Goal: Information Seeking & Learning: Learn about a topic

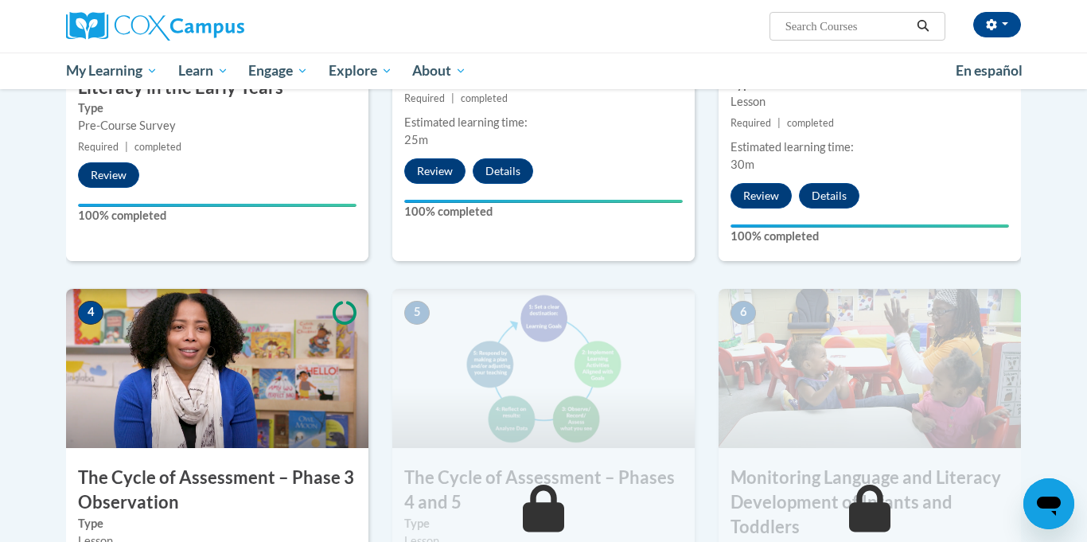
scroll to position [726, 0]
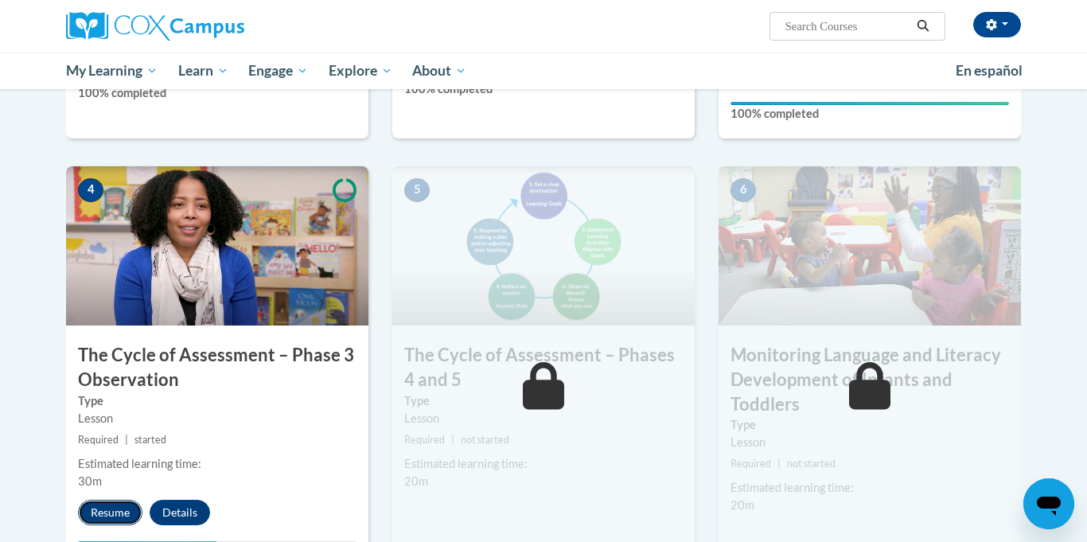
click at [107, 507] on button "Resume" at bounding box center [110, 512] width 64 height 25
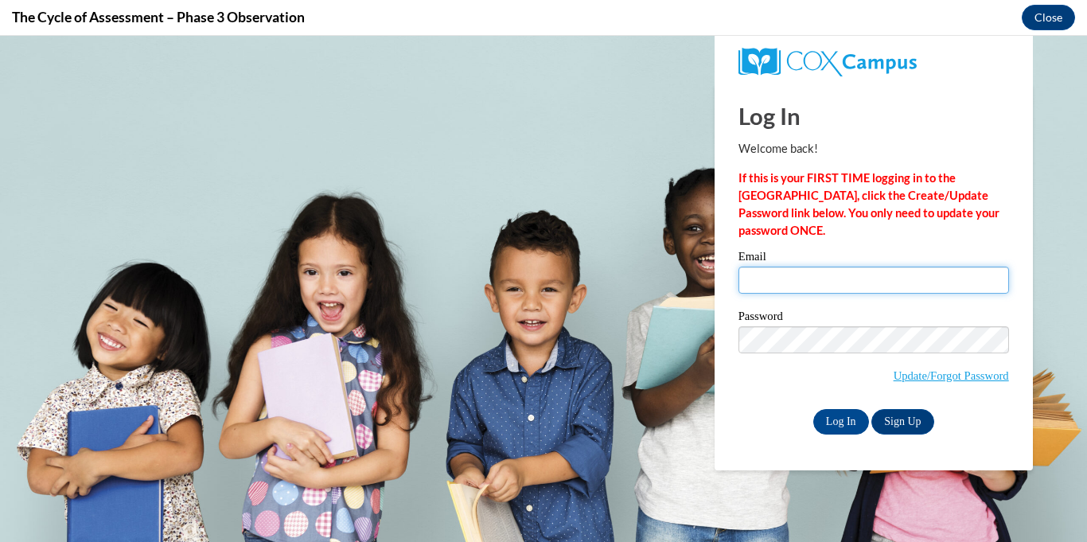
type input "angellessner09@gmail.com"
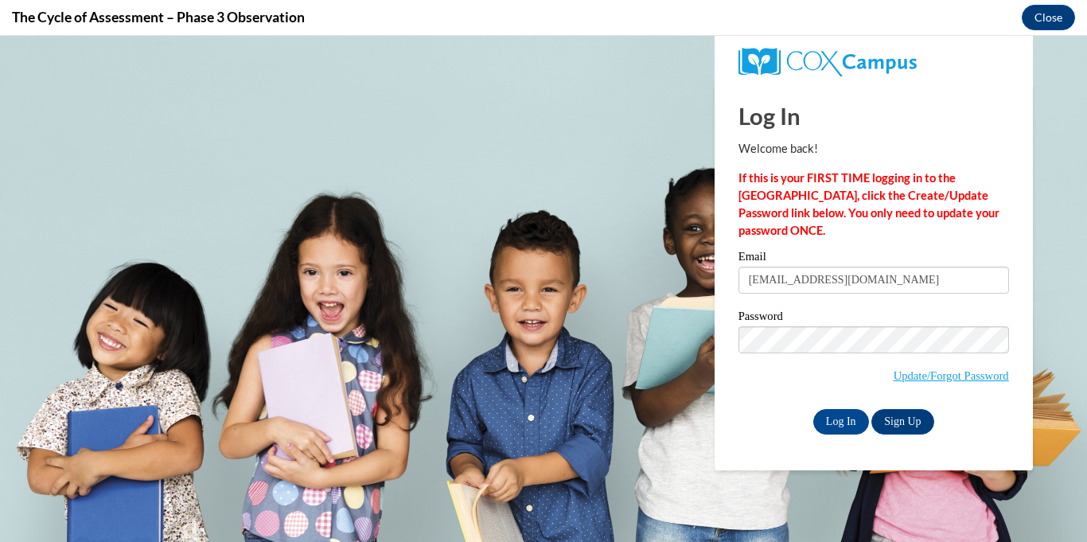
click at [663, 357] on body "Log In Welcome back! If this is your FIRST TIME logging in to the NEW Cox Campu…" at bounding box center [543, 289] width 1087 height 506
click at [843, 422] on input "Log In" at bounding box center [841, 421] width 56 height 25
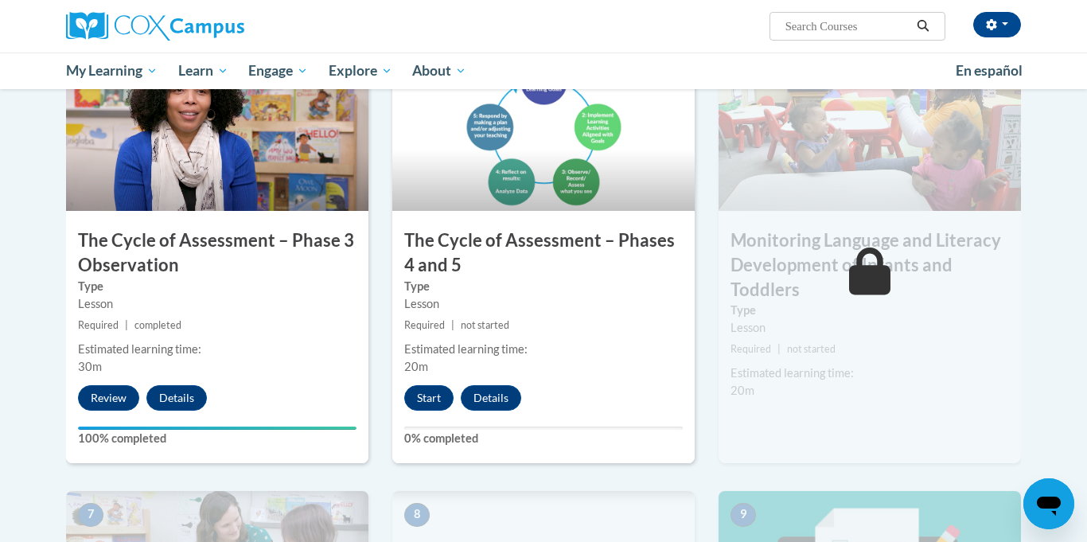
scroll to position [843, 0]
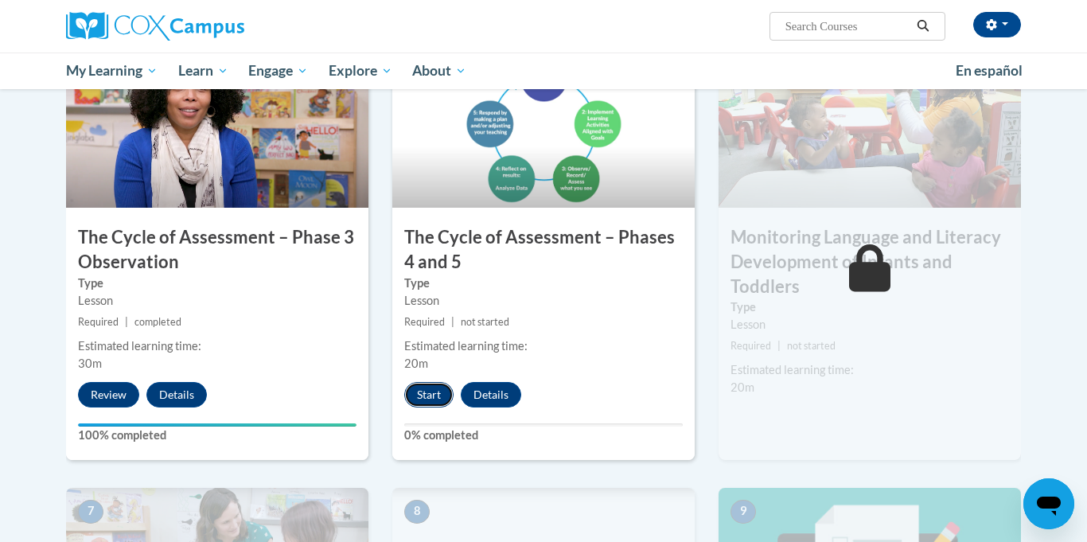
click at [429, 390] on button "Start" at bounding box center [428, 394] width 49 height 25
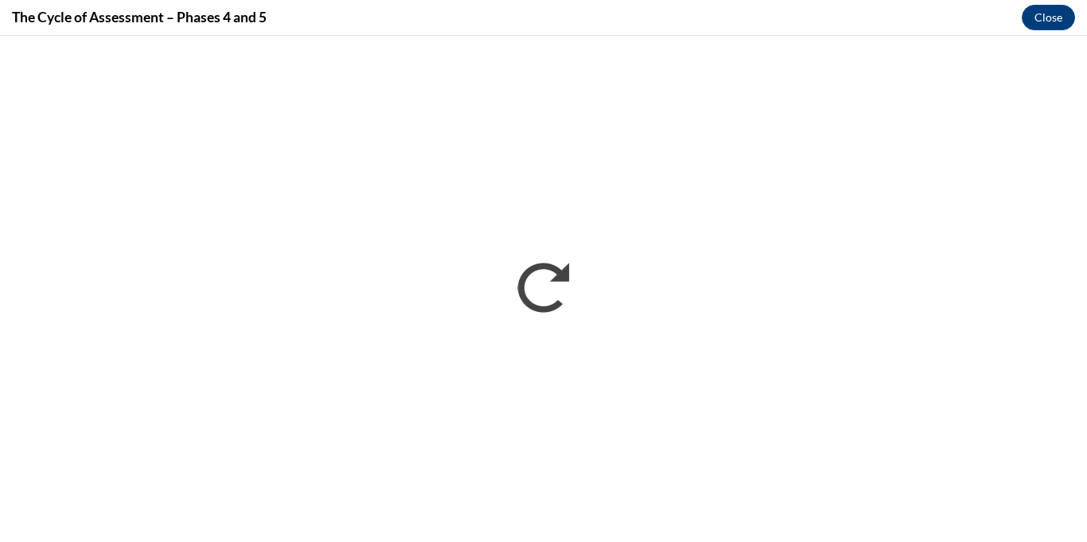
scroll to position [0, 0]
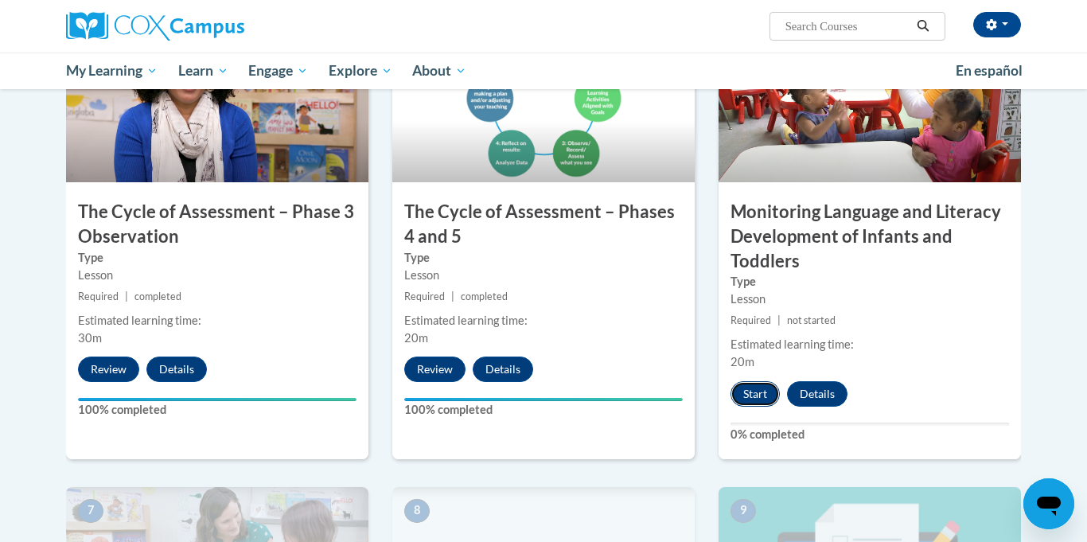
click at [765, 403] on button "Start" at bounding box center [754, 393] width 49 height 25
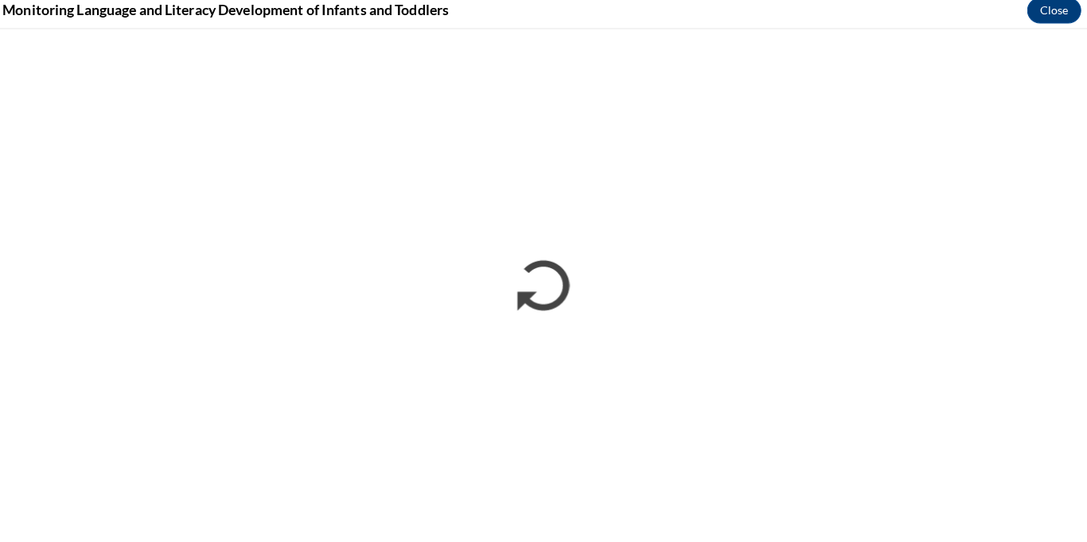
click at [999, 30] on iframe "</div></body> </html>" at bounding box center [533, 282] width 1087 height 506
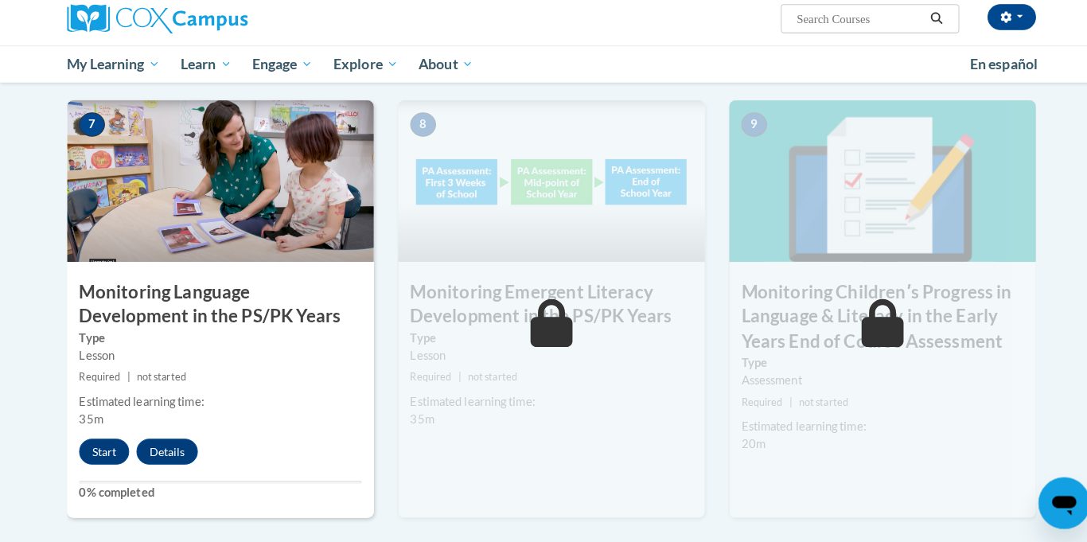
scroll to position [1254, 0]
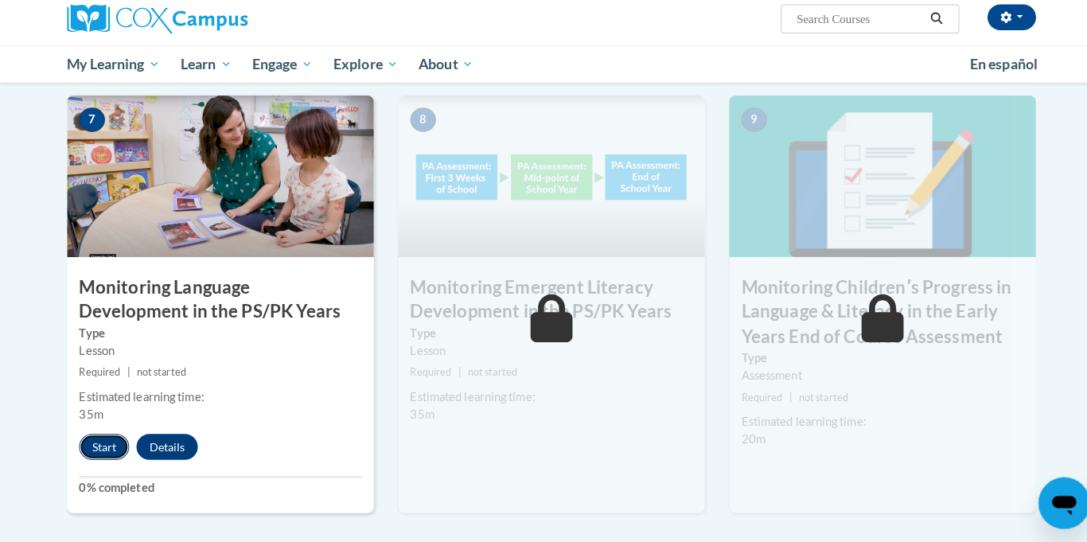
click at [115, 442] on button "Start" at bounding box center [102, 447] width 49 height 25
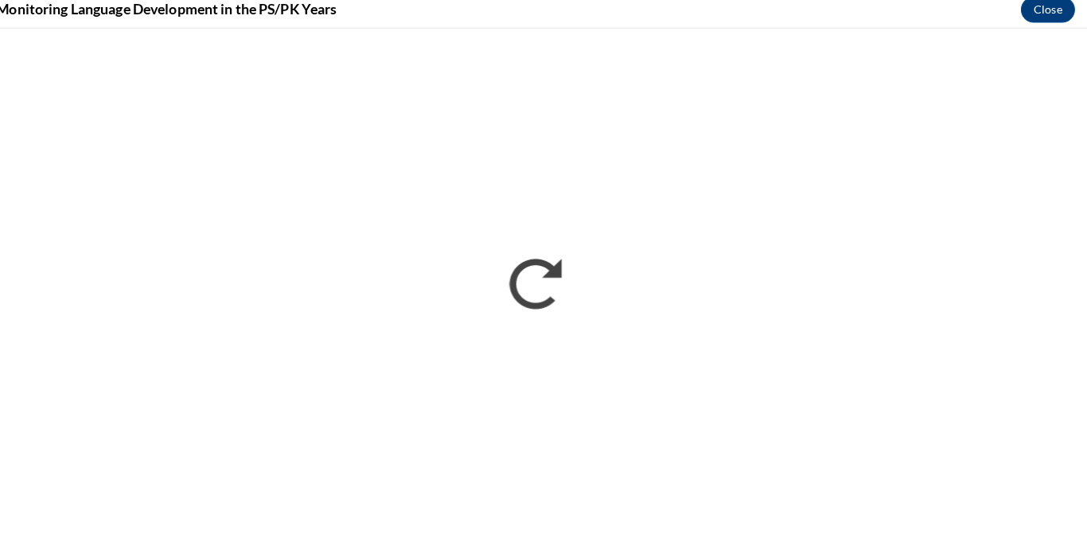
scroll to position [1252, 0]
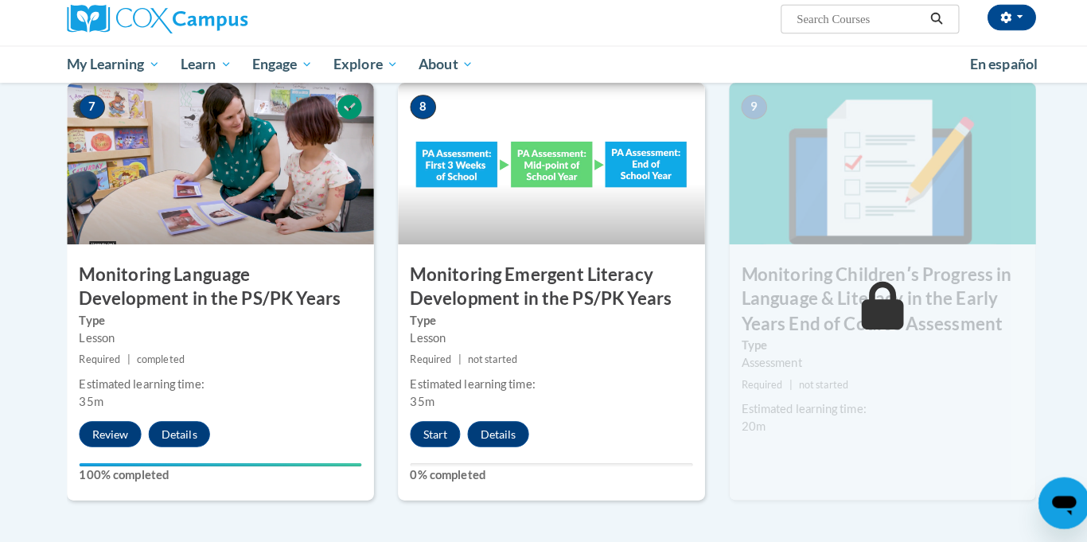
scroll to position [1267, 0]
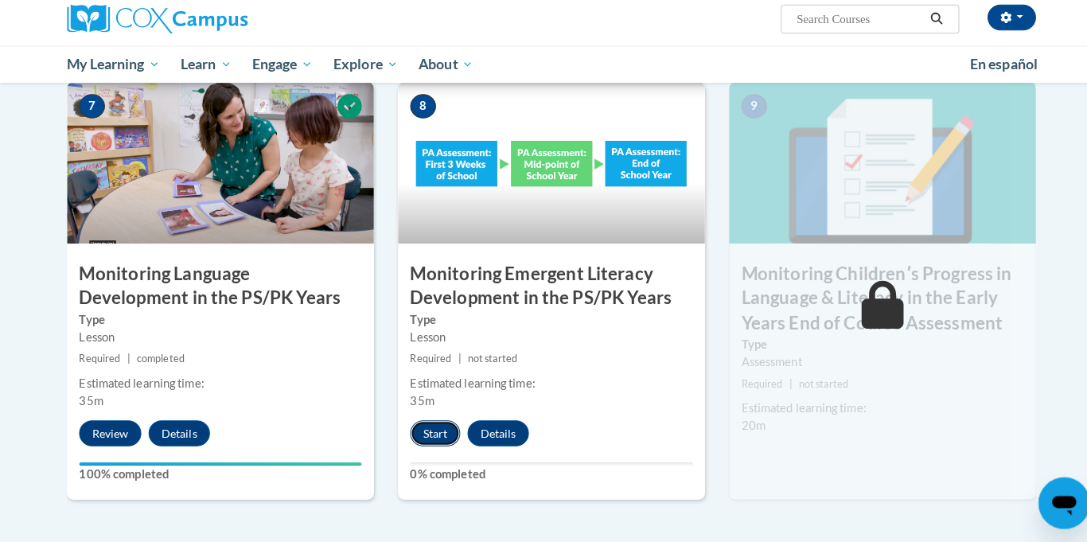
click at [441, 440] on button "Start" at bounding box center [428, 434] width 49 height 25
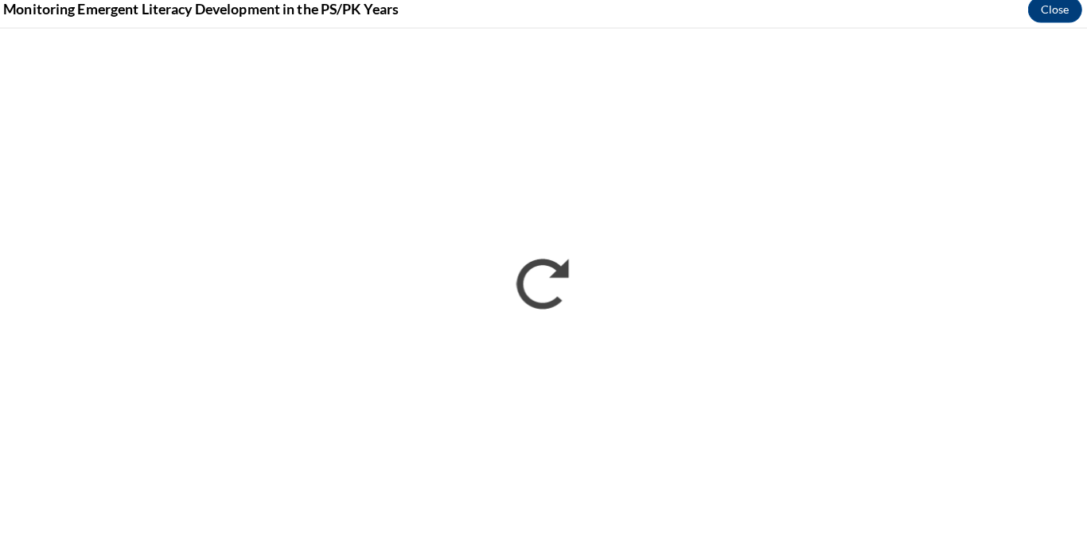
scroll to position [1267, 0]
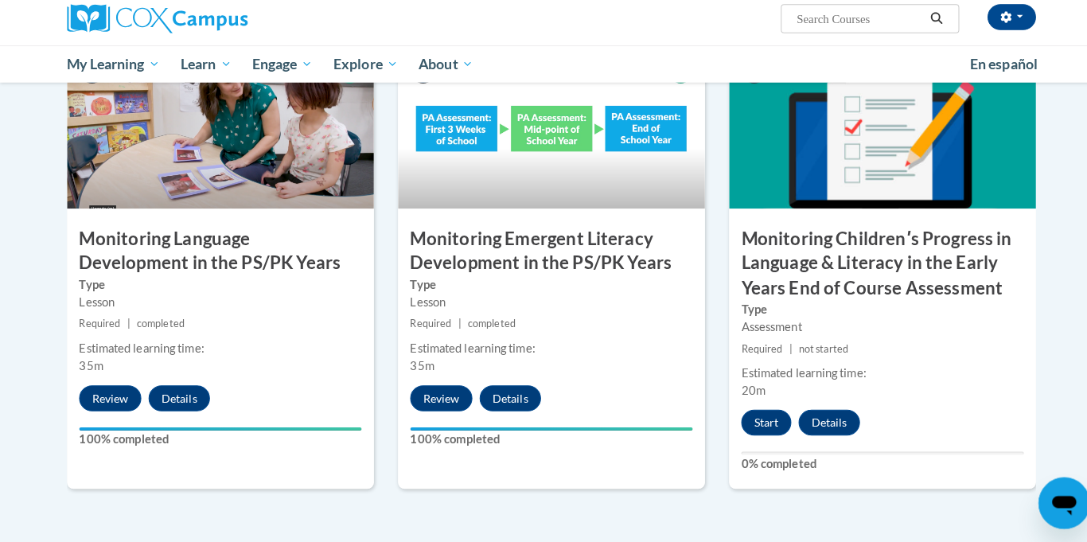
scroll to position [1302, 0]
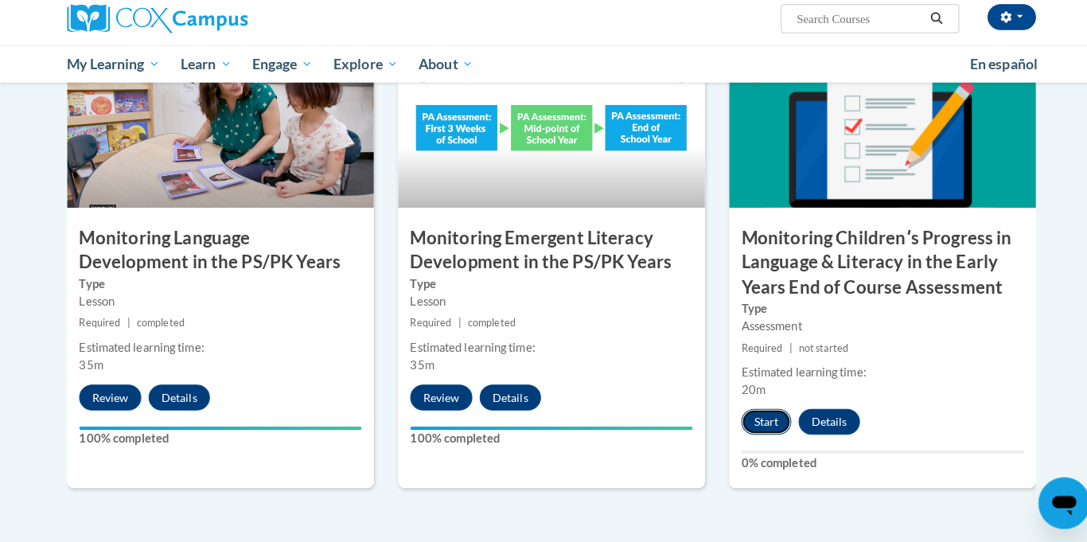
click at [761, 419] on button "Start" at bounding box center [754, 423] width 49 height 25
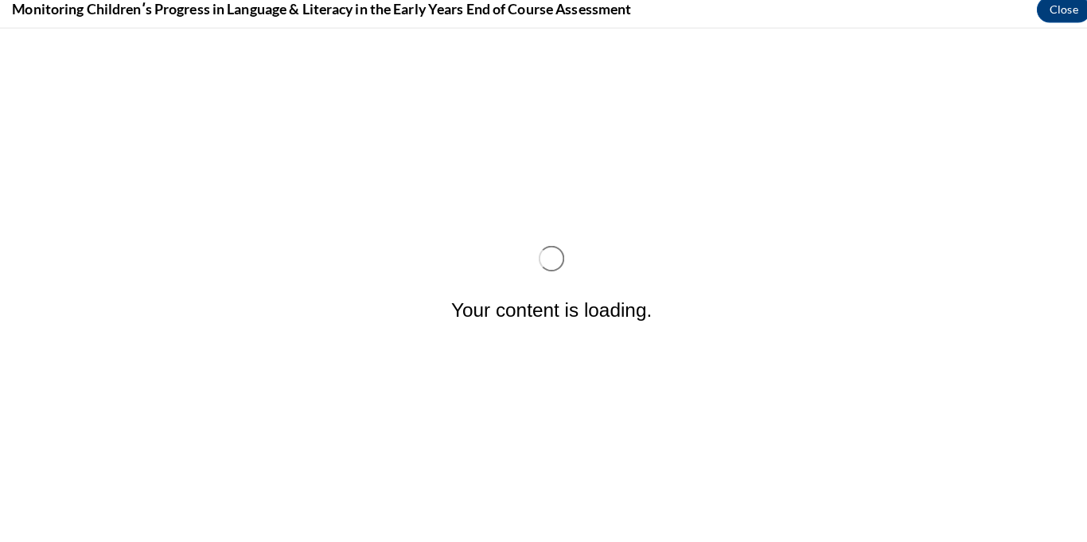
scroll to position [0, 0]
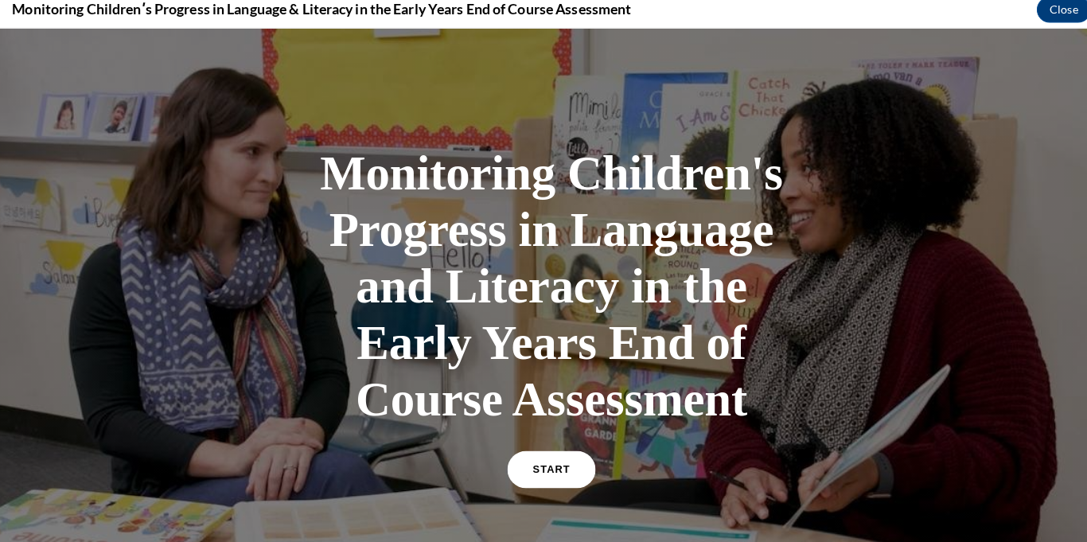
click at [546, 453] on link "START" at bounding box center [543, 462] width 87 height 37
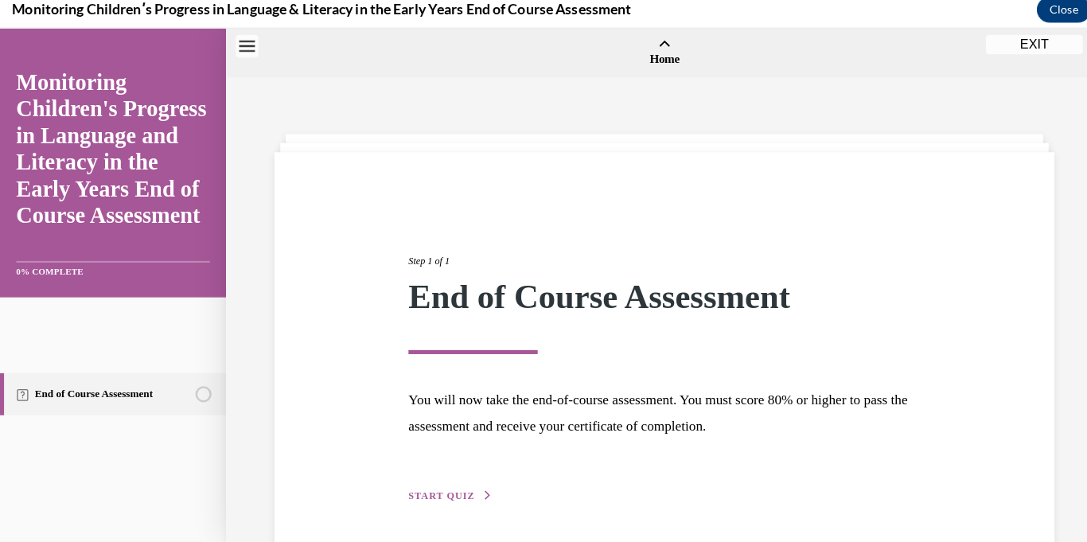
scroll to position [49, 0]
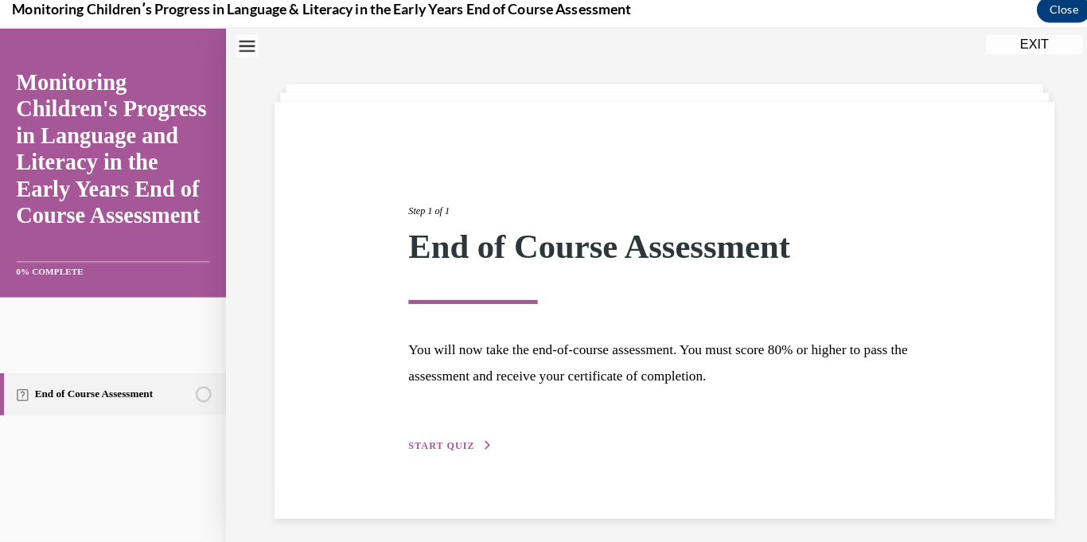
click at [427, 431] on button "START QUIZ" at bounding box center [444, 438] width 83 height 14
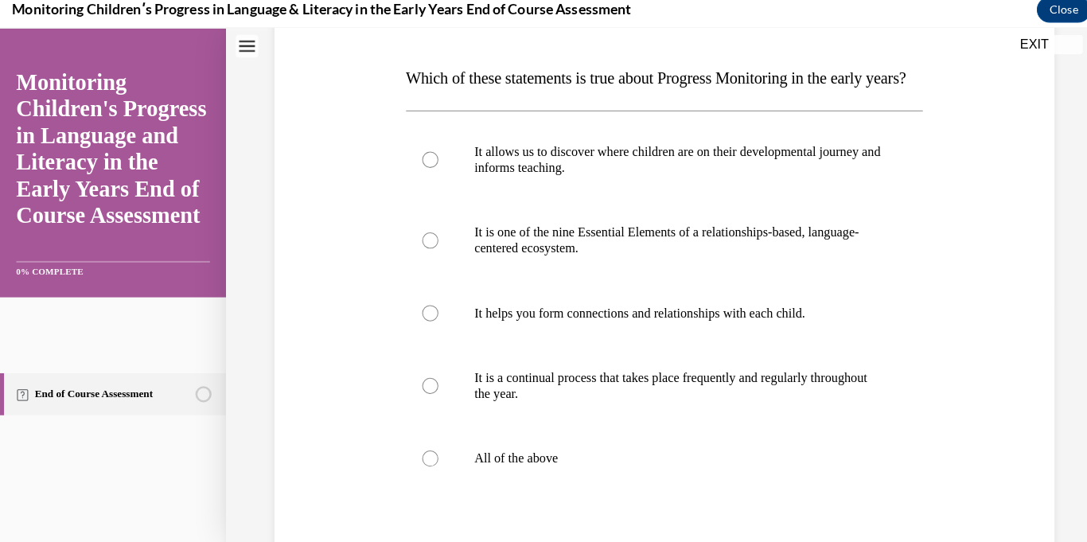
scroll to position [236, 0]
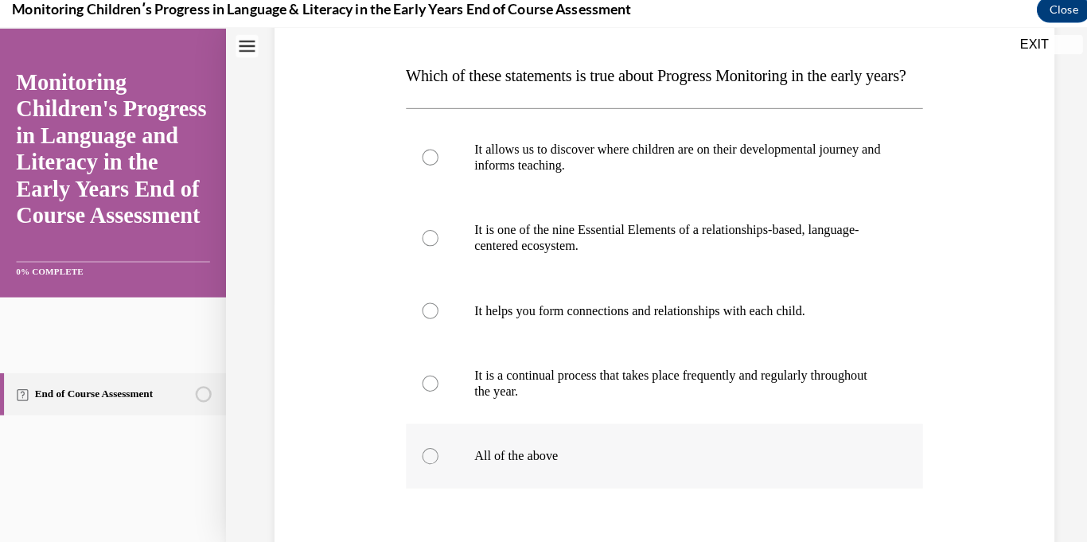
click at [416, 469] on label "All of the above" at bounding box center [655, 450] width 510 height 64
click at [416, 457] on input "All of the above" at bounding box center [424, 450] width 16 height 16
radio input "true"
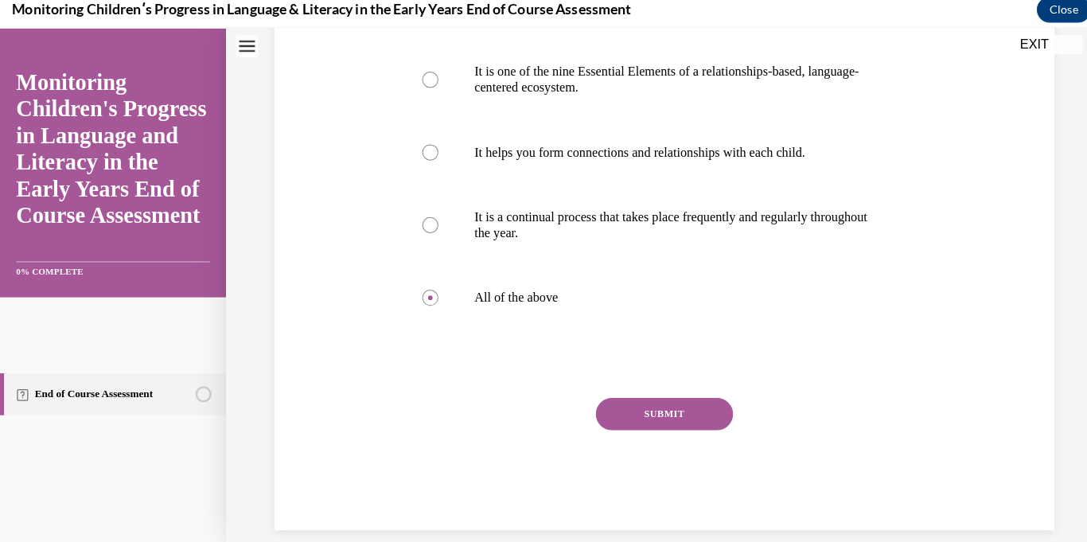
click at [622, 424] on button "SUBMIT" at bounding box center [654, 408] width 135 height 32
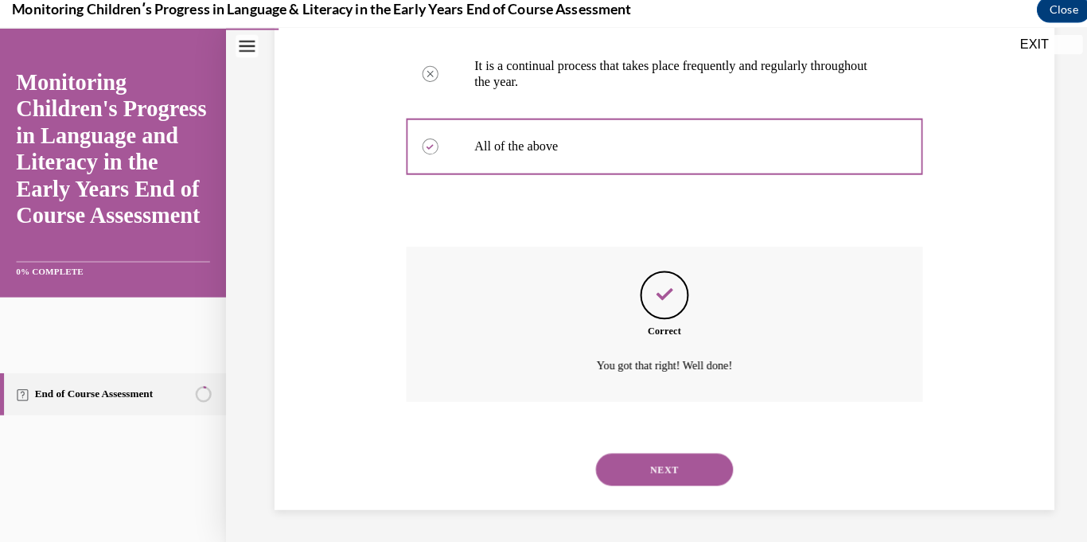
scroll to position [574, 0]
click at [628, 472] on button "NEXT" at bounding box center [654, 462] width 135 height 32
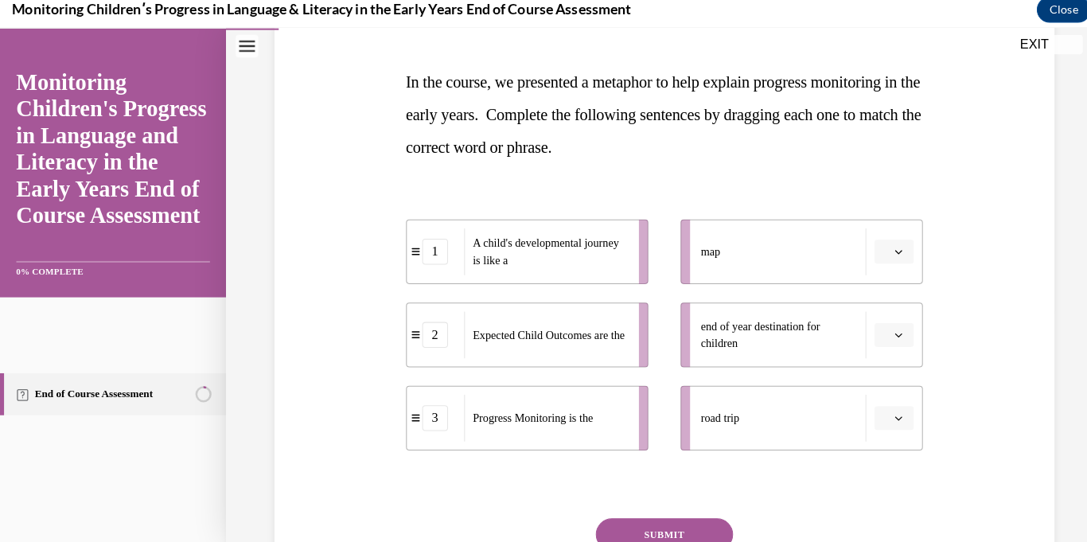
scroll to position [232, 0]
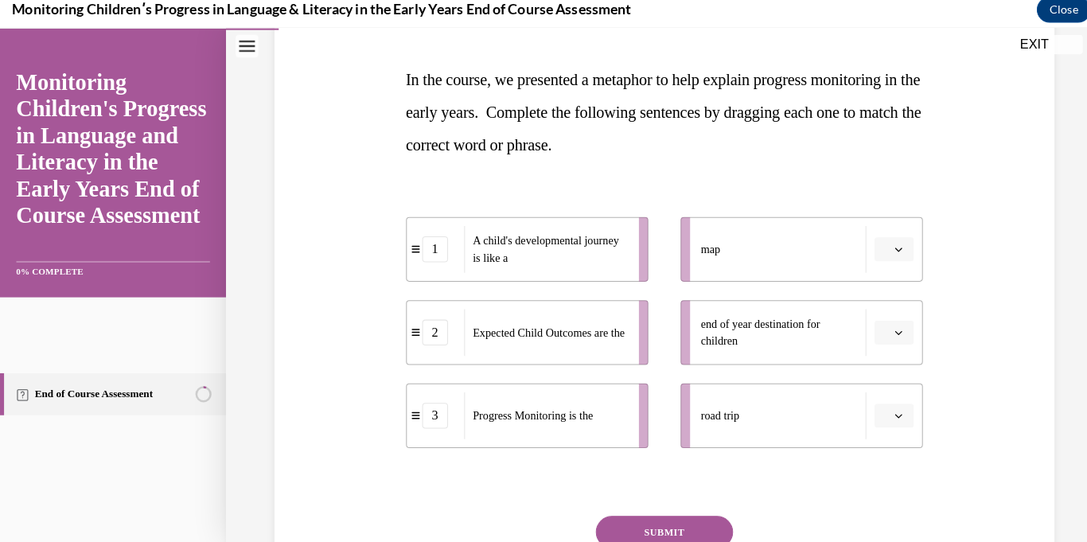
click at [886, 411] on icon "button" at bounding box center [886, 410] width 8 height 8
click at [871, 307] on div "1" at bounding box center [879, 310] width 40 height 32
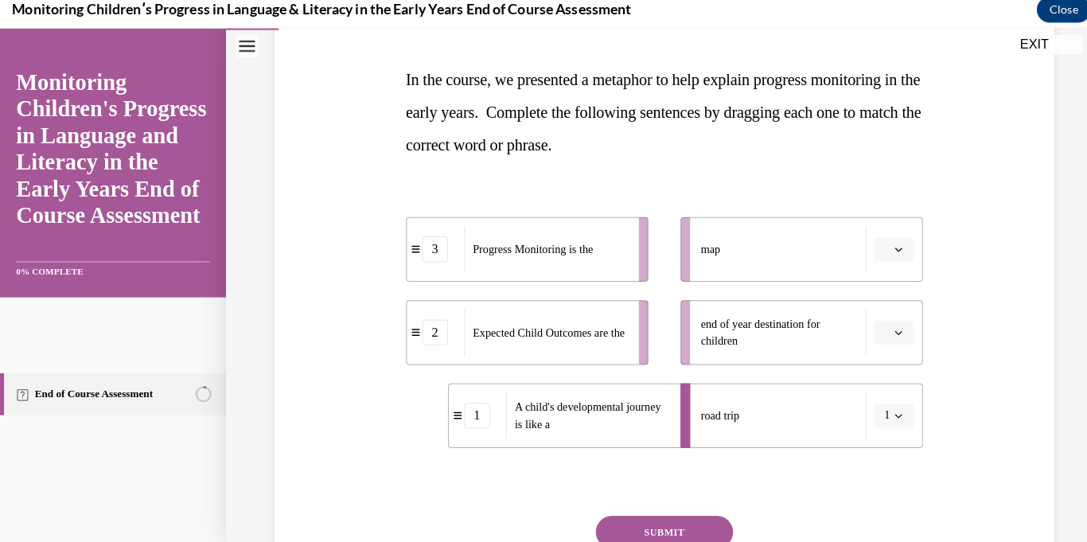
click at [887, 326] on icon "button" at bounding box center [886, 328] width 8 height 8
click at [878, 460] on span "3" at bounding box center [875, 459] width 6 height 13
click at [878, 245] on button "button" at bounding box center [881, 246] width 39 height 24
click at [871, 353] on div "2" at bounding box center [879, 345] width 40 height 32
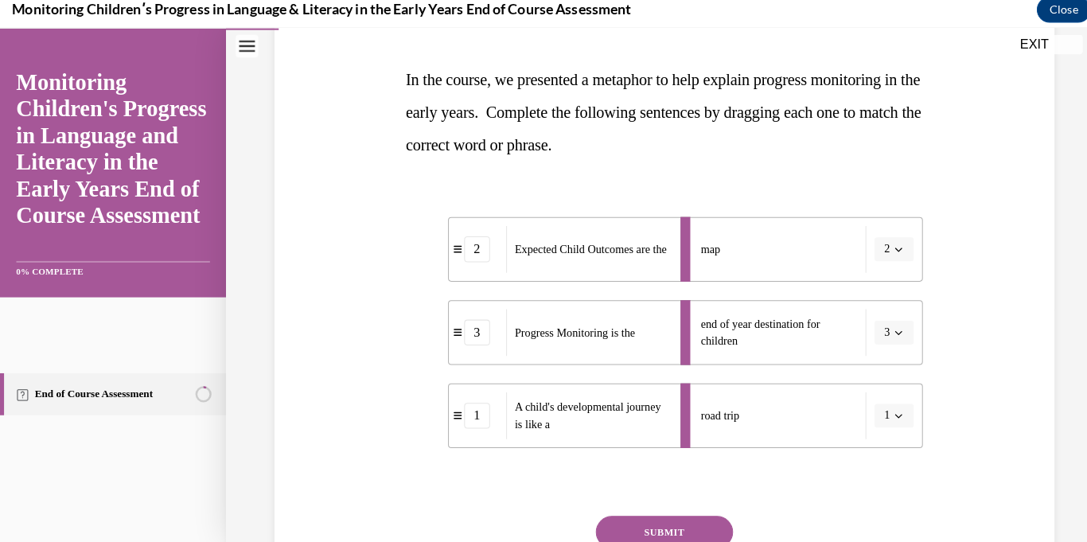
click at [603, 517] on button "SUBMIT" at bounding box center [654, 524] width 135 height 32
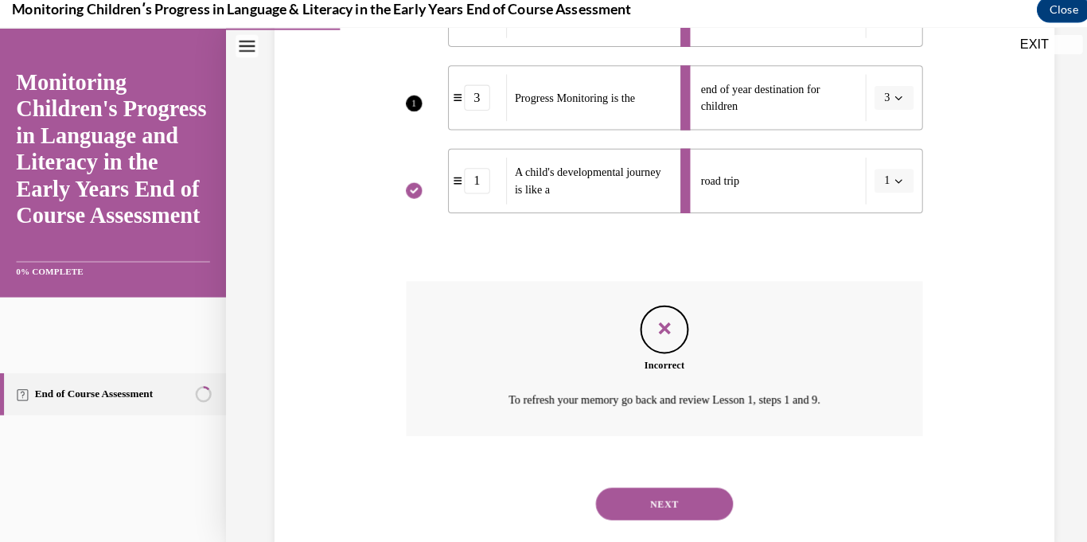
scroll to position [498, 0]
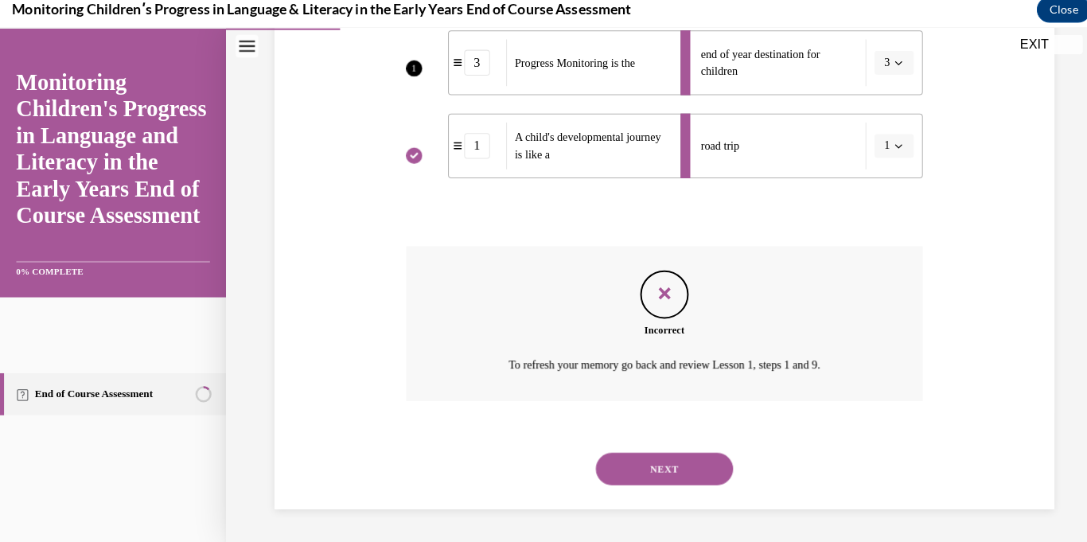
click at [620, 463] on button "NEXT" at bounding box center [654, 462] width 135 height 32
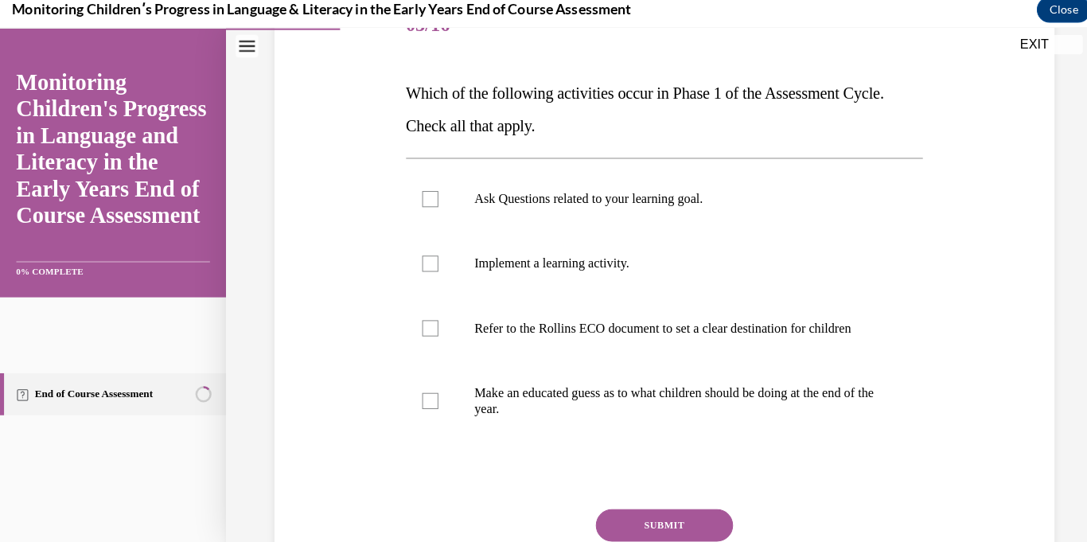
scroll to position [221, 0]
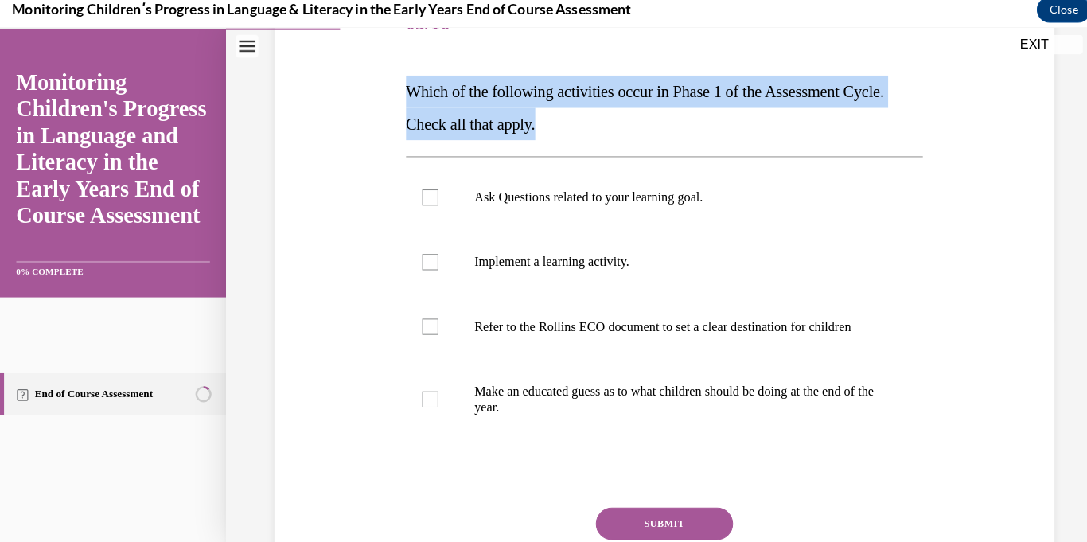
drag, startPoint x: 558, startPoint y: 123, endPoint x: 376, endPoint y: 84, distance: 185.5
click at [376, 84] on div "Question 03/16 Which of the following activities occur in Phase 1 of the Assess…" at bounding box center [655, 287] width 777 height 686
click at [379, 76] on div "Question 03/16 Which of the following activities occur in Phase 1 of the Assess…" at bounding box center [655, 287] width 777 height 686
click at [913, 91] on div "Question 03/16 Which of the following activities occur in Phase 1 of the Assess…" at bounding box center [655, 299] width 518 height 662
drag, startPoint x: 913, startPoint y: 91, endPoint x: 399, endPoint y: 88, distance: 513.2
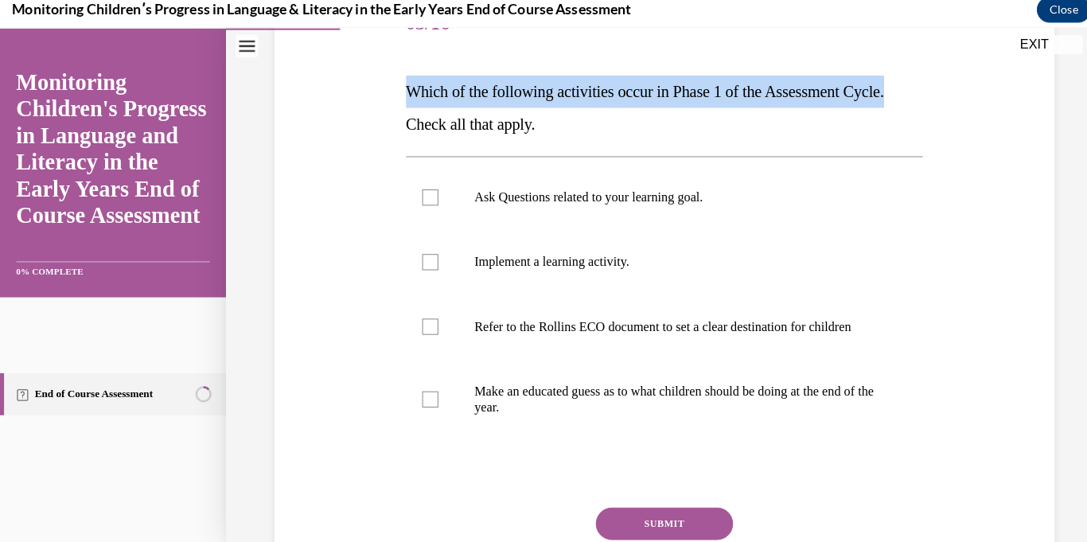
click at [399, 88] on div "Question 03/16 Which of the following activities occur in Phase 1 of the Assess…" at bounding box center [655, 299] width 518 height 662
copy span "Which of the following activities occur in Phase 1 of the Assessment Cycle."
click at [415, 263] on label "Implement a learning activity." at bounding box center [655, 258] width 510 height 64
click at [416, 263] on input "Implement a learning activity." at bounding box center [424, 258] width 16 height 16
checkbox input "true"
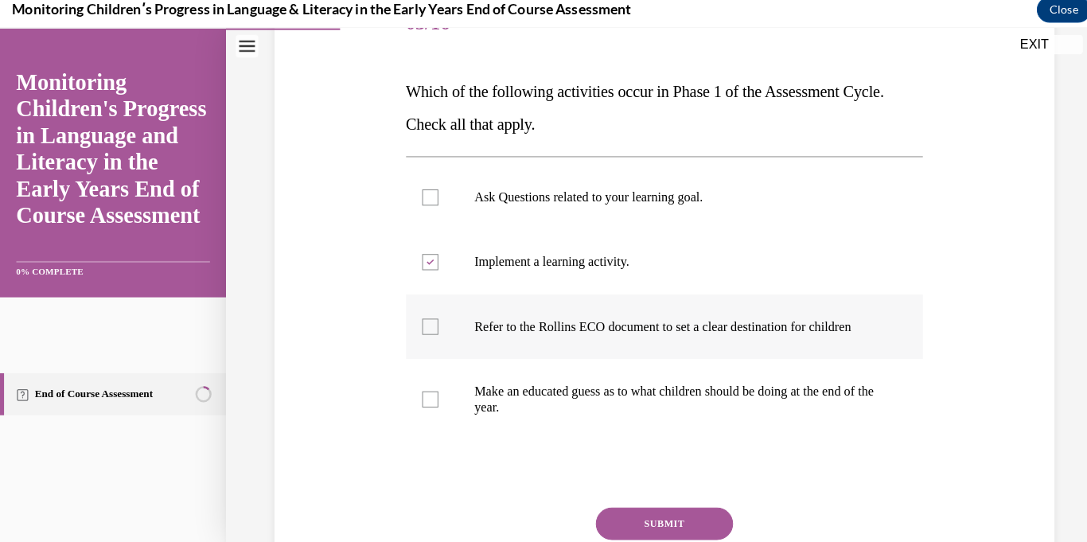
click at [422, 313] on label "Refer to the Rollins ECO document to set a clear destination for children" at bounding box center [655, 322] width 510 height 64
click at [422, 313] on input "Refer to the Rollins ECO document to set a clear destination for children" at bounding box center [424, 321] width 16 height 16
checkbox input "true"
click at [668, 519] on button "SUBMIT" at bounding box center [654, 516] width 135 height 32
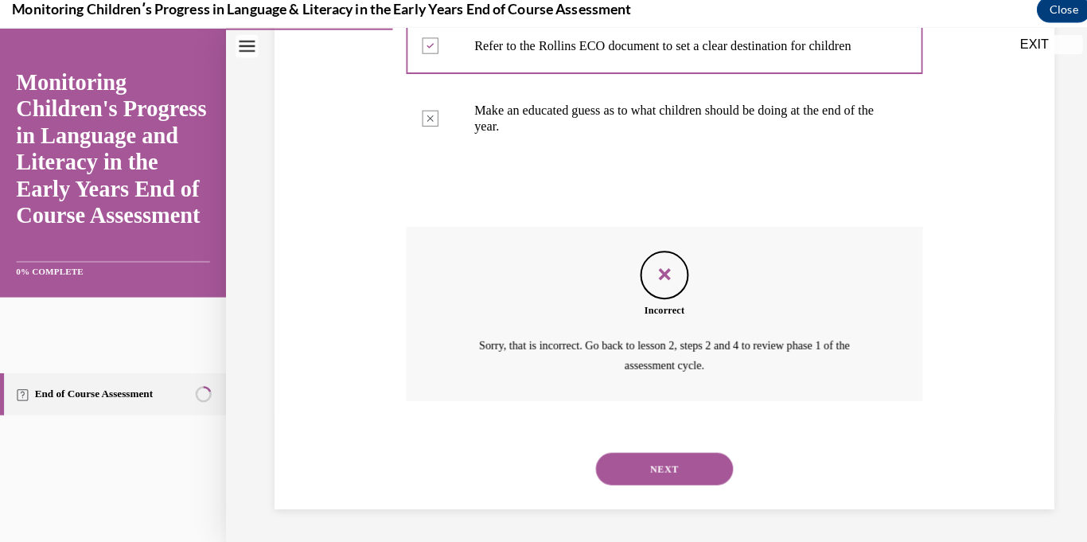
scroll to position [508, 0]
click at [616, 477] on button "NEXT" at bounding box center [654, 462] width 135 height 32
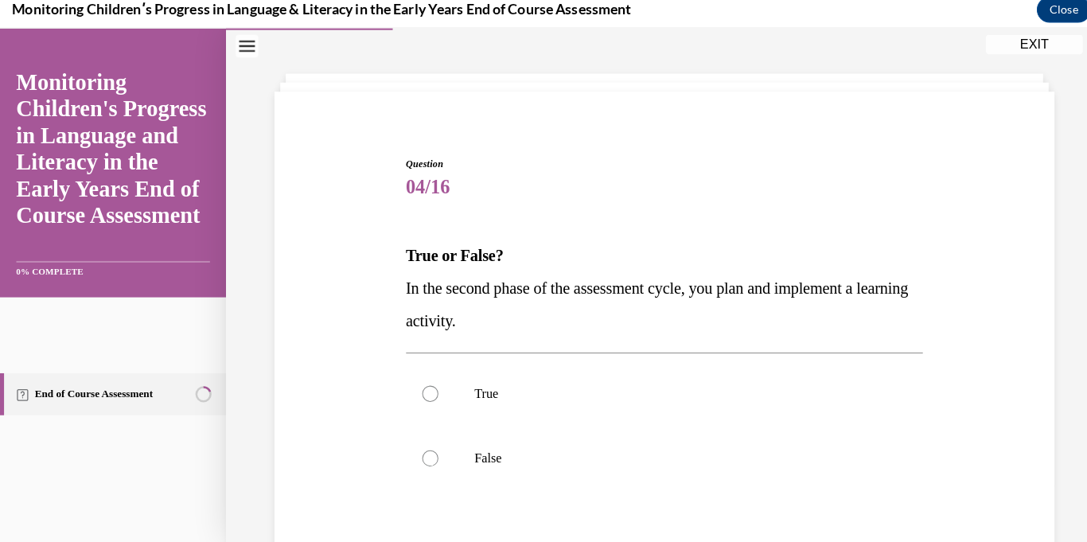
scroll to position [60, 0]
click at [420, 392] on div at bounding box center [424, 387] width 16 height 16
click at [420, 392] on input "True" at bounding box center [424, 387] width 16 height 16
radio input "true"
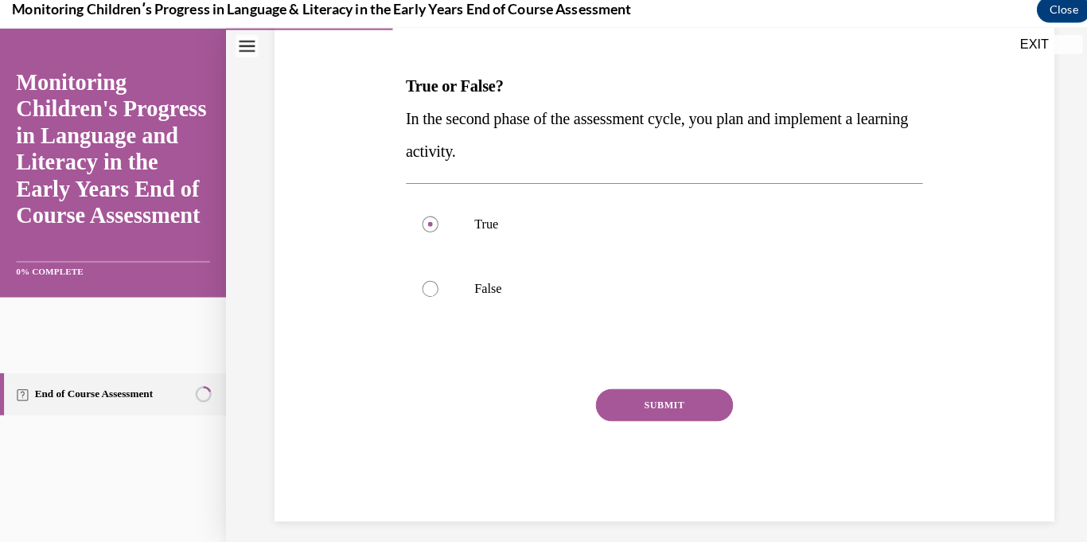
click at [607, 415] on button "SUBMIT" at bounding box center [654, 399] width 135 height 32
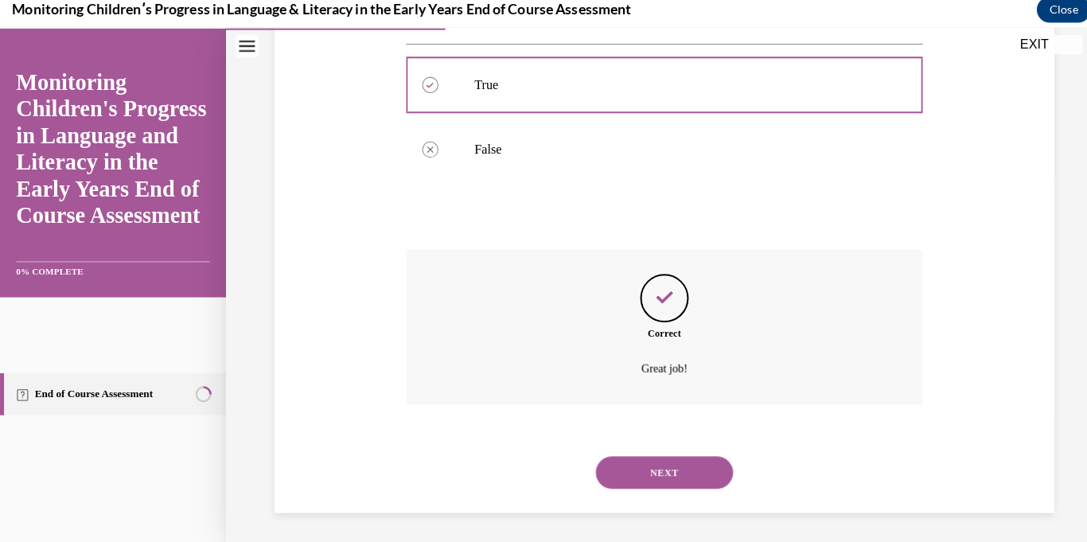
scroll to position [364, 0]
click at [606, 471] on button "NEXT" at bounding box center [654, 465] width 135 height 32
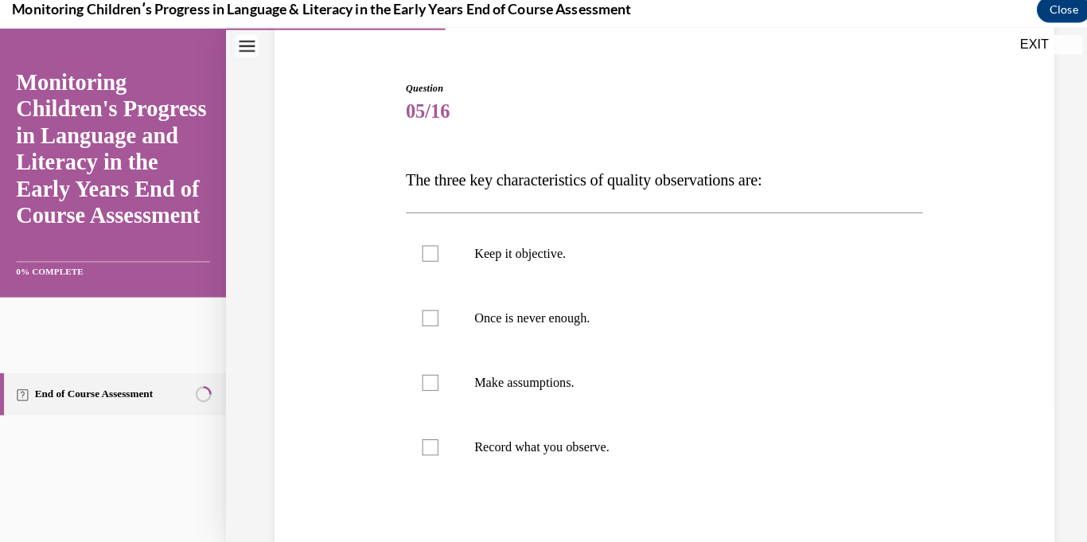
scroll to position [134, 0]
drag, startPoint x: 792, startPoint y: 184, endPoint x: 321, endPoint y: 162, distance: 471.5
click at [321, 162] on div "Question 05/16 The three key characteristics of quality observations are: Keep …" at bounding box center [655, 350] width 777 height 638
copy span "The three key characteristics of quality observations are:"
click at [430, 247] on div at bounding box center [424, 249] width 16 height 16
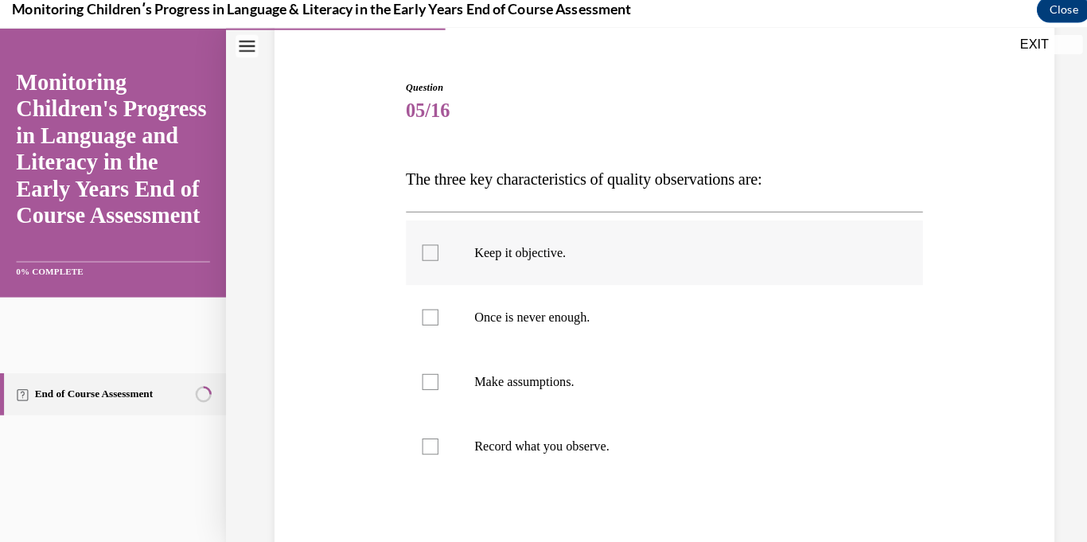
click at [430, 247] on input "Keep it objective." at bounding box center [424, 249] width 16 height 16
checkbox input "true"
click at [488, 424] on label "Record what you observe." at bounding box center [655, 440] width 510 height 64
click at [432, 432] on input "Record what you observe." at bounding box center [424, 440] width 16 height 16
checkbox input "true"
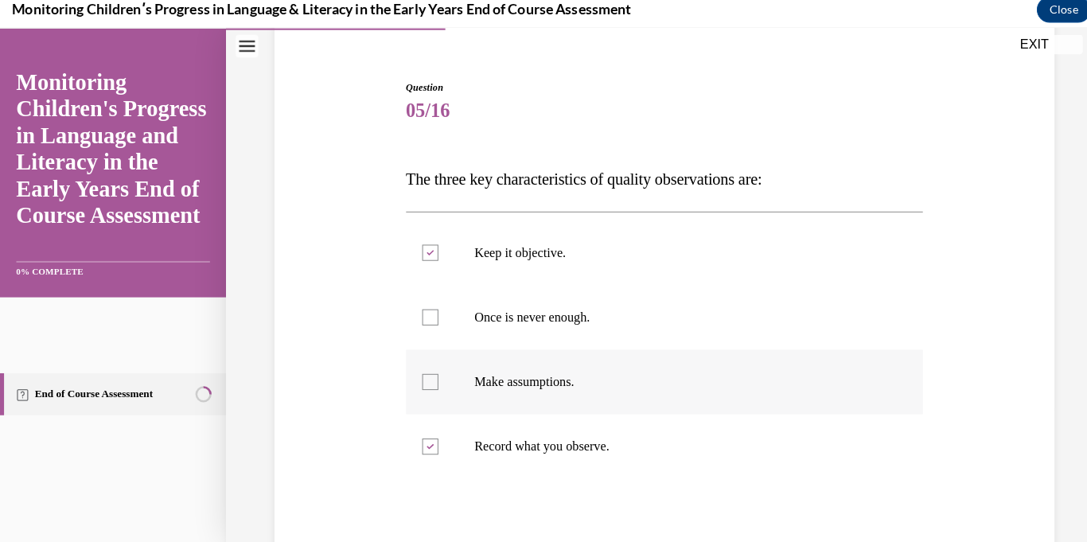
click at [491, 389] on label "Make assumptions." at bounding box center [655, 377] width 510 height 64
click at [432, 384] on input "Make assumptions." at bounding box center [424, 376] width 16 height 16
checkbox input "true"
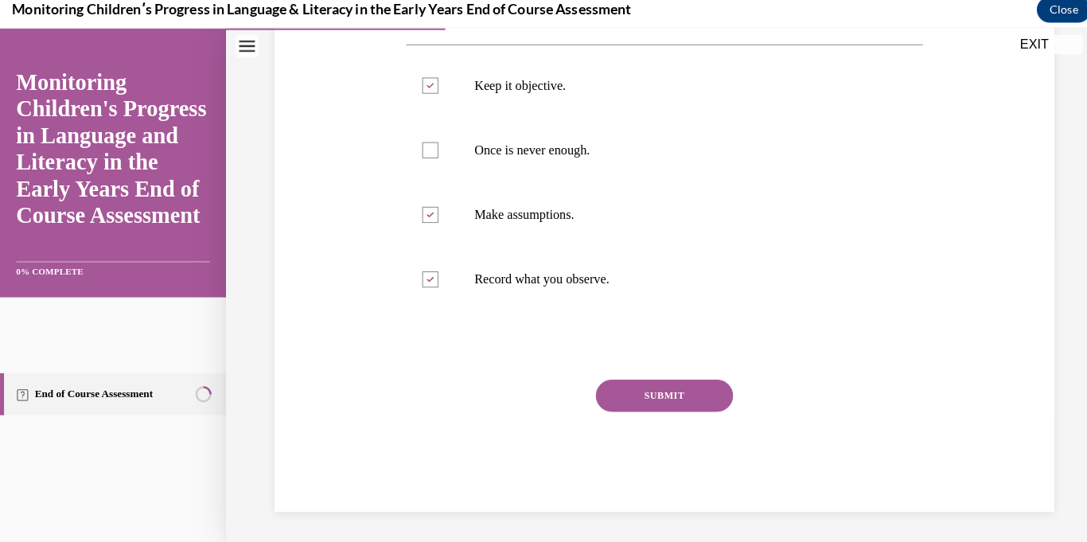
click at [620, 376] on button "SUBMIT" at bounding box center [654, 390] width 135 height 32
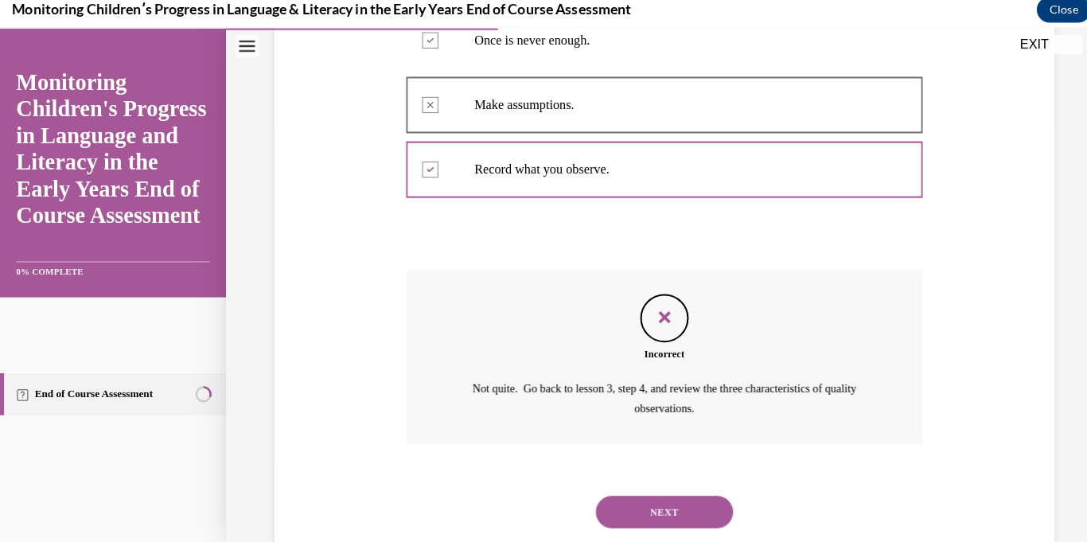
scroll to position [412, 0]
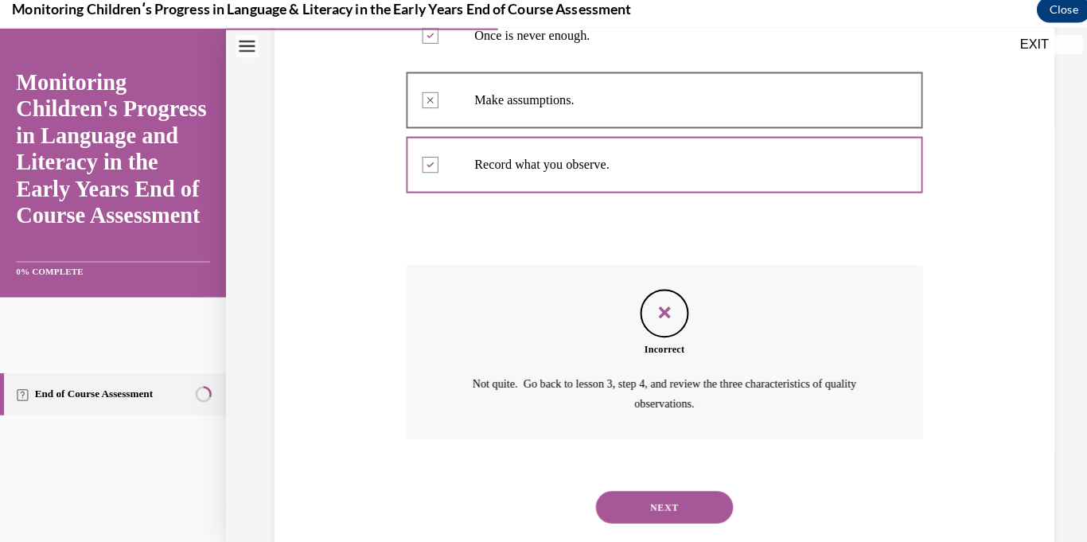
click at [609, 490] on button "NEXT" at bounding box center [654, 500] width 135 height 32
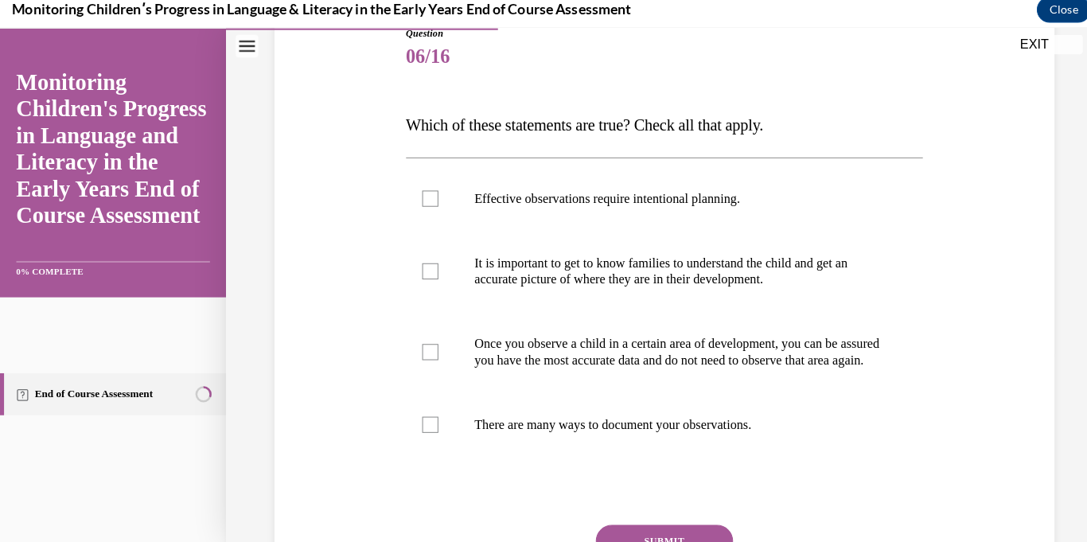
scroll to position [197, 0]
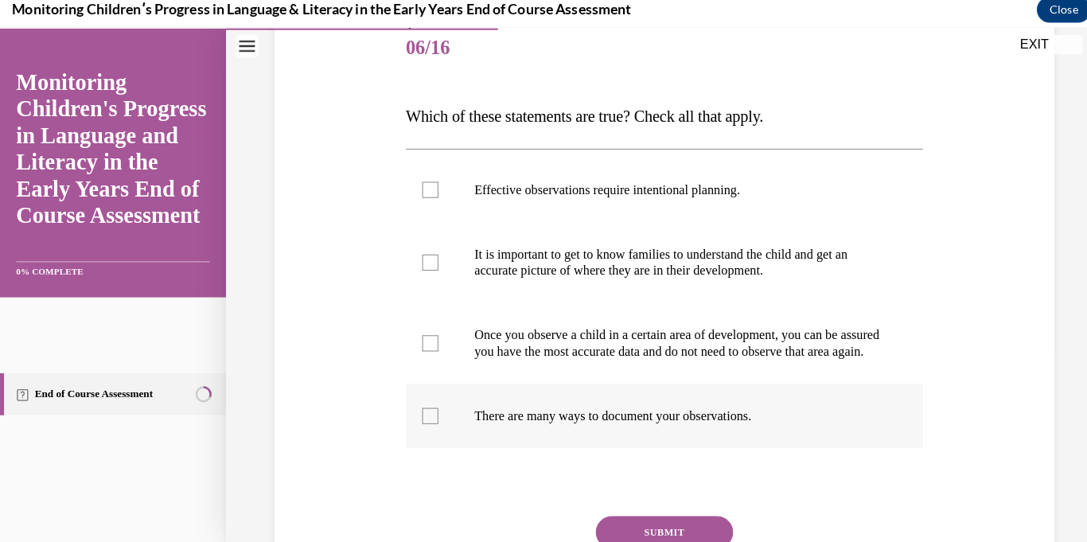
click at [419, 435] on label "There are many ways to document your observations." at bounding box center [655, 410] width 510 height 64
click at [419, 418] on input "There are many ways to document your observations." at bounding box center [424, 410] width 16 height 16
checkbox input "true"
click at [429, 239] on label "It is important to get to know families to understand the child and get an accu…" at bounding box center [655, 259] width 510 height 80
click at [429, 251] on input "It is important to get to know families to understand the child and get an accu…" at bounding box center [424, 259] width 16 height 16
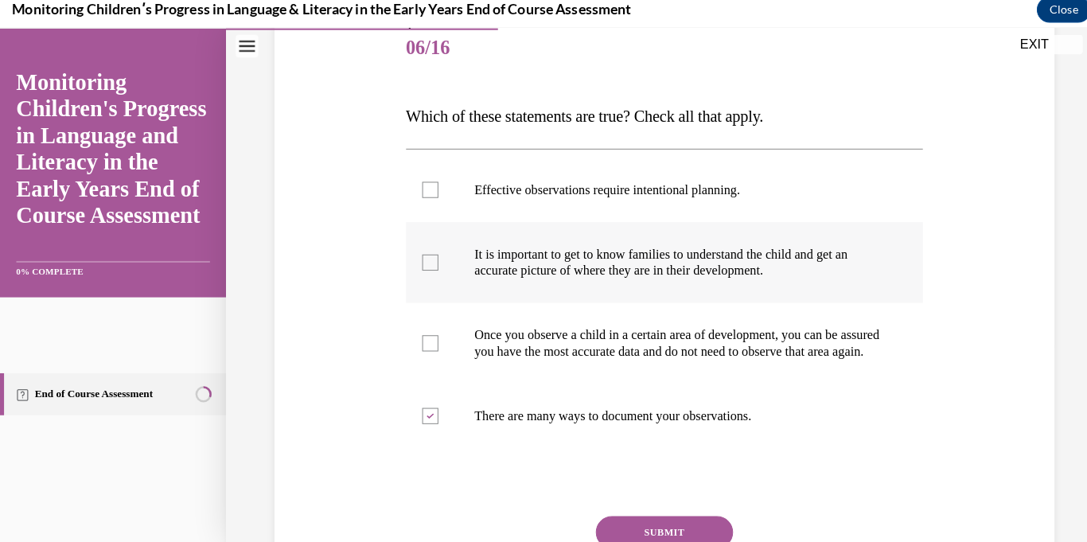
checkbox input "true"
click at [418, 196] on label "Effective observations require intentional planning." at bounding box center [655, 187] width 510 height 64
click at [418, 195] on input "Effective observations require intentional planning." at bounding box center [424, 187] width 16 height 16
checkbox input "true"
click at [597, 516] on div "Question 06/16 Which of these statements are true? Check all that apply. Effect…" at bounding box center [655, 328] width 510 height 622
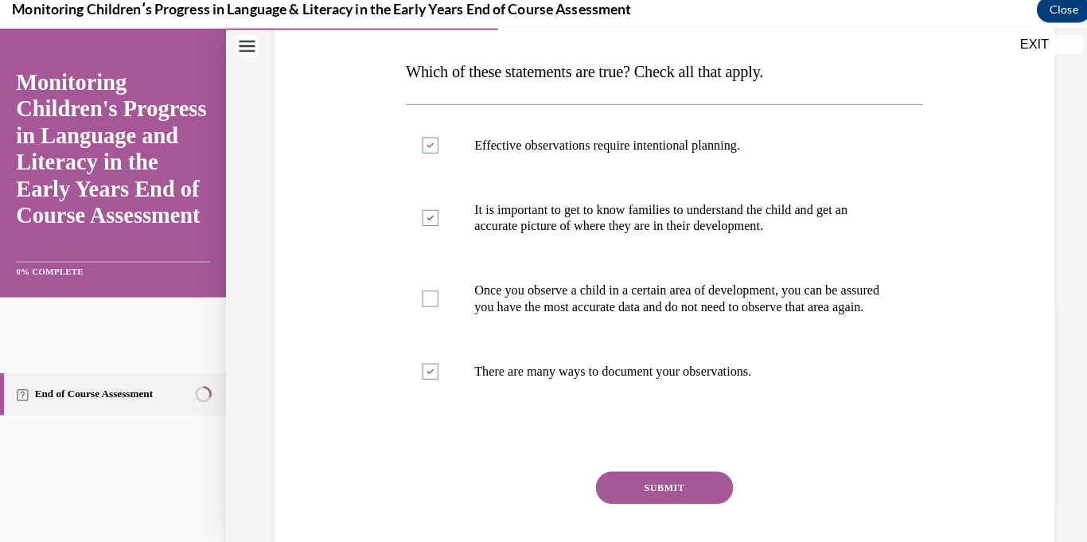
click at [618, 486] on button "SUBMIT" at bounding box center [654, 481] width 135 height 32
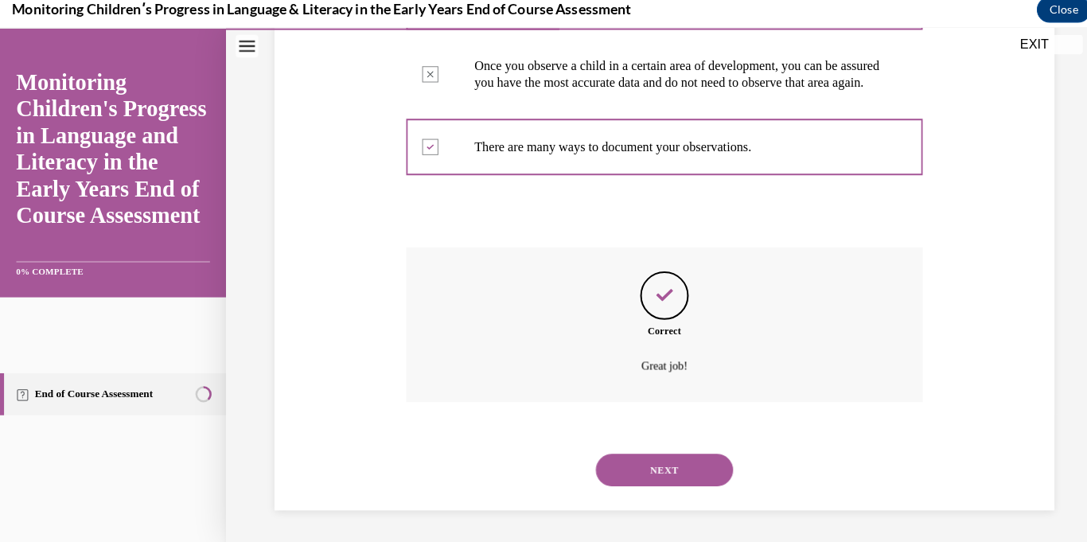
scroll to position [476, 0]
click at [621, 469] on button "NEXT" at bounding box center [654, 462] width 135 height 32
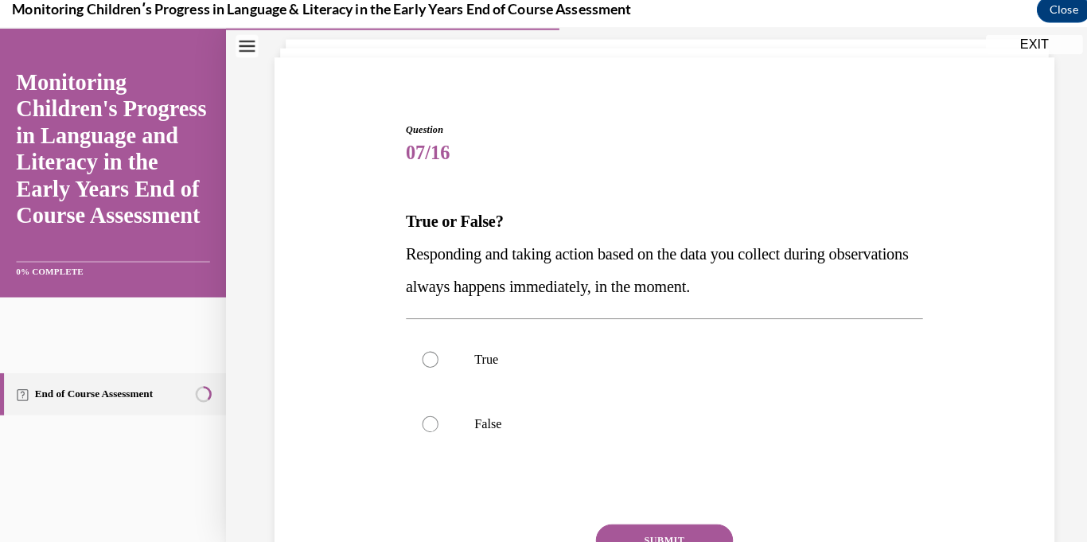
scroll to position [94, 0]
click at [412, 357] on label "True" at bounding box center [655, 353] width 510 height 64
click at [416, 357] on input "True" at bounding box center [424, 353] width 16 height 16
radio input "true"
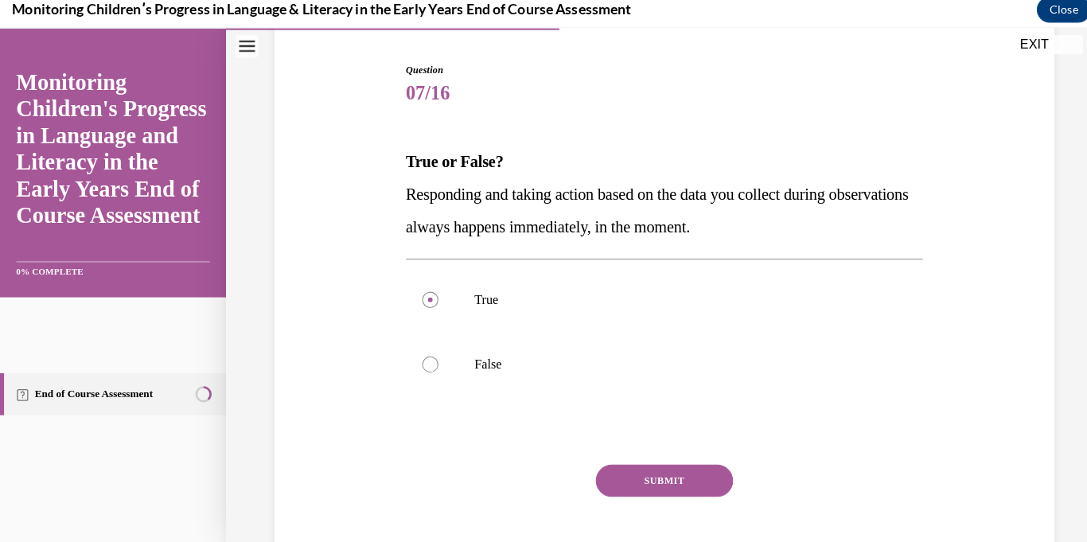
click at [606, 473] on button "SUBMIT" at bounding box center [654, 473] width 135 height 32
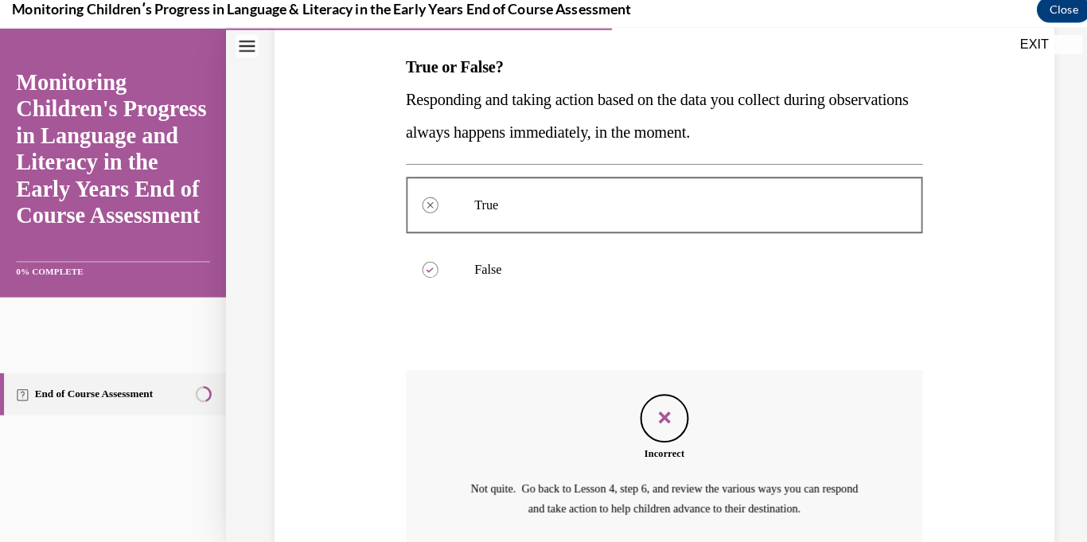
scroll to position [386, 0]
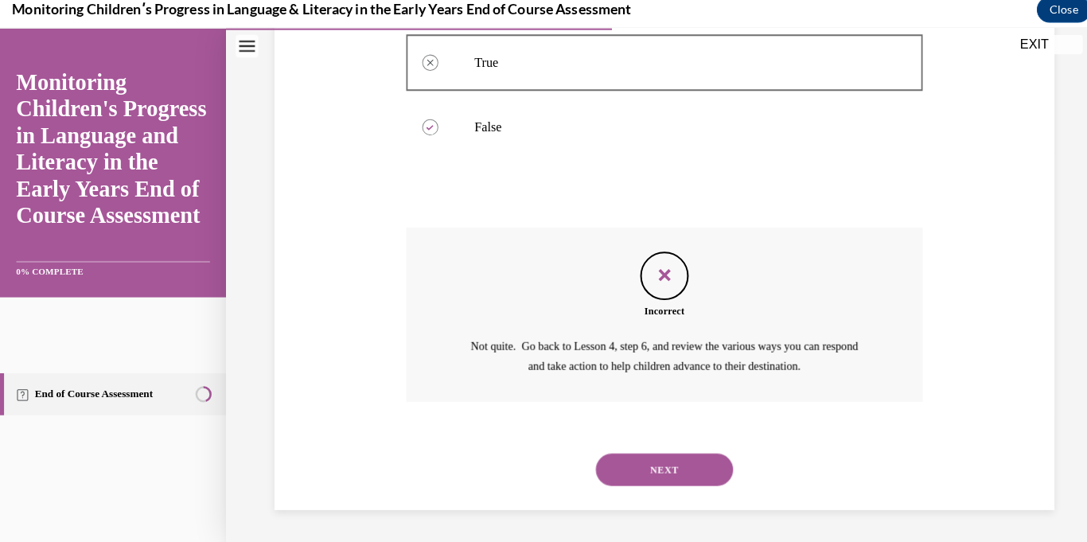
click at [594, 477] on div "NEXT" at bounding box center [655, 462] width 510 height 64
click at [603, 461] on button "NEXT" at bounding box center [654, 462] width 135 height 32
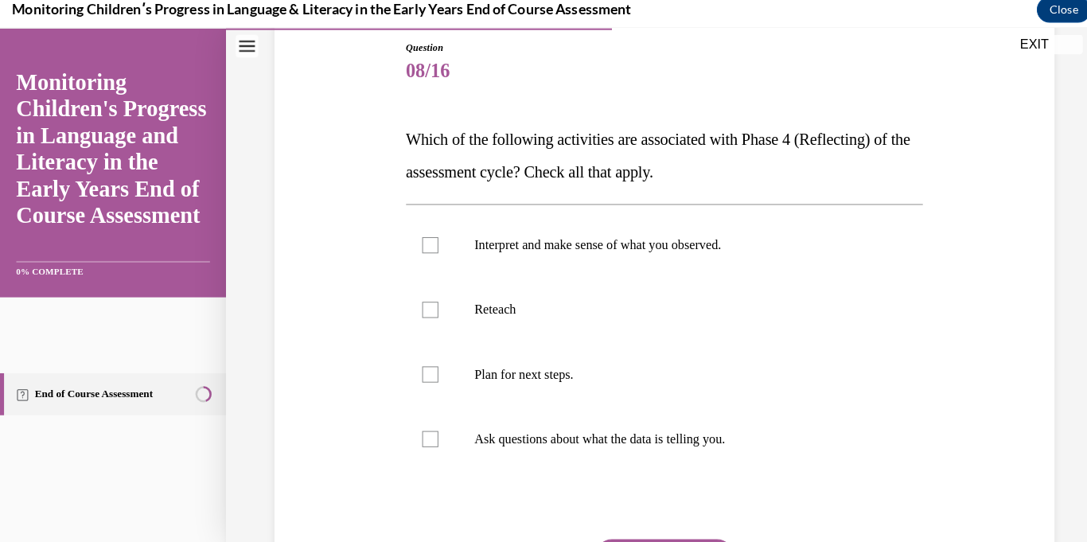
scroll to position [174, 0]
click at [416, 435] on div at bounding box center [424, 432] width 16 height 16
click at [416, 435] on input "Ask questions about what the data is telling you." at bounding box center [424, 432] width 16 height 16
checkbox input "true"
click at [434, 237] on label "Interpret and make sense of what you observed." at bounding box center [655, 241] width 510 height 64
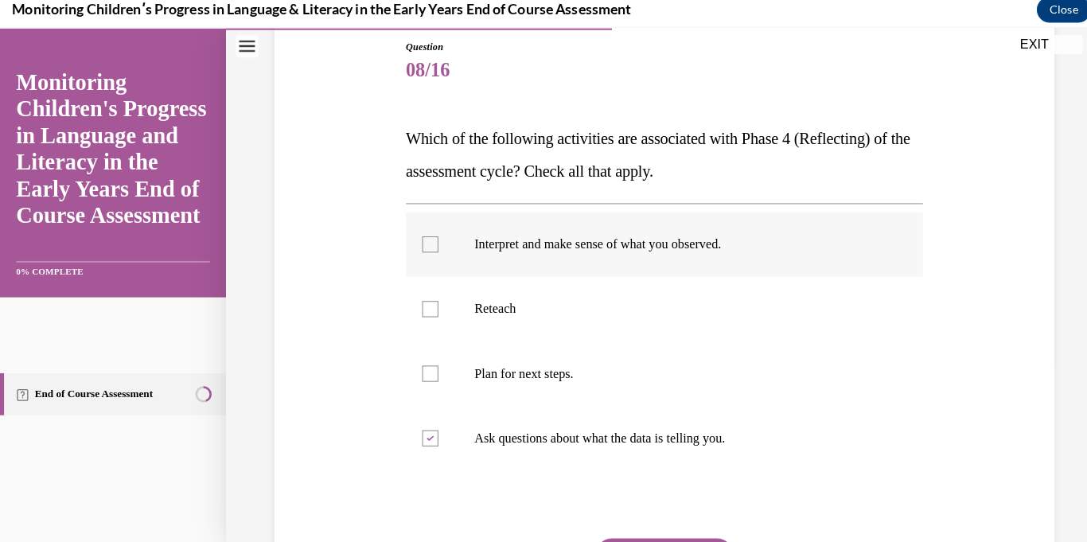
click at [432, 237] on input "Interpret and make sense of what you observed." at bounding box center [424, 241] width 16 height 16
checkbox input "true"
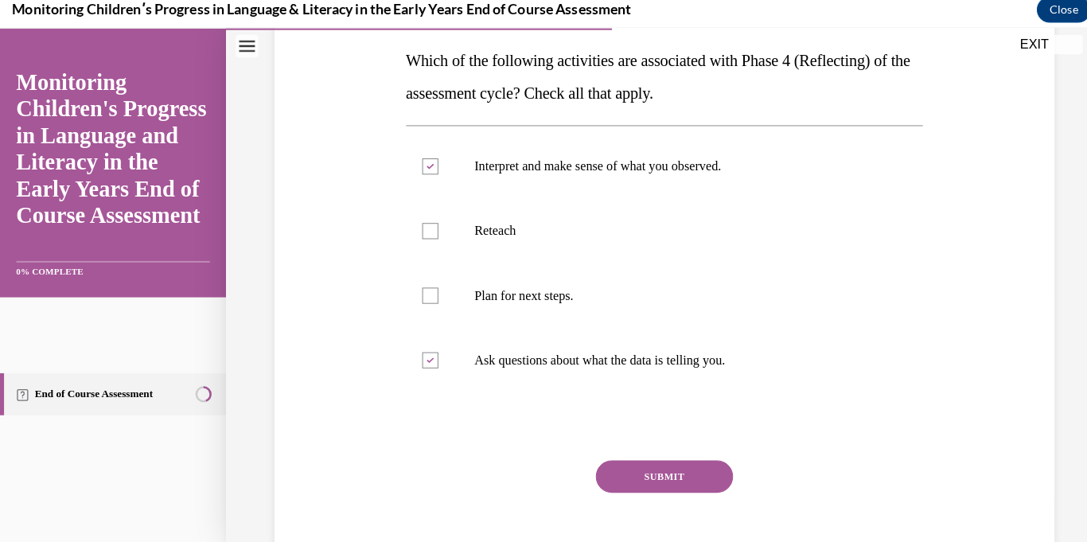
click at [610, 473] on button "SUBMIT" at bounding box center [654, 470] width 135 height 32
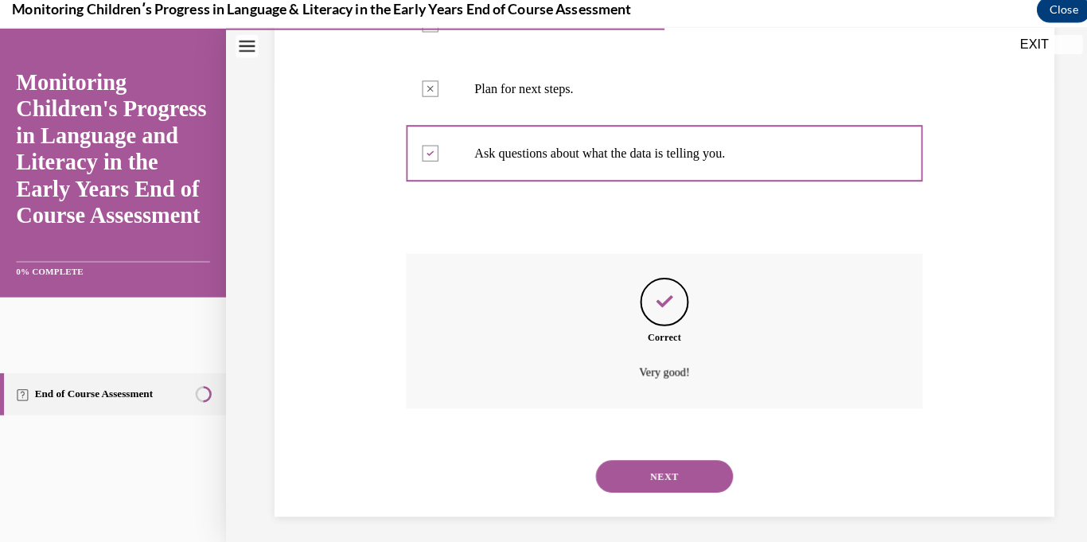
scroll to position [457, 0]
click at [603, 475] on button "NEXT" at bounding box center [654, 467] width 135 height 32
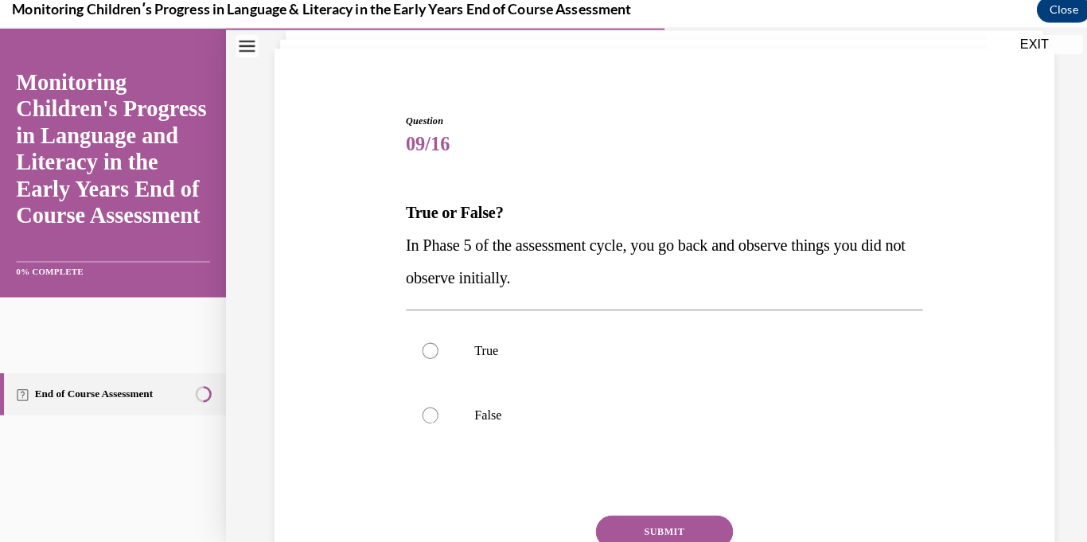
scroll to position [104, 0]
click at [425, 348] on div at bounding box center [424, 343] width 16 height 16
click at [425, 348] on input "True" at bounding box center [424, 343] width 16 height 16
radio input "true"
click at [597, 522] on button "SUBMIT" at bounding box center [654, 521] width 135 height 32
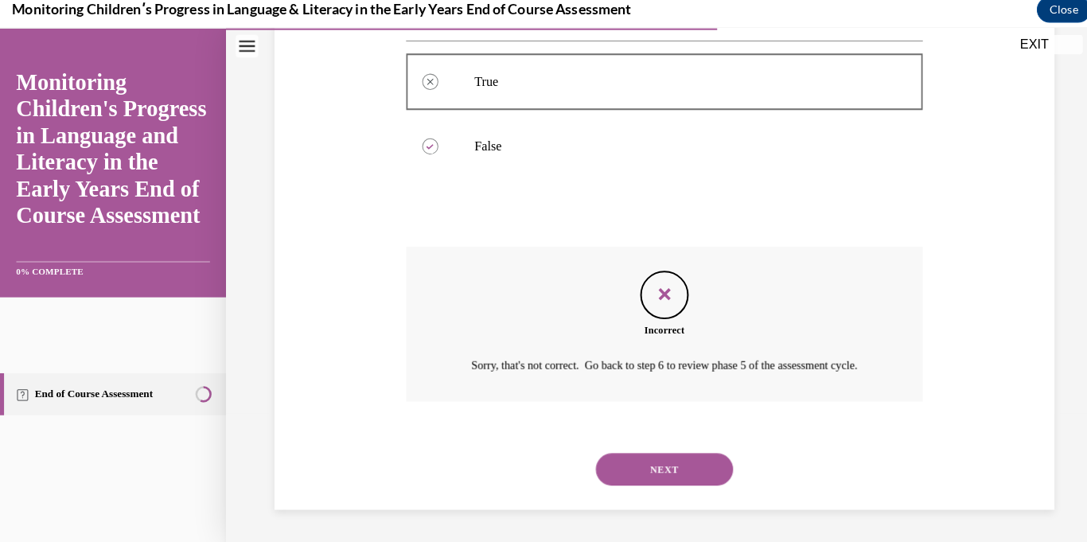
scroll to position [386, 0]
click at [617, 467] on button "NEXT" at bounding box center [654, 462] width 135 height 32
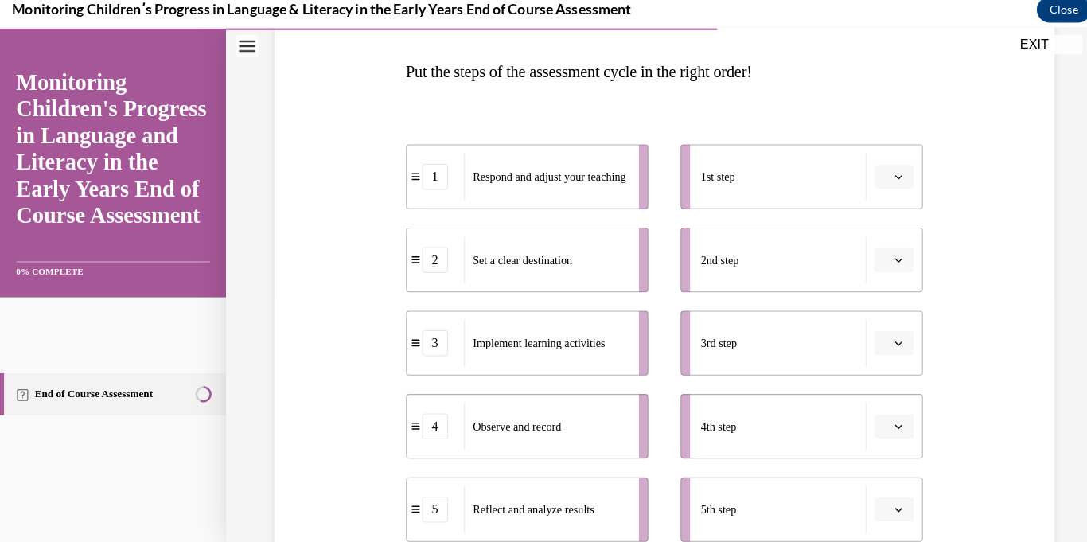
scroll to position [256, 0]
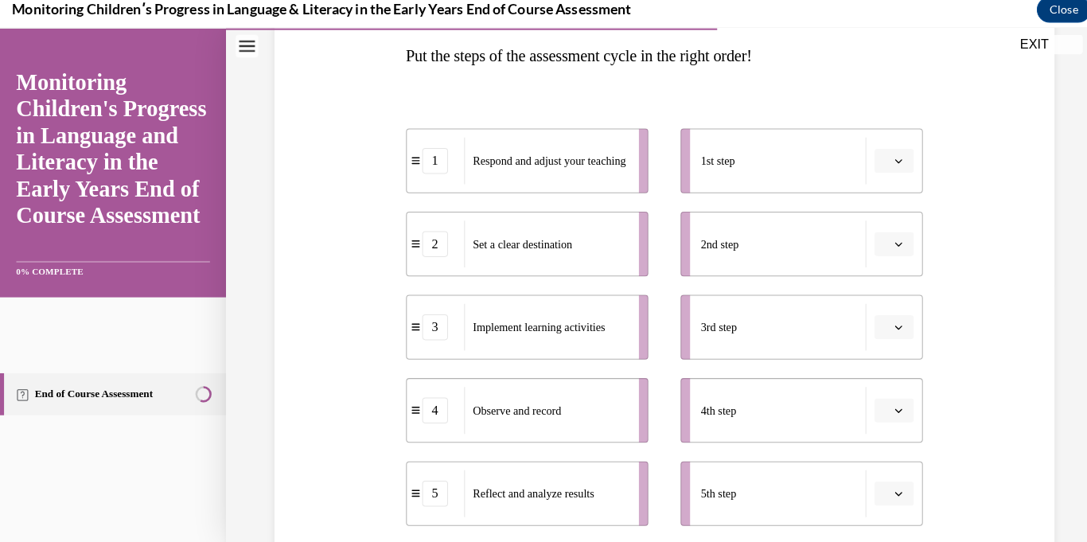
click at [874, 160] on span "Please select an option" at bounding box center [874, 158] width 6 height 16
click at [875, 257] on span "2" at bounding box center [875, 257] width 6 height 13
click at [882, 241] on icon "button" at bounding box center [886, 240] width 8 height 8
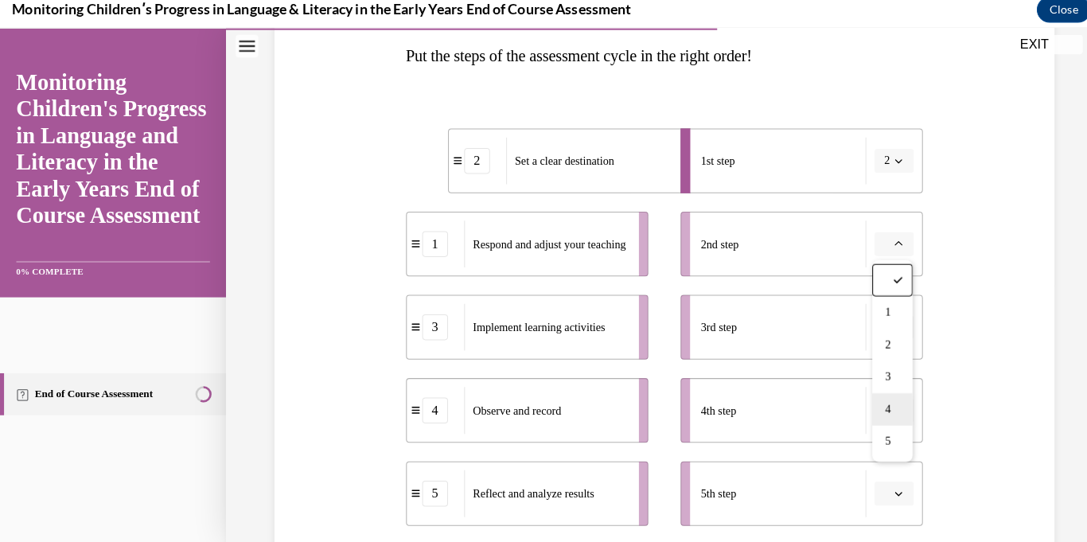
click at [881, 408] on div "4" at bounding box center [879, 403] width 40 height 32
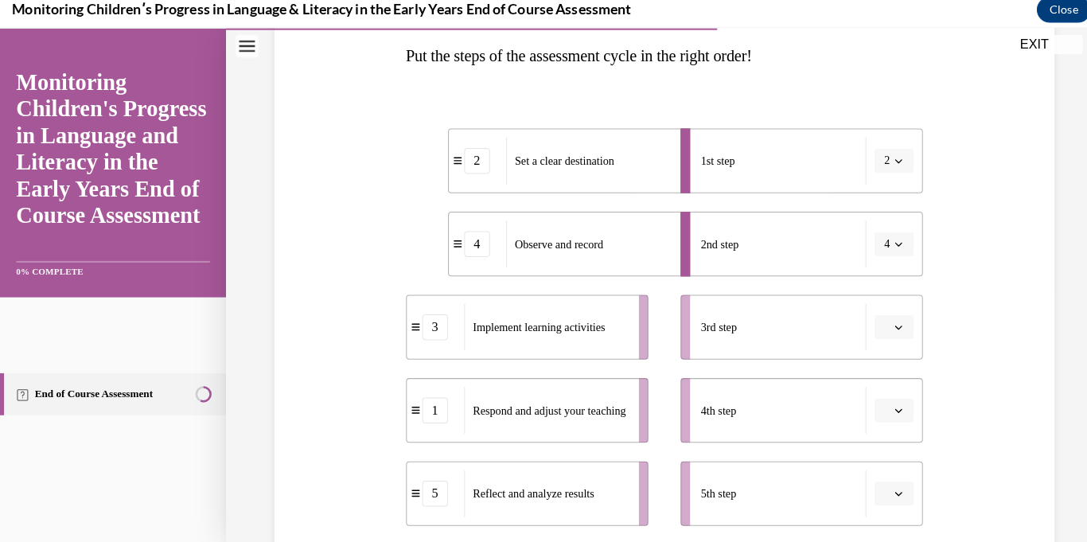
click at [881, 329] on button "button" at bounding box center [881, 322] width 39 height 24
click at [878, 301] on div "5" at bounding box center [879, 287] width 40 height 32
click at [887, 425] on li "4th step" at bounding box center [790, 404] width 239 height 64
click at [890, 412] on button "button" at bounding box center [881, 404] width 39 height 24
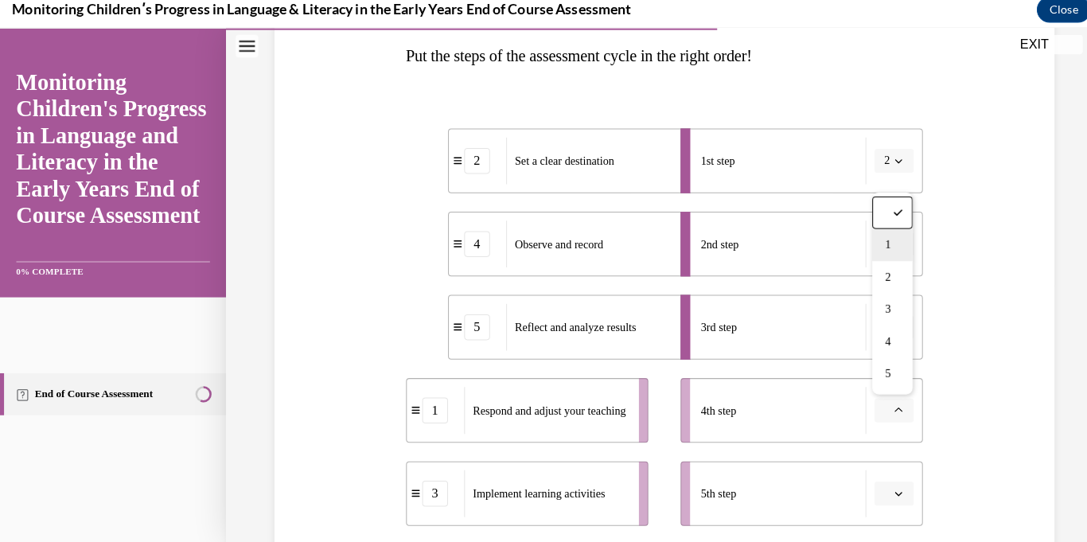
click at [882, 243] on div "1" at bounding box center [879, 241] width 40 height 32
click at [886, 487] on icon "button" at bounding box center [886, 486] width 8 height 8
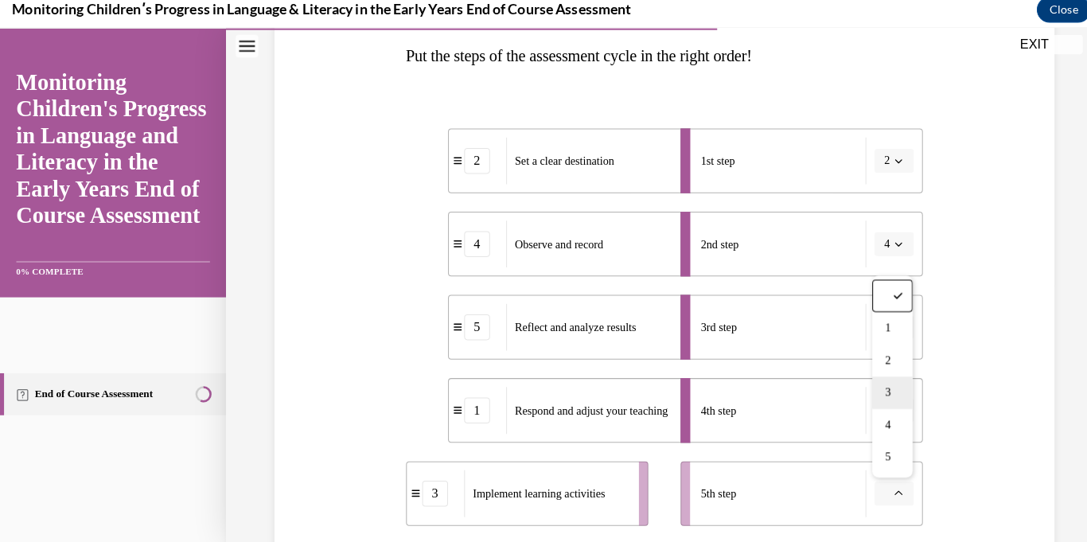
click at [882, 391] on div "3" at bounding box center [879, 387] width 40 height 32
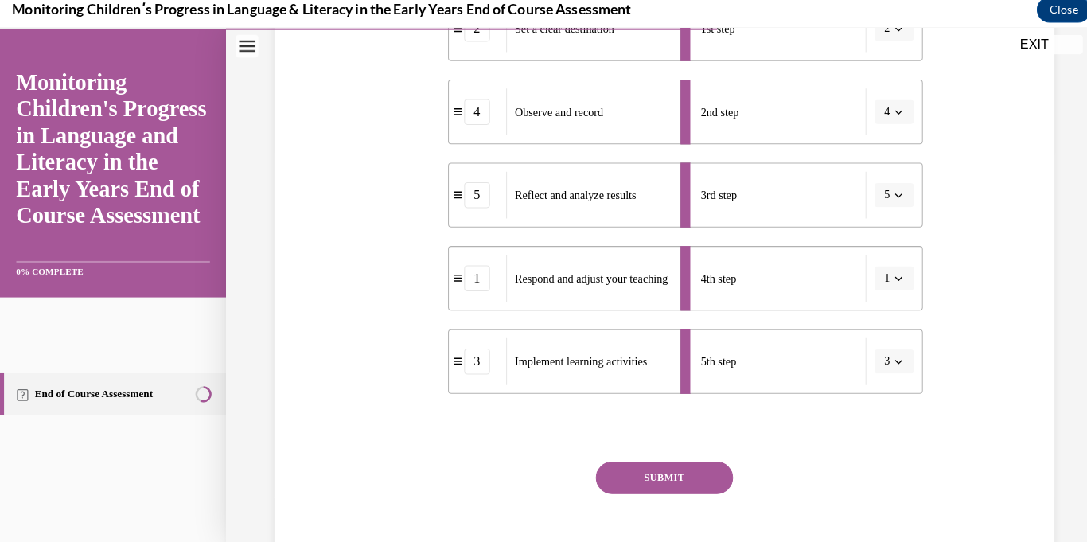
click at [699, 478] on button "SUBMIT" at bounding box center [654, 470] width 135 height 32
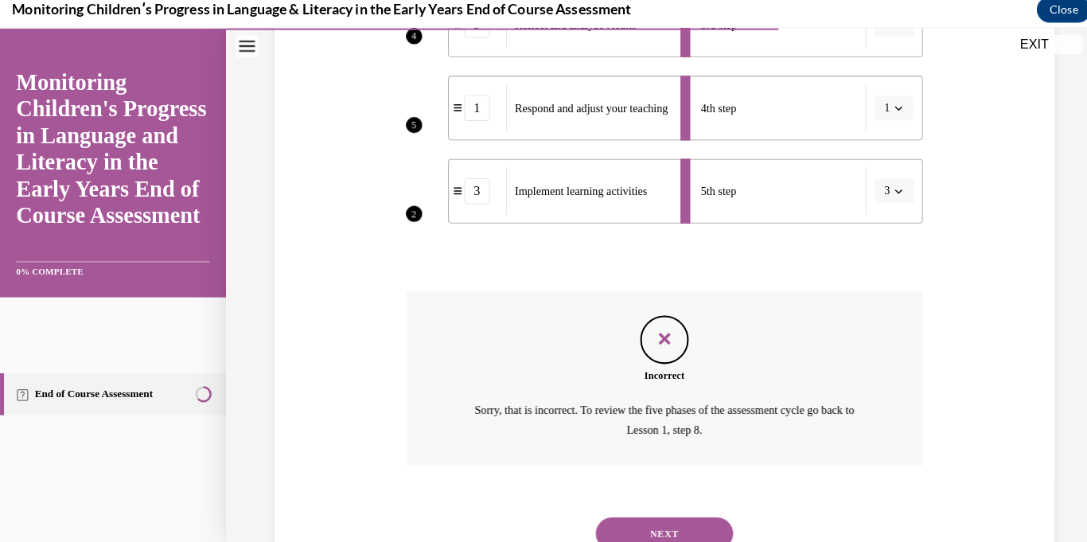
scroll to position [617, 0]
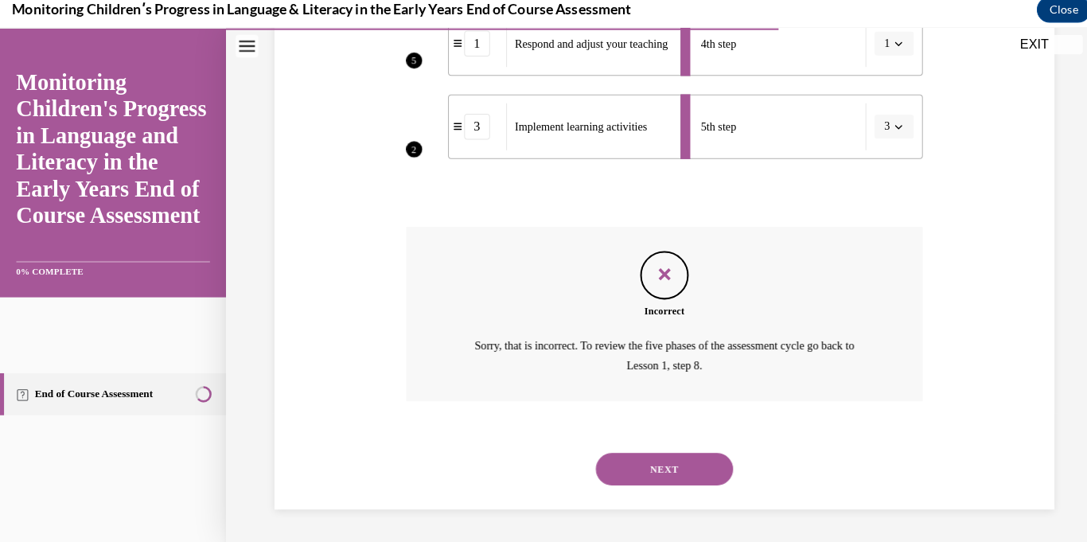
click at [615, 458] on button "NEXT" at bounding box center [654, 462] width 135 height 32
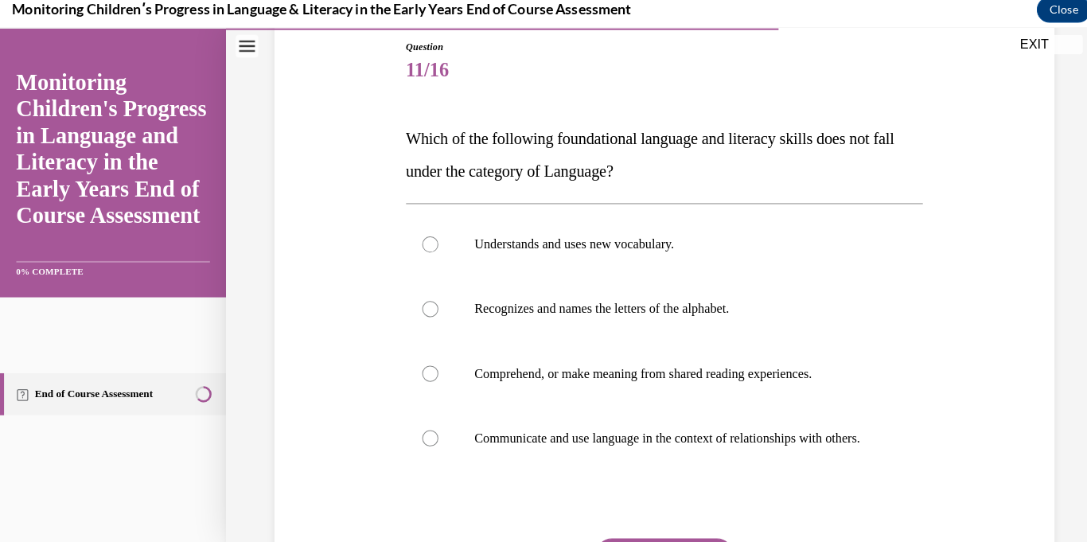
scroll to position [175, 0]
click at [400, 231] on label "Understands and uses new vocabulary." at bounding box center [655, 240] width 510 height 64
click at [416, 232] on input "Understands and uses new vocabulary." at bounding box center [424, 240] width 16 height 16
radio input "true"
click at [400, 437] on label "Communicate and use language in the context of relationships with others." at bounding box center [655, 431] width 510 height 64
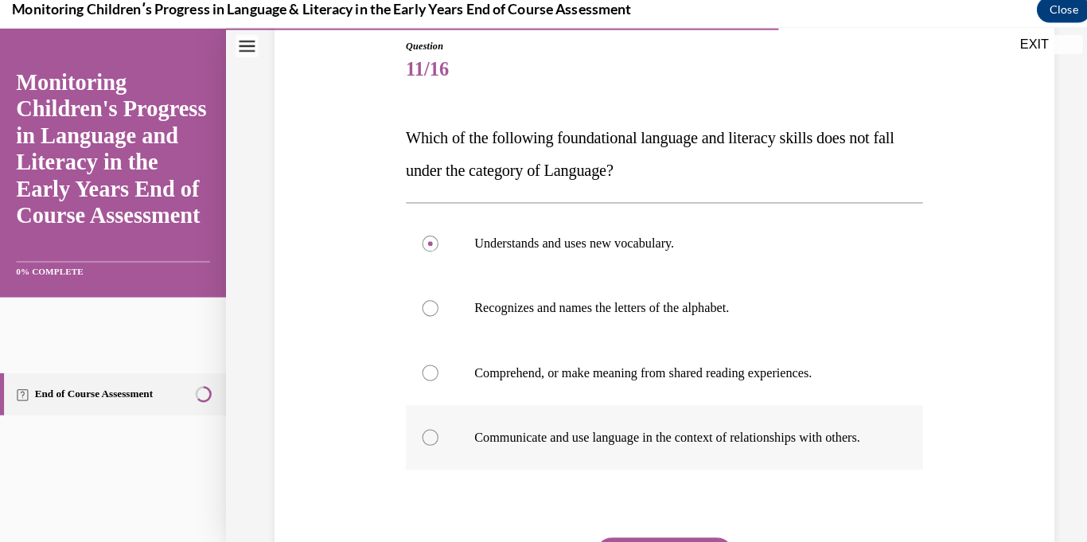
click at [416, 437] on input "Communicate and use language in the context of relationships with others." at bounding box center [424, 431] width 16 height 16
radio input "true"
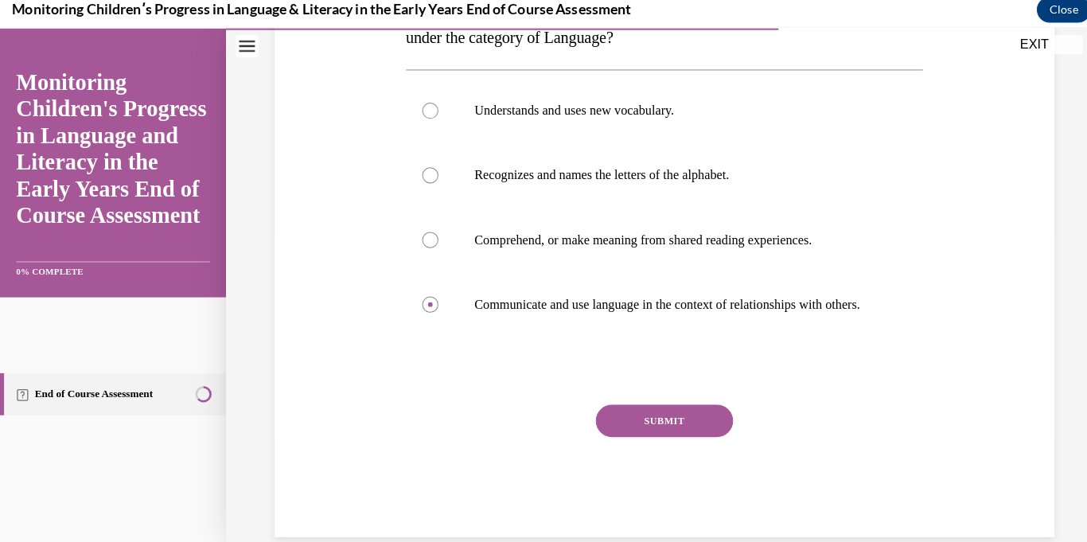
click at [601, 430] on button "SUBMIT" at bounding box center [654, 415] width 135 height 32
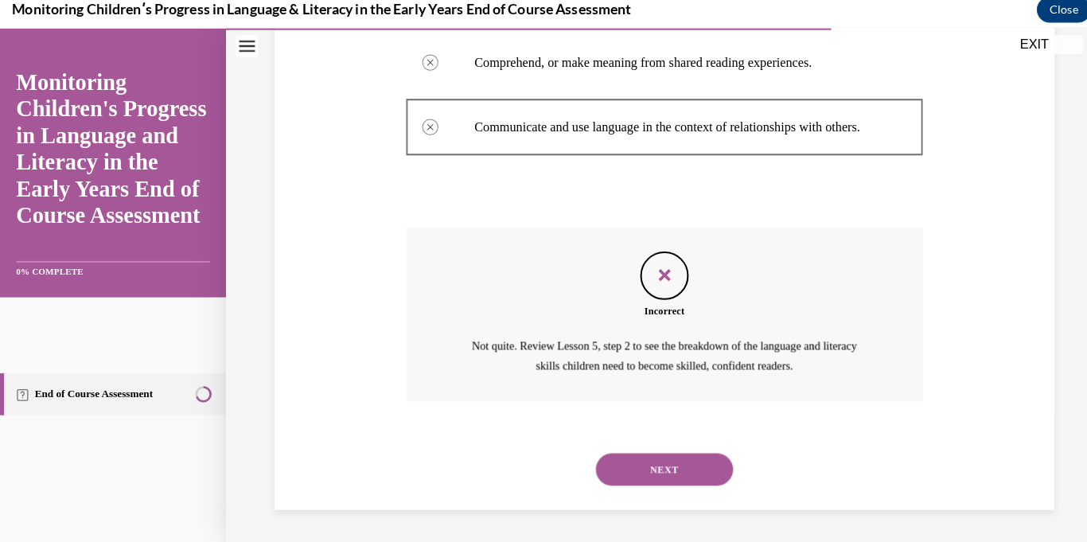
scroll to position [497, 0]
click at [614, 460] on button "NEXT" at bounding box center [654, 462] width 135 height 32
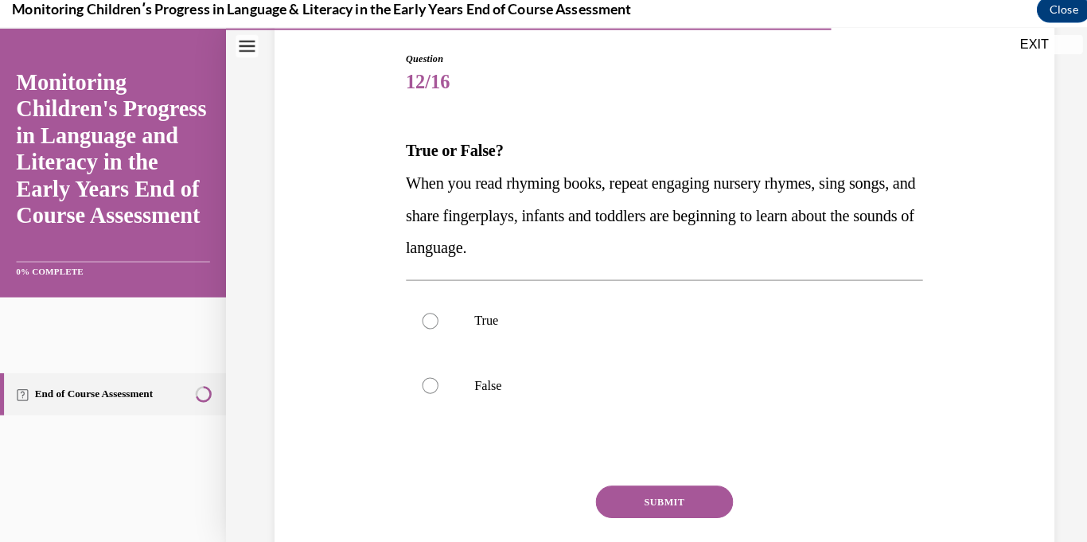
scroll to position [174, 0]
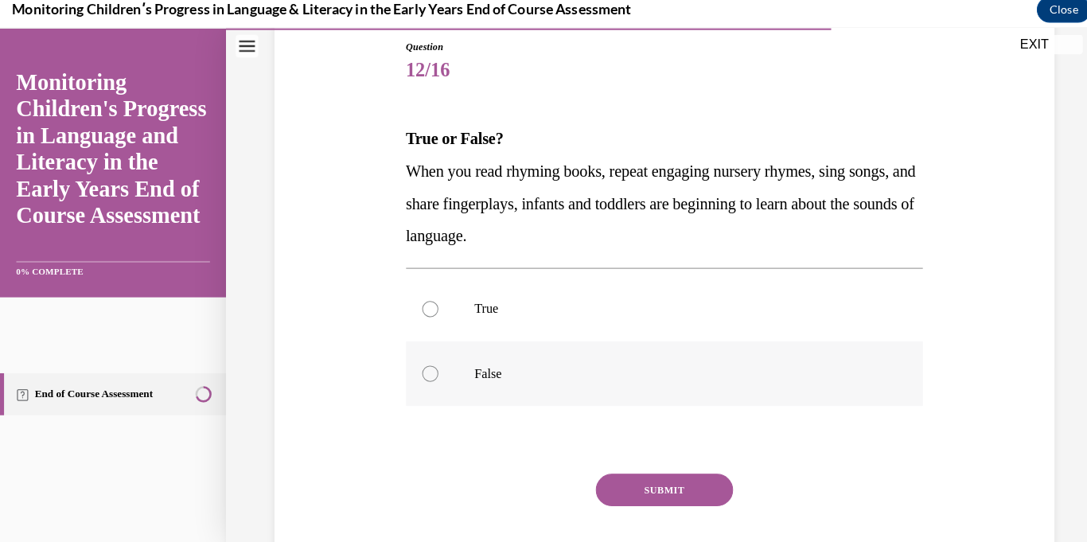
click at [407, 377] on label "False" at bounding box center [655, 369] width 510 height 64
click at [416, 376] on input "False" at bounding box center [424, 368] width 16 height 16
radio input "true"
click at [609, 482] on button "SUBMIT" at bounding box center [654, 483] width 135 height 32
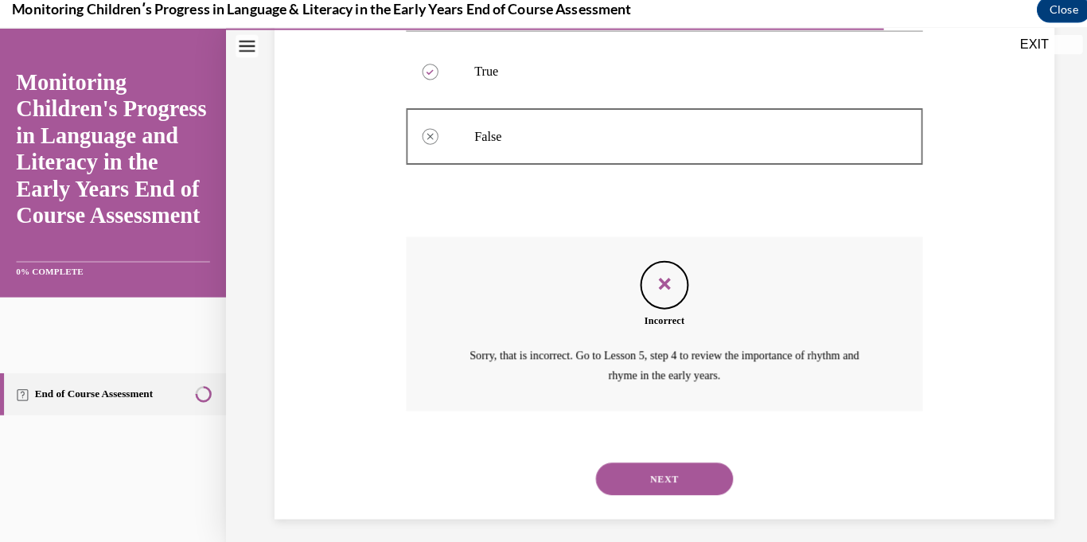
scroll to position [411, 0]
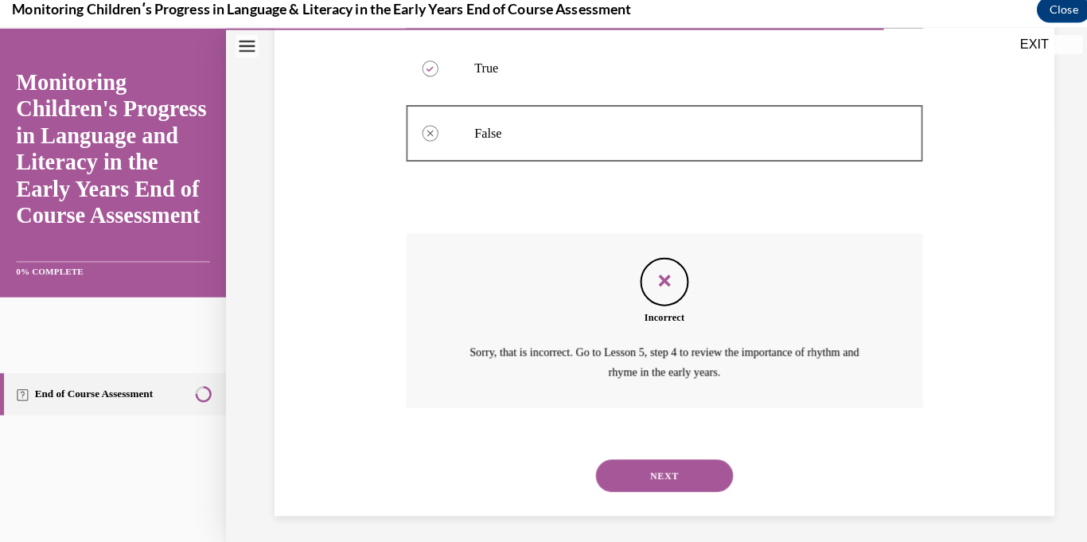
click at [606, 469] on button "NEXT" at bounding box center [654, 469] width 135 height 32
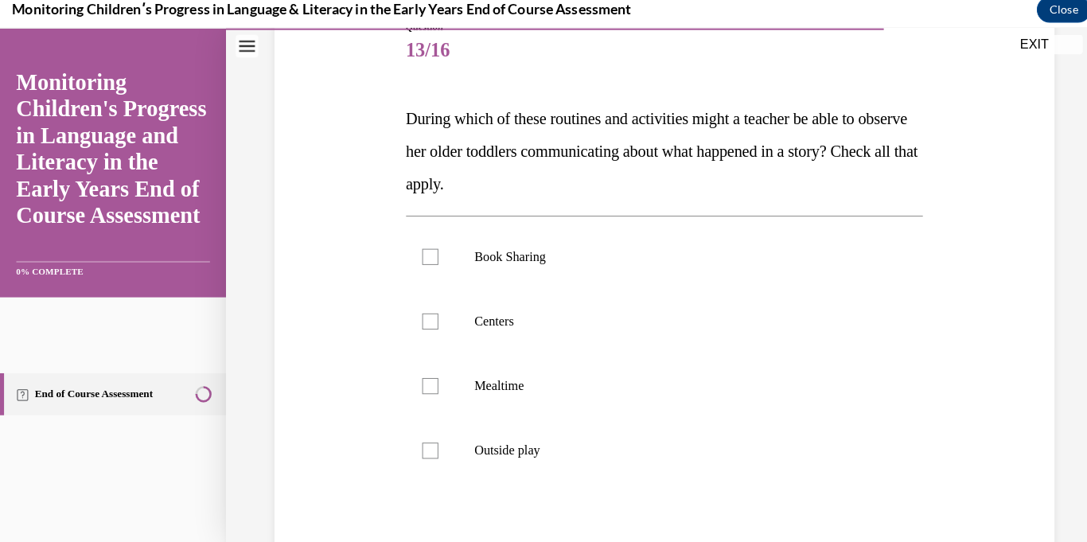
scroll to position [193, 0]
click at [426, 319] on div at bounding box center [424, 318] width 16 height 16
click at [426, 319] on input "Centers" at bounding box center [424, 318] width 16 height 16
checkbox input "true"
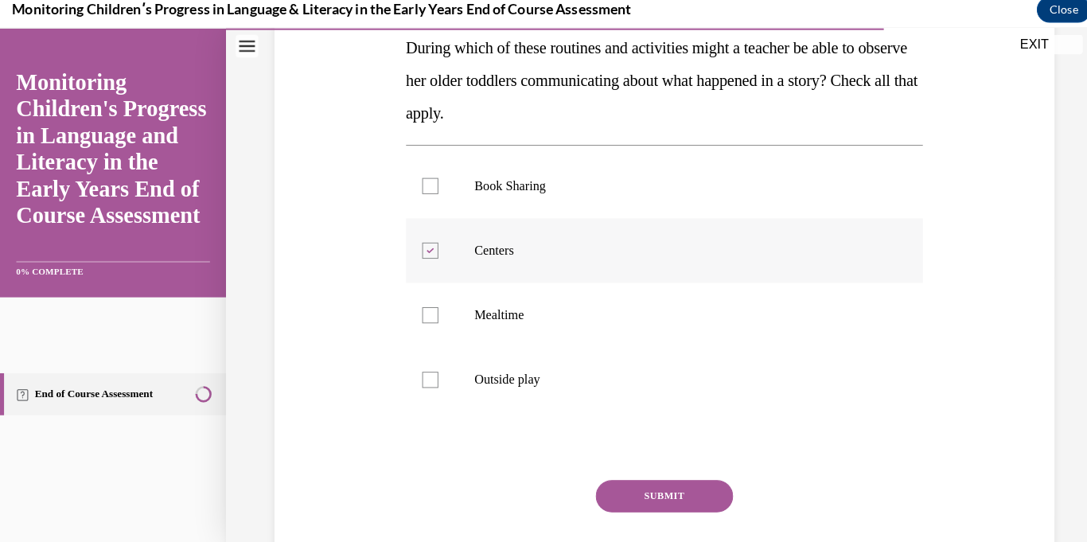
scroll to position [270, 0]
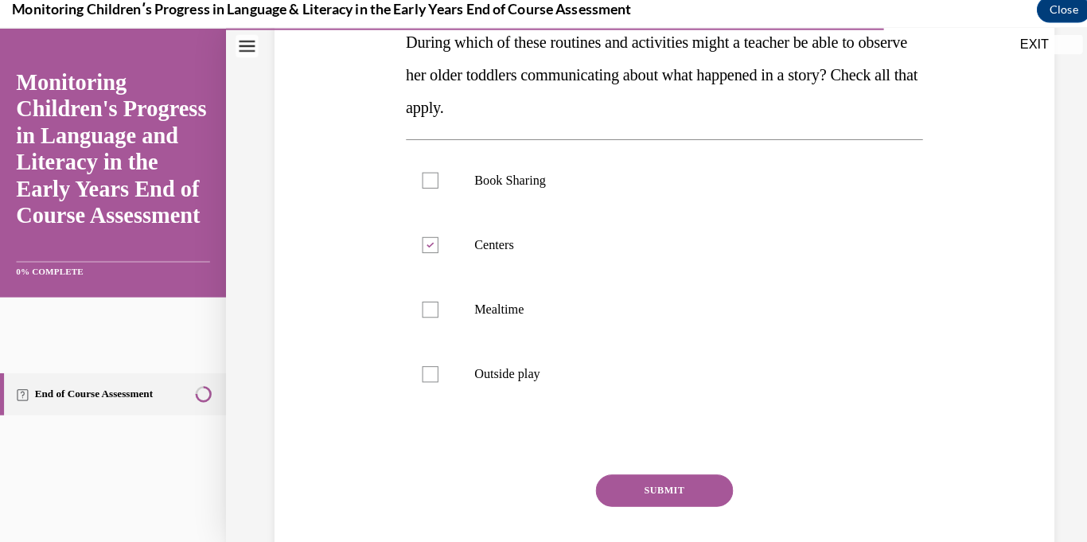
click at [614, 457] on div "Question 13/16 During which of these routines and activities might a teacher be…" at bounding box center [655, 271] width 510 height 654
click at [606, 493] on button "SUBMIT" at bounding box center [654, 483] width 135 height 32
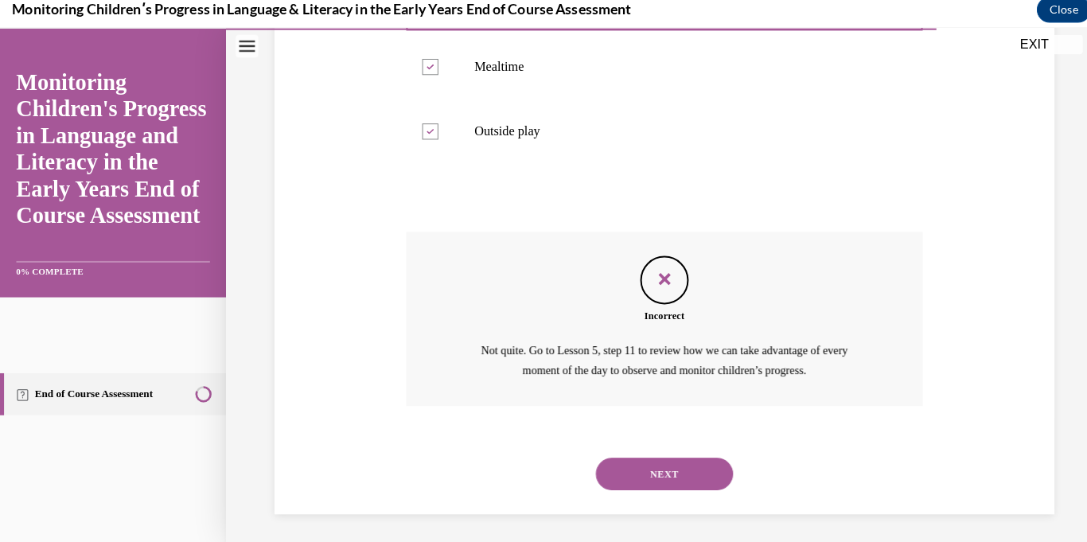
scroll to position [513, 0]
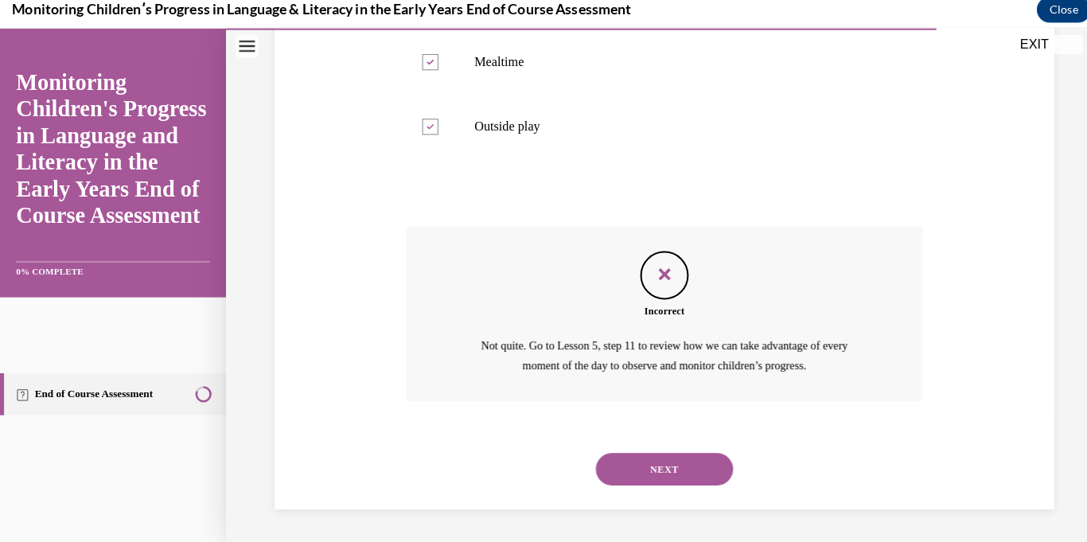
click at [604, 464] on button "NEXT" at bounding box center [654, 462] width 135 height 32
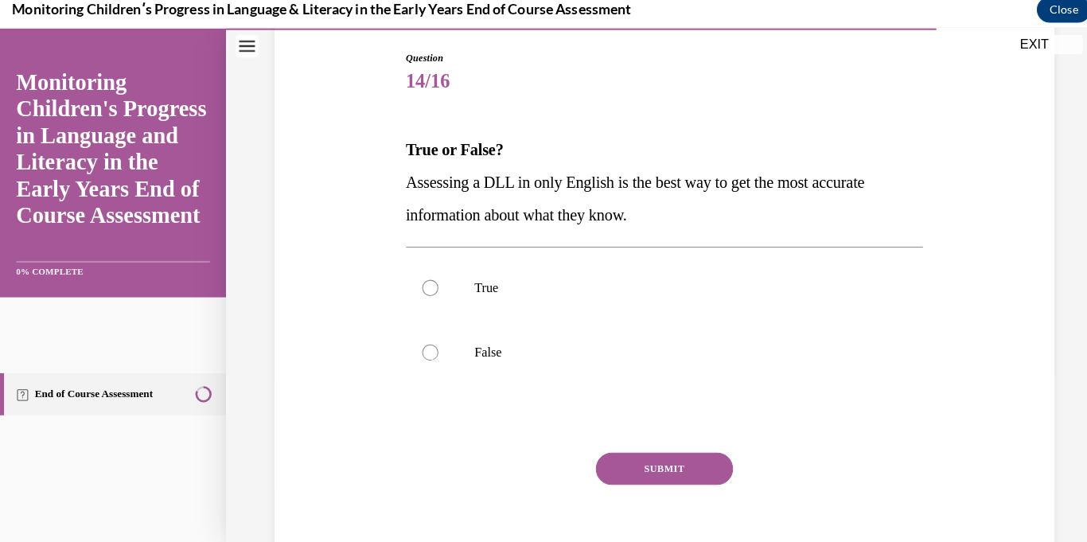
scroll to position [169, 0]
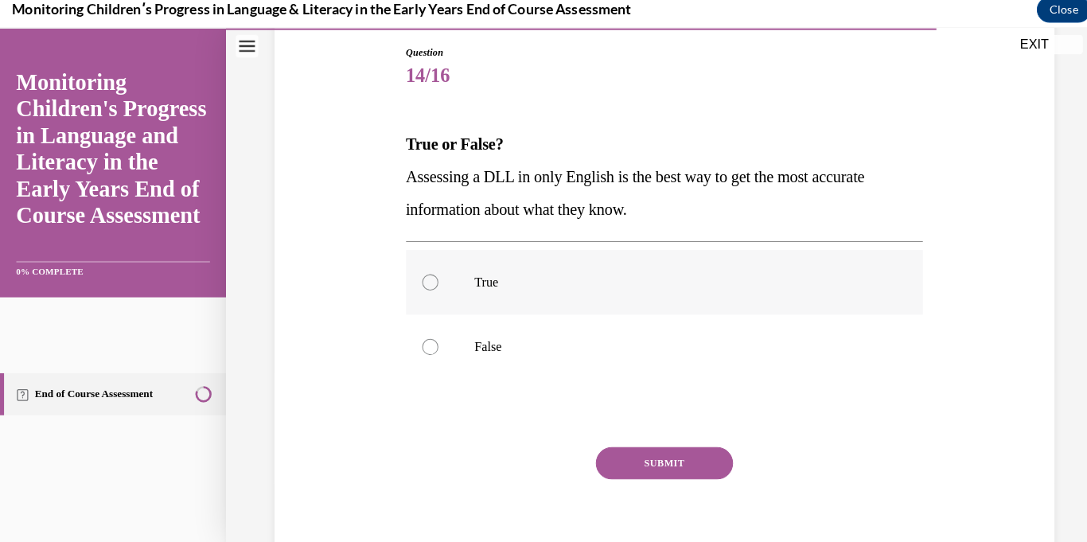
click at [419, 284] on div at bounding box center [424, 278] width 16 height 16
click at [419, 284] on input "True" at bounding box center [424, 278] width 16 height 16
radio input "true"
click at [607, 470] on button "SUBMIT" at bounding box center [654, 456] width 135 height 32
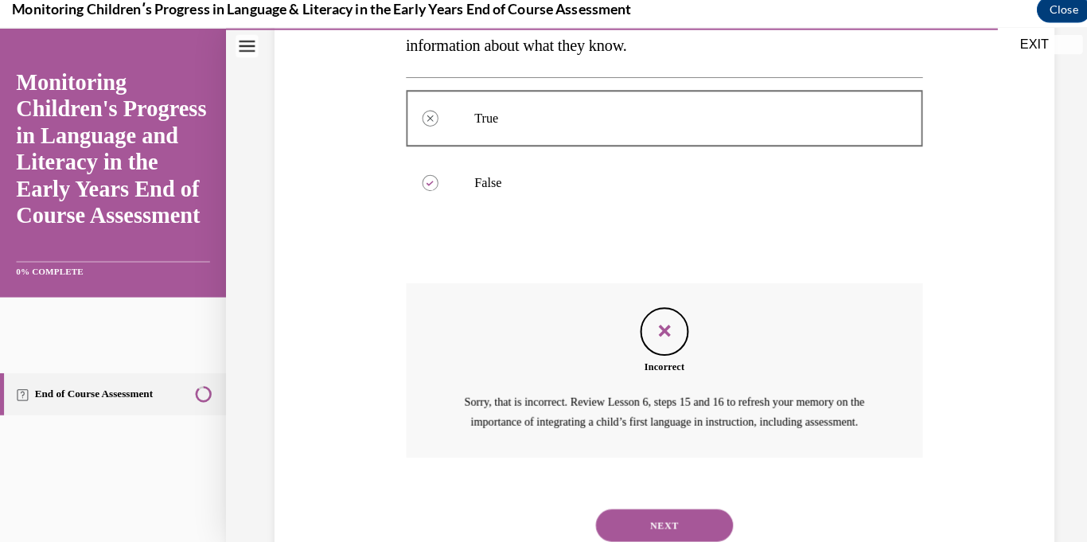
scroll to position [404, 0]
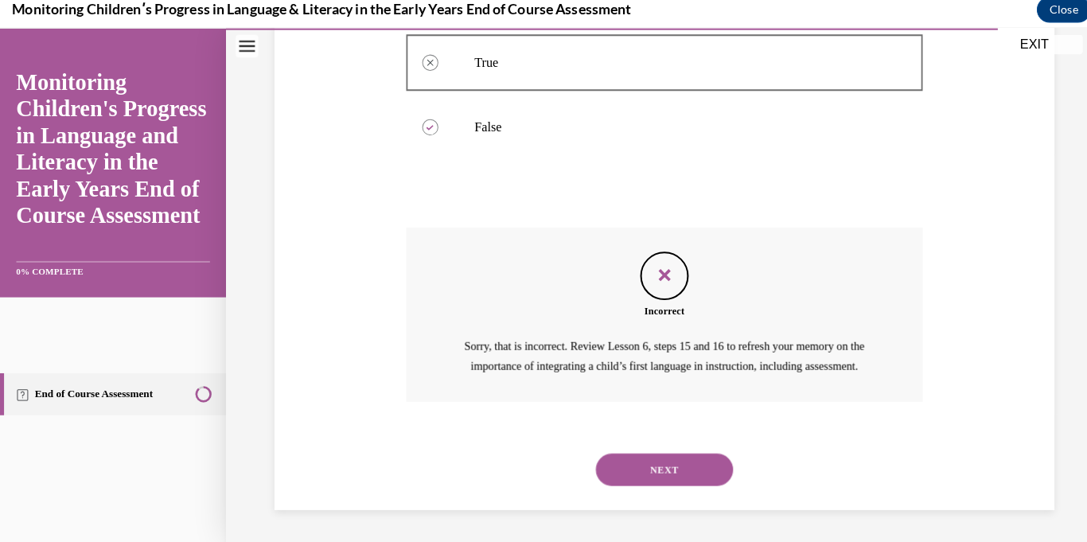
click at [614, 453] on button "NEXT" at bounding box center [654, 462] width 135 height 32
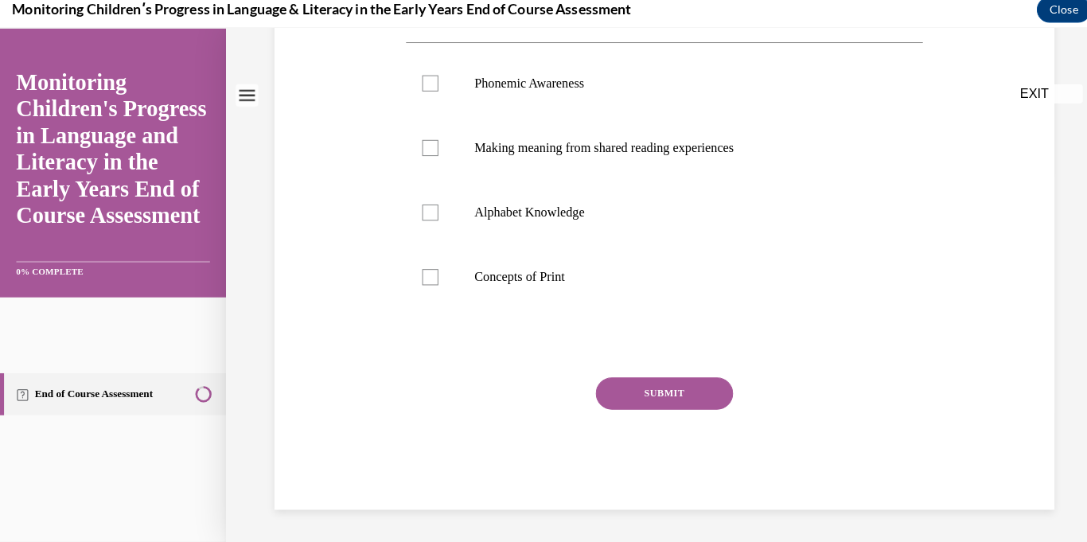
scroll to position [0, 0]
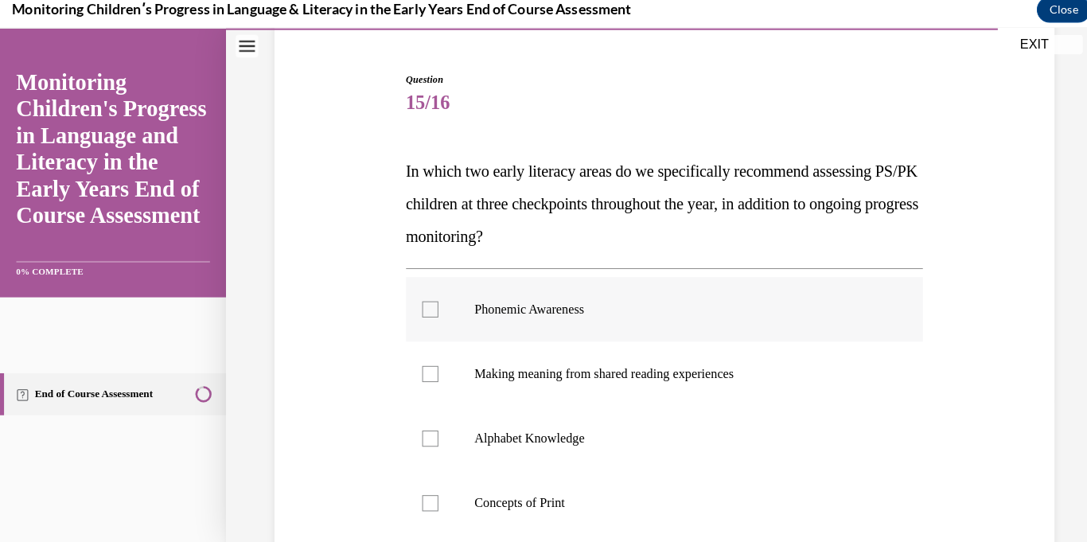
click at [419, 321] on label "Phonemic Awareness" at bounding box center [655, 305] width 510 height 64
click at [419, 313] on input "Phonemic Awareness" at bounding box center [424, 305] width 16 height 16
checkbox input "true"
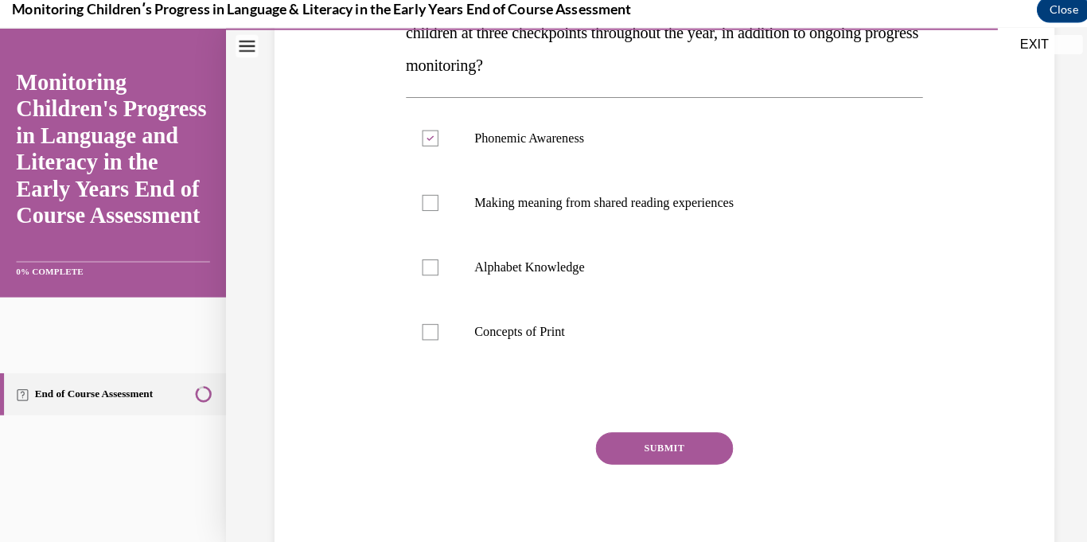
click at [616, 445] on button "SUBMIT" at bounding box center [654, 442] width 135 height 32
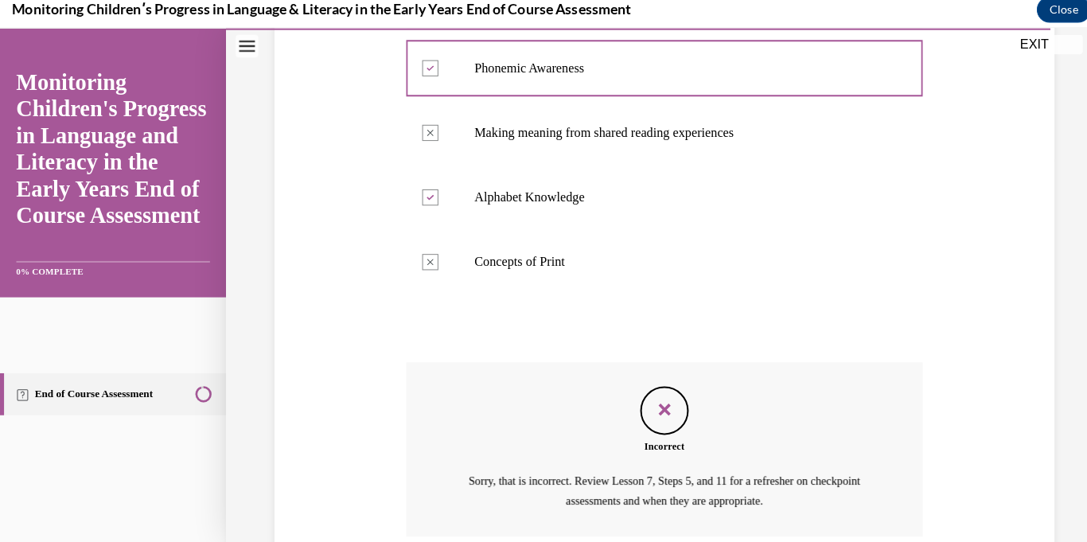
scroll to position [442, 0]
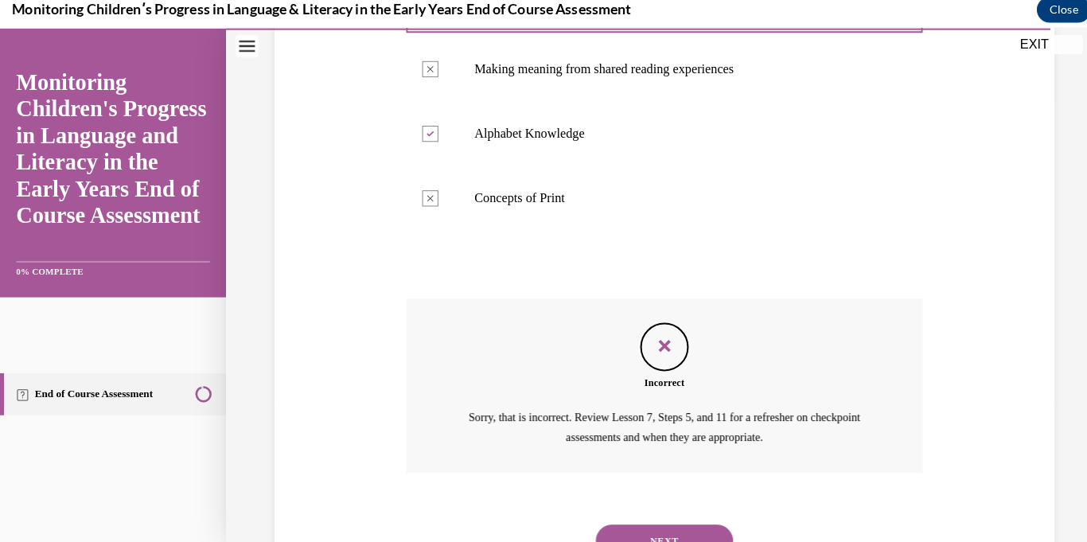
click at [607, 518] on button "NEXT" at bounding box center [654, 533] width 135 height 32
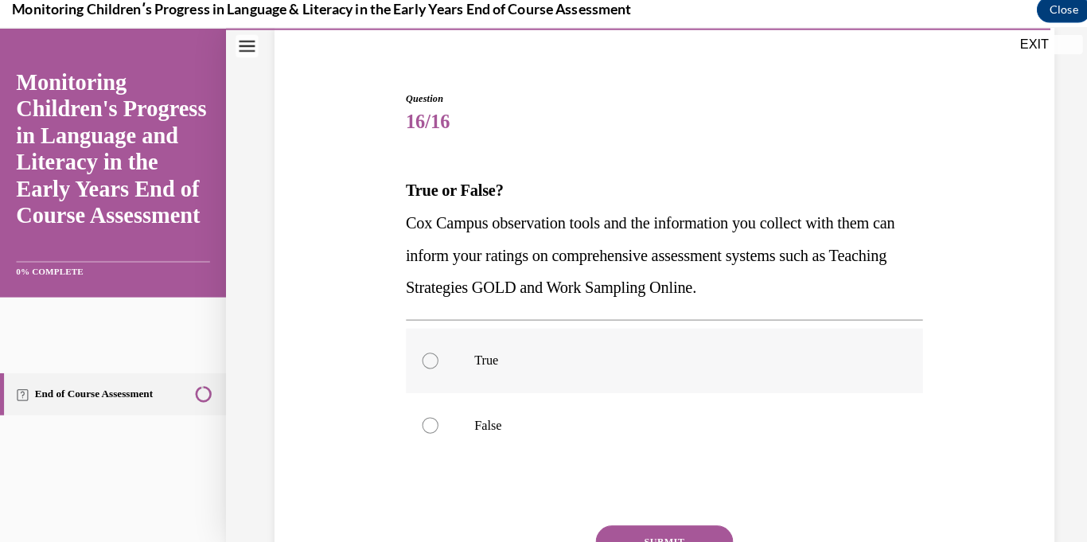
click at [413, 356] on label "True" at bounding box center [655, 356] width 510 height 64
click at [416, 356] on input "True" at bounding box center [424, 356] width 16 height 16
radio input "true"
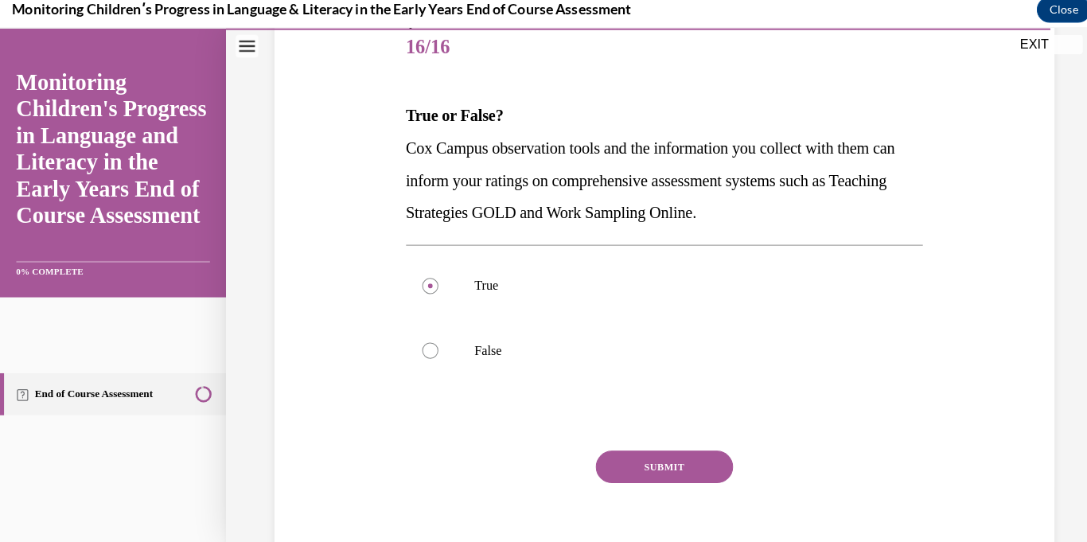
click at [622, 459] on button "SUBMIT" at bounding box center [654, 460] width 135 height 32
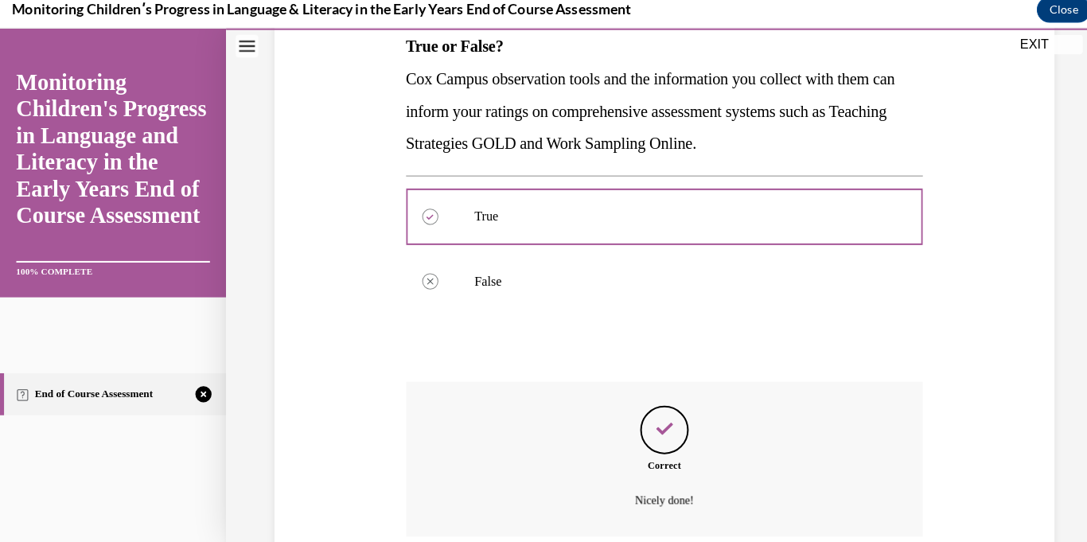
scroll to position [345, 0]
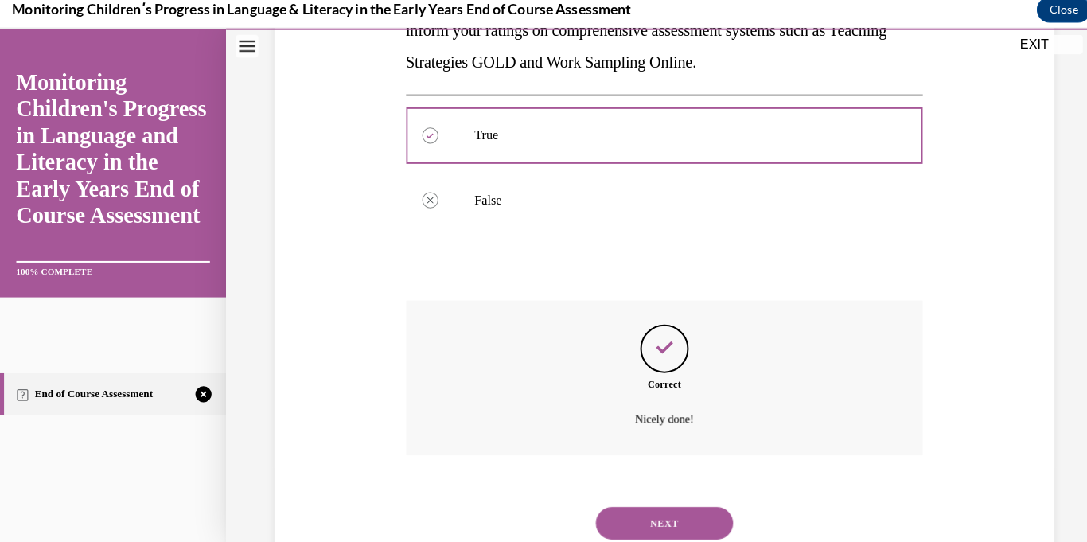
click at [614, 512] on button "NEXT" at bounding box center [654, 516] width 135 height 32
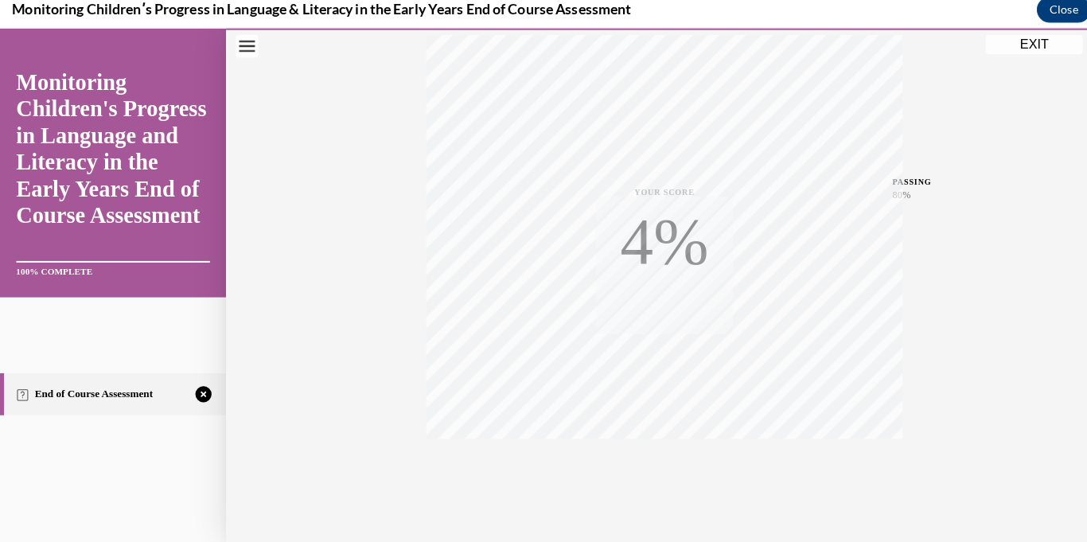
scroll to position [310, 0]
click at [647, 419] on div "TAKE AGAIN" at bounding box center [655, 426] width 56 height 37
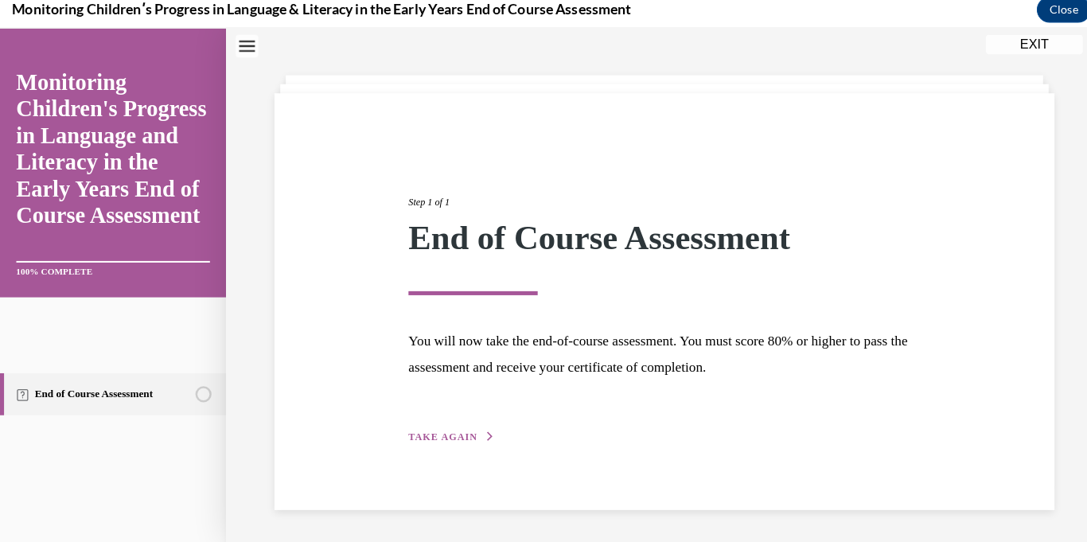
click at [435, 428] on span "TAKE AGAIN" at bounding box center [437, 429] width 68 height 11
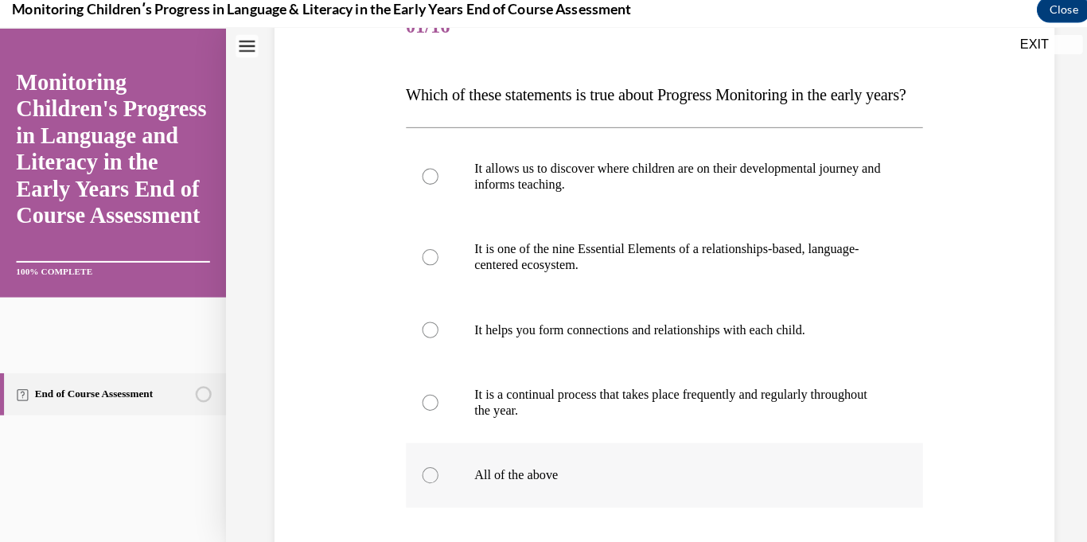
click at [432, 488] on label "All of the above" at bounding box center [655, 468] width 510 height 64
click at [432, 476] on input "All of the above" at bounding box center [424, 468] width 16 height 16
radio input "true"
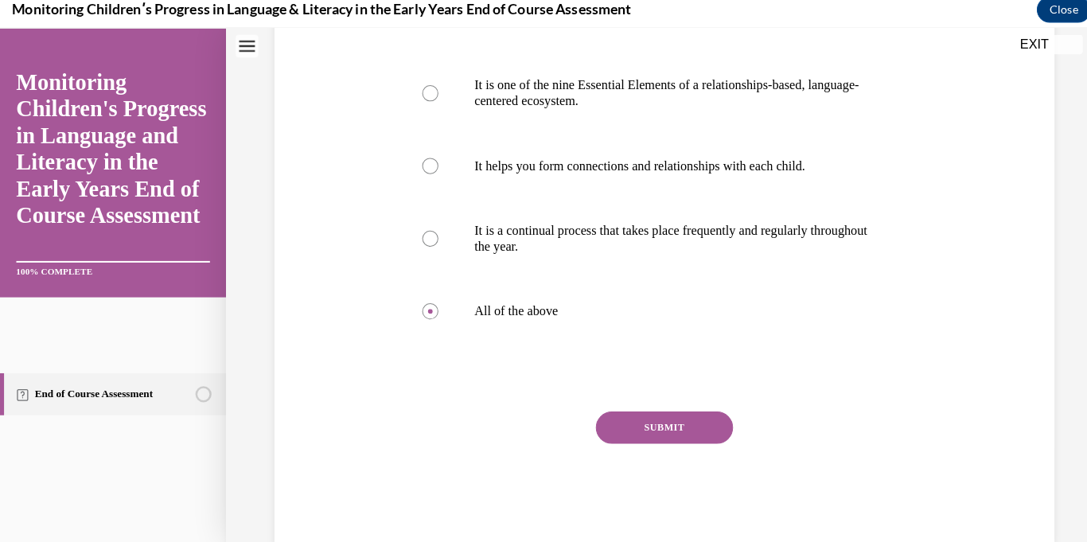
click at [610, 437] on button "SUBMIT" at bounding box center [654, 421] width 135 height 32
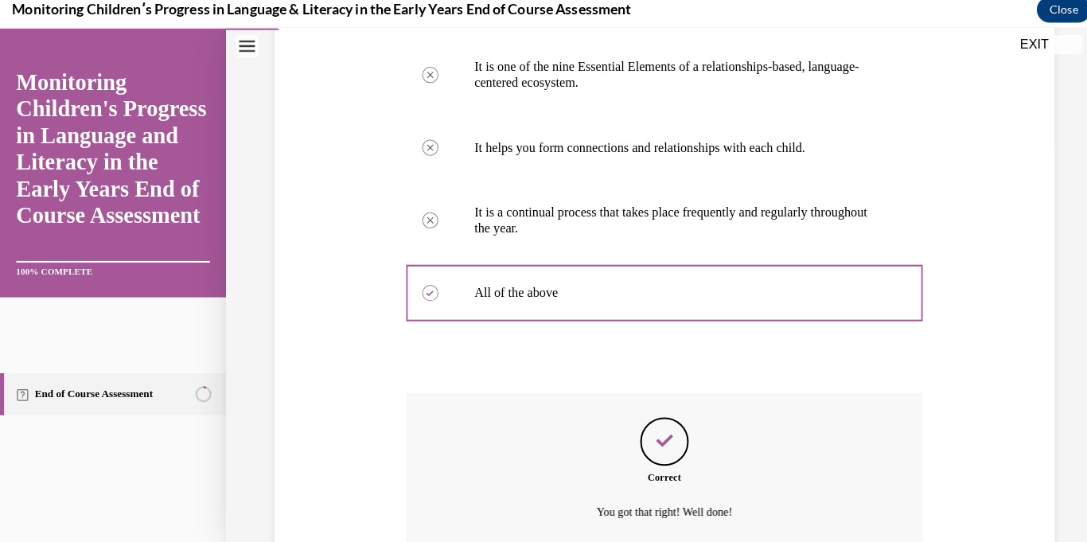
scroll to position [574, 0]
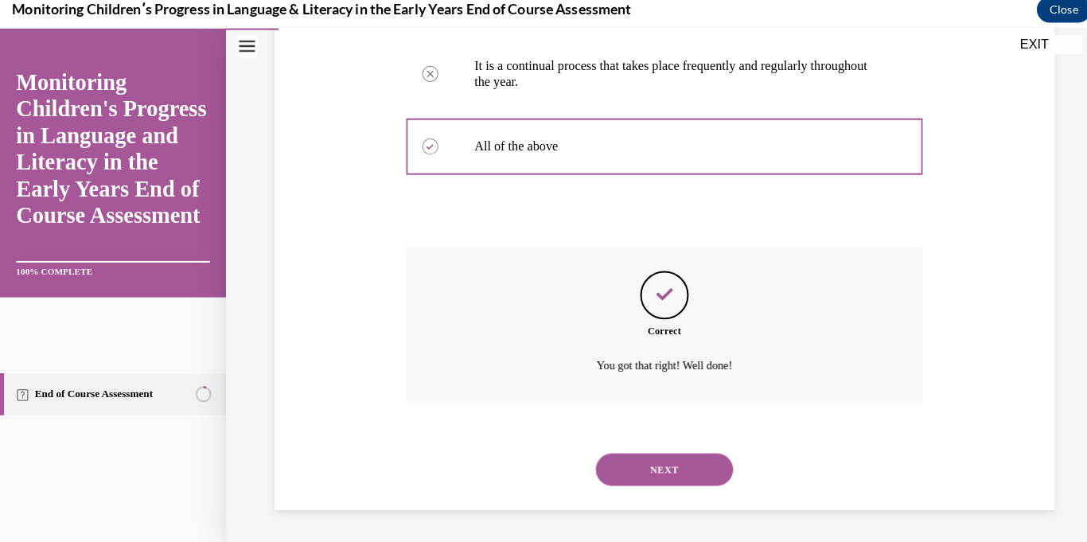
click at [617, 469] on button "NEXT" at bounding box center [654, 462] width 135 height 32
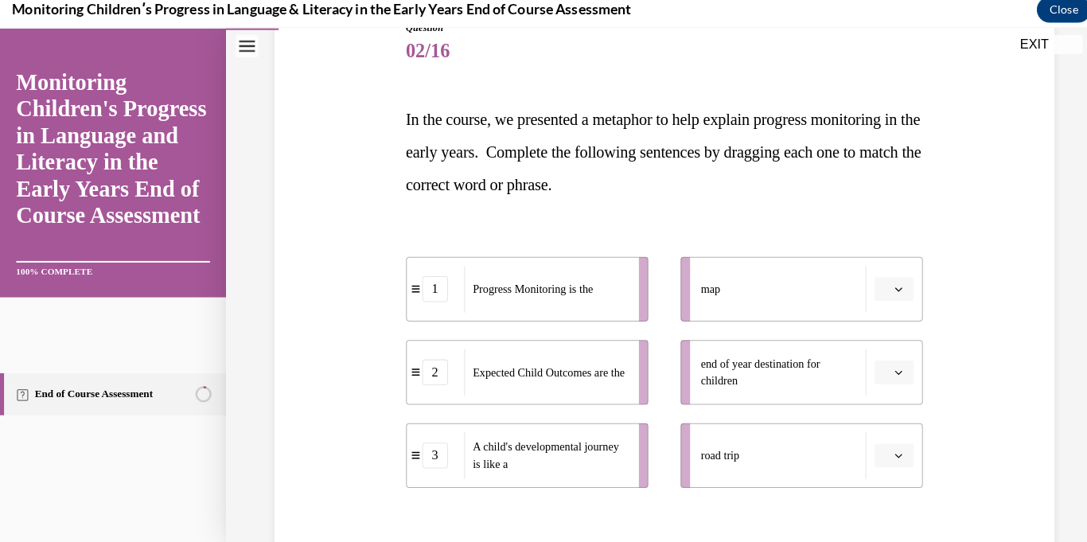
scroll to position [198, 0]
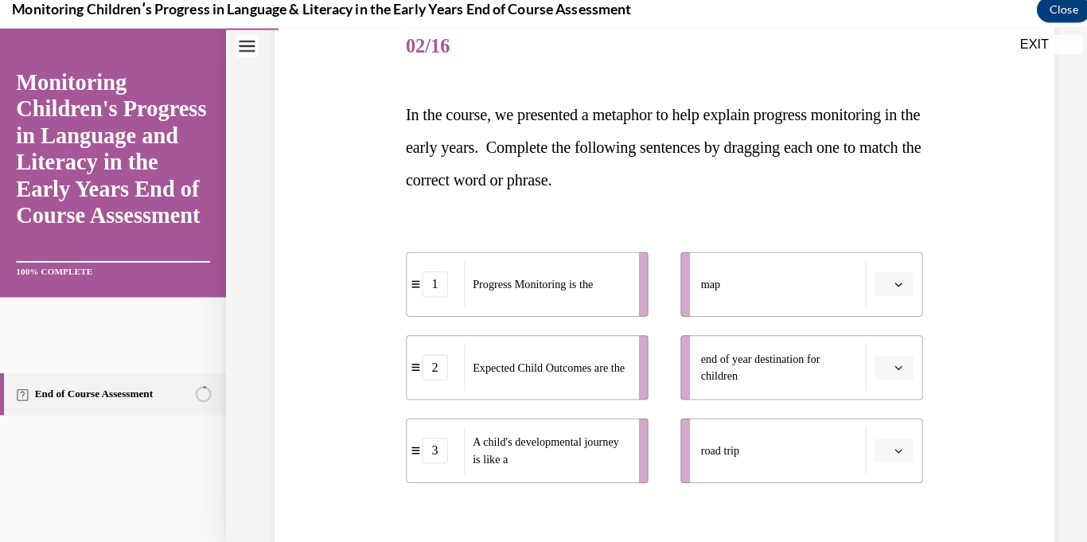
click at [881, 437] on button "button" at bounding box center [881, 444] width 39 height 24
click at [874, 350] on span "1" at bounding box center [875, 344] width 6 height 13
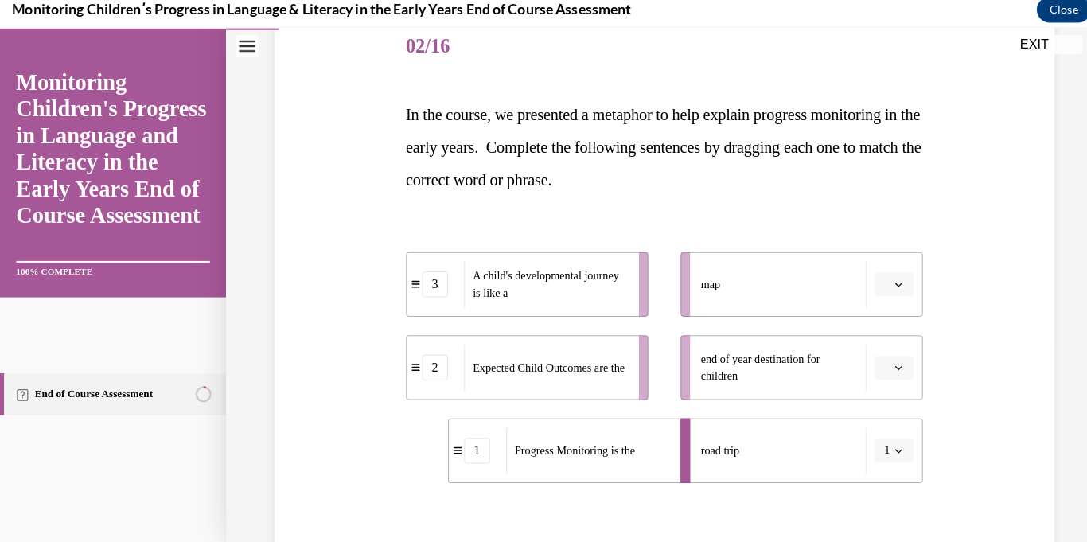
click at [894, 270] on button "button" at bounding box center [881, 280] width 39 height 24
click at [947, 442] on div "Question 02/16 In the course, we presented a metaphor to help explain progress …" at bounding box center [655, 320] width 777 height 706
click at [886, 364] on icon "button" at bounding box center [885, 362] width 7 height 4
click at [892, 451] on div "2" at bounding box center [879, 462] width 40 height 32
click at [899, 282] on button "button" at bounding box center [881, 280] width 39 height 24
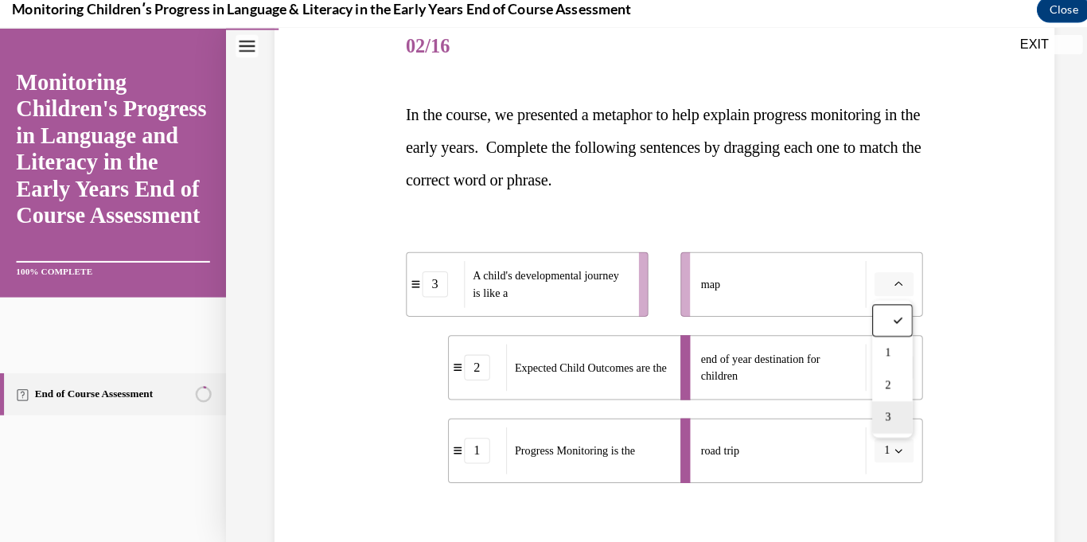
click at [877, 407] on span "3" at bounding box center [875, 411] width 6 height 13
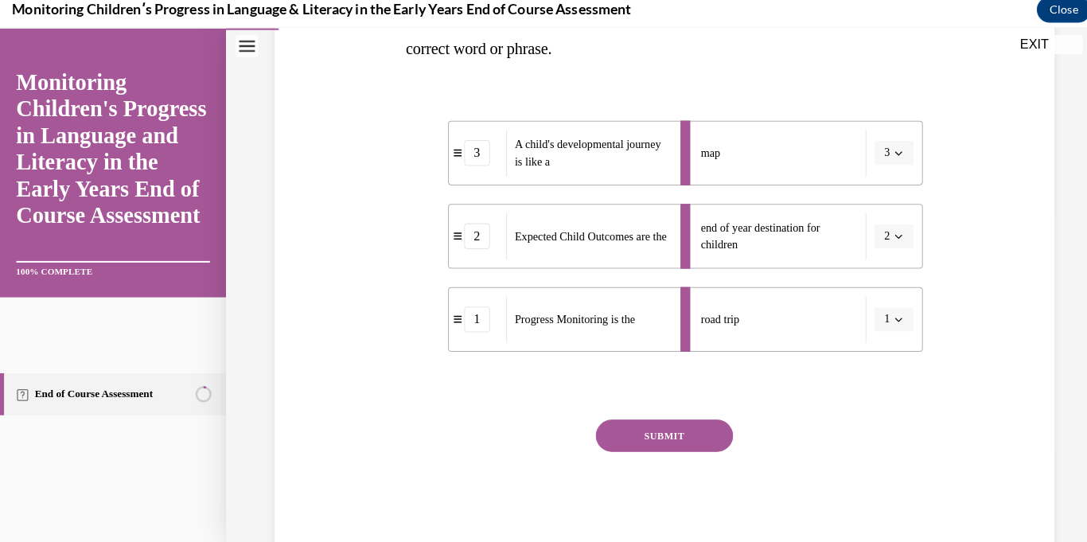
click at [703, 422] on button "SUBMIT" at bounding box center [654, 429] width 135 height 32
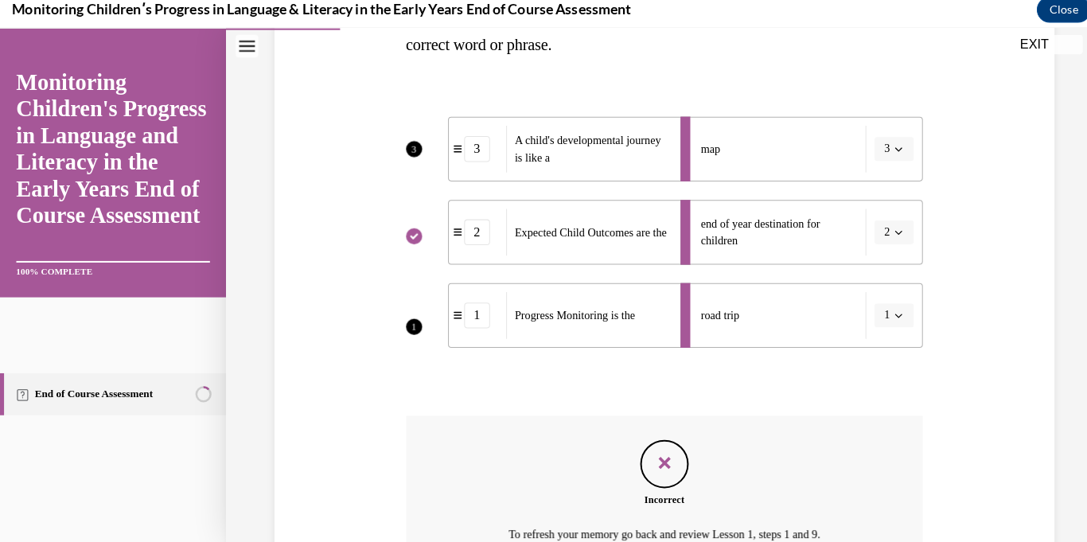
scroll to position [333, 0]
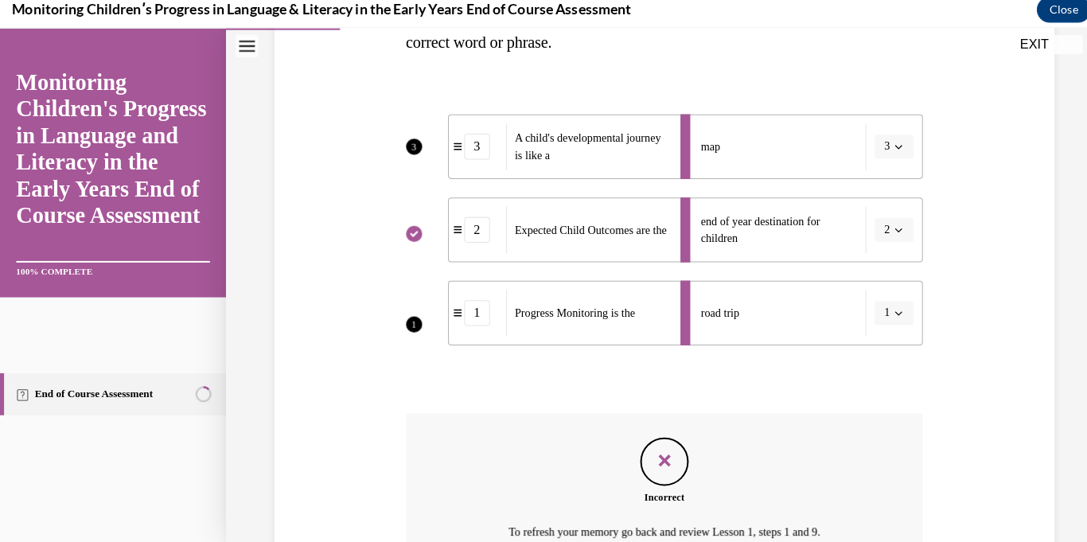
click at [702, 387] on div "Question 02/16 In the course, we presented a metaphor to help explain progress …" at bounding box center [655, 273] width 510 height 787
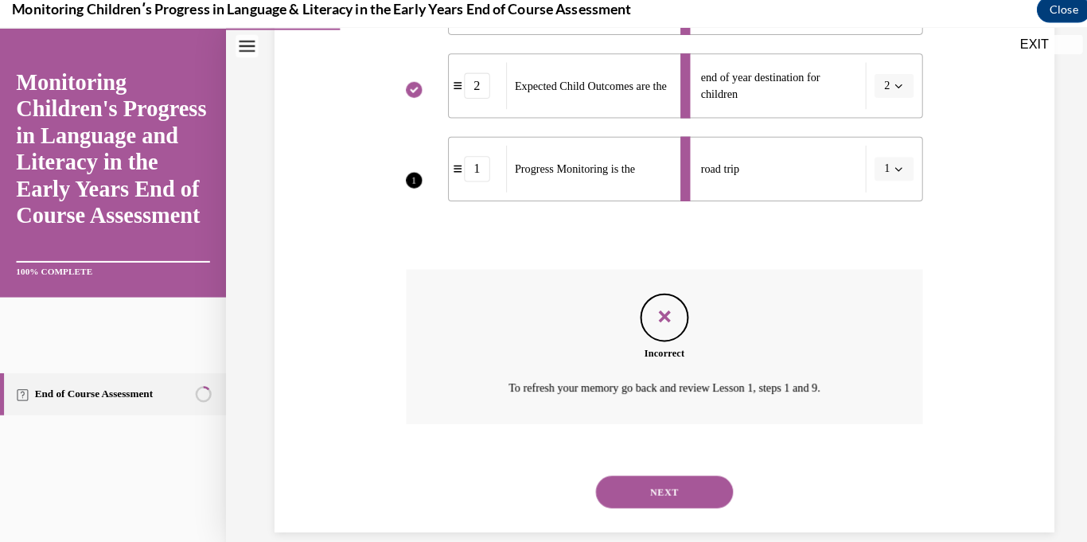
scroll to position [491, 0]
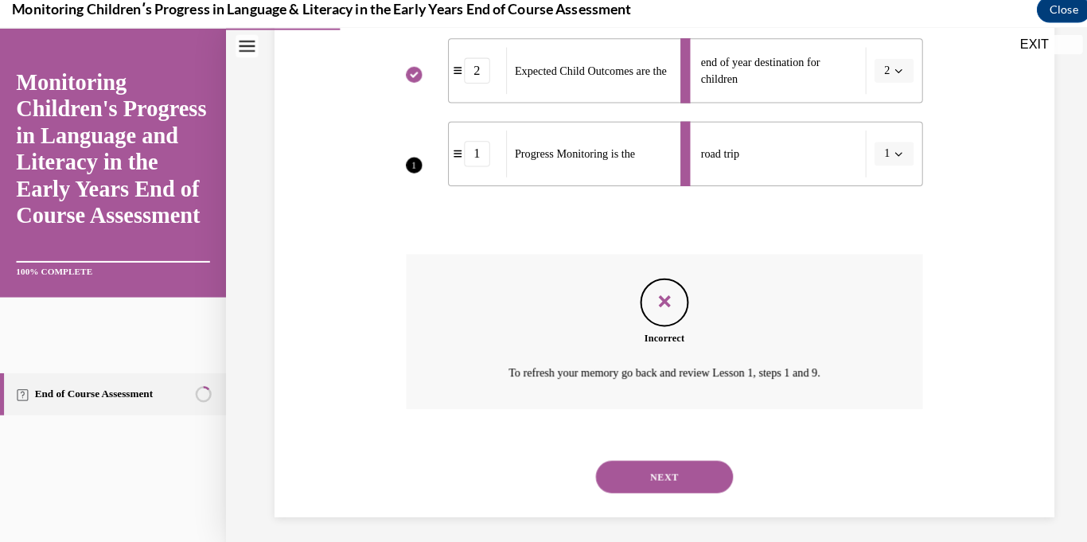
click at [683, 473] on button "NEXT" at bounding box center [654, 470] width 135 height 32
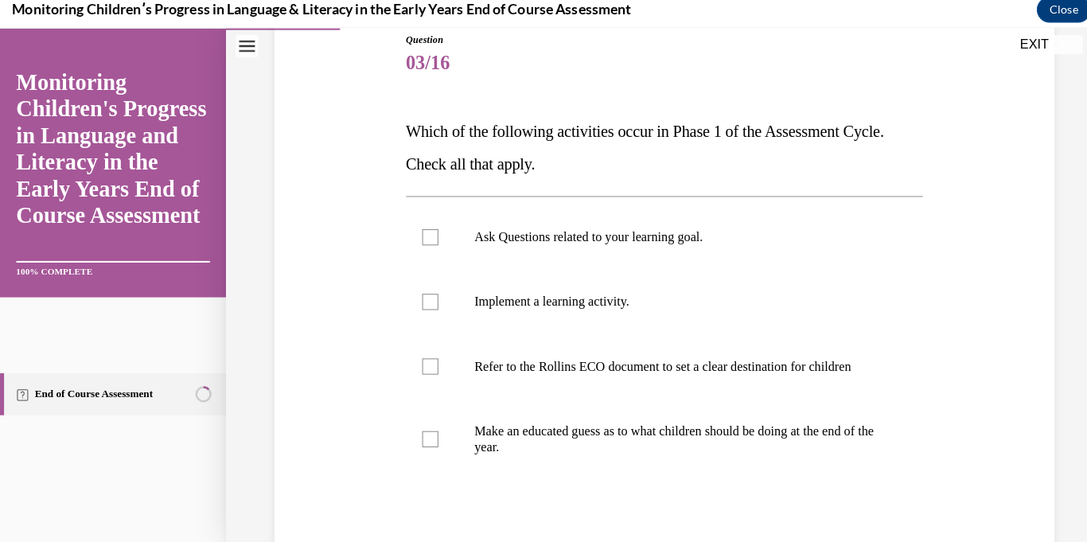
scroll to position [182, 0]
click at [694, 234] on p "Ask Questions related to your learning goal." at bounding box center [669, 233] width 403 height 16
click at [432, 234] on input "Ask Questions related to your learning goal." at bounding box center [424, 233] width 16 height 16
checkbox input "true"
click at [708, 354] on p "Refer to the Rollins ECO document to set a clear destination for children" at bounding box center [669, 360] width 403 height 16
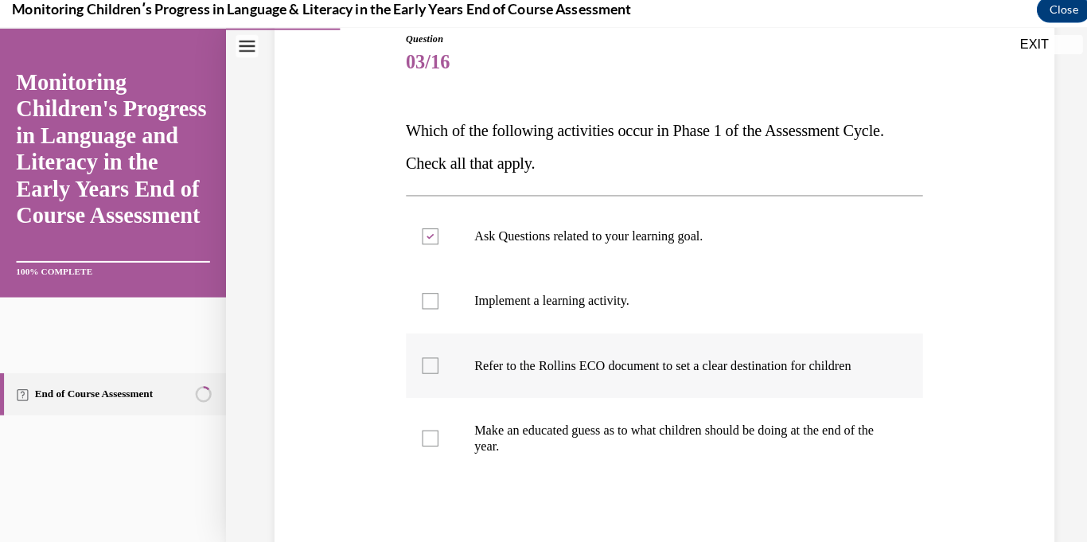
click at [432, 354] on input "Refer to the Rollins ECO document to set a clear destination for children" at bounding box center [424, 360] width 16 height 16
checkbox input "true"
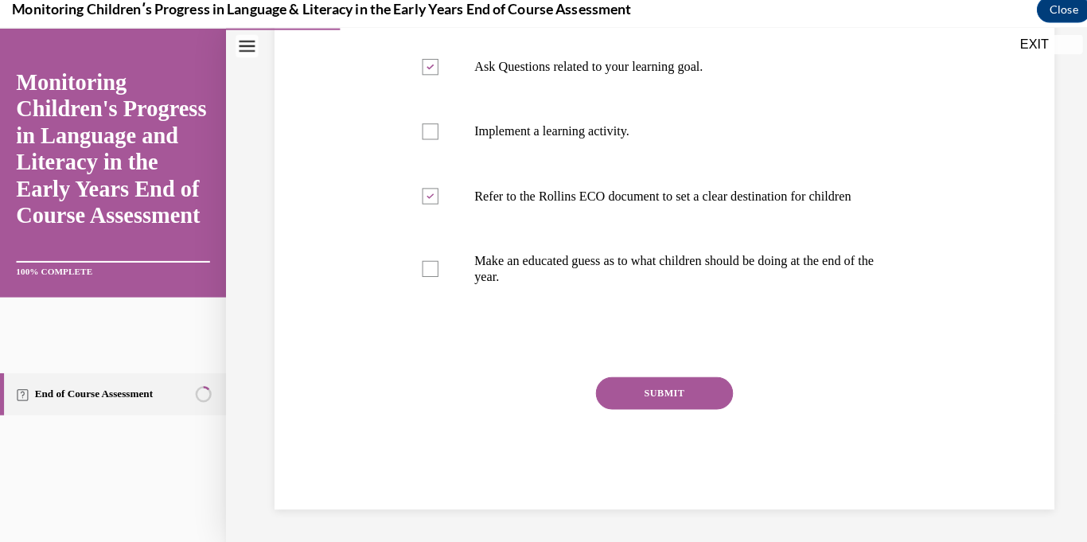
click at [698, 396] on button "SUBMIT" at bounding box center [654, 388] width 135 height 32
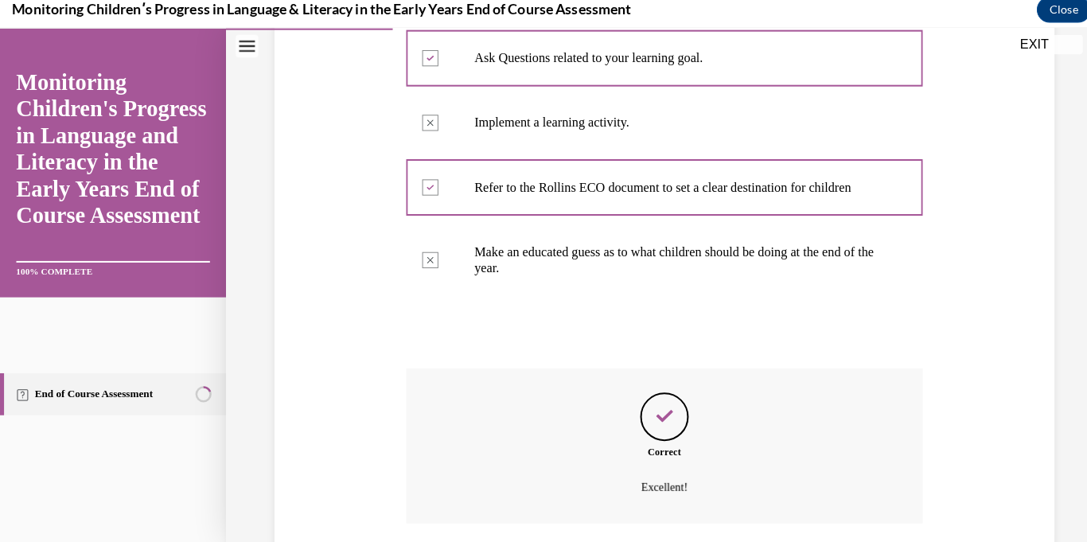
scroll to position [494, 0]
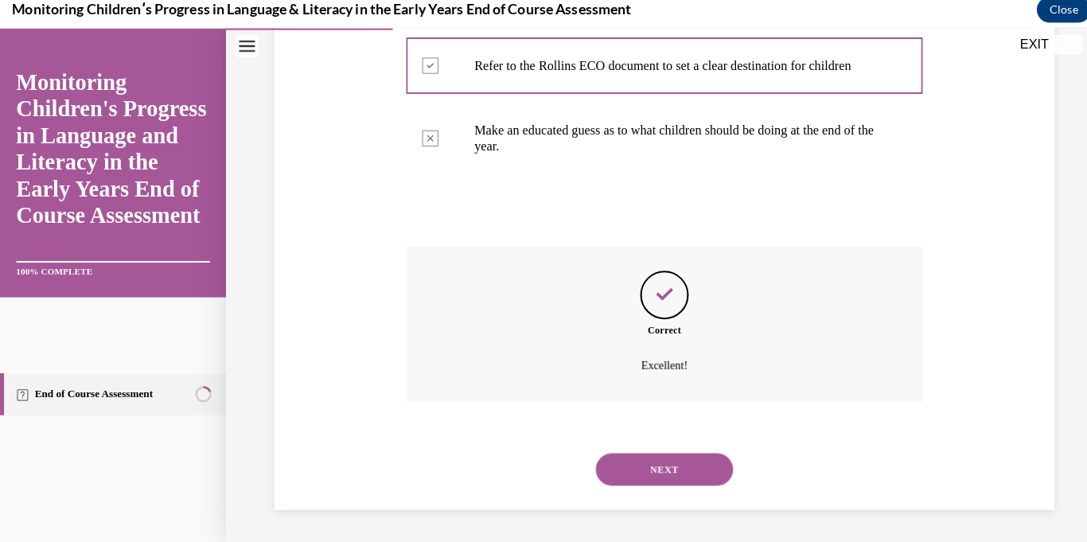
click at [674, 477] on button "NEXT" at bounding box center [654, 462] width 135 height 32
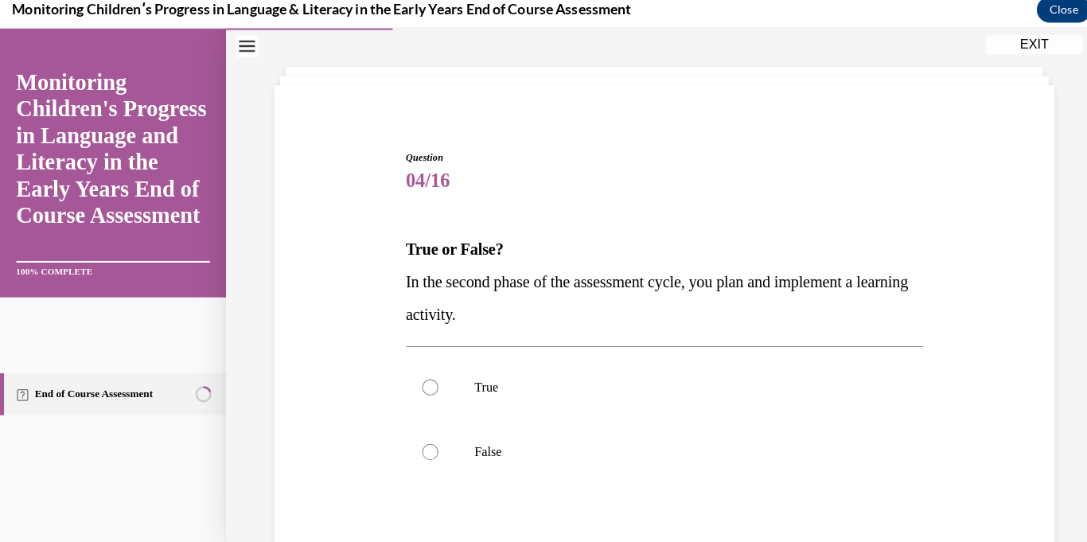
scroll to position [68, 0]
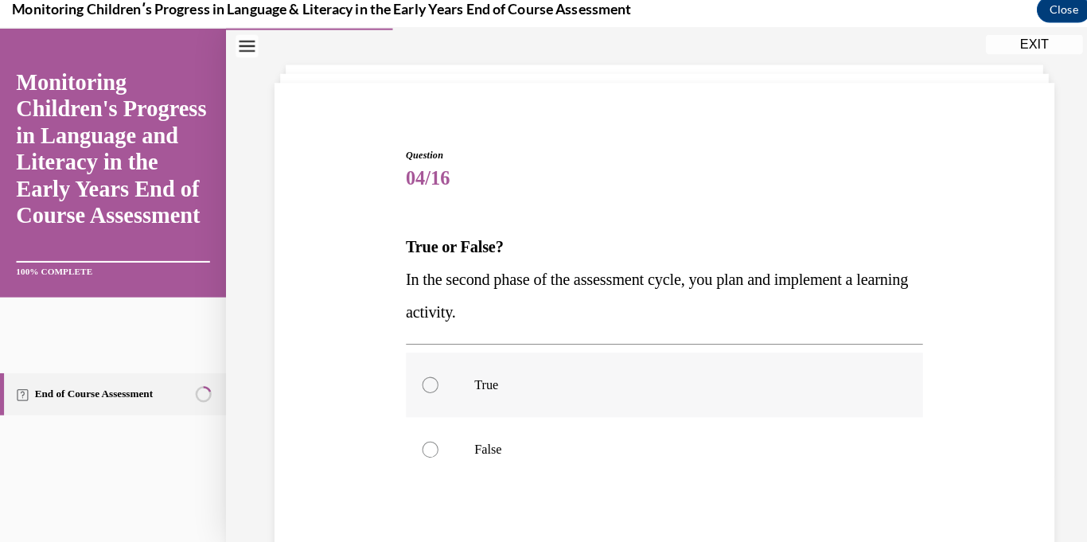
click at [496, 391] on label "True" at bounding box center [655, 380] width 510 height 64
click at [432, 387] on input "True" at bounding box center [424, 380] width 16 height 16
radio input "true"
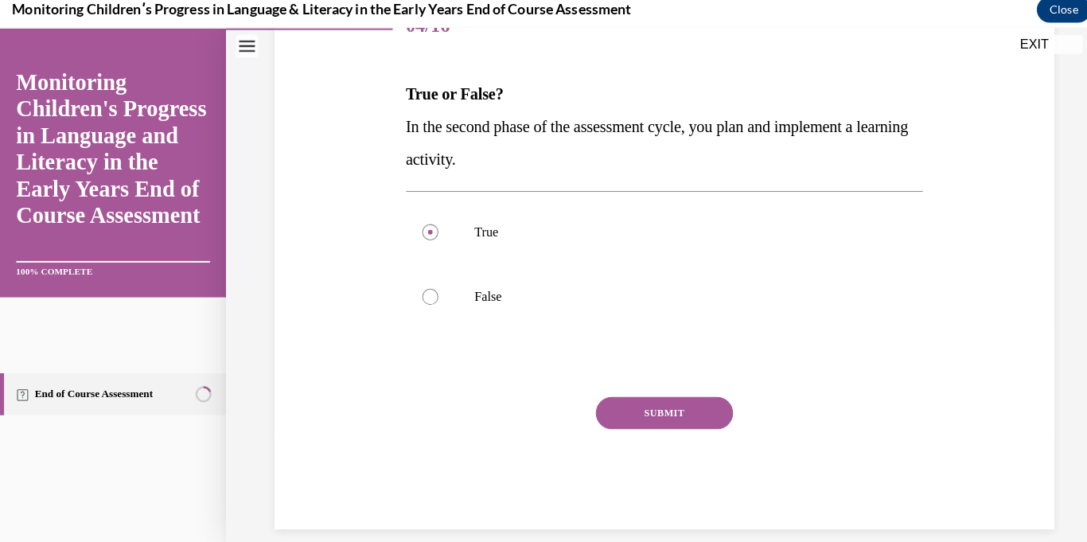
click at [692, 411] on button "SUBMIT" at bounding box center [654, 407] width 135 height 32
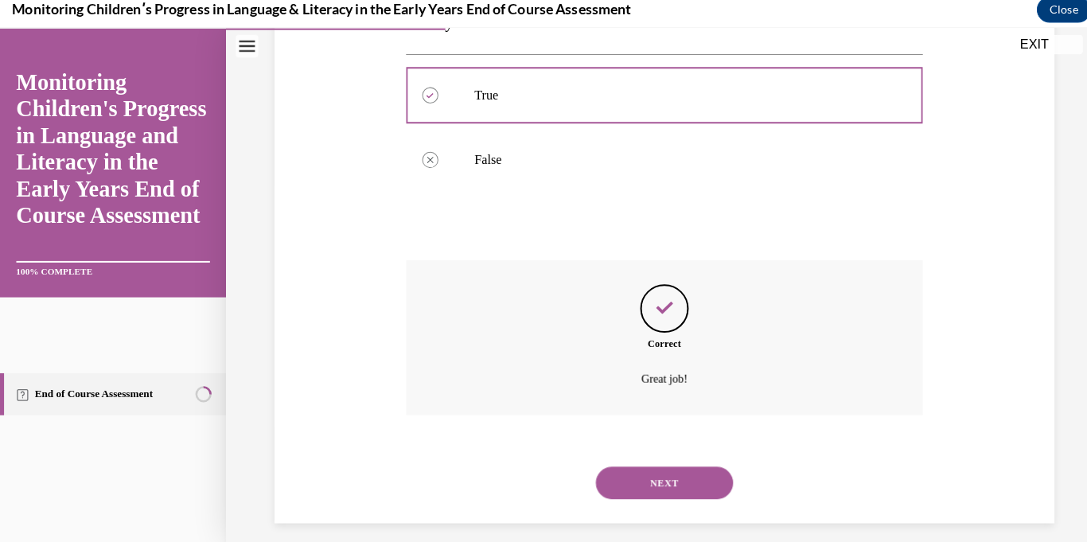
scroll to position [367, 0]
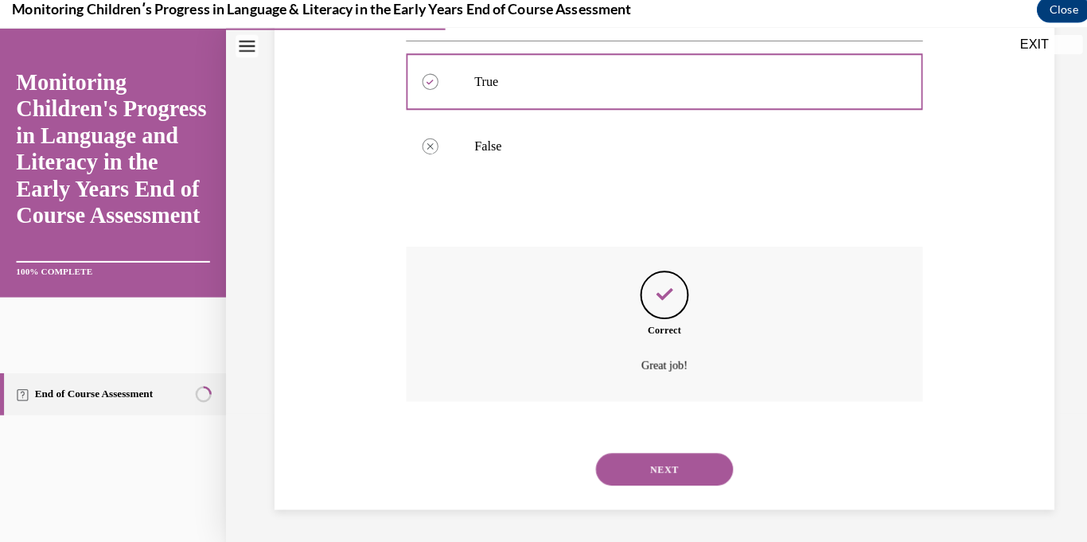
click at [679, 478] on div "NEXT" at bounding box center [655, 462] width 510 height 64
click at [678, 465] on button "NEXT" at bounding box center [654, 462] width 135 height 32
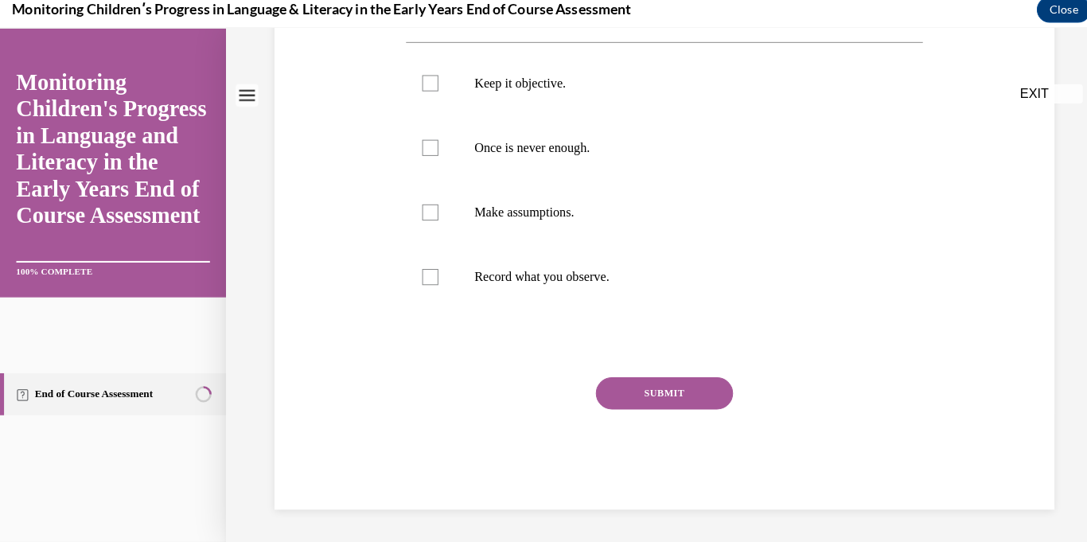
scroll to position [0, 0]
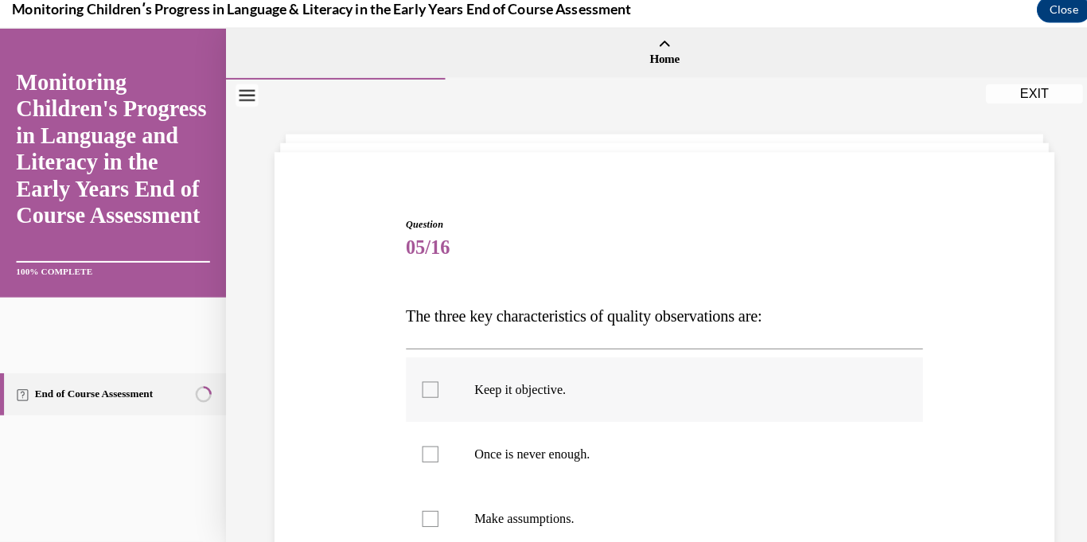
click at [538, 393] on label "Keep it objective." at bounding box center [655, 384] width 510 height 64
click at [432, 391] on input "Keep it objective." at bounding box center [424, 384] width 16 height 16
checkbox input "true"
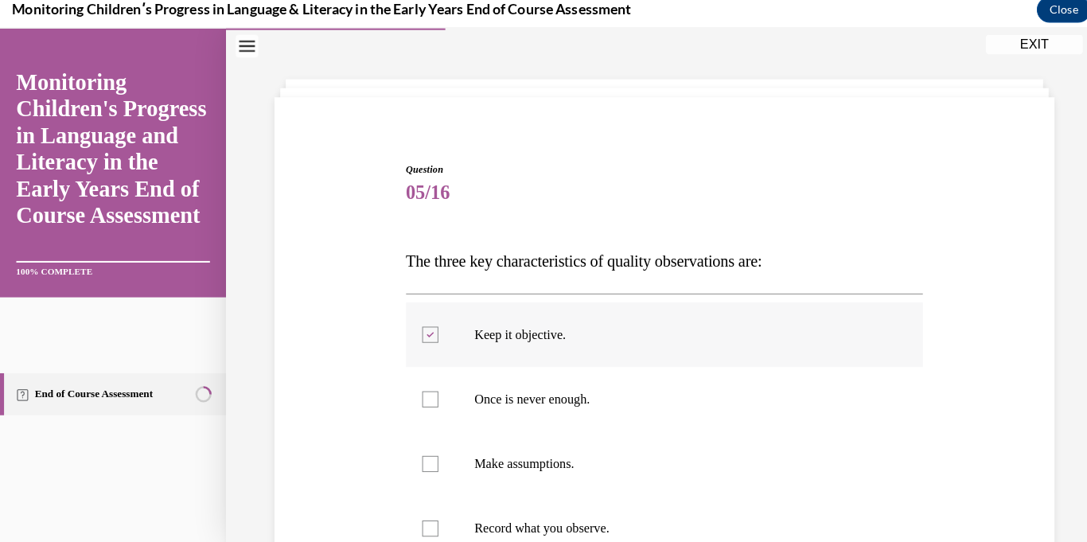
scroll to position [56, 0]
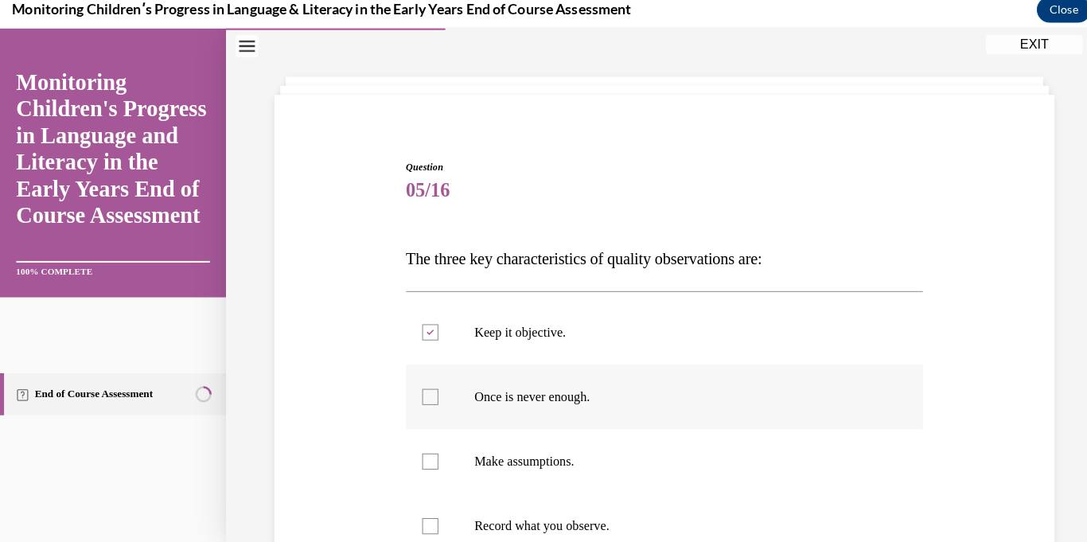
click at [558, 397] on p "Once is never enough." at bounding box center [669, 391] width 403 height 16
click at [432, 397] on input "Once is never enough." at bounding box center [424, 391] width 16 height 16
checkbox input "true"
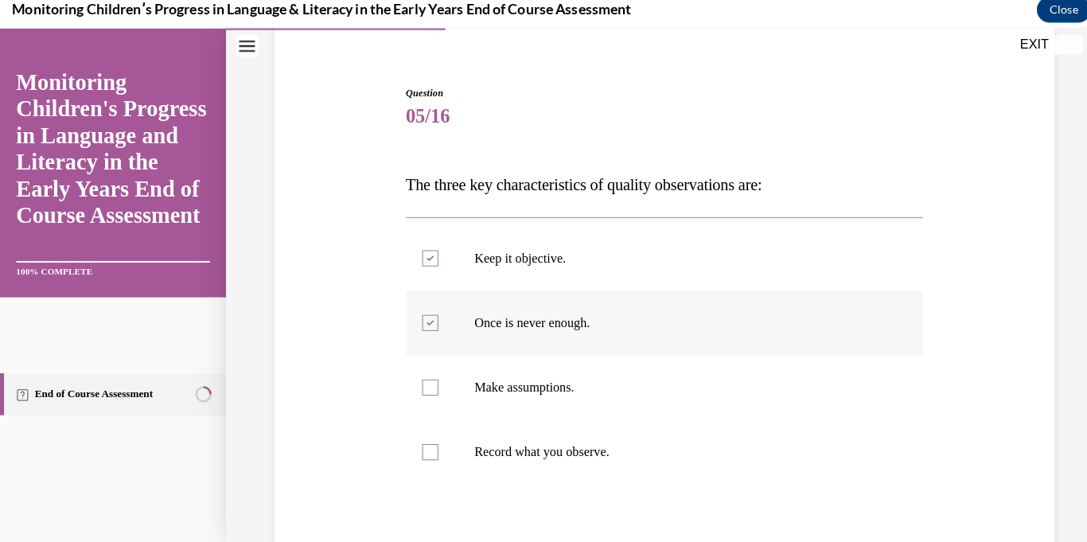
scroll to position [172, 0]
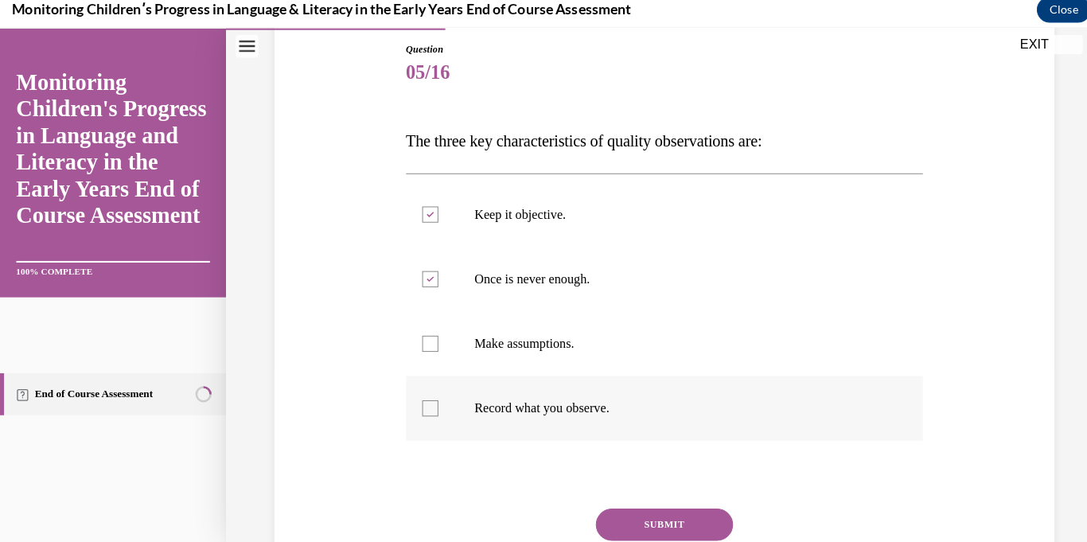
click at [594, 408] on p "Record what you observe." at bounding box center [669, 403] width 403 height 16
click at [432, 408] on input "Record what you observe." at bounding box center [424, 403] width 16 height 16
checkbox input "true"
click at [660, 502] on button "SUBMIT" at bounding box center [654, 517] width 135 height 32
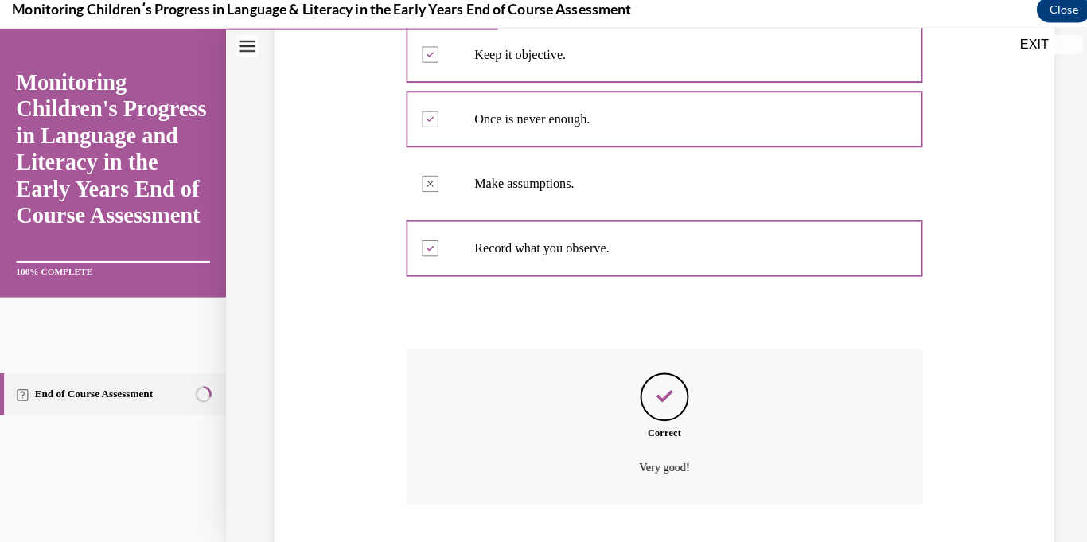
scroll to position [430, 0]
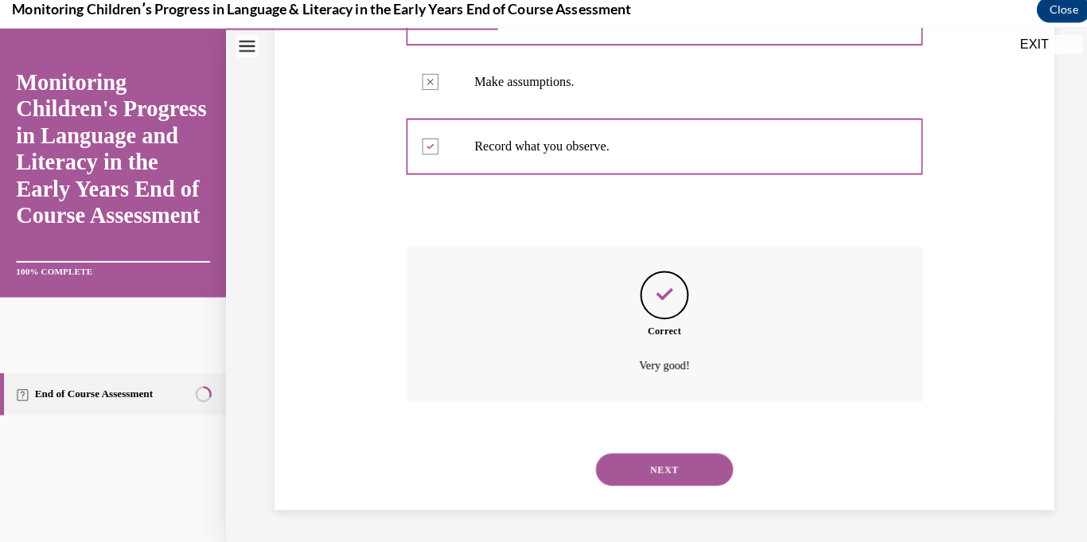
click at [675, 468] on button "NEXT" at bounding box center [654, 462] width 135 height 32
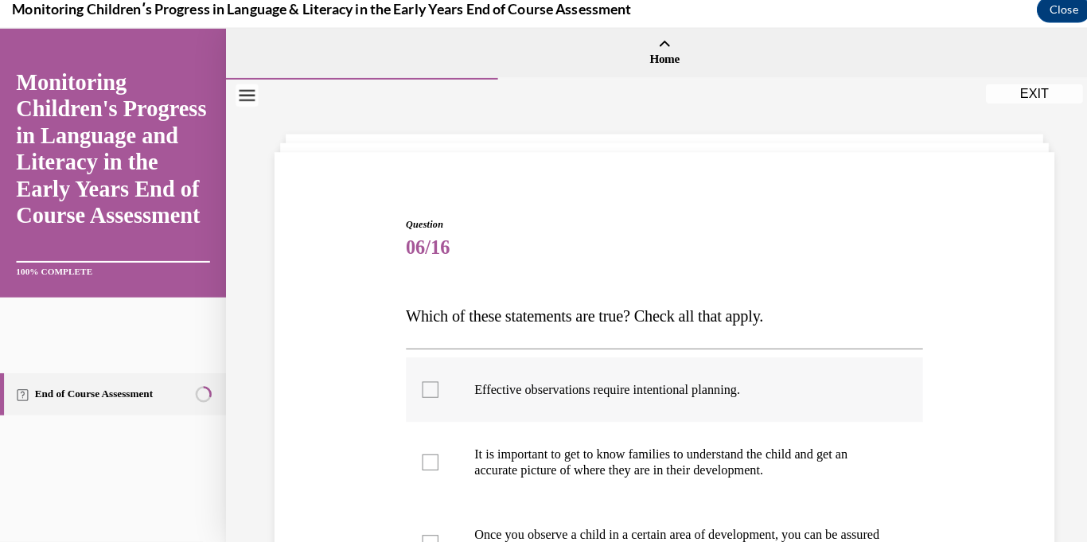
click at [688, 383] on p "Effective observations require intentional planning." at bounding box center [669, 384] width 403 height 16
click at [432, 383] on input "Effective observations require intentional planning." at bounding box center [424, 384] width 16 height 16
checkbox input "true"
click at [682, 442] on p "It is important to get to know families to understand the child and get an accu…" at bounding box center [669, 455] width 403 height 32
click at [432, 447] on input "It is important to get to know families to understand the child and get an accu…" at bounding box center [424, 455] width 16 height 16
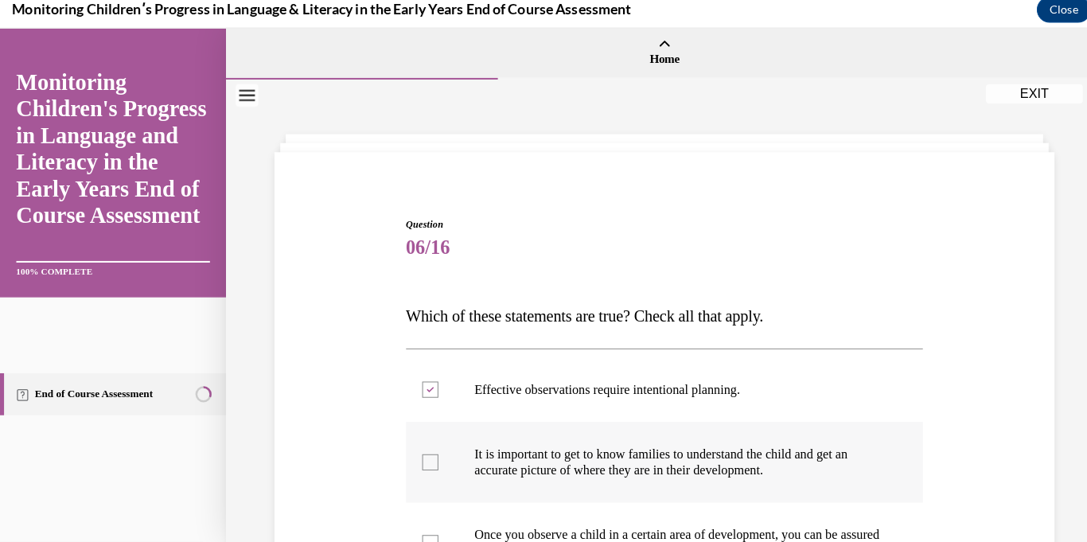
checkbox input "true"
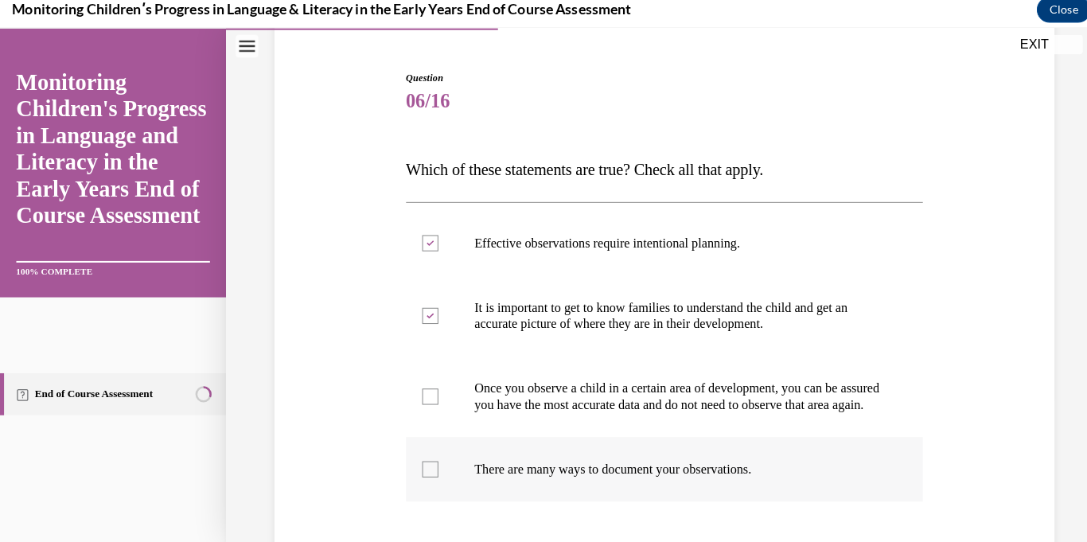
click at [652, 470] on p "There are many ways to document your observations." at bounding box center [669, 462] width 403 height 16
click at [432, 470] on input "There are many ways to document your observations." at bounding box center [424, 462] width 16 height 16
checkbox input "true"
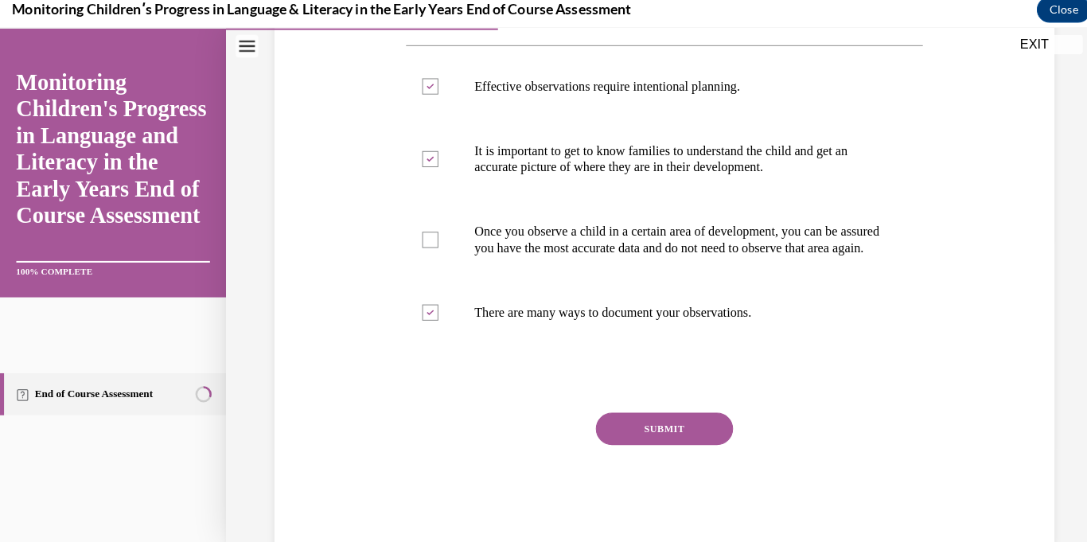
click at [670, 438] on button "SUBMIT" at bounding box center [654, 423] width 135 height 32
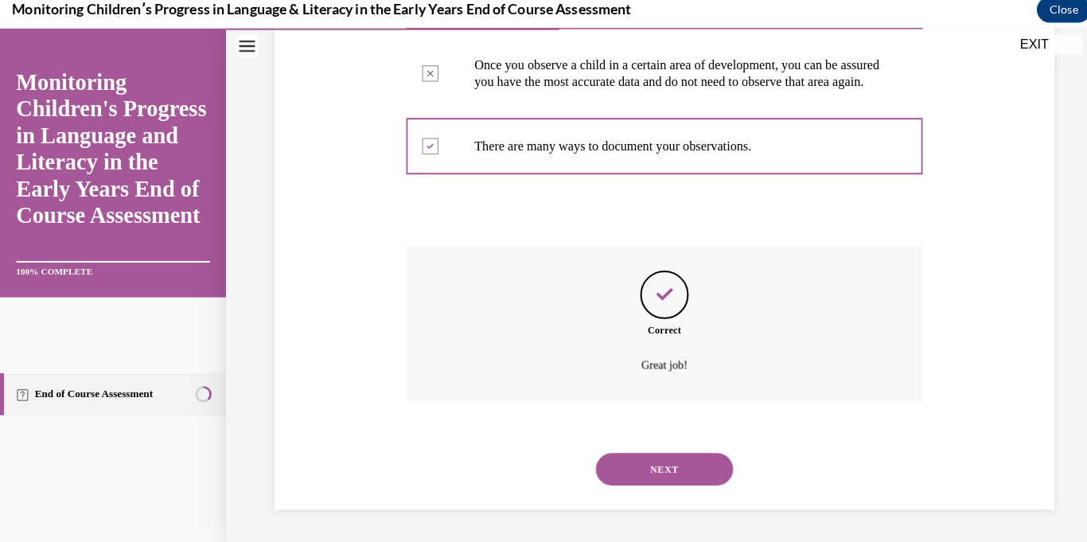
scroll to position [478, 0]
click at [663, 455] on button "NEXT" at bounding box center [654, 462] width 135 height 32
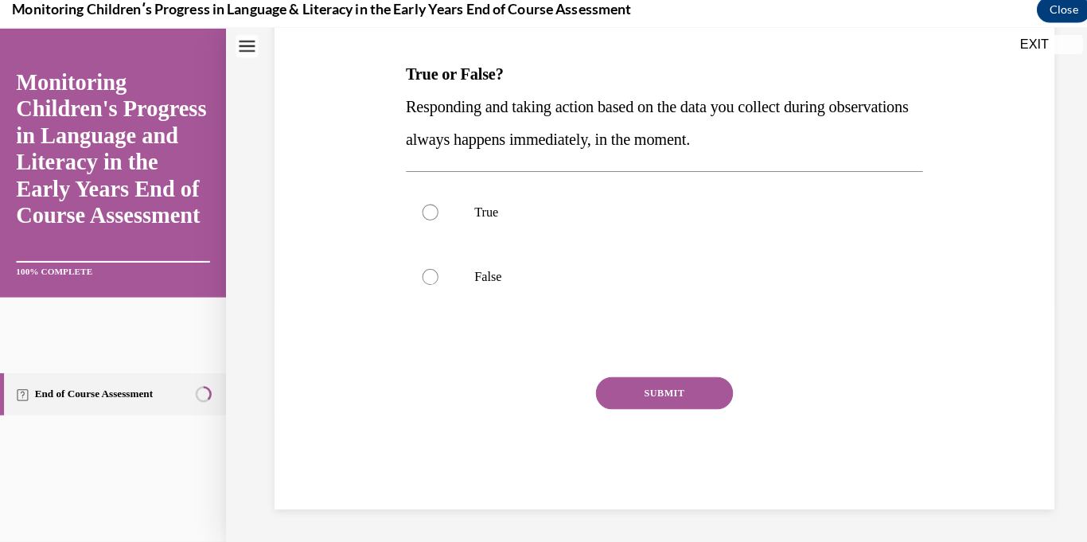
scroll to position [0, 0]
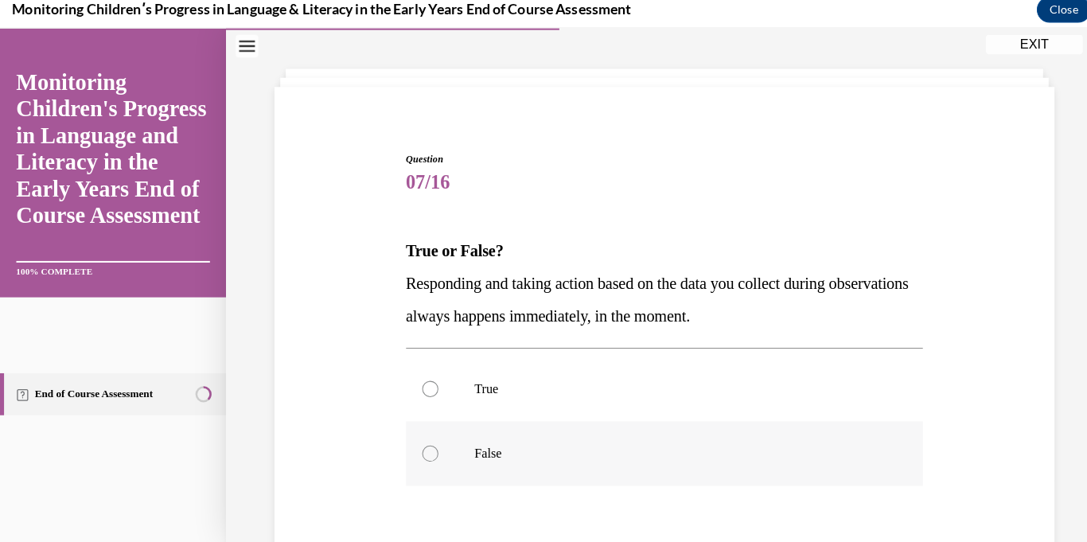
click at [498, 441] on p "False" at bounding box center [669, 447] width 403 height 16
click at [432, 441] on input "False" at bounding box center [424, 447] width 16 height 16
radio input "true"
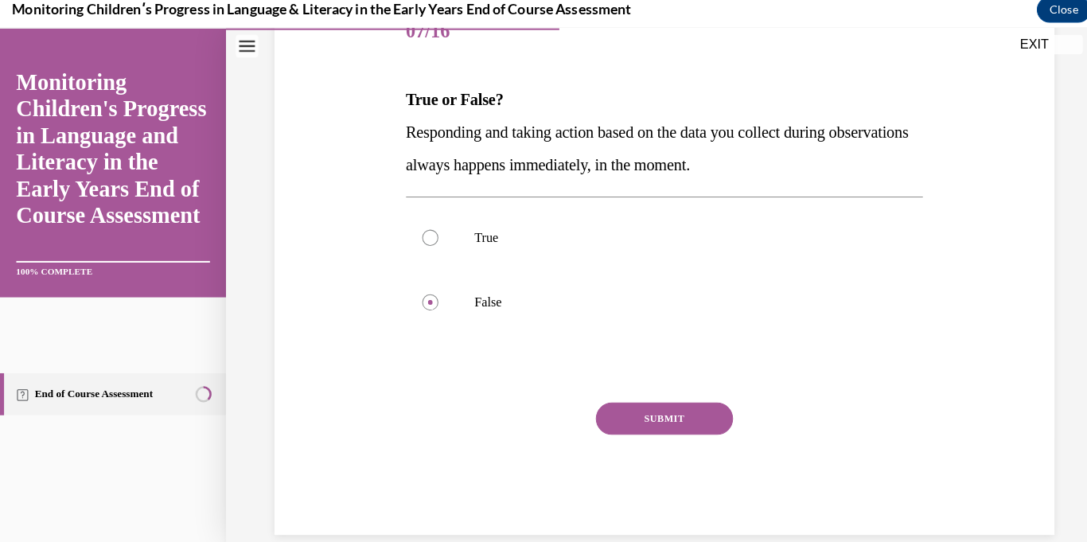
click at [648, 410] on button "SUBMIT" at bounding box center [654, 412] width 135 height 32
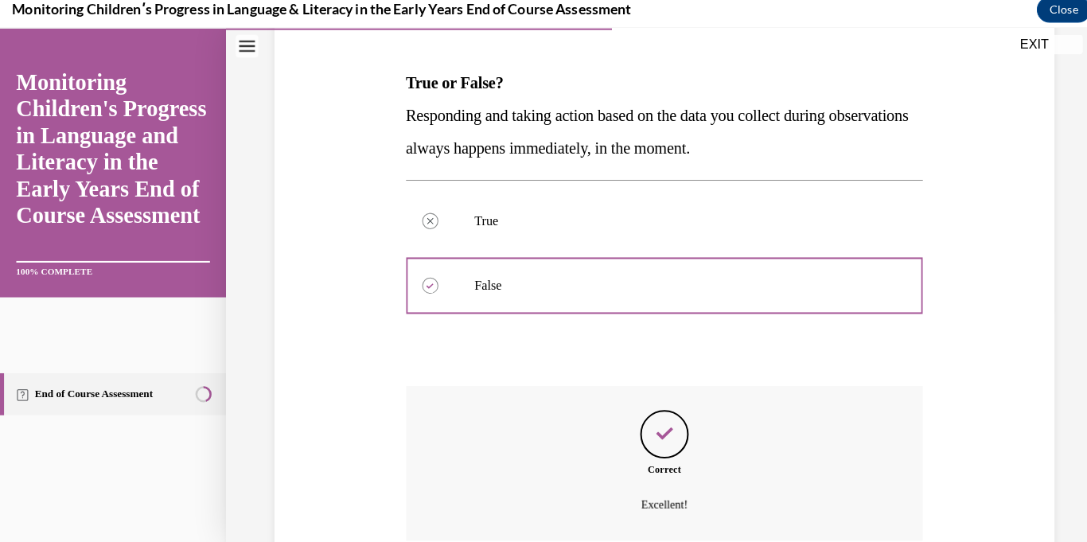
scroll to position [367, 0]
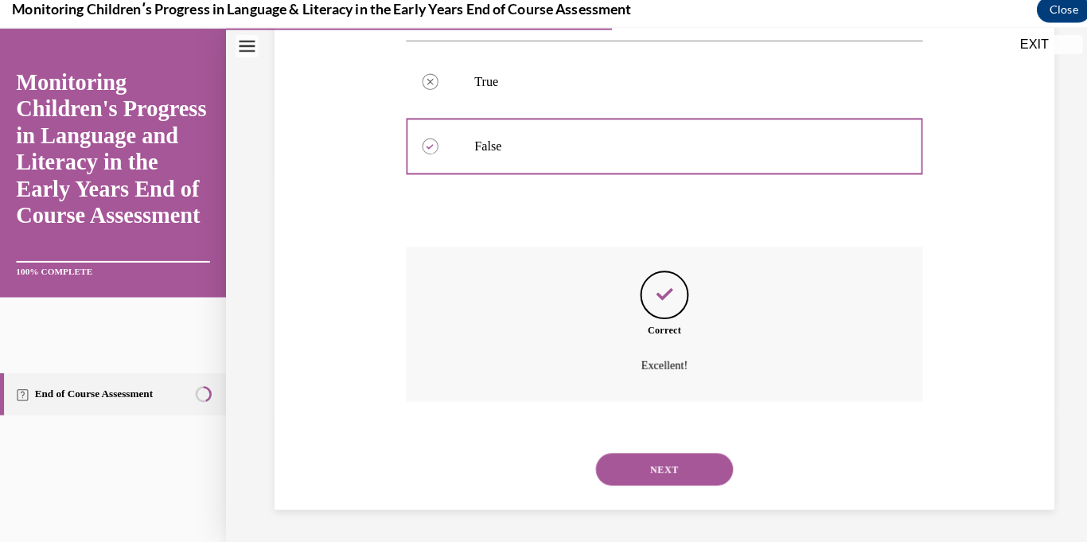
click at [666, 453] on button "NEXT" at bounding box center [654, 462] width 135 height 32
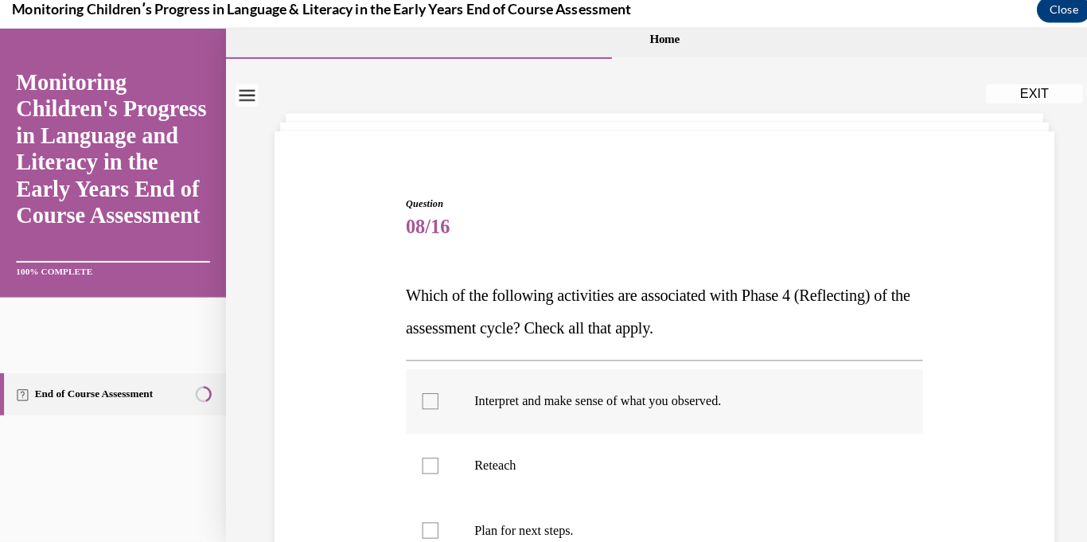
click at [652, 387] on p "Interpret and make sense of what you observed." at bounding box center [669, 395] width 403 height 16
click at [432, 387] on input "Interpret and make sense of what you observed." at bounding box center [424, 395] width 16 height 16
checkbox input "true"
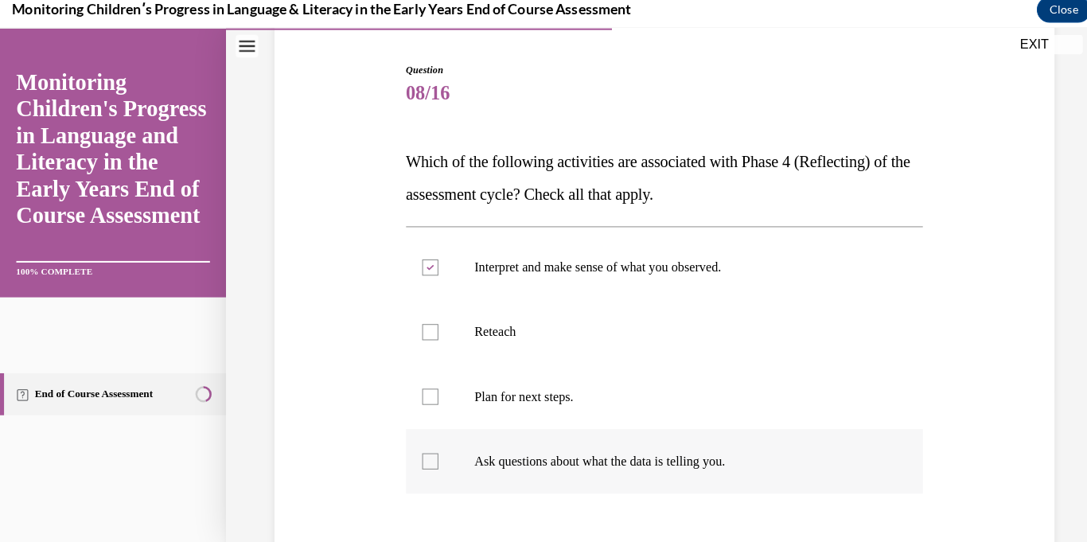
click at [631, 445] on label "Ask questions about what the data is telling you." at bounding box center [655, 454] width 510 height 64
click at [432, 446] on input "Ask questions about what the data is telling you." at bounding box center [424, 454] width 16 height 16
checkbox input "true"
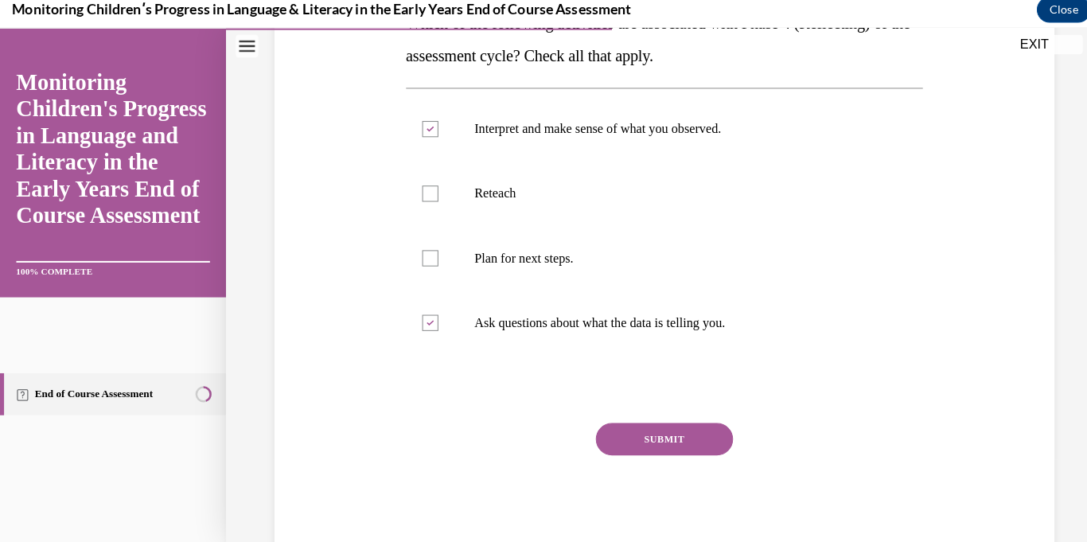
click at [670, 435] on button "SUBMIT" at bounding box center [654, 433] width 135 height 32
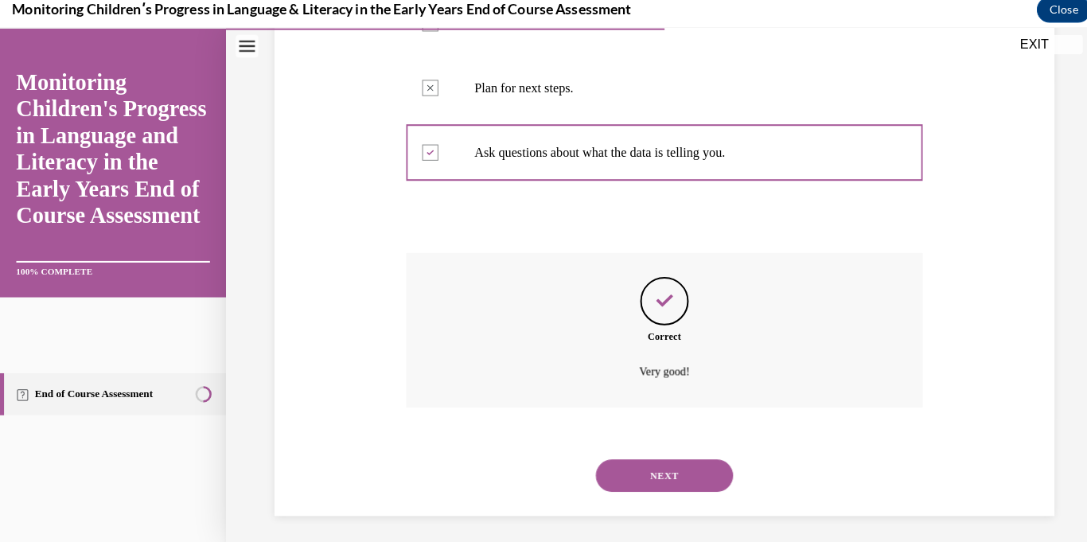
scroll to position [462, 0]
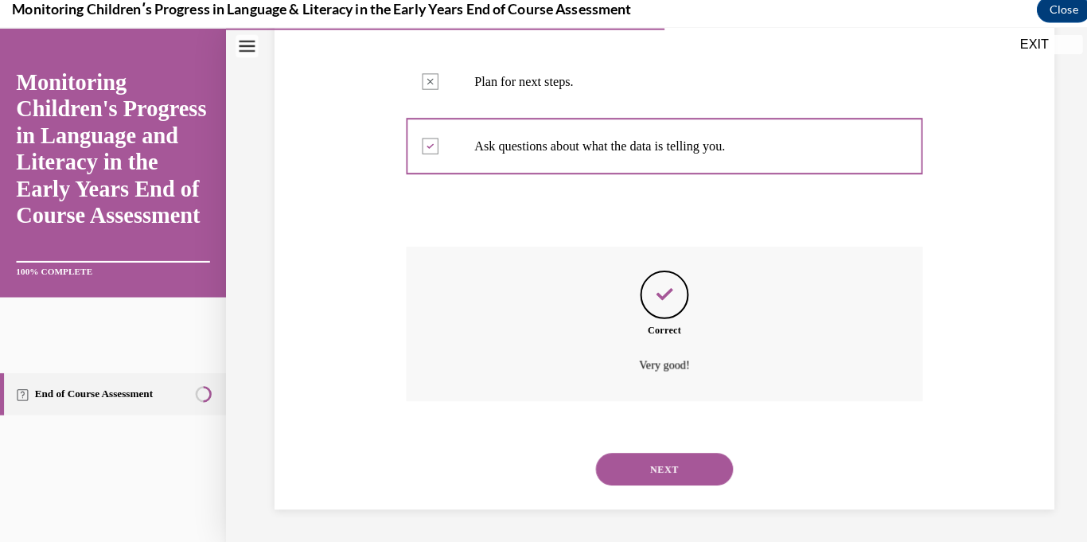
click at [666, 469] on button "NEXT" at bounding box center [654, 462] width 135 height 32
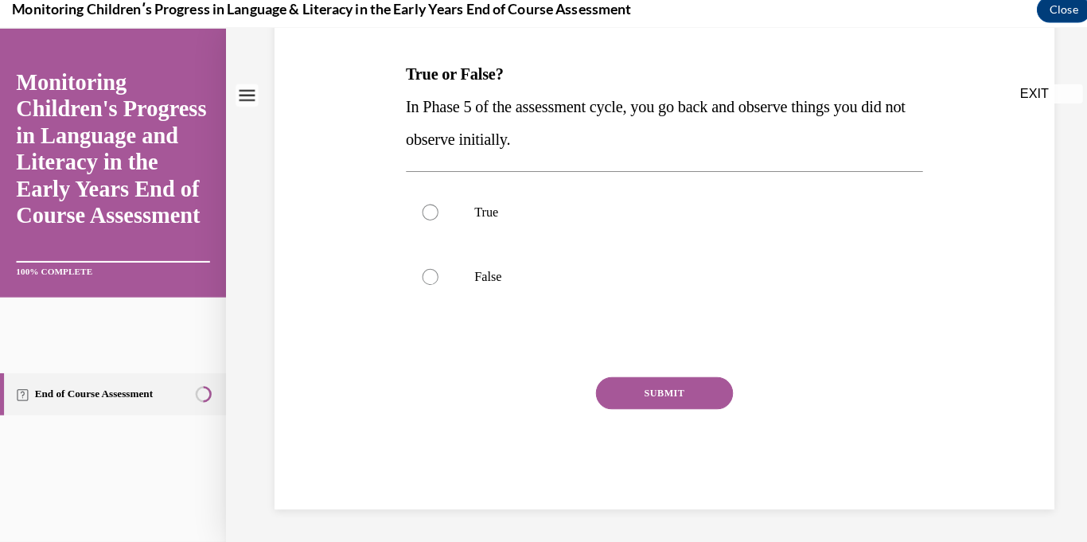
scroll to position [0, 0]
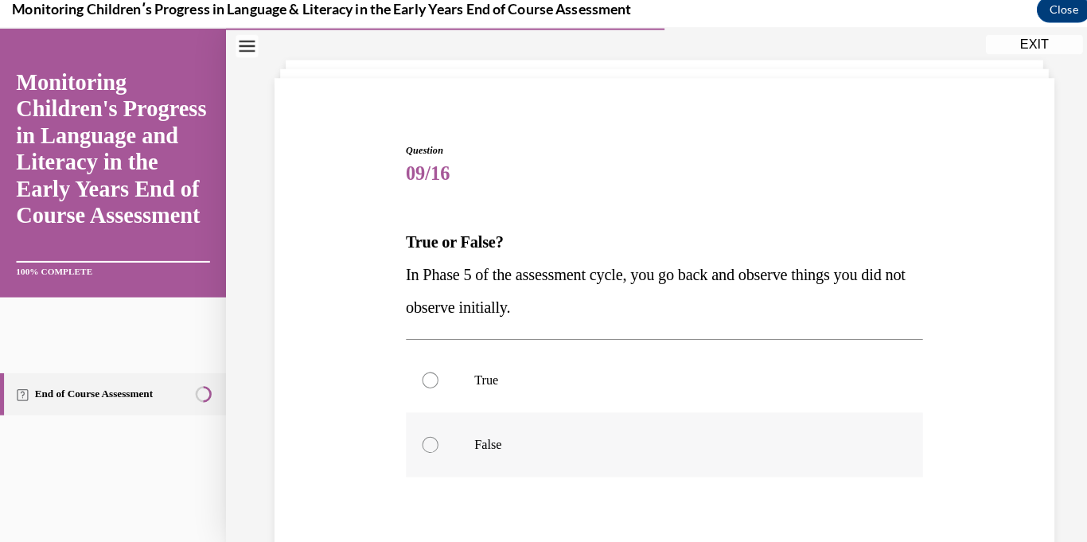
click at [619, 437] on p "False" at bounding box center [669, 438] width 403 height 16
click at [432, 437] on input "False" at bounding box center [424, 438] width 16 height 16
radio input "true"
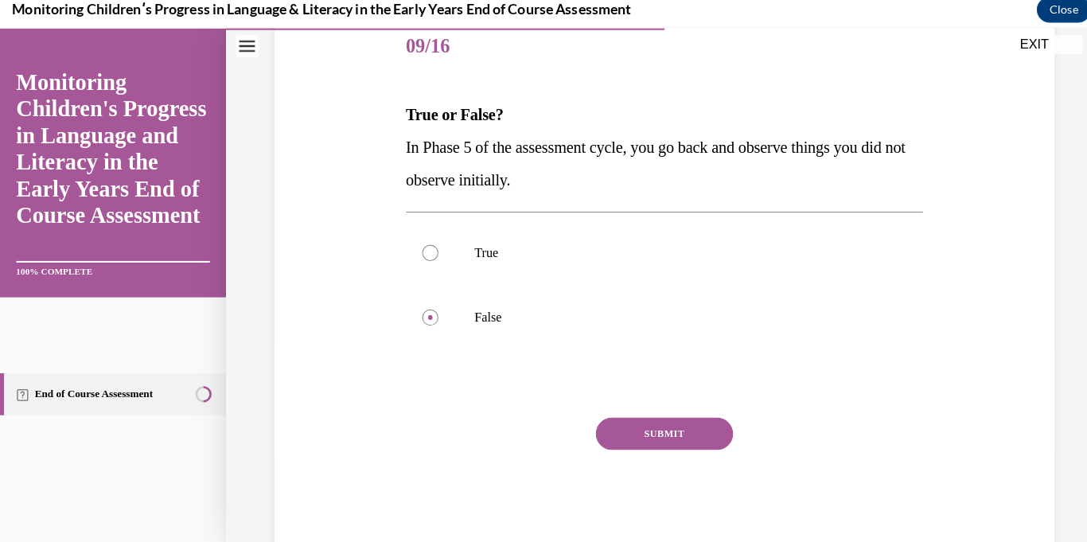
click at [669, 432] on button "SUBMIT" at bounding box center [654, 427] width 135 height 32
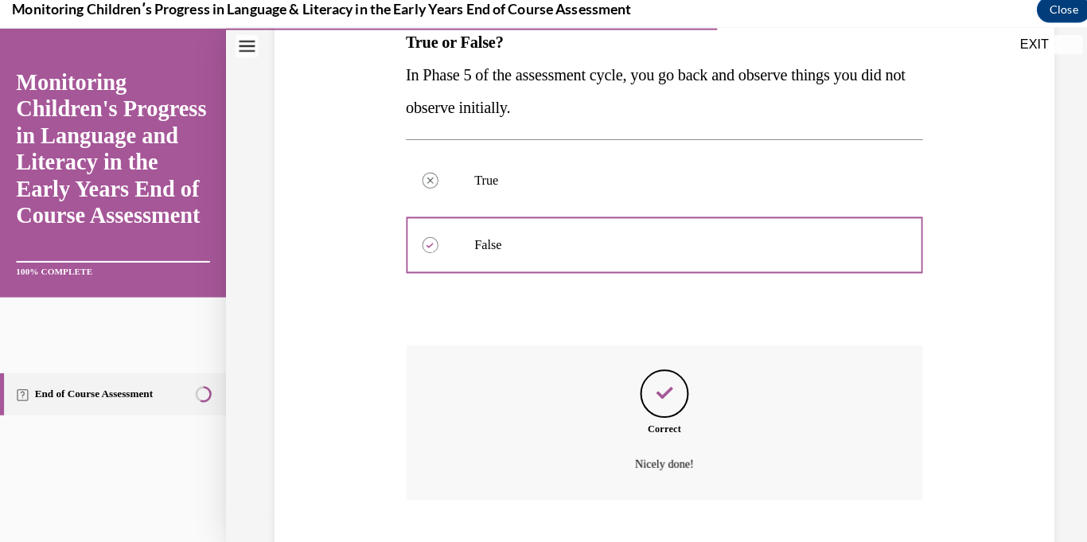
scroll to position [367, 0]
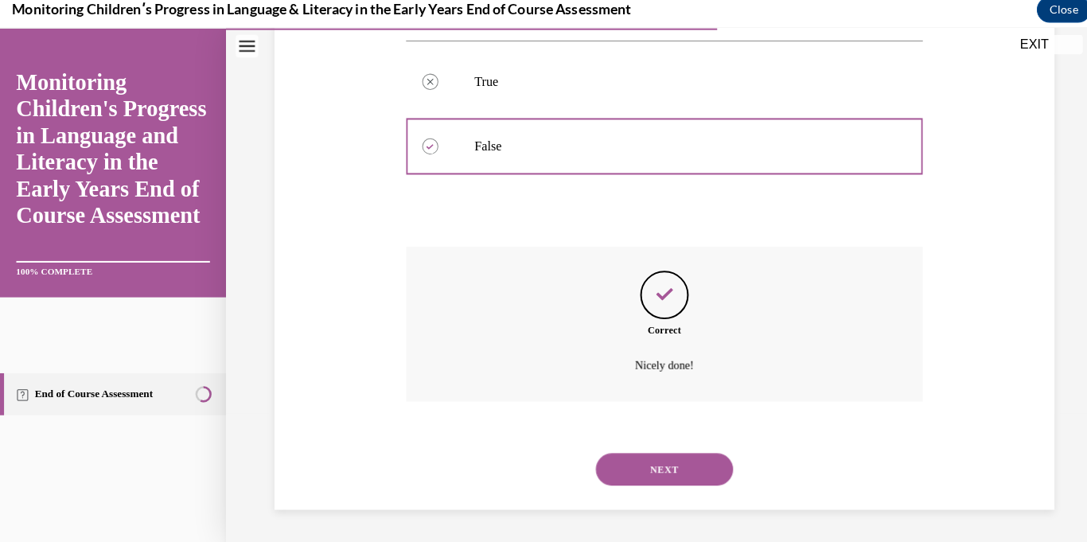
click at [671, 465] on button "NEXT" at bounding box center [654, 462] width 135 height 32
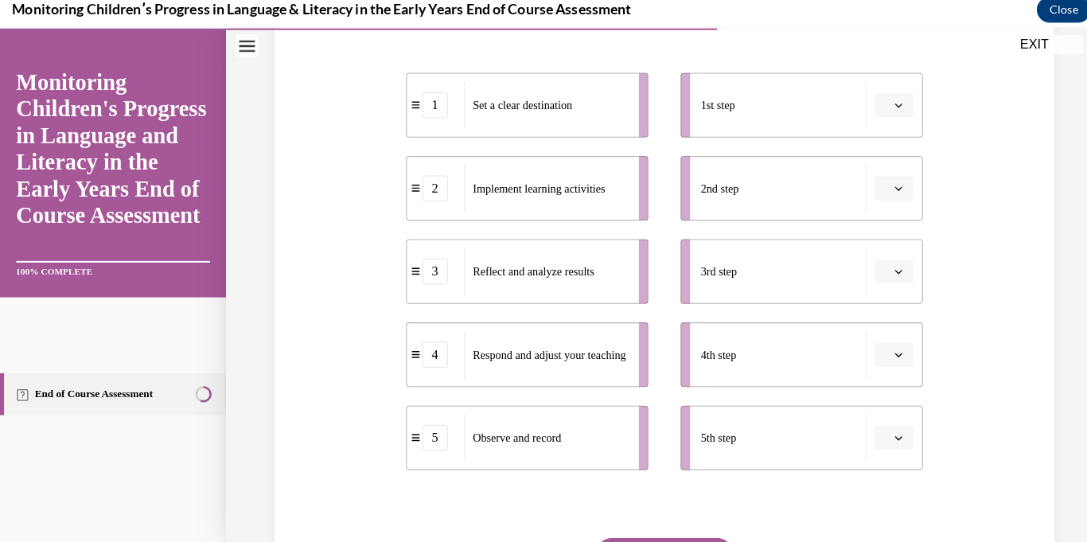
scroll to position [313, 0]
click at [433, 434] on div "5" at bounding box center [428, 429] width 25 height 25
click at [885, 265] on icon "button" at bounding box center [886, 266] width 8 height 8
click at [886, 397] on div "3" at bounding box center [879, 397] width 40 height 32
click at [886, 267] on icon "button" at bounding box center [886, 266] width 8 height 8
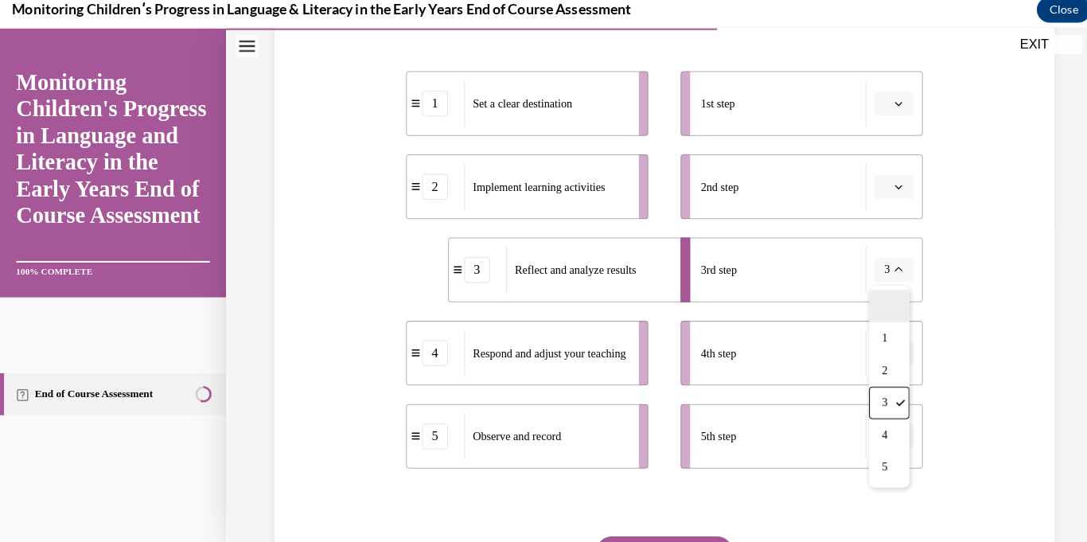
click at [886, 293] on div at bounding box center [876, 302] width 40 height 32
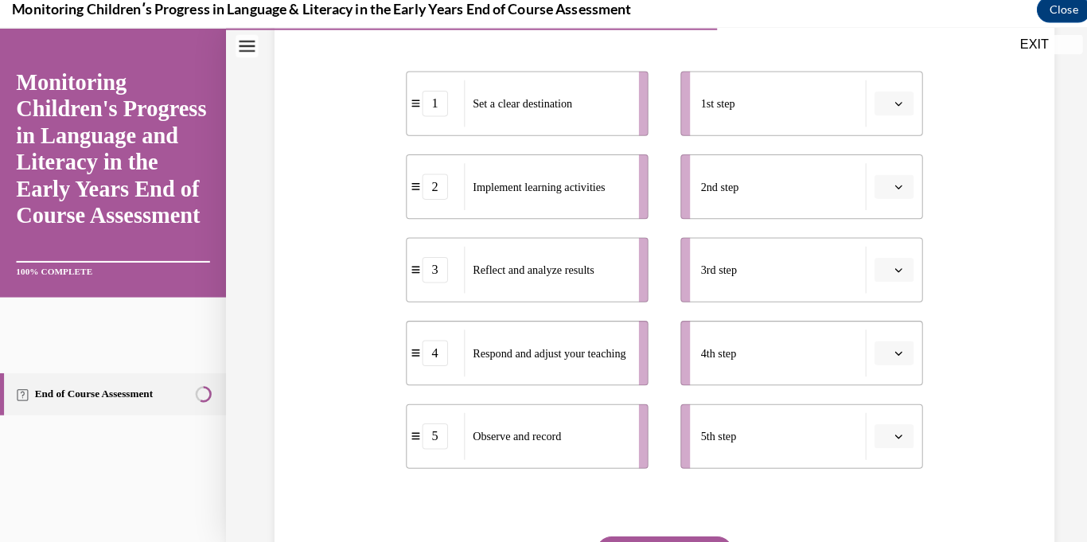
click at [419, 118] on li "1 Set a clear destination" at bounding box center [519, 102] width 239 height 64
click at [430, 99] on div "1" at bounding box center [428, 101] width 25 height 25
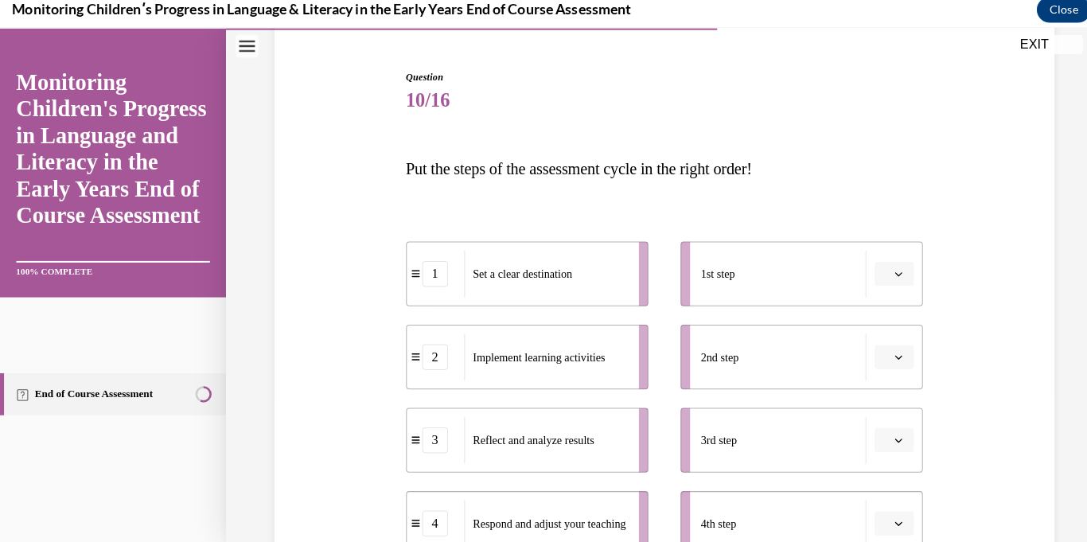
scroll to position [142, 0]
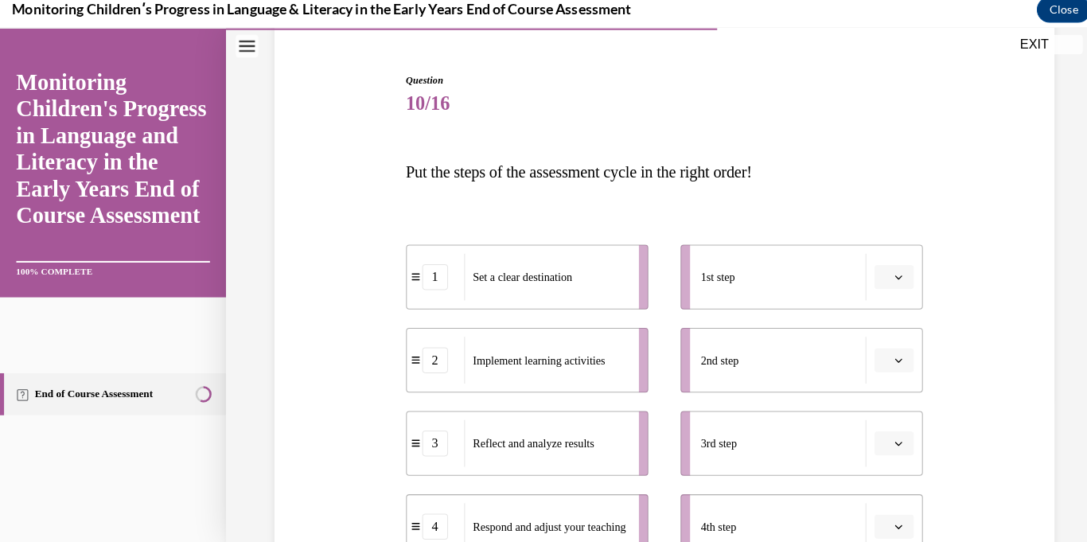
click at [871, 276] on span "Please select an option" at bounding box center [874, 273] width 6 height 16
click at [880, 368] on div "2" at bounding box center [879, 372] width 40 height 32
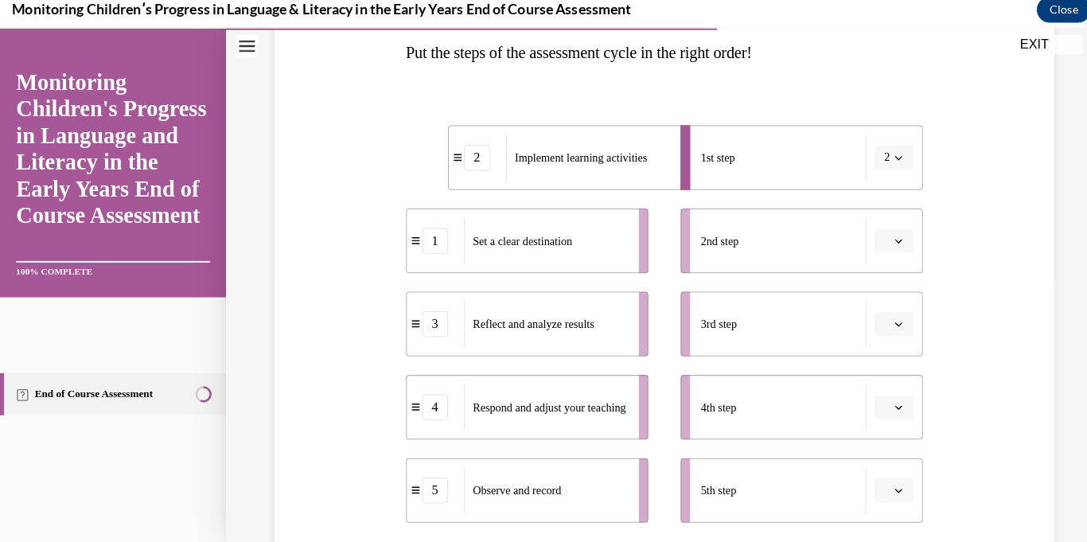
scroll to position [260, 0]
click at [881, 241] on span "button" at bounding box center [885, 236] width 11 height 11
click at [886, 367] on div "3" at bounding box center [879, 368] width 40 height 32
click at [882, 237] on icon "button" at bounding box center [886, 236] width 8 height 8
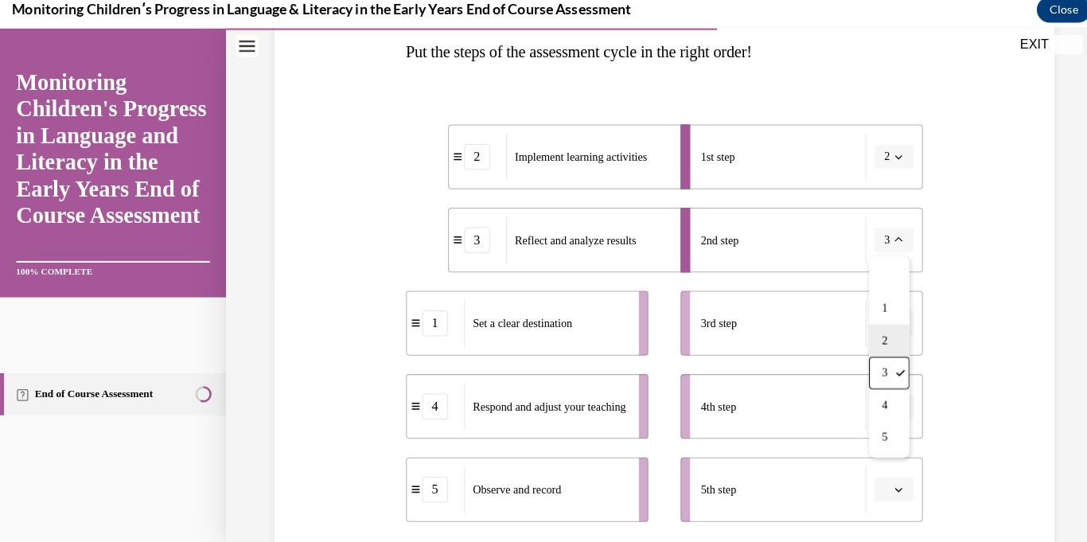
click at [884, 337] on div "2" at bounding box center [876, 336] width 40 height 32
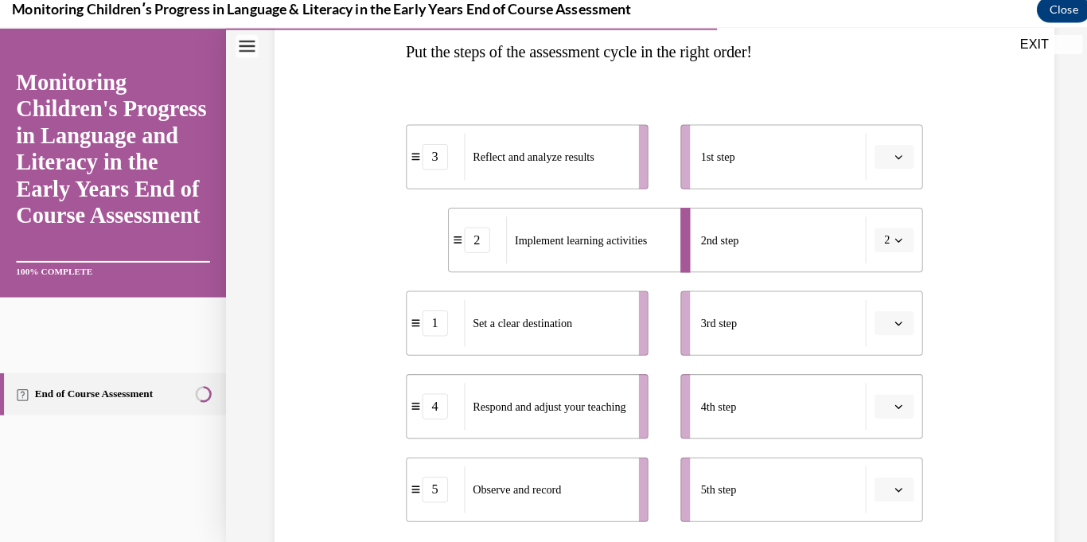
click at [867, 161] on button "button" at bounding box center [881, 154] width 39 height 24
click at [884, 255] on div "2" at bounding box center [879, 254] width 40 height 32
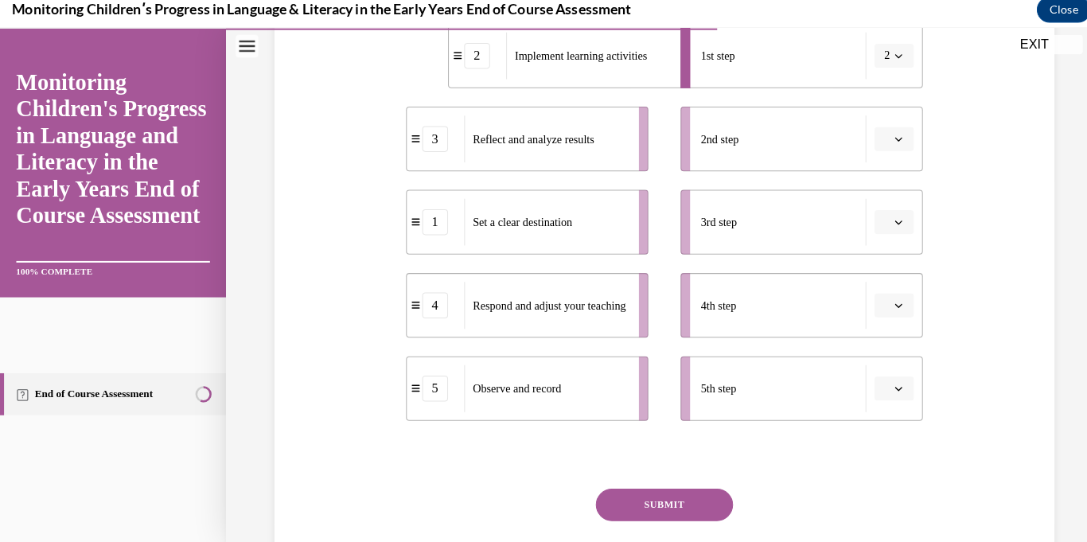
scroll to position [359, 0]
click at [430, 378] on div "5" at bounding box center [428, 383] width 25 height 25
click at [443, 383] on div "5" at bounding box center [429, 383] width 56 height 25
click at [432, 383] on div "5" at bounding box center [428, 383] width 25 height 25
click at [432, 380] on div "5" at bounding box center [428, 383] width 25 height 25
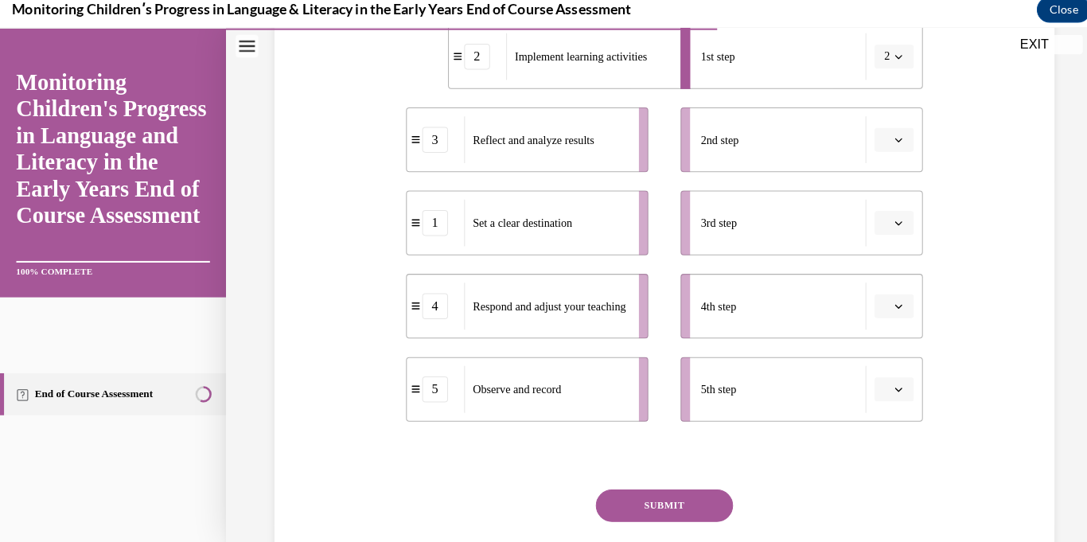
click at [434, 392] on div "5" at bounding box center [428, 383] width 25 height 25
click at [434, 384] on div "5" at bounding box center [428, 383] width 25 height 25
click at [430, 389] on div "5" at bounding box center [428, 383] width 25 height 25
click at [438, 388] on div "5" at bounding box center [428, 383] width 25 height 25
click at [439, 391] on div "5" at bounding box center [428, 383] width 25 height 25
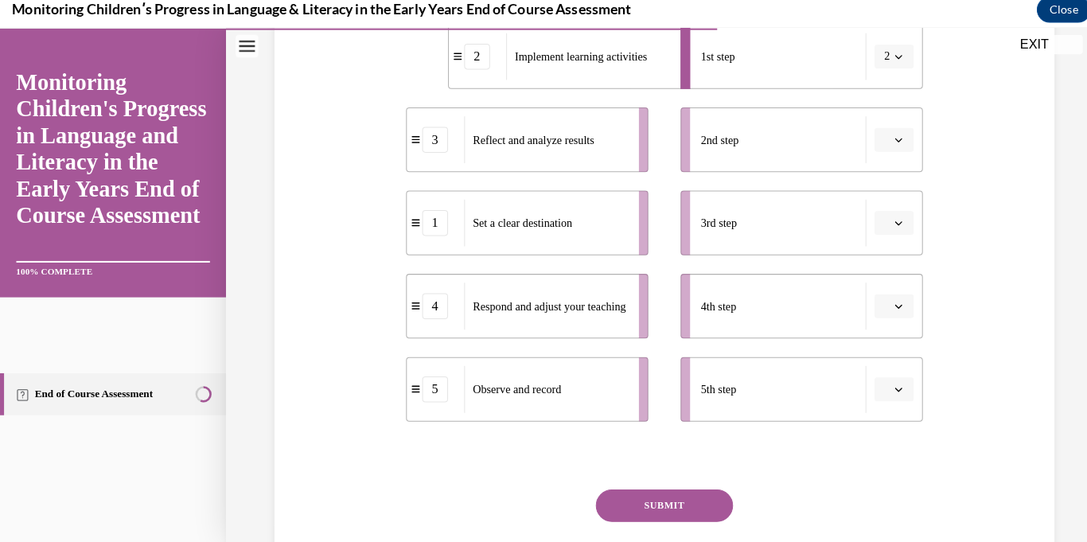
click at [441, 395] on div "5" at bounding box center [428, 383] width 25 height 25
click at [442, 391] on div "5" at bounding box center [429, 383] width 56 height 25
click at [442, 395] on div "5" at bounding box center [429, 383] width 56 height 25
click at [443, 391] on div "5" at bounding box center [429, 383] width 56 height 25
click at [445, 392] on div "5" at bounding box center [429, 383] width 56 height 25
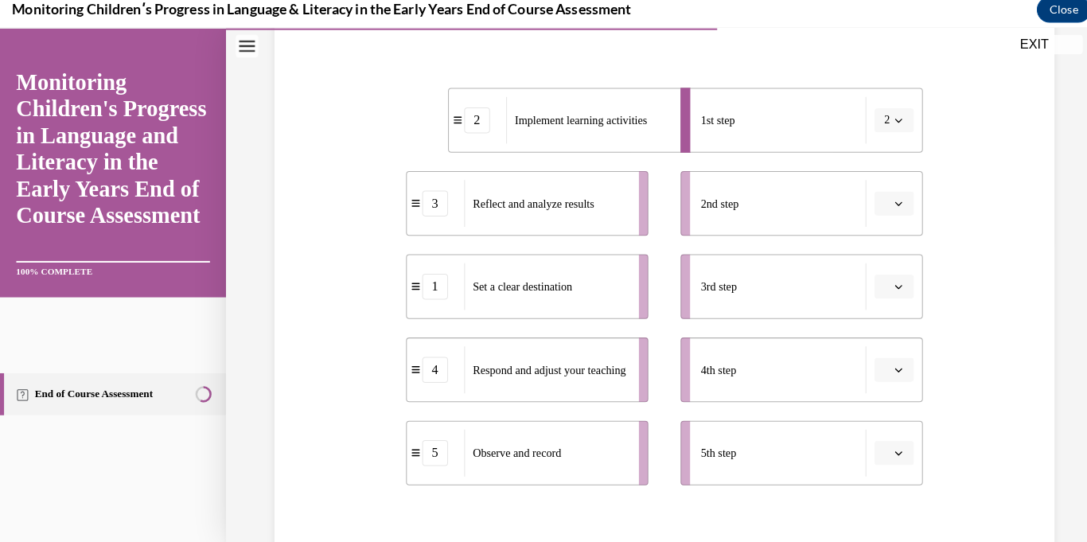
scroll to position [297, 0]
click at [878, 106] on button "2" at bounding box center [881, 118] width 39 height 24
click at [886, 158] on div at bounding box center [876, 154] width 40 height 32
click at [886, 282] on icon "button" at bounding box center [886, 282] width 8 height 8
click at [883, 348] on div "1" at bounding box center [879, 349] width 40 height 32
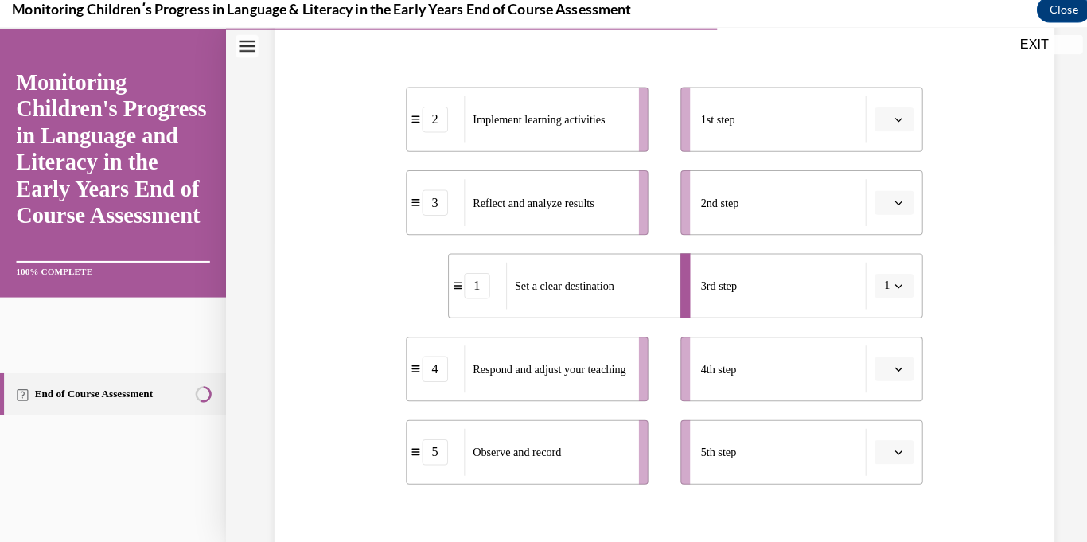
click at [883, 119] on icon "button" at bounding box center [886, 118] width 8 height 8
click at [883, 217] on div "2" at bounding box center [879, 217] width 40 height 32
click at [880, 360] on span "button" at bounding box center [885, 363] width 11 height 11
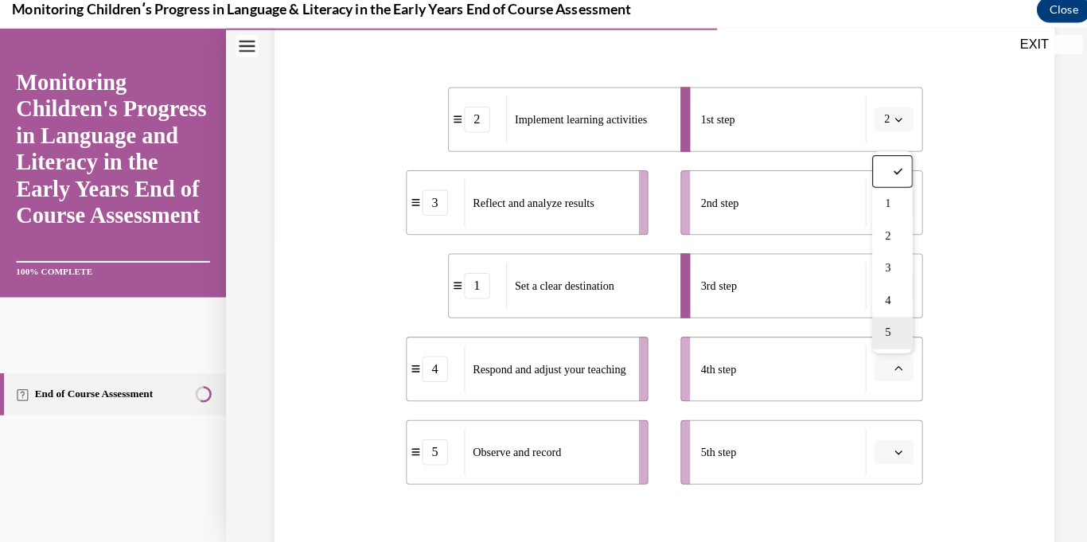
click at [882, 337] on div "5" at bounding box center [879, 328] width 40 height 32
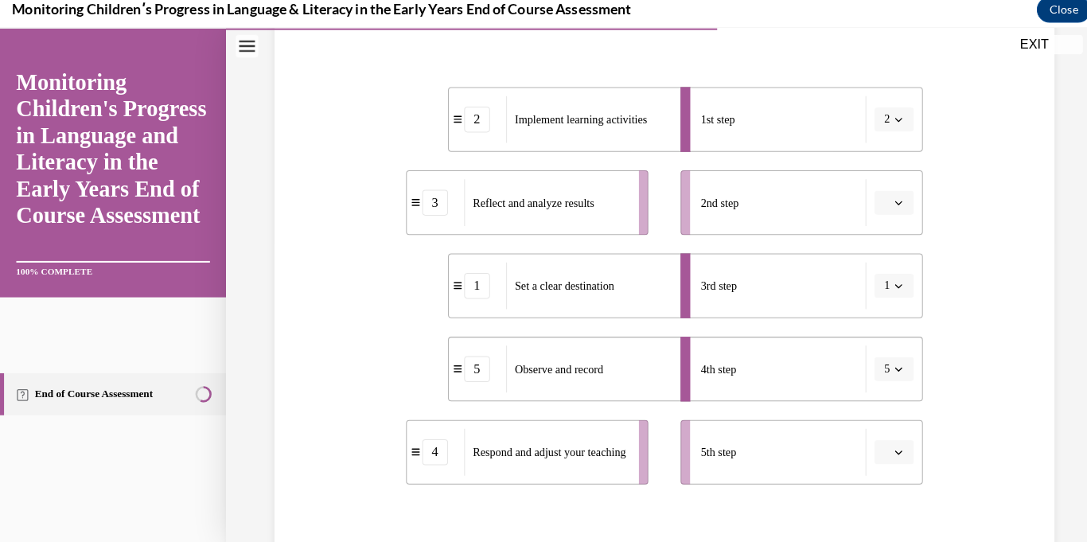
click at [890, 190] on button "button" at bounding box center [881, 200] width 39 height 24
click at [884, 361] on div "4" at bounding box center [879, 363] width 40 height 32
click at [883, 441] on span "button" at bounding box center [885, 445] width 11 height 11
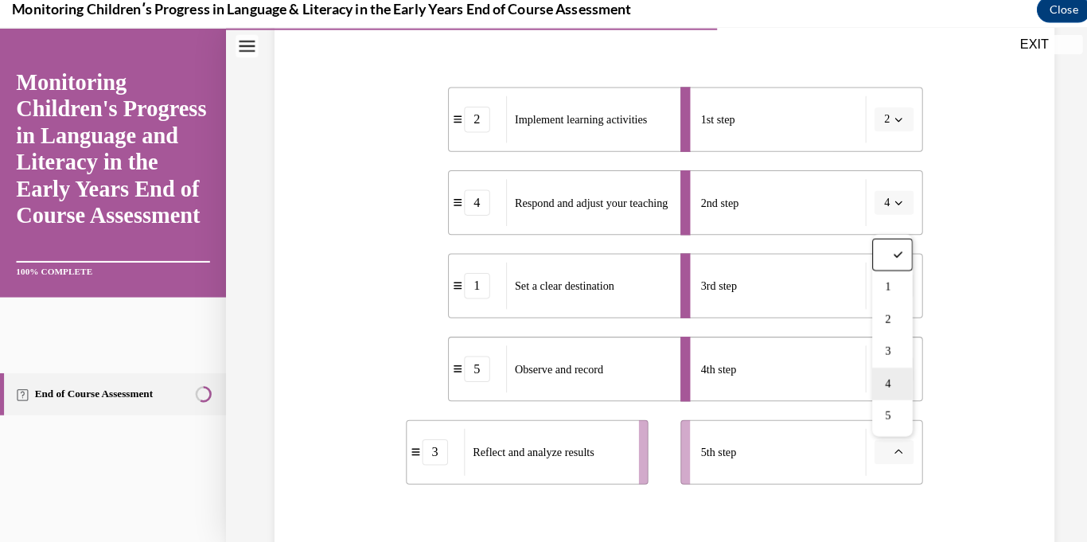
click at [887, 375] on div "4" at bounding box center [879, 378] width 40 height 32
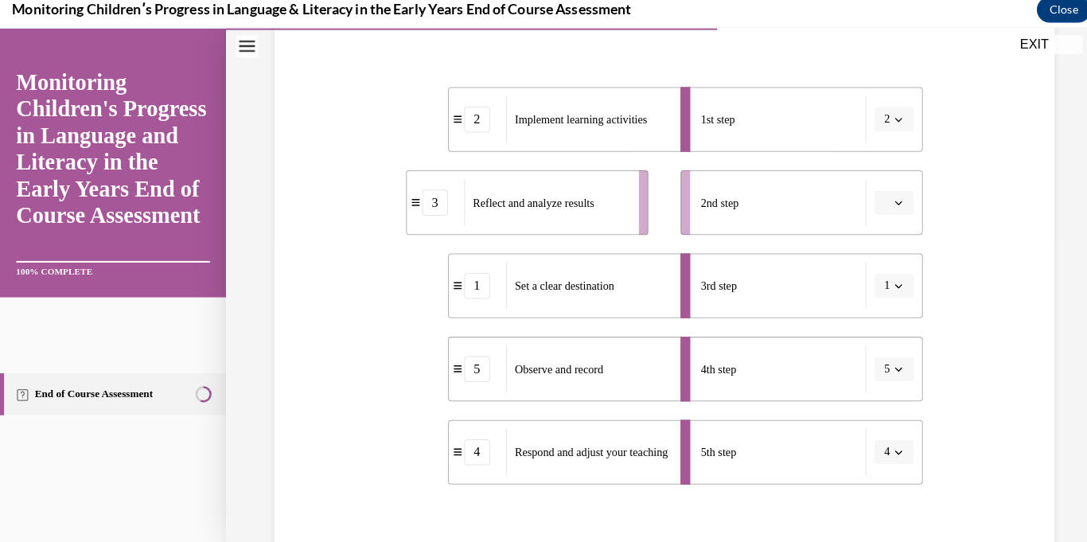
click at [890, 194] on span "button" at bounding box center [885, 199] width 11 height 11
click at [884, 330] on div "3" at bounding box center [879, 331] width 40 height 32
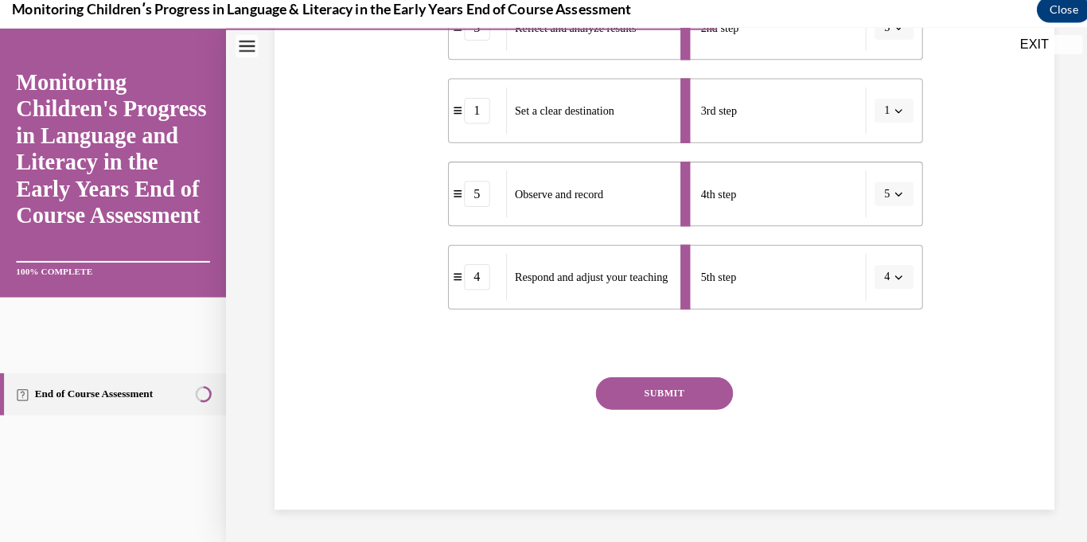
click at [705, 385] on button "SUBMIT" at bounding box center [654, 388] width 135 height 32
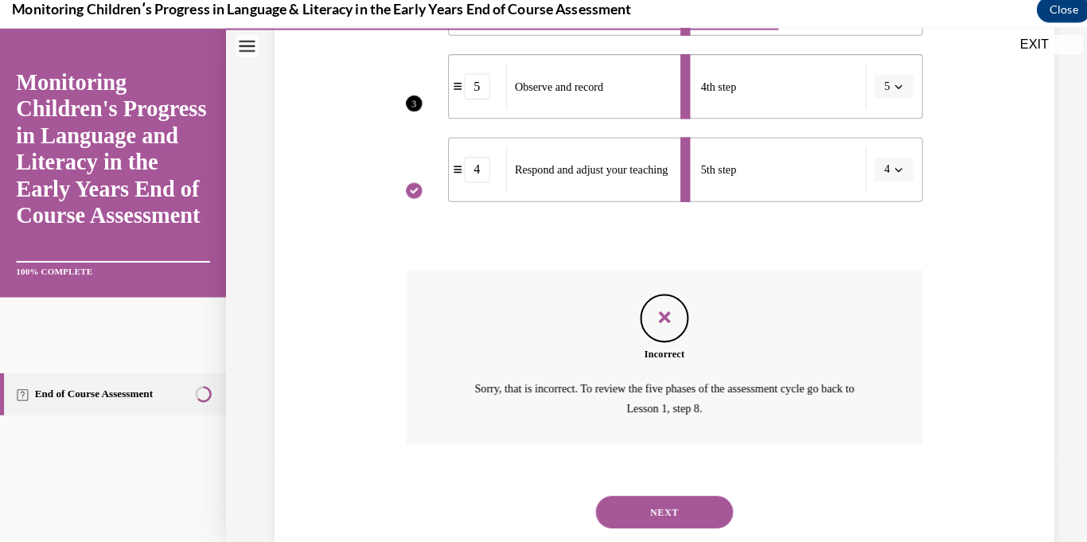
scroll to position [617, 0]
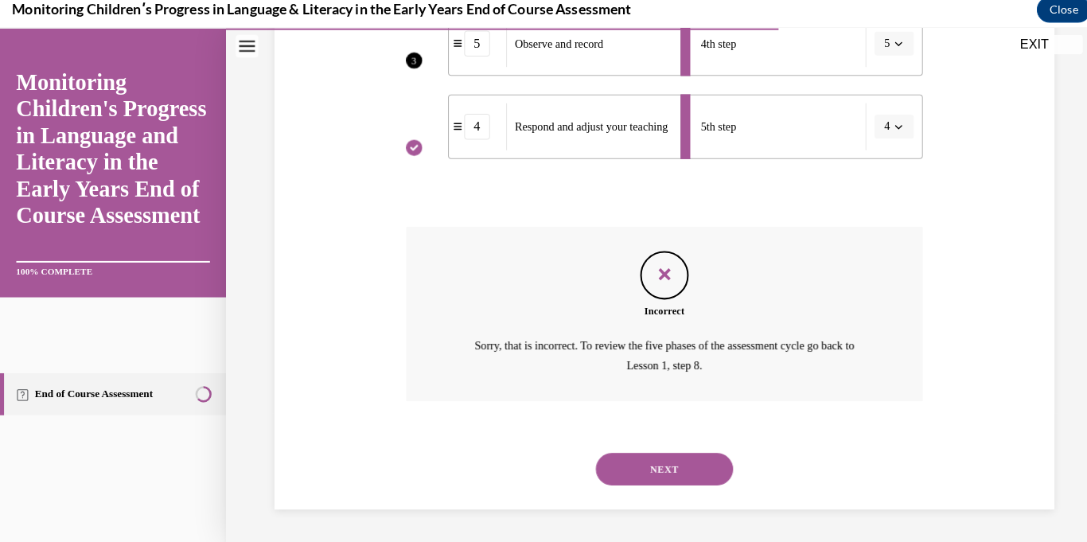
click at [695, 474] on button "NEXT" at bounding box center [654, 462] width 135 height 32
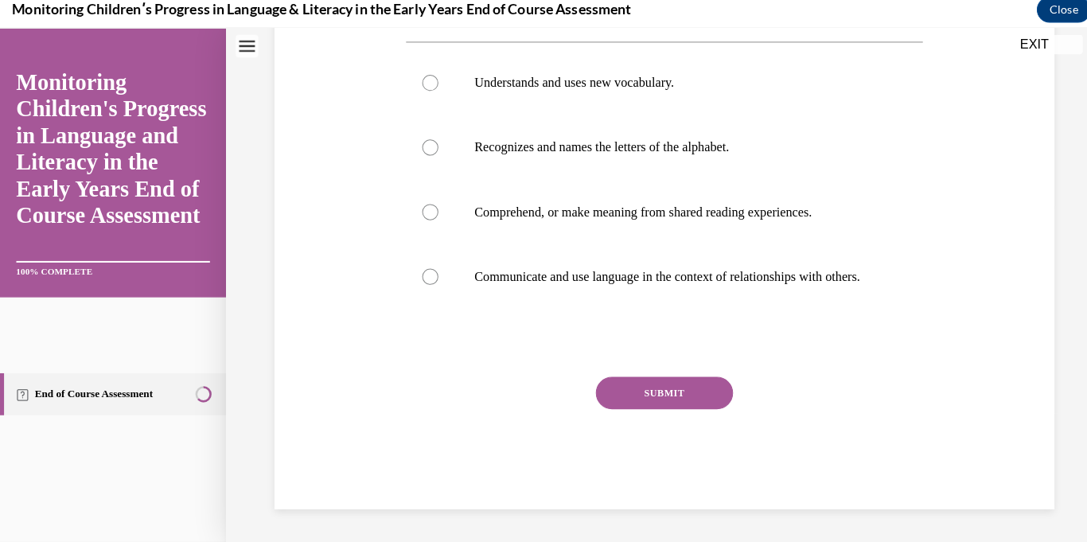
scroll to position [0, 0]
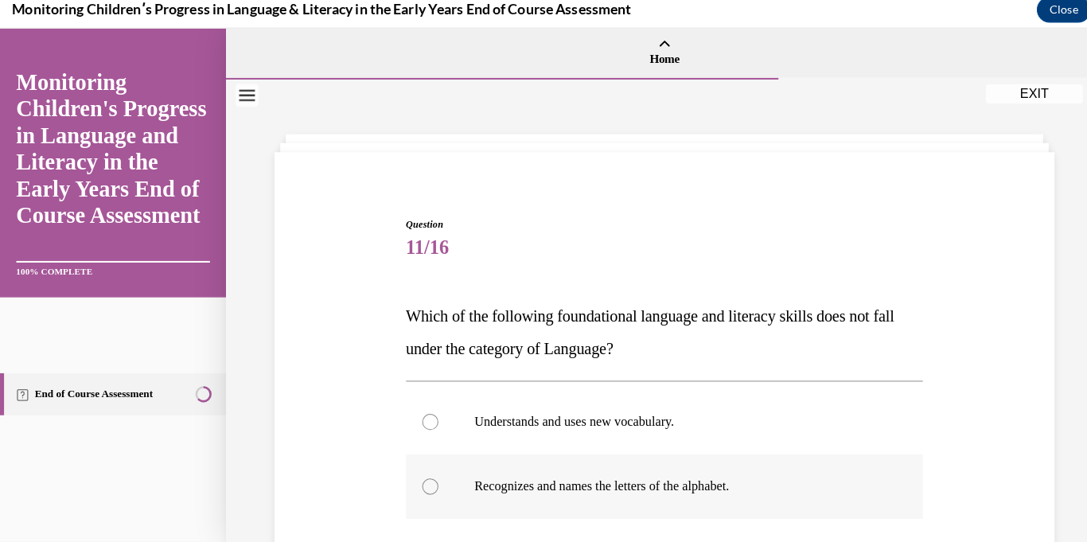
click at [613, 474] on p "Recognizes and names the letters of the alphabet." at bounding box center [669, 479] width 403 height 16
click at [432, 474] on input "Recognizes and names the letters of the alphabet." at bounding box center [424, 479] width 16 height 16
radio input "true"
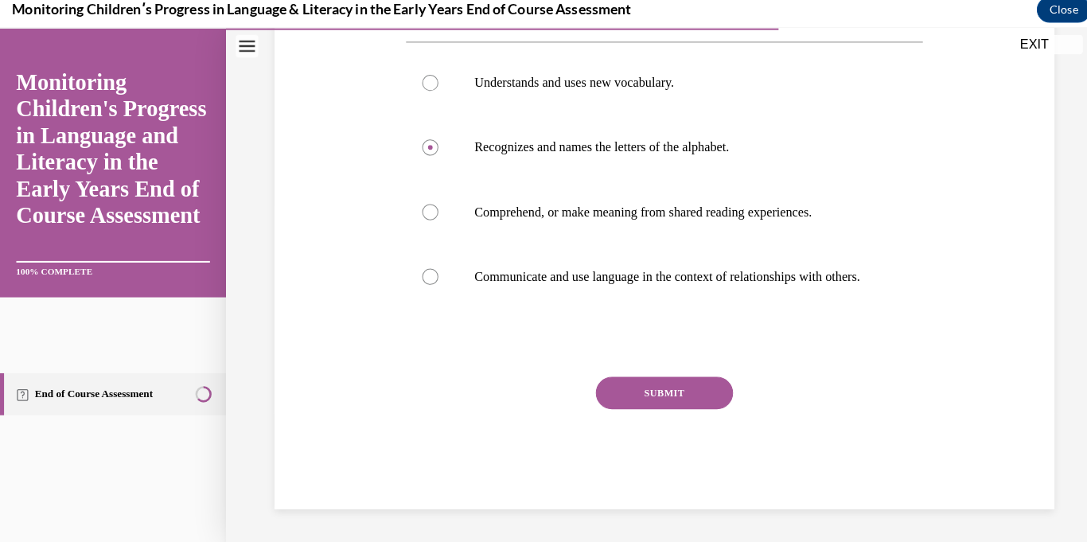
click at [657, 395] on button "SUBMIT" at bounding box center [654, 388] width 135 height 32
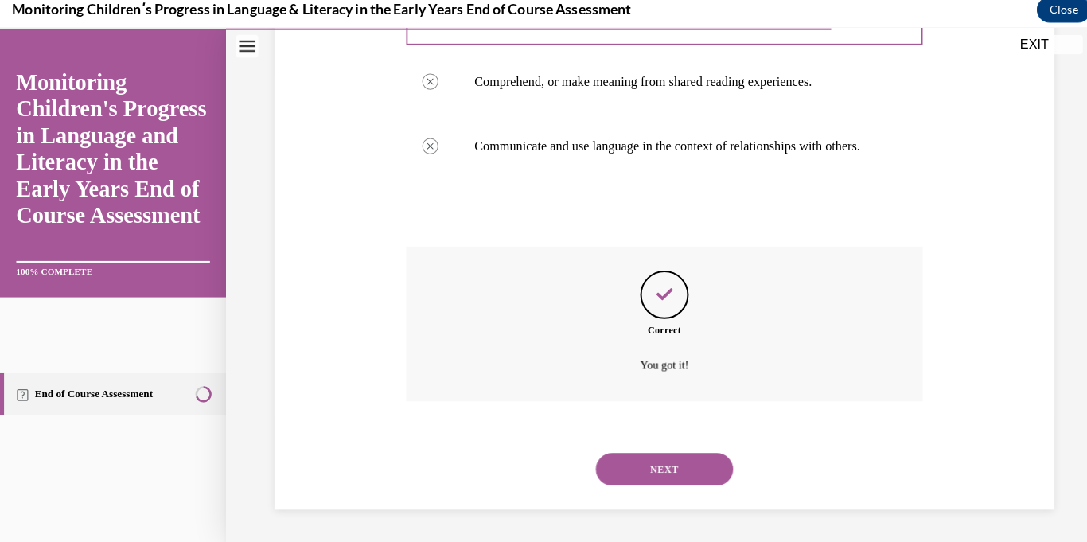
scroll to position [478, 0]
click at [688, 470] on button "NEXT" at bounding box center [654, 462] width 135 height 32
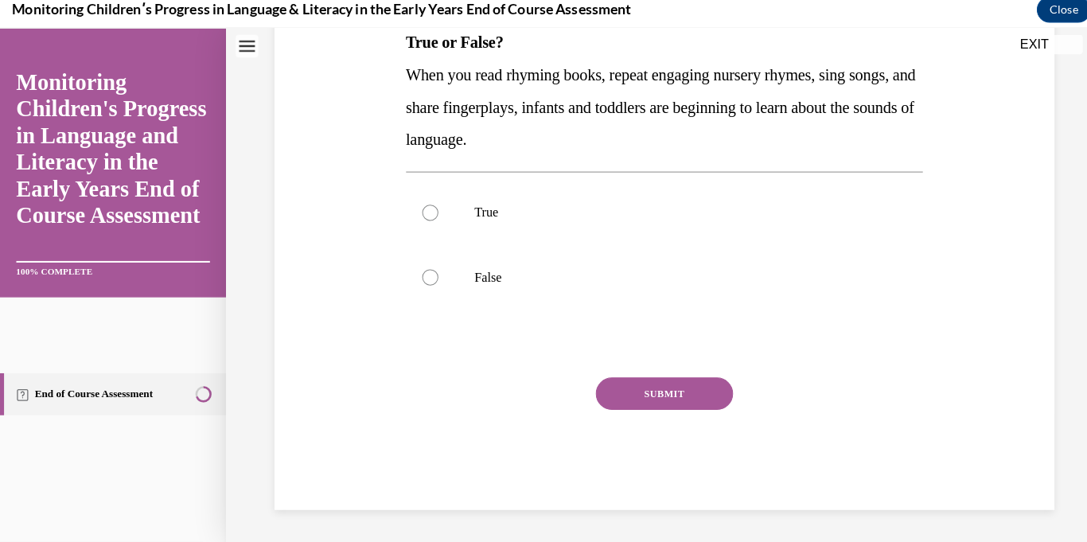
scroll to position [0, 0]
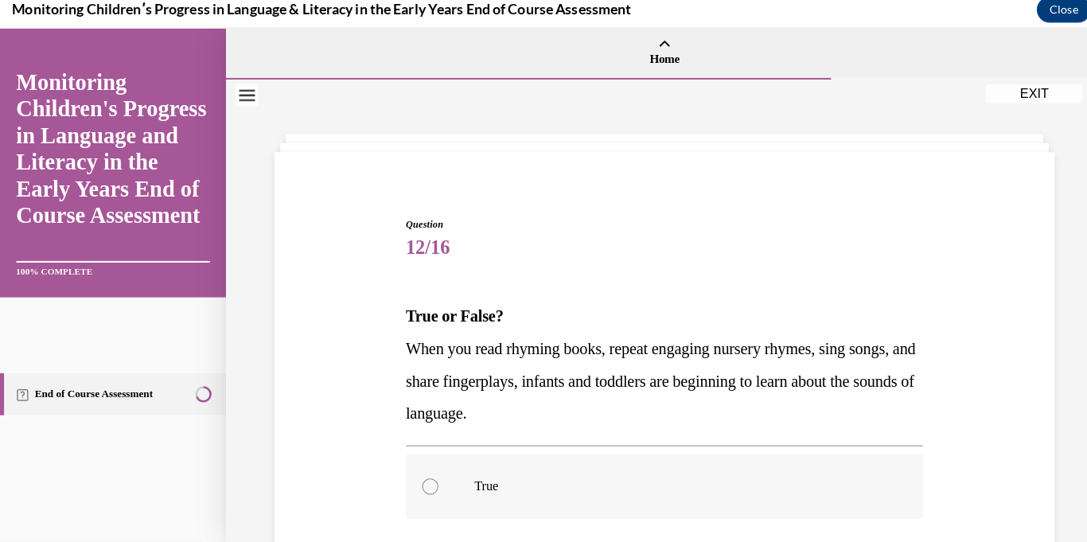
click at [547, 477] on p "True" at bounding box center [669, 479] width 403 height 16
click at [432, 477] on input "True" at bounding box center [424, 479] width 16 height 16
radio input "true"
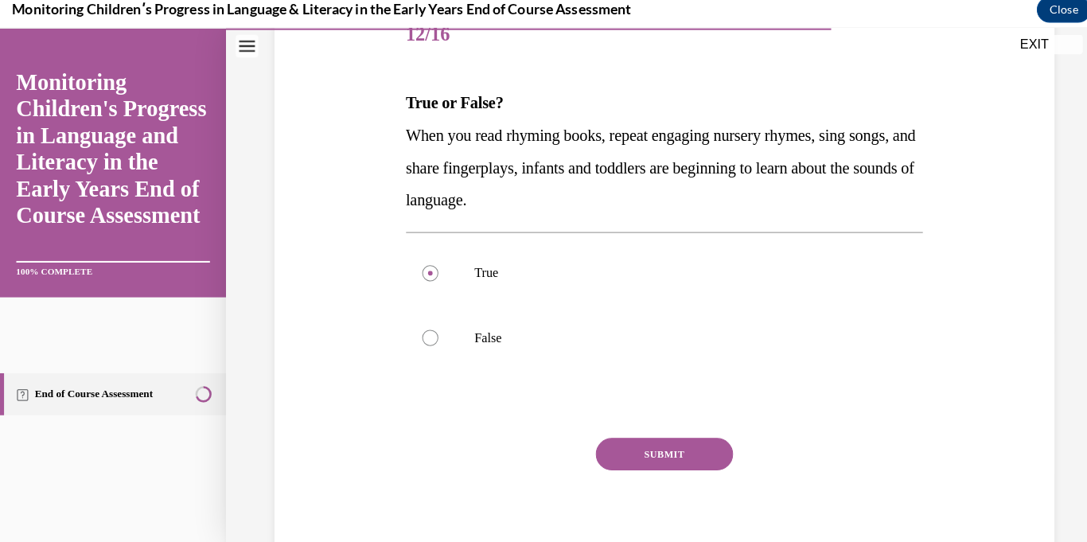
click at [638, 453] on button "SUBMIT" at bounding box center [654, 447] width 135 height 32
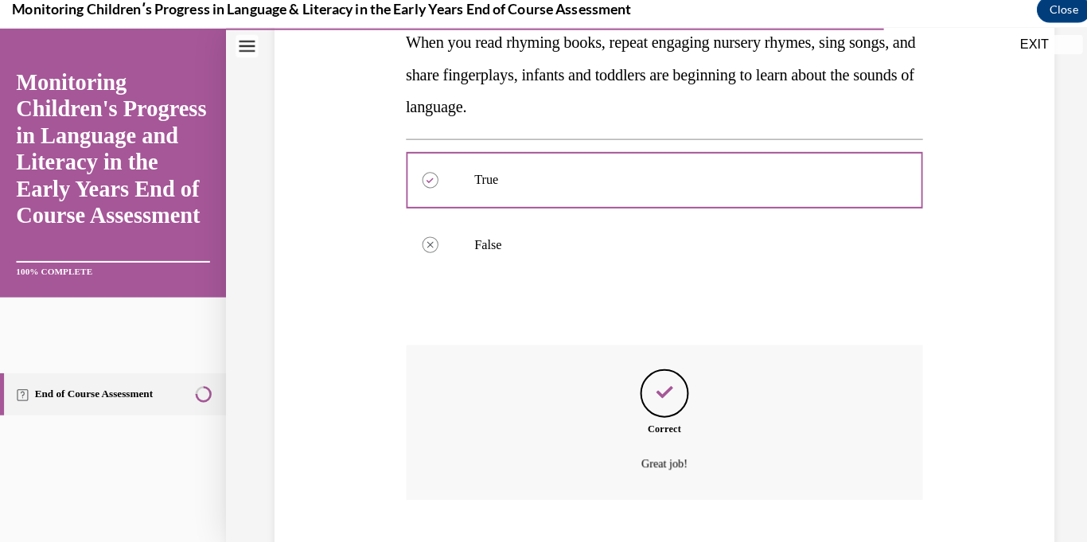
scroll to position [399, 0]
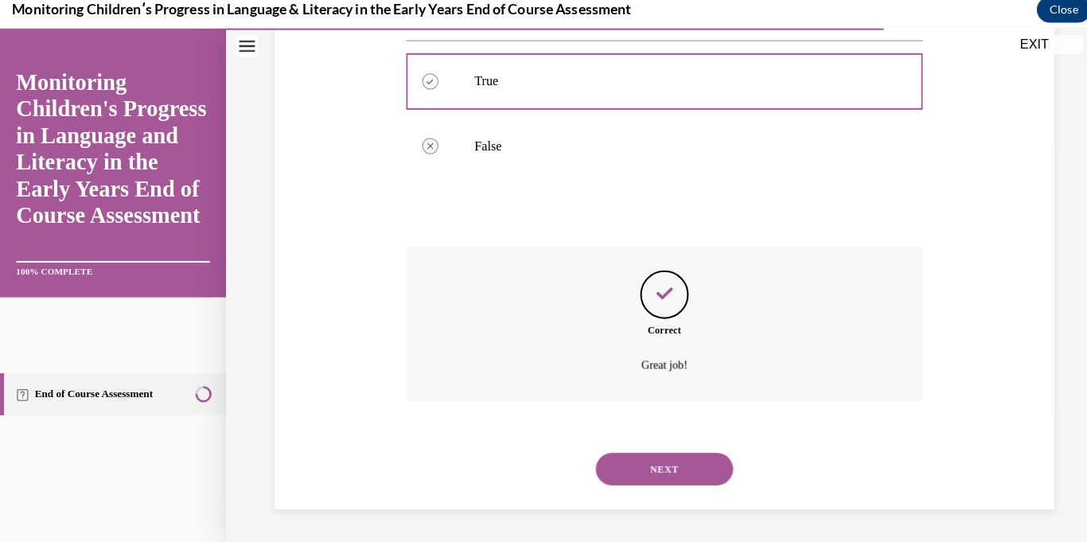
click at [657, 462] on button "NEXT" at bounding box center [654, 462] width 135 height 32
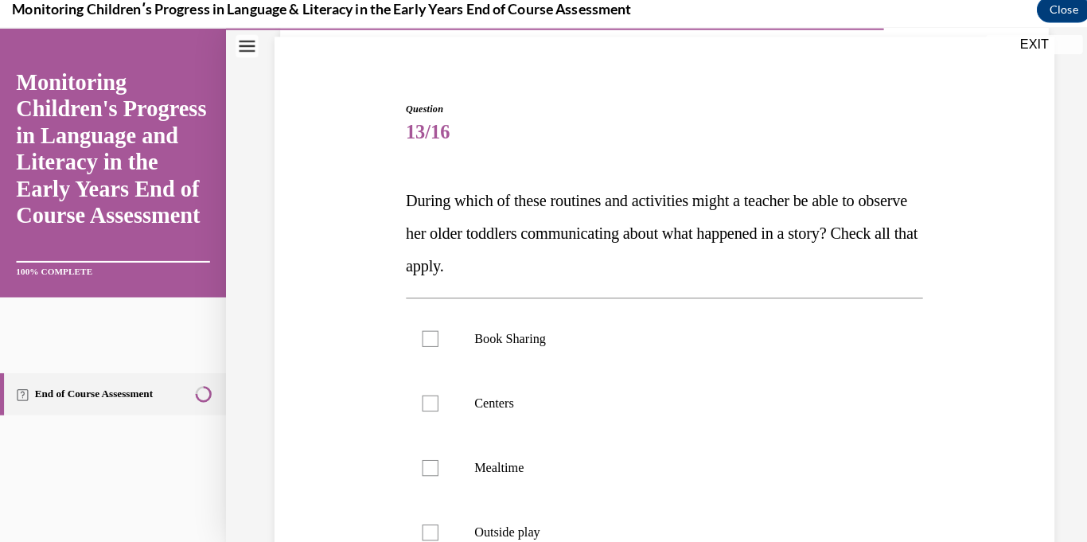
scroll to position [115, 0]
click at [519, 348] on label "Book Sharing" at bounding box center [655, 333] width 510 height 64
click at [432, 341] on input "Book Sharing" at bounding box center [424, 333] width 16 height 16
checkbox input "true"
click at [510, 408] on label "Centers" at bounding box center [655, 396] width 510 height 64
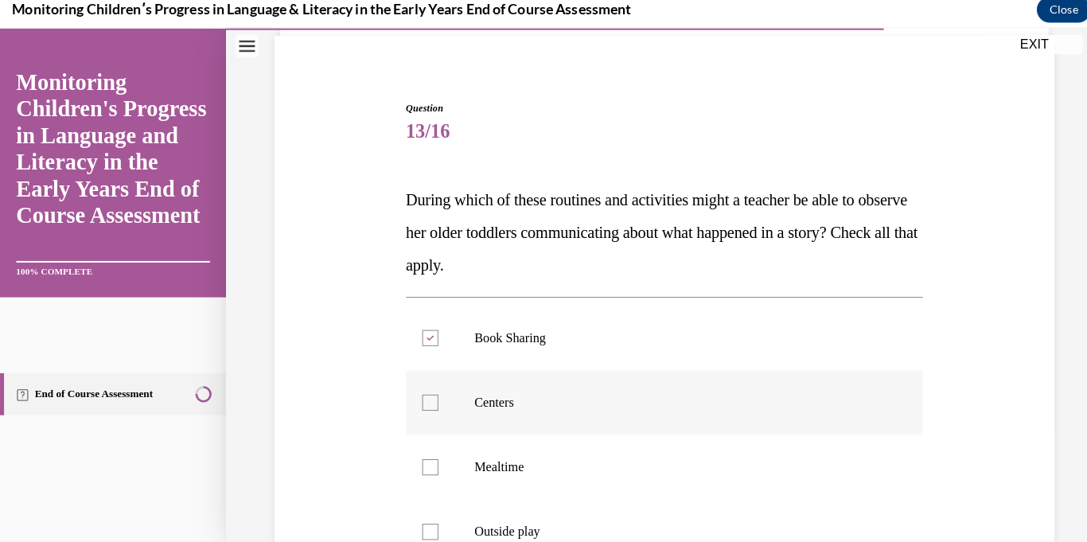
click at [432, 404] on input "Centers" at bounding box center [424, 396] width 16 height 16
checkbox input "true"
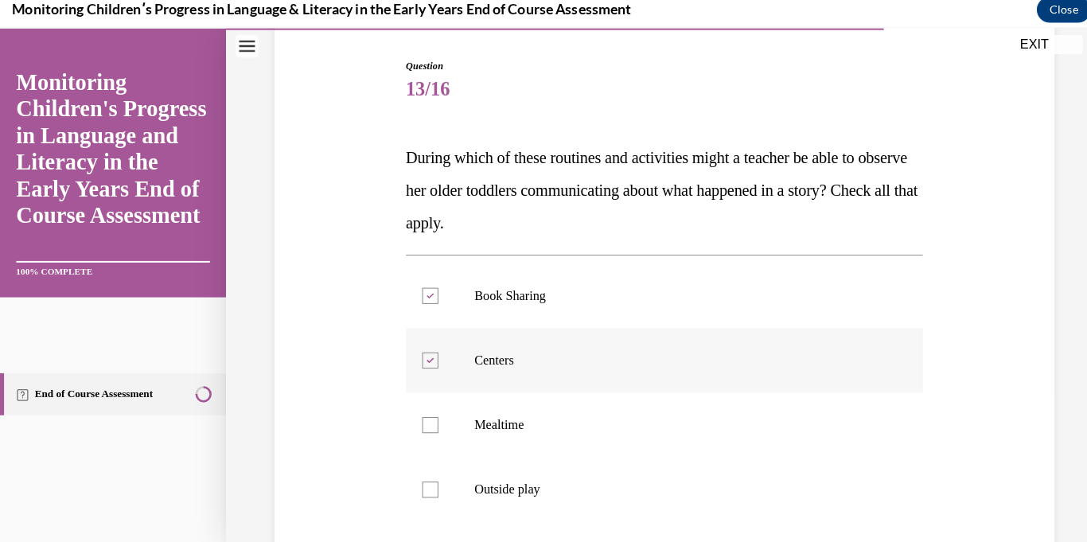
scroll to position [191, 0]
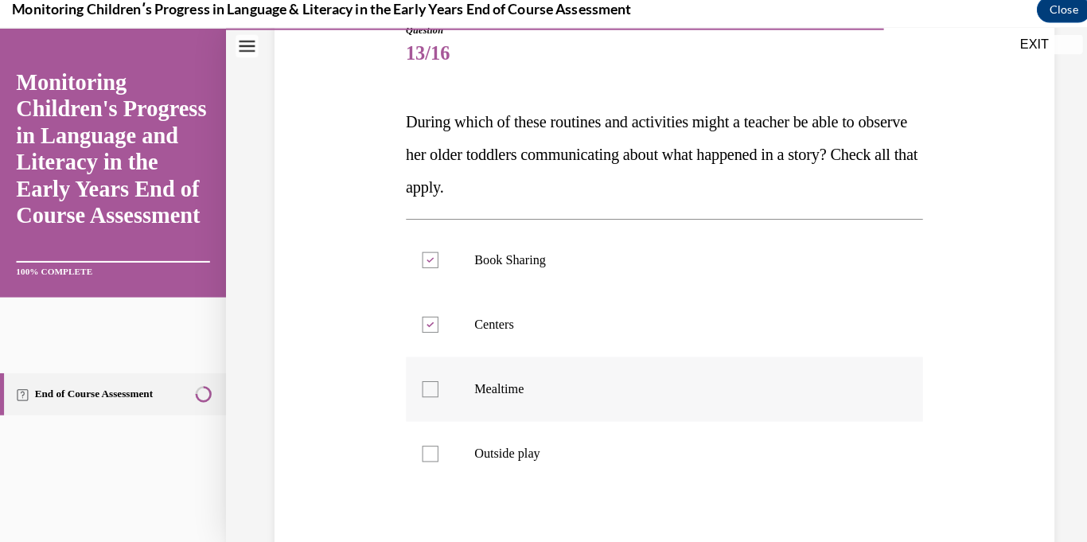
click at [520, 391] on label "Mealtime" at bounding box center [655, 384] width 510 height 64
click at [432, 391] on input "Mealtime" at bounding box center [424, 384] width 16 height 16
checkbox input "true"
click at [520, 460] on label "Outside play" at bounding box center [655, 447] width 510 height 64
click at [432, 455] on input "Outside play" at bounding box center [424, 447] width 16 height 16
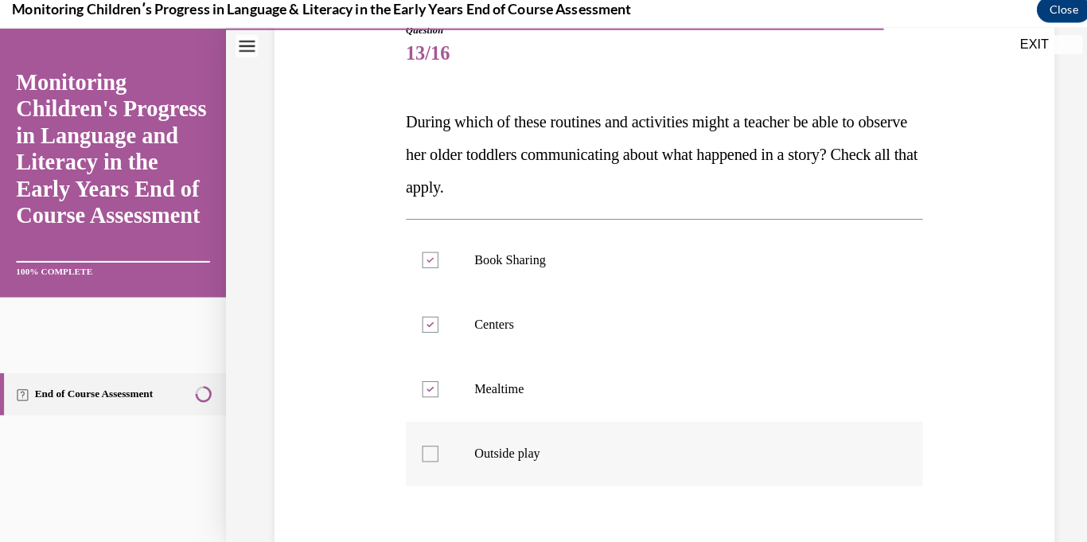
checkbox input "true"
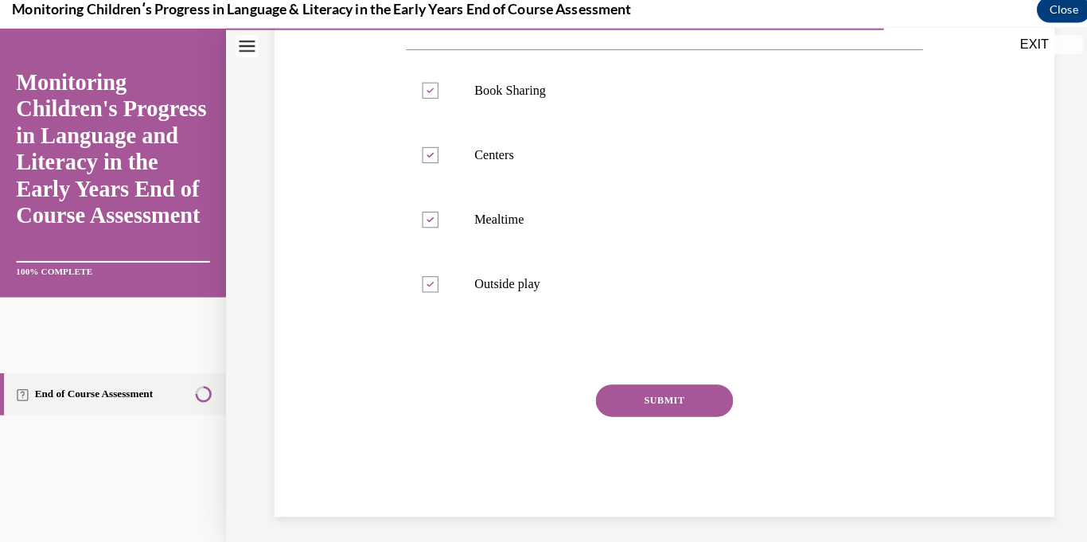
click at [668, 391] on button "SUBMIT" at bounding box center [654, 395] width 135 height 32
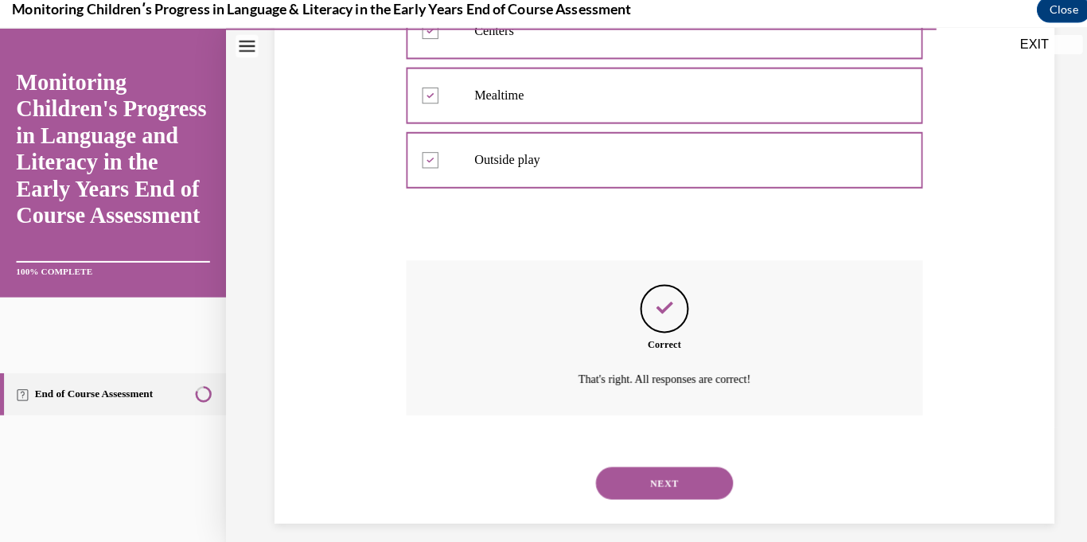
scroll to position [494, 0]
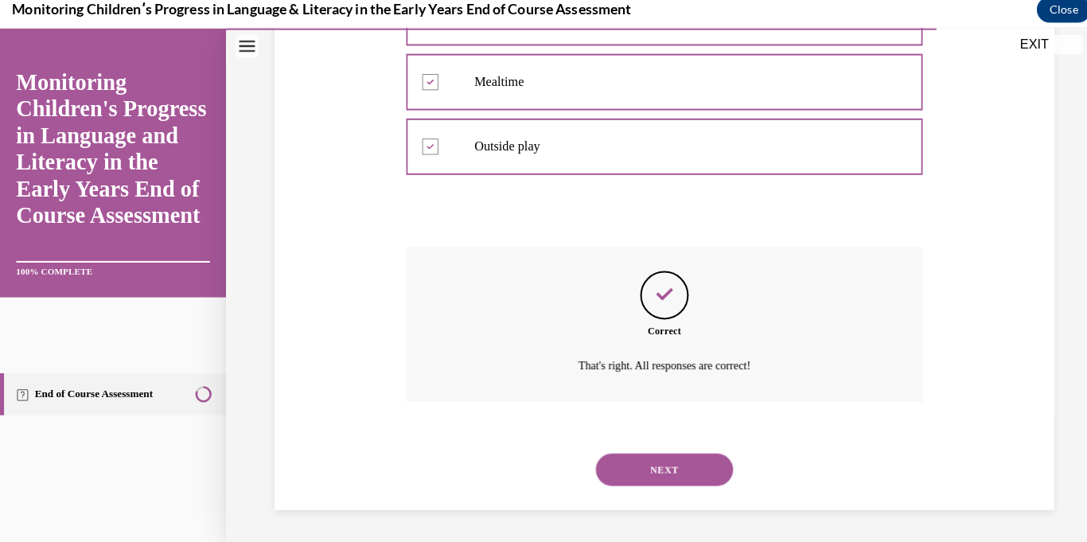
click at [652, 468] on button "NEXT" at bounding box center [654, 462] width 135 height 32
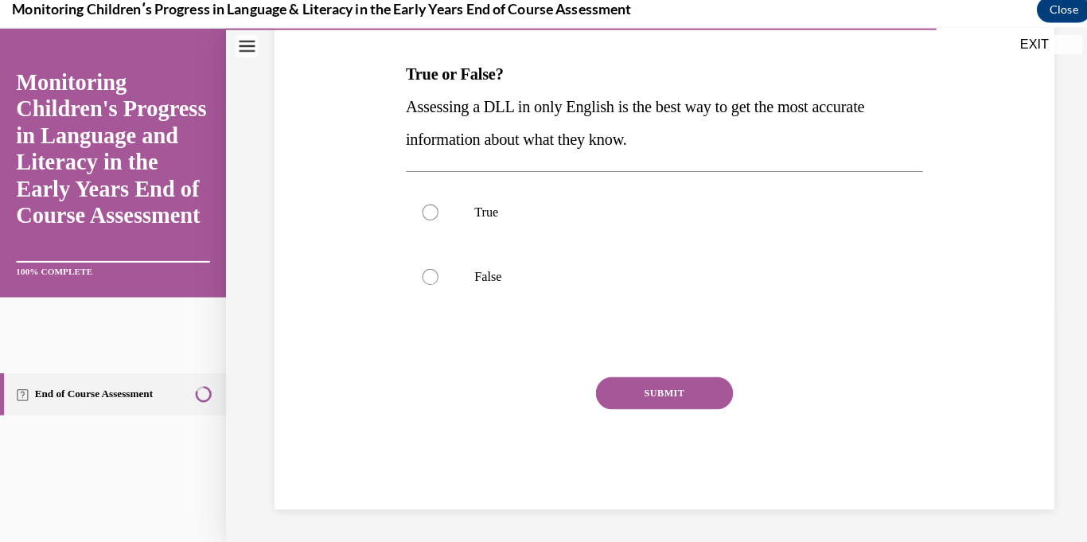
scroll to position [0, 0]
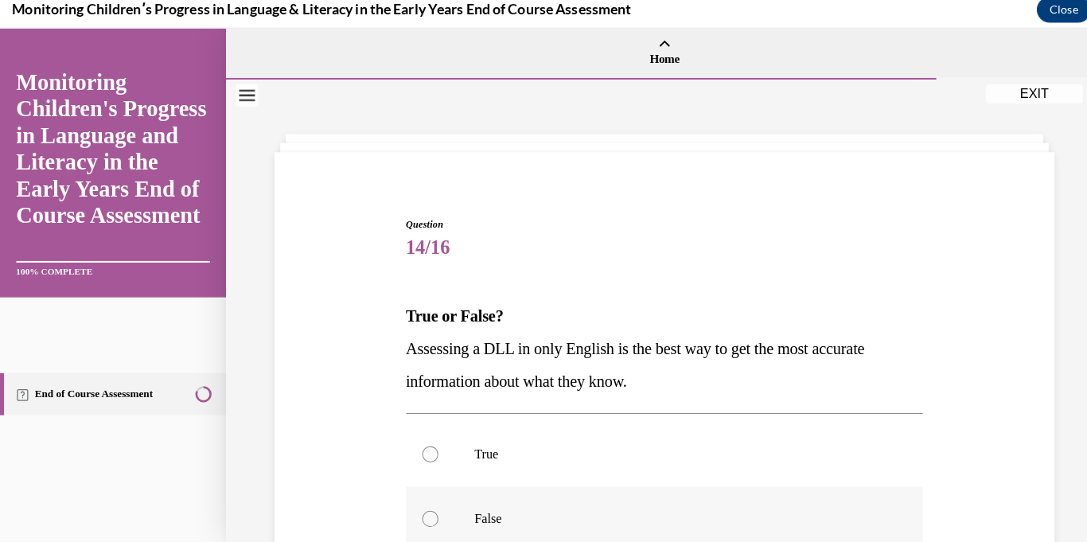
click at [505, 506] on p "False" at bounding box center [669, 511] width 403 height 16
click at [432, 506] on input "False" at bounding box center [424, 511] width 16 height 16
radio input "true"
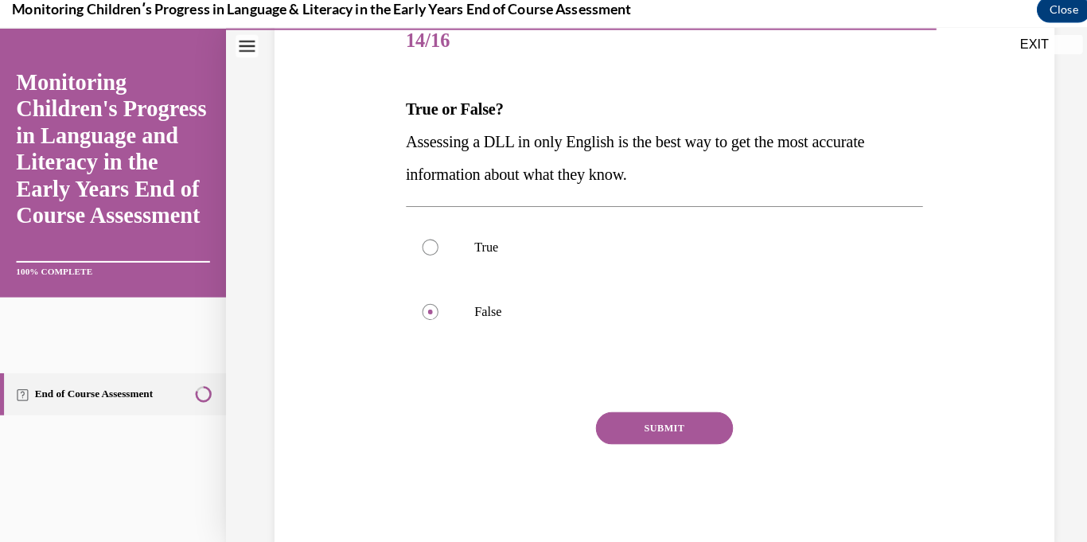
click at [655, 423] on button "SUBMIT" at bounding box center [654, 422] width 135 height 32
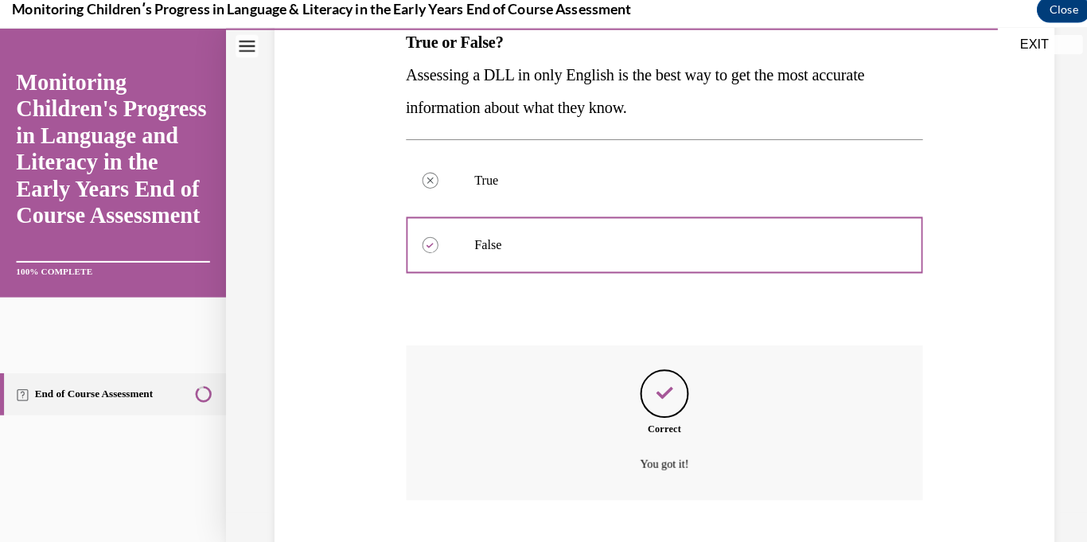
scroll to position [367, 0]
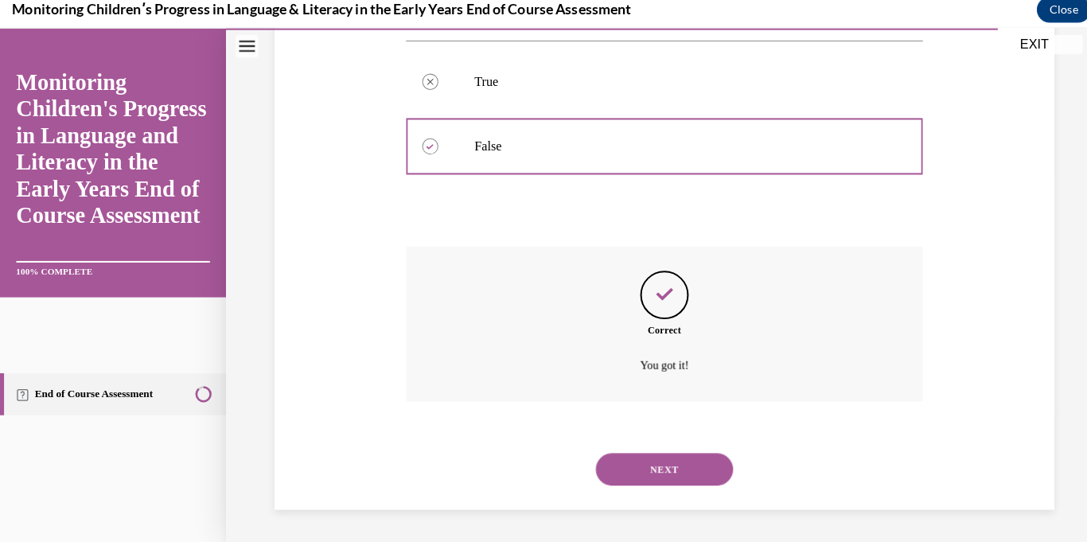
click at [656, 461] on button "NEXT" at bounding box center [654, 462] width 135 height 32
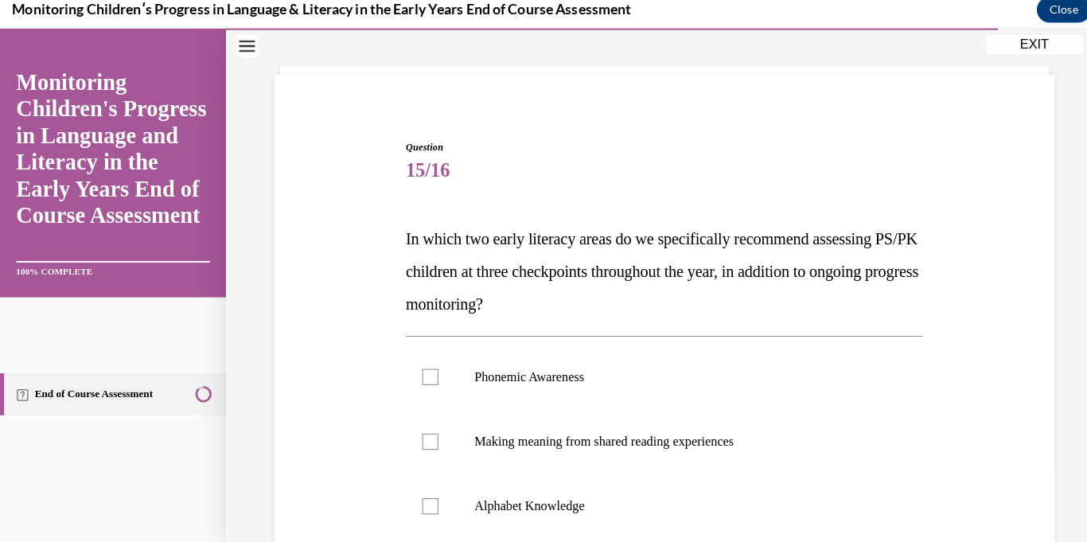
scroll to position [79, 0]
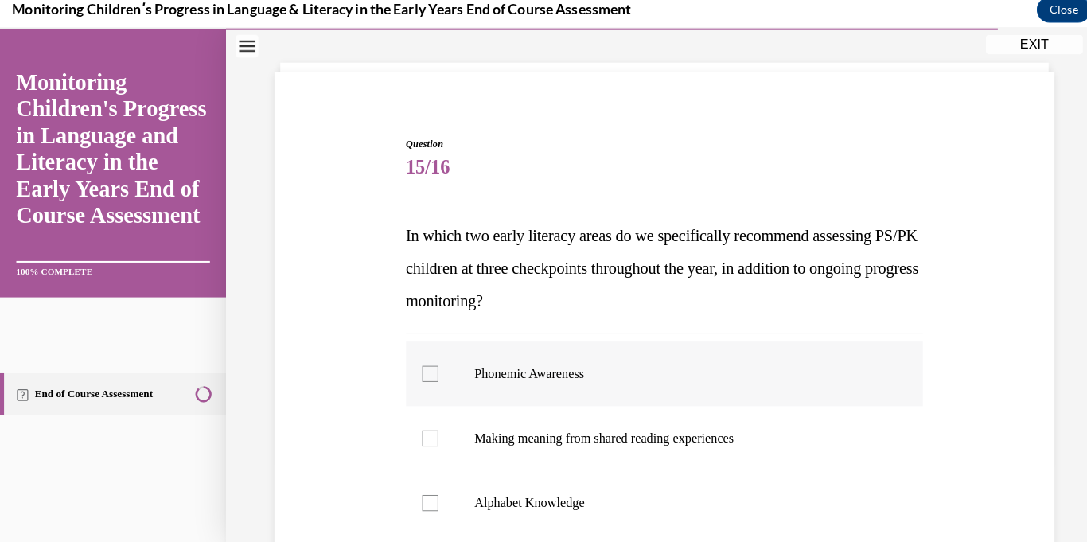
click at [572, 362] on p "Phonemic Awareness" at bounding box center [669, 368] width 403 height 16
click at [432, 362] on input "Phonemic Awareness" at bounding box center [424, 368] width 16 height 16
checkbox input "true"
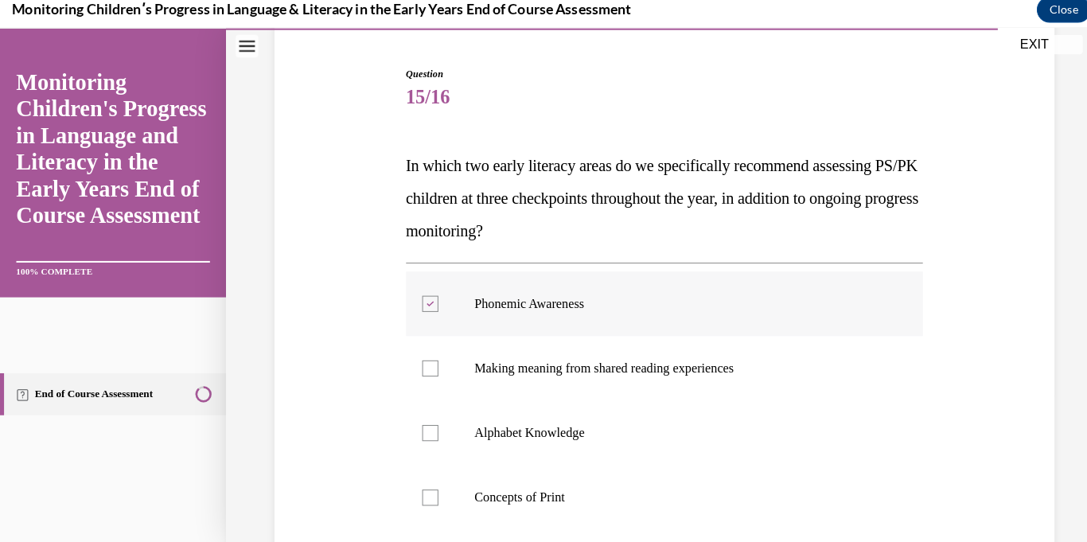
scroll to position [185, 0]
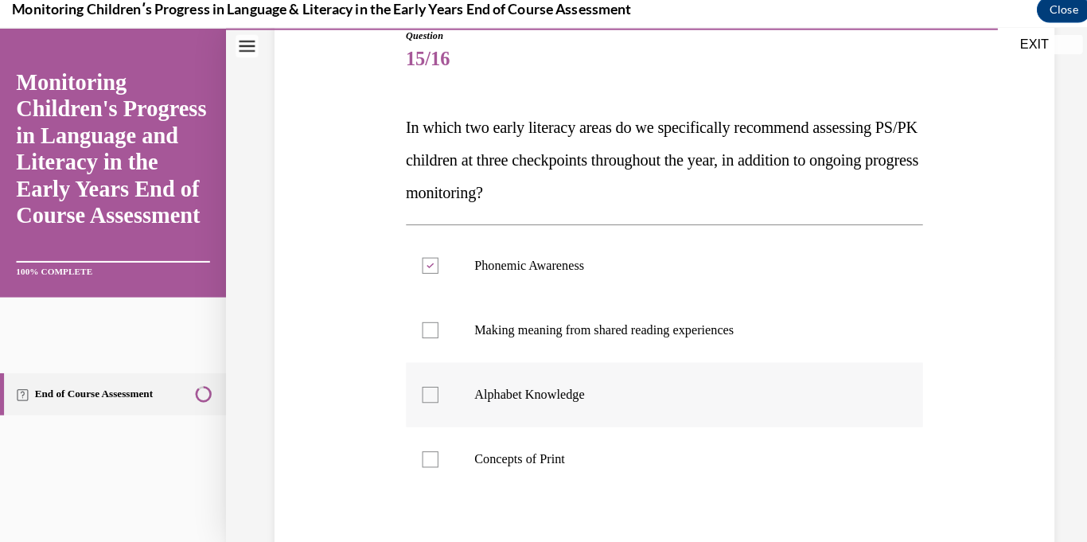
click at [574, 388] on p "Alphabet Knowledge" at bounding box center [669, 389] width 403 height 16
click at [432, 388] on input "Alphabet Knowledge" at bounding box center [424, 389] width 16 height 16
checkbox input "true"
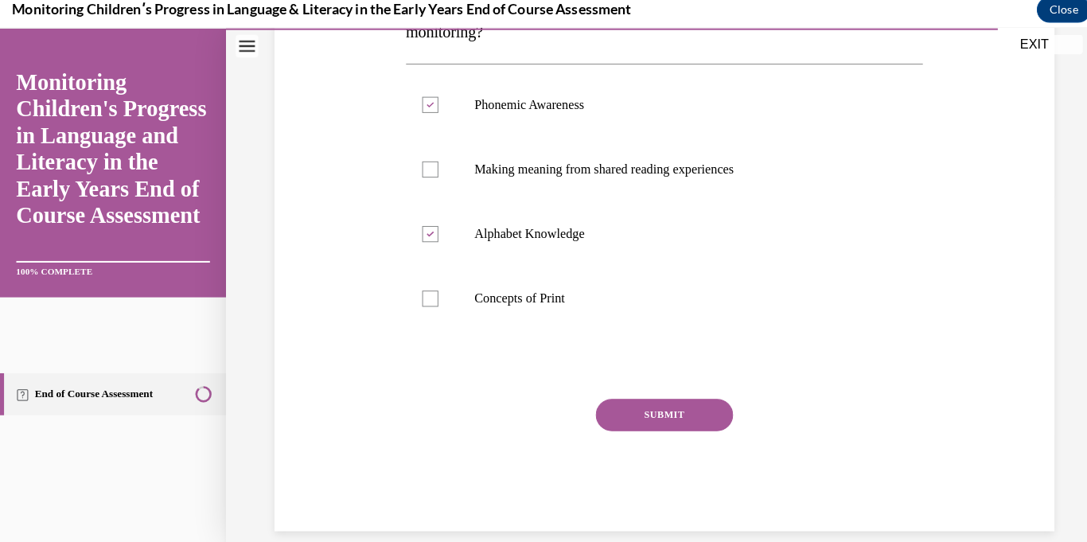
click at [649, 411] on button "SUBMIT" at bounding box center [654, 409] width 135 height 32
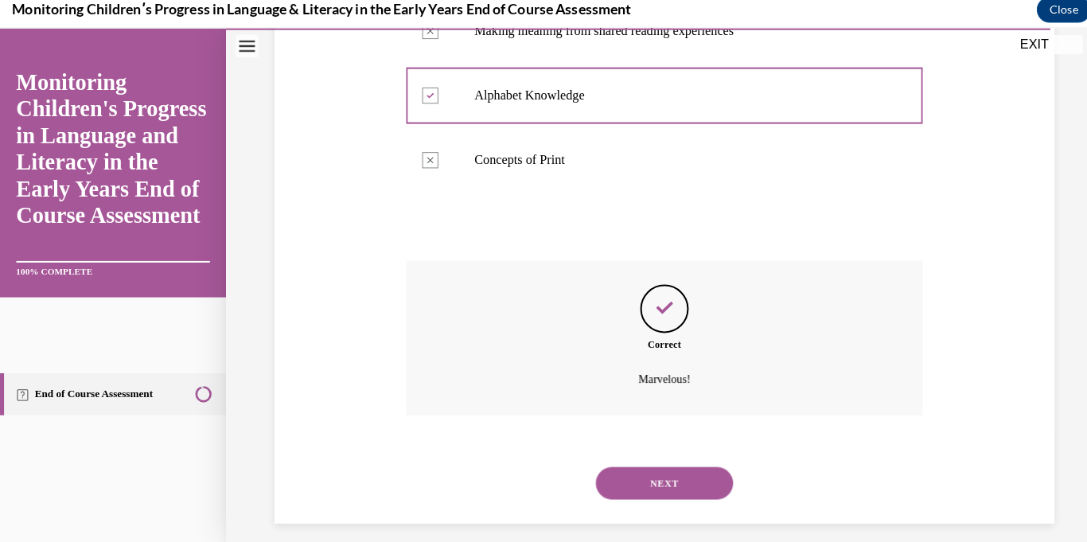
scroll to position [494, 0]
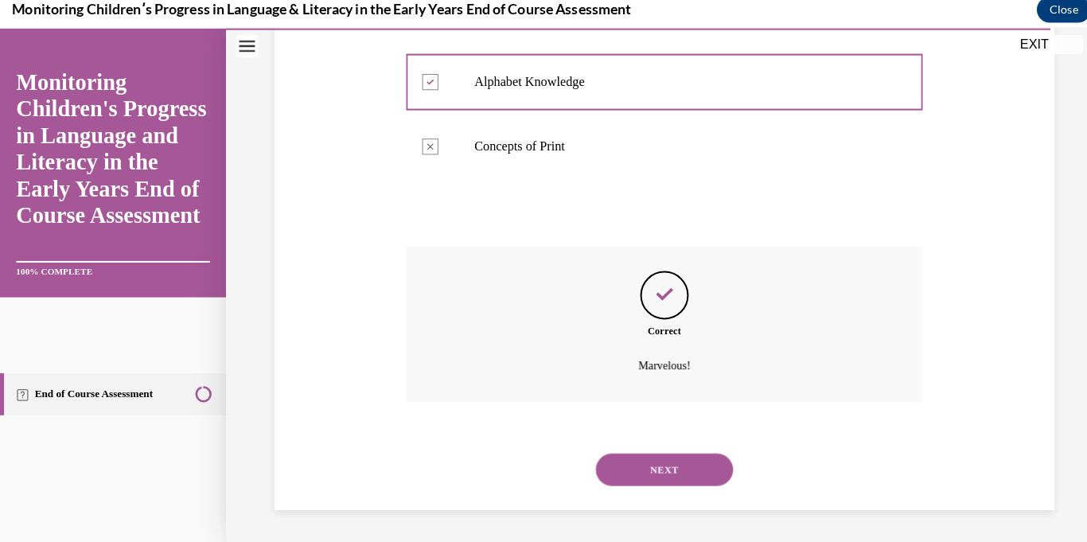
click at [648, 474] on button "NEXT" at bounding box center [654, 462] width 135 height 32
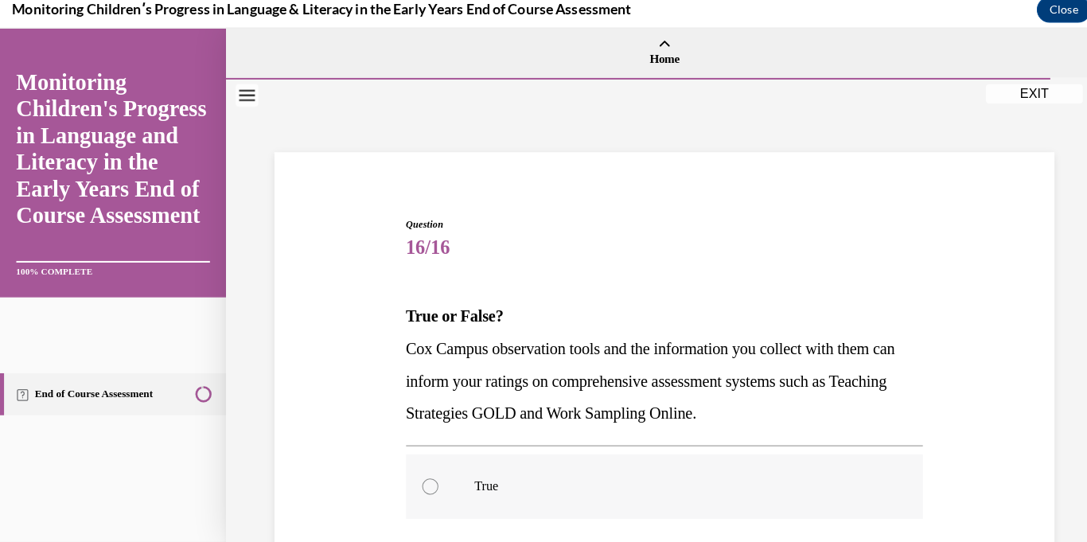
click at [617, 472] on p "True" at bounding box center [669, 479] width 403 height 16
click at [432, 472] on input "True" at bounding box center [424, 479] width 16 height 16
radio input "true"
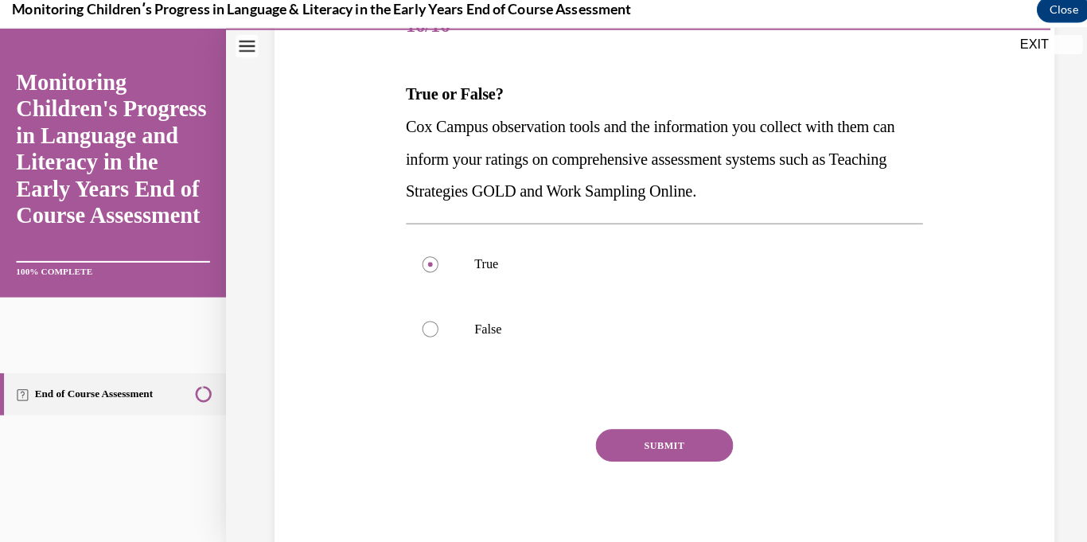
click at [659, 434] on button "SUBMIT" at bounding box center [654, 438] width 135 height 32
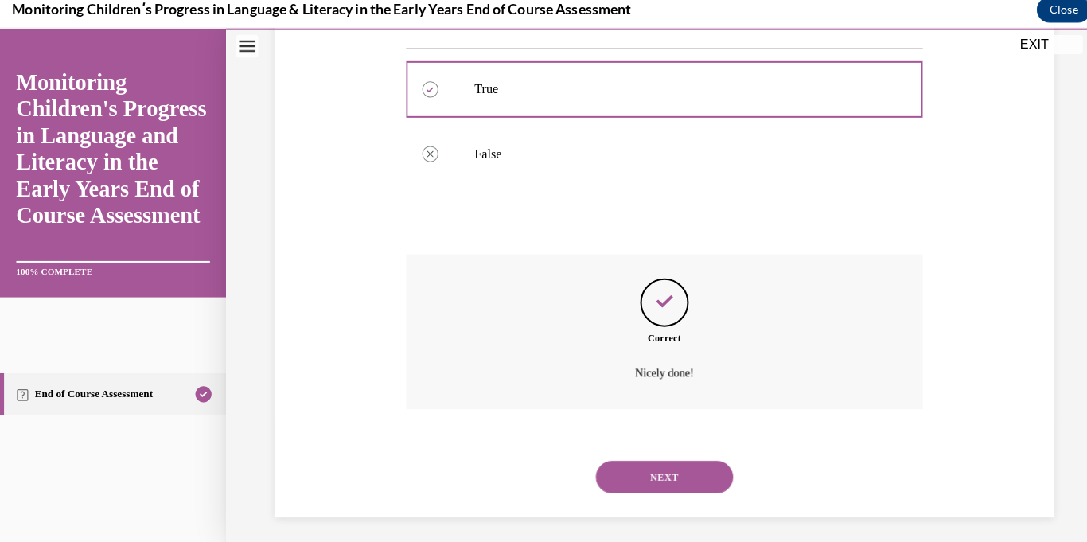
scroll to position [399, 0]
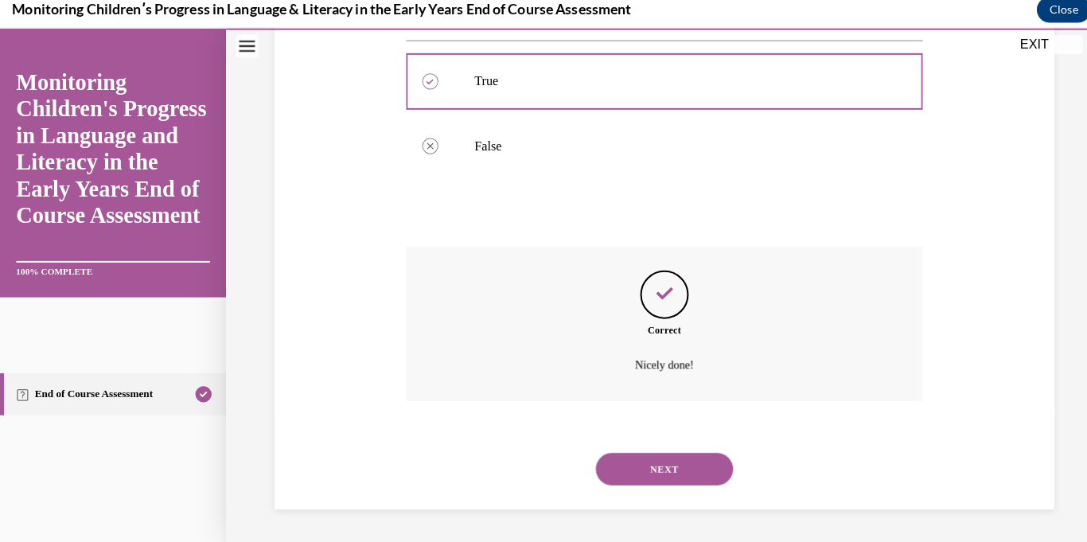
click at [654, 466] on button "NEXT" at bounding box center [654, 462] width 135 height 32
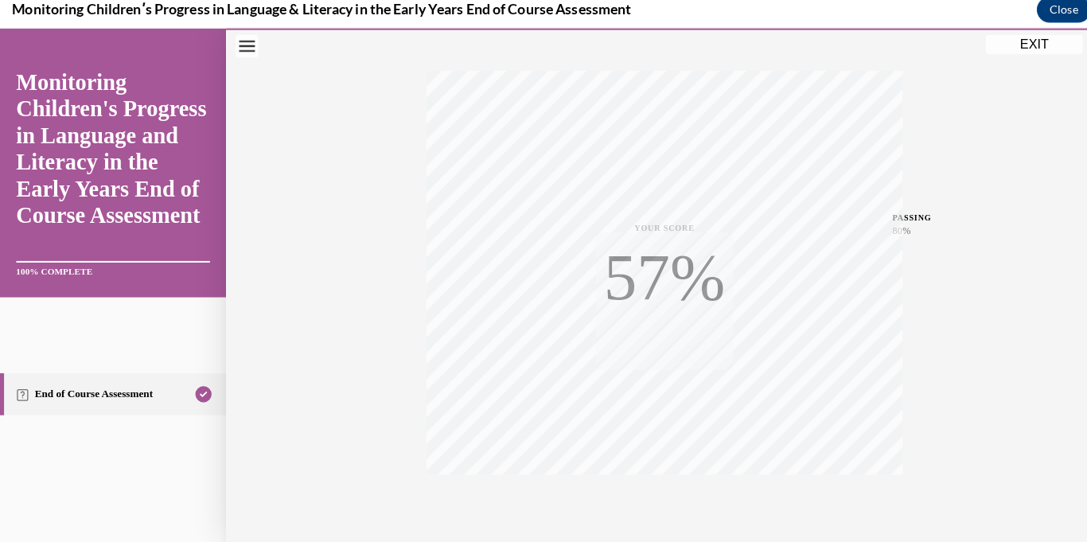
scroll to position [310, 0]
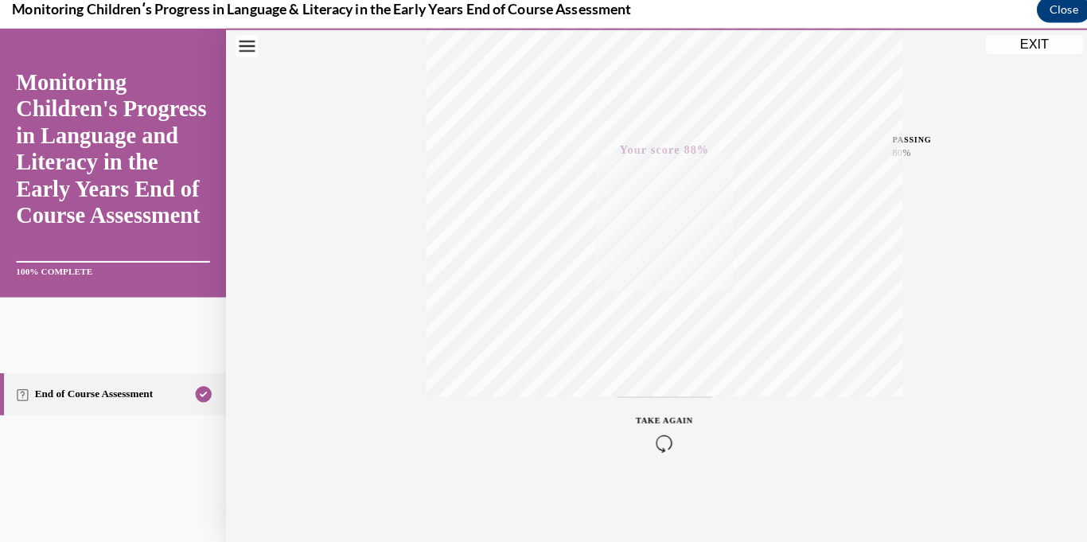
click at [1028, 37] on button "EXIT" at bounding box center [1018, 43] width 95 height 19
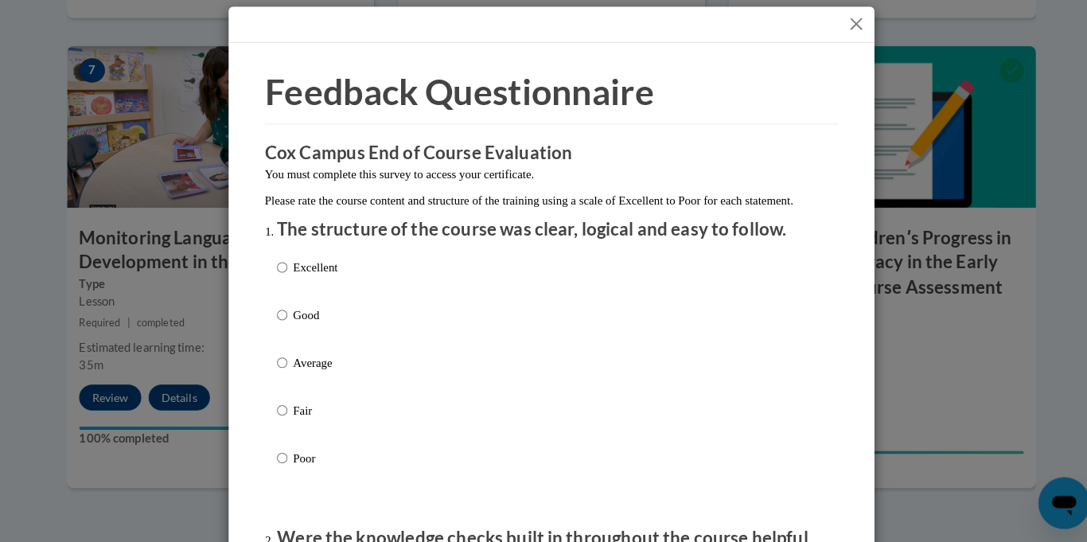
click at [313, 327] on p "Good" at bounding box center [311, 319] width 44 height 18
click at [283, 327] on input "Good" at bounding box center [278, 319] width 10 height 18
radio input "true"
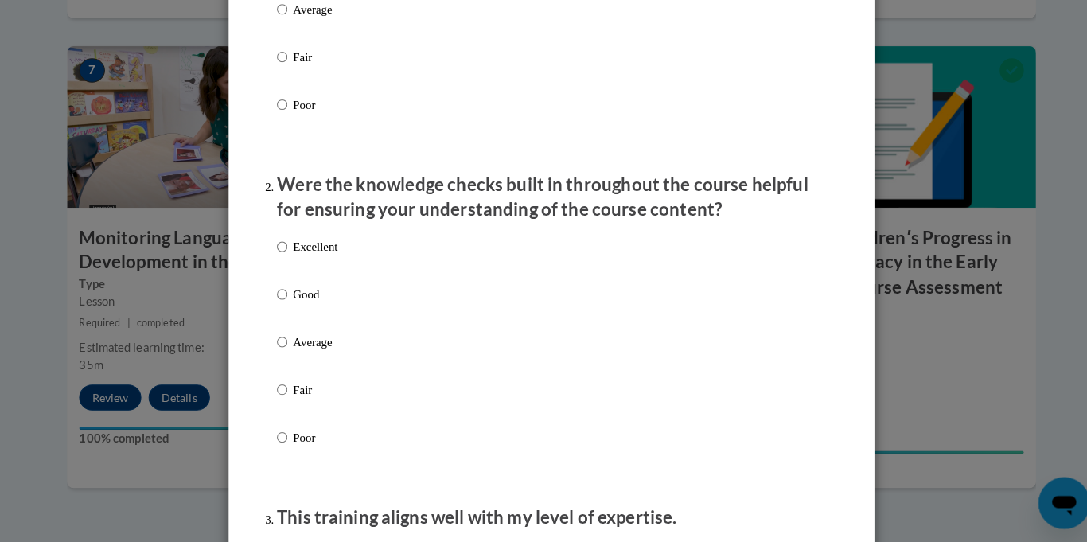
scroll to position [348, 0]
click at [331, 286] on label "Excellent" at bounding box center [303, 264] width 60 height 43
click at [283, 260] on input "Excellent" at bounding box center [278, 252] width 10 height 18
radio input "true"
click at [312, 307] on p "Good" at bounding box center [311, 299] width 44 height 18
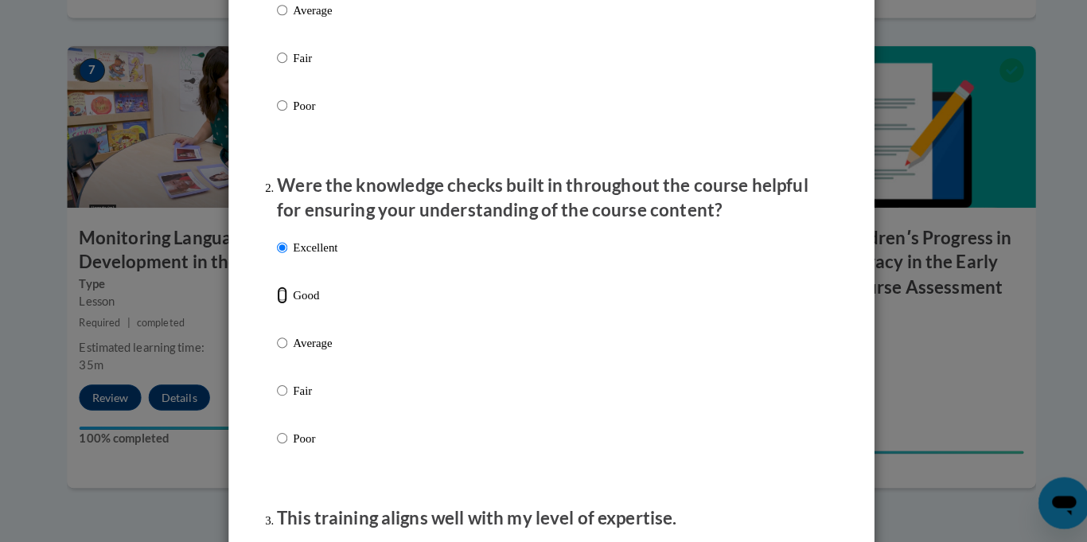
click at [283, 307] on input "Good" at bounding box center [278, 299] width 10 height 18
radio input "true"
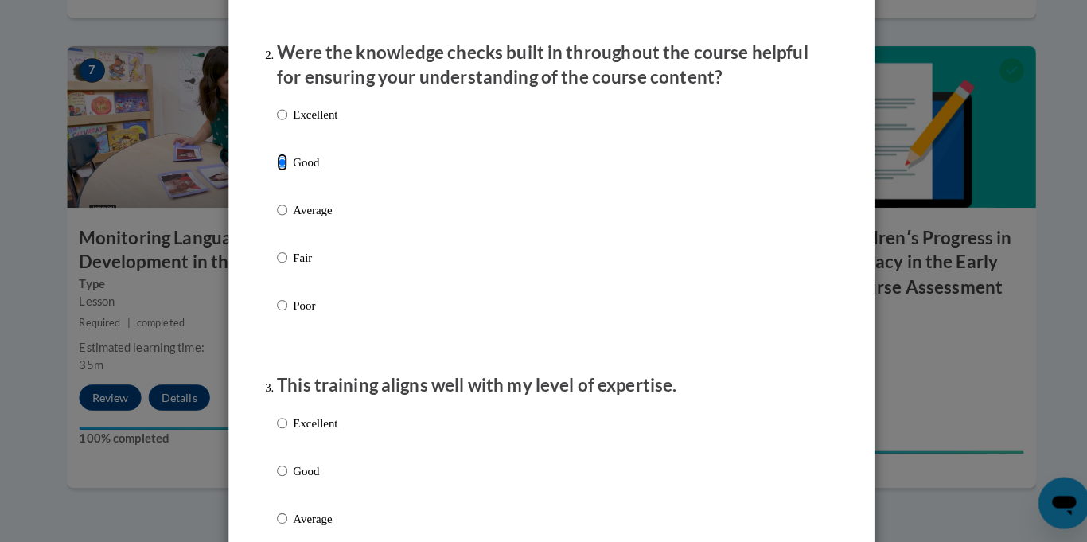
scroll to position [655, 0]
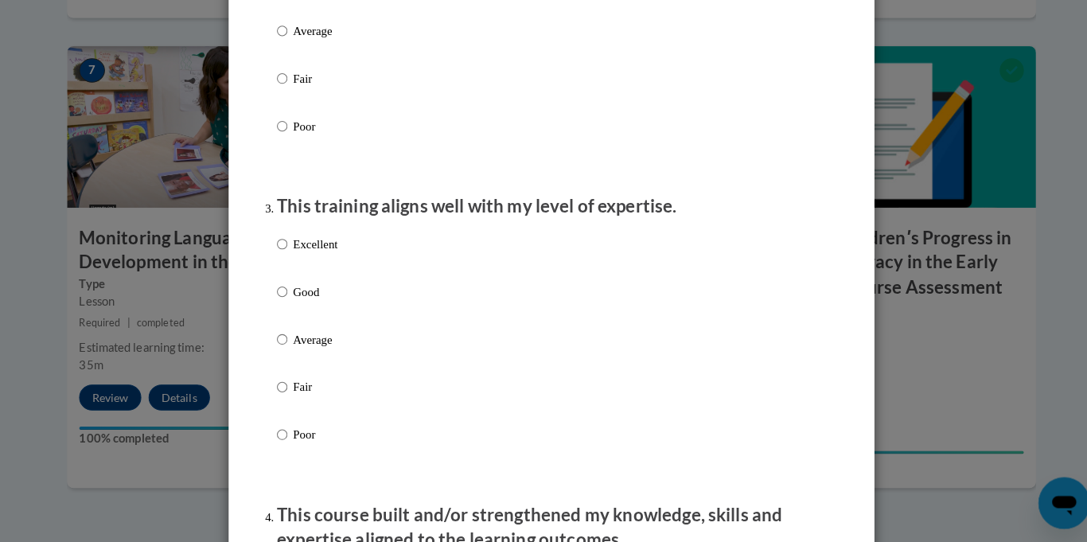
click at [307, 304] on p "Good" at bounding box center [311, 295] width 44 height 18
click at [283, 304] on input "Good" at bounding box center [278, 295] width 10 height 18
radio input "true"
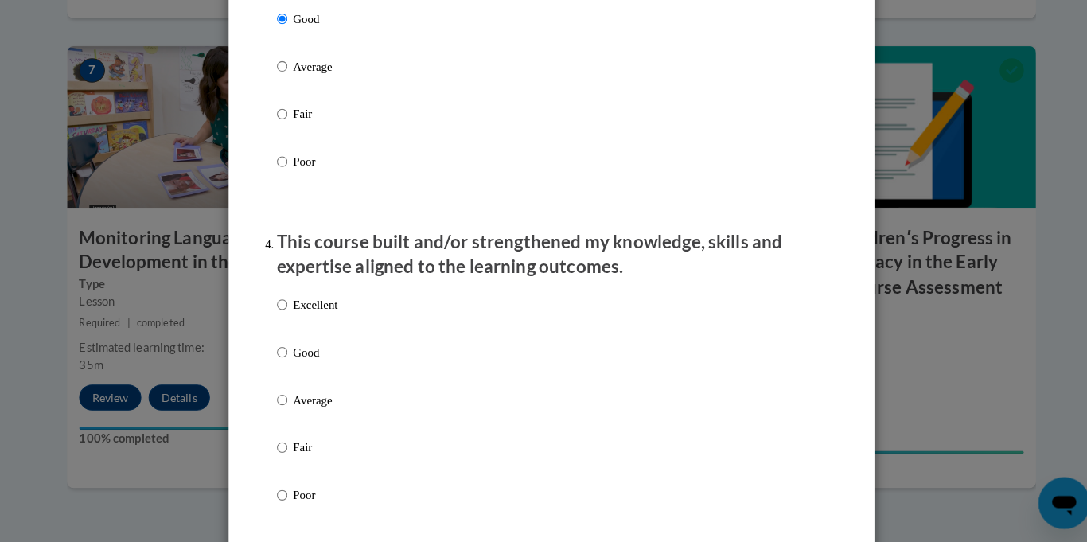
click at [300, 364] on p "Good" at bounding box center [311, 355] width 44 height 18
click at [283, 364] on input "Good" at bounding box center [278, 355] width 10 height 18
radio input "true"
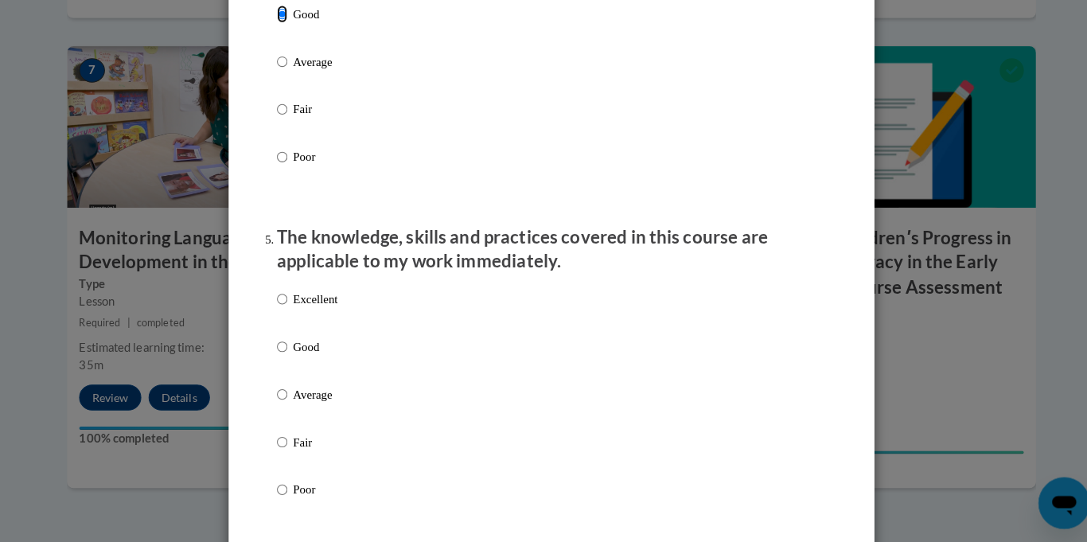
scroll to position [1263, 0]
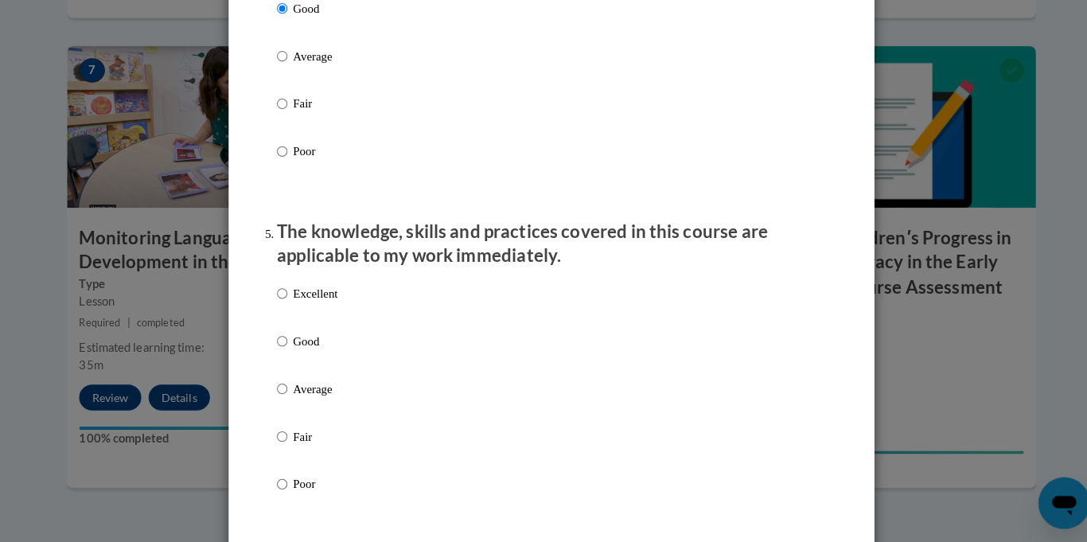
click at [310, 377] on label "Good" at bounding box center [303, 356] width 60 height 43
click at [283, 352] on input "Good" at bounding box center [278, 344] width 10 height 18
radio input "true"
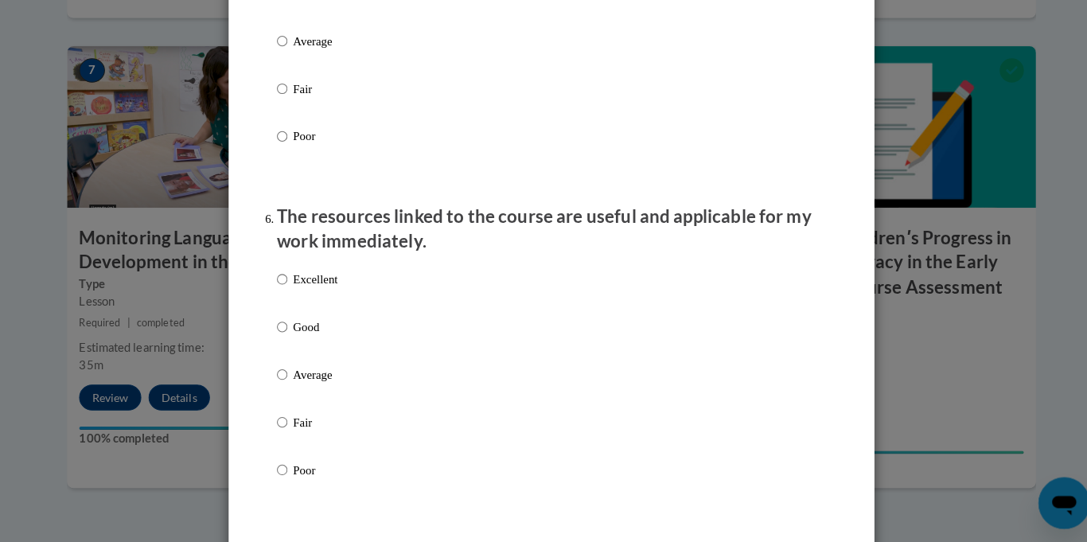
click at [316, 339] on p "Good" at bounding box center [311, 330] width 44 height 18
click at [283, 339] on input "Good" at bounding box center [278, 330] width 10 height 18
radio input "true"
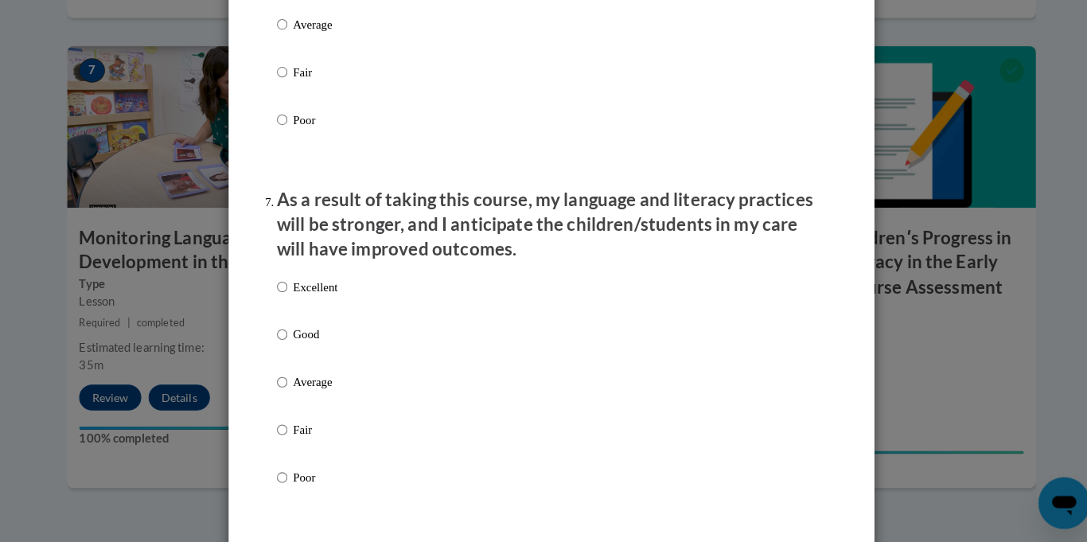
click at [305, 346] on p "Good" at bounding box center [311, 338] width 44 height 18
click at [283, 346] on input "Good" at bounding box center [278, 338] width 10 height 18
radio input "true"
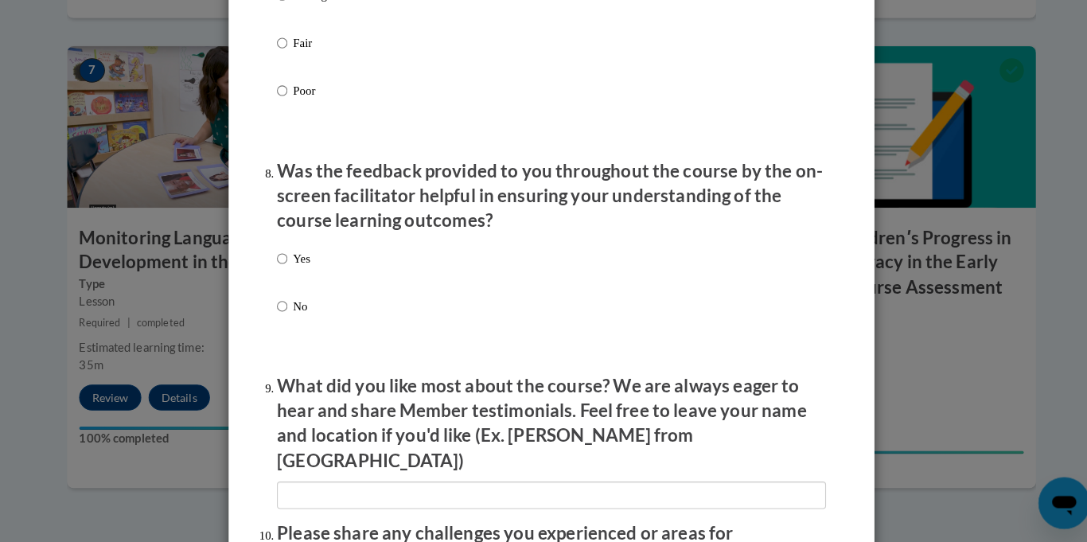
scroll to position [2347, 0]
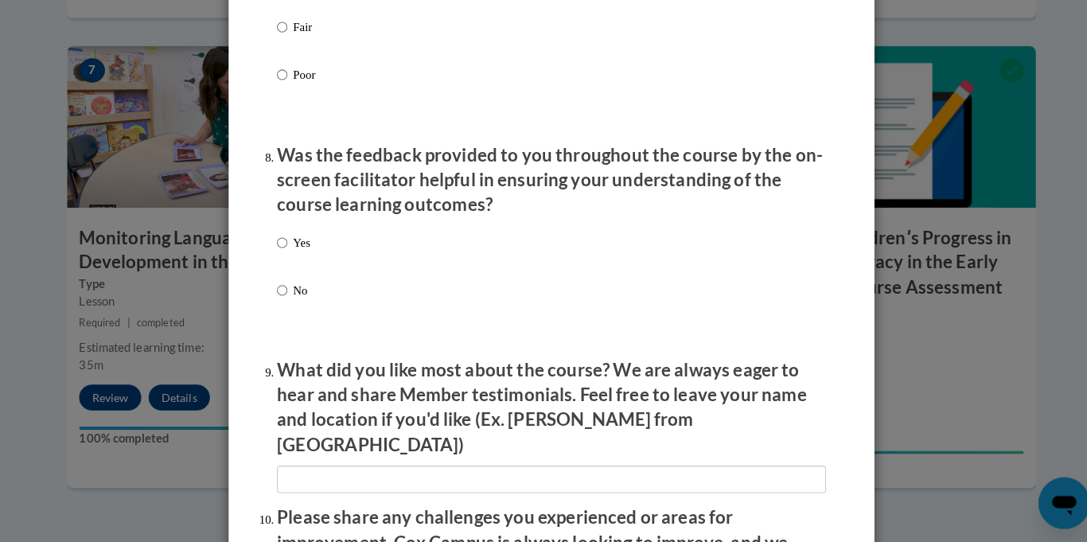
click at [304, 272] on label "Yes" at bounding box center [289, 259] width 33 height 43
click at [283, 255] on input "Yes" at bounding box center [278, 247] width 10 height 18
radio input "true"
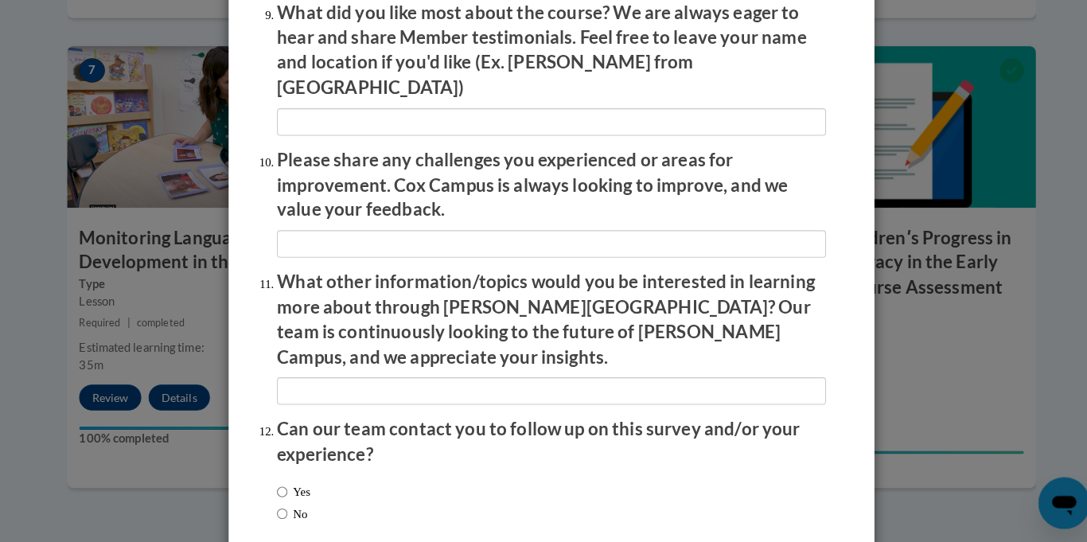
scroll to position [2764, 0]
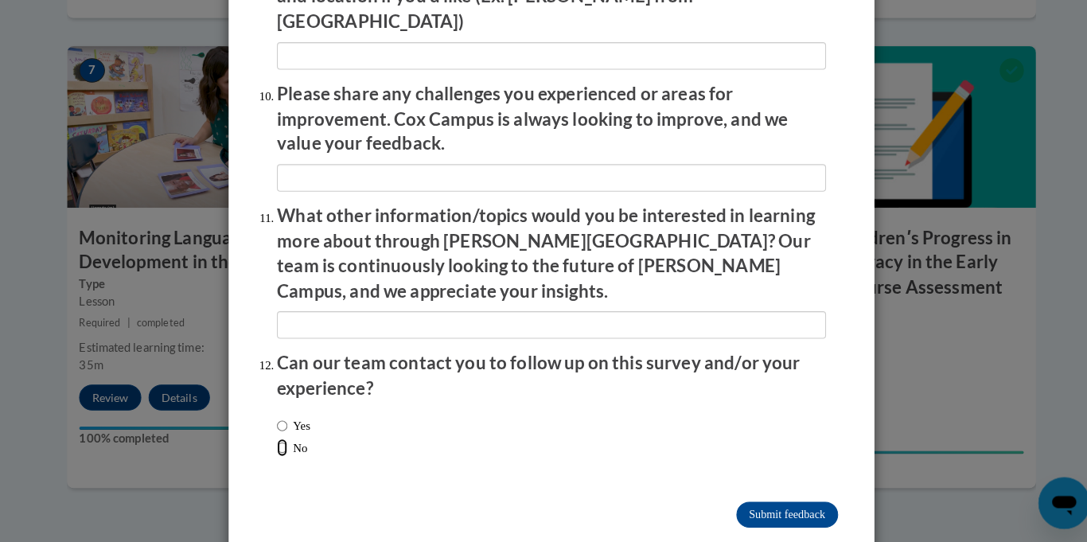
click at [275, 440] on input "No" at bounding box center [278, 449] width 10 height 18
radio input "true"
click at [802, 502] on input "Submit feedback" at bounding box center [776, 514] width 100 height 25
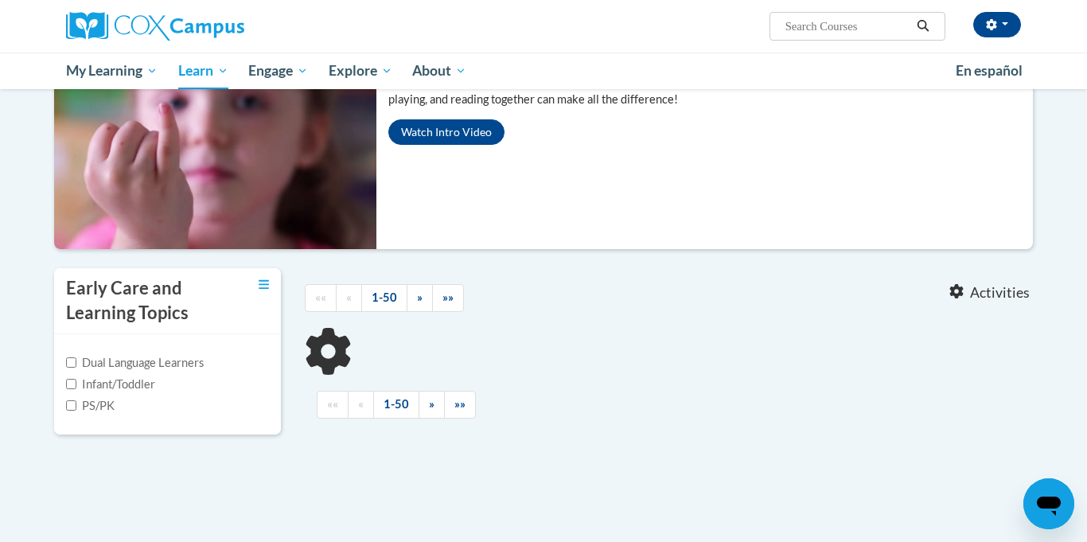
click at [83, 387] on label "Infant/Toddler" at bounding box center [110, 385] width 89 height 18
click at [76, 387] on input "Infant/Toddler" at bounding box center [71, 384] width 10 height 10
checkbox input "true"
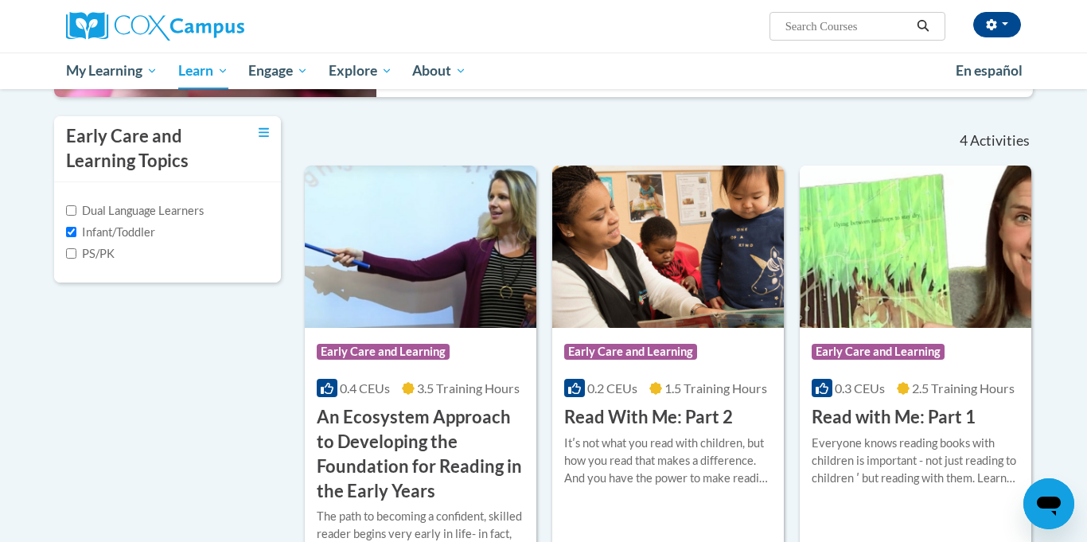
scroll to position [327, 0]
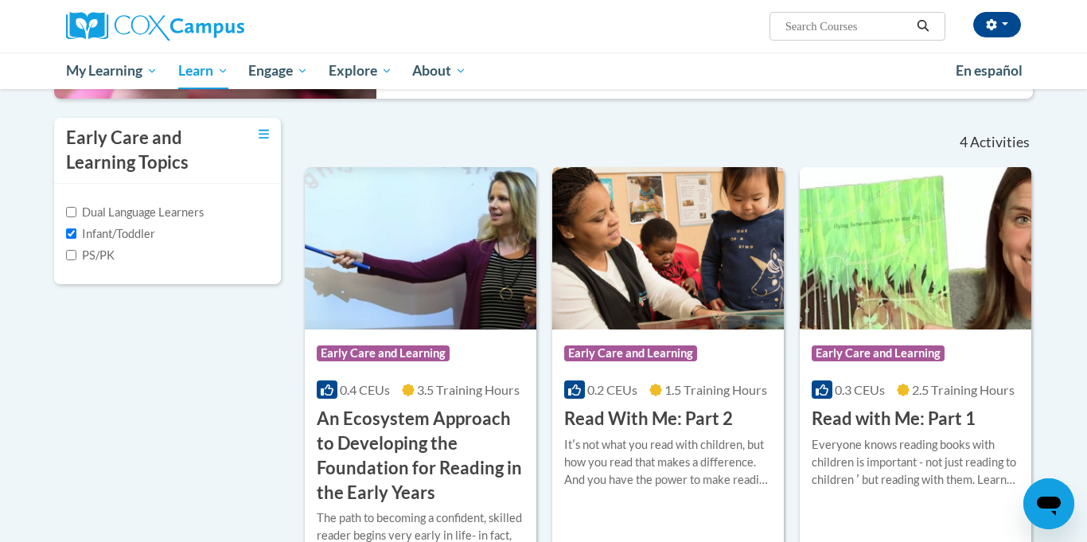
click at [632, 436] on div "Itʹs not what you read with children, but how you read that makes a difference.…" at bounding box center [668, 462] width 208 height 53
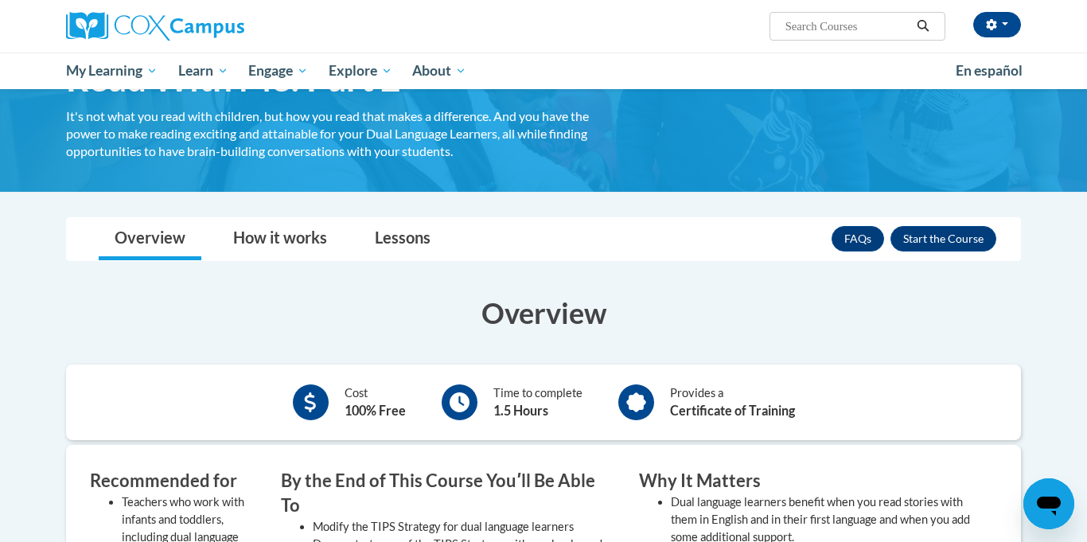
scroll to position [106, 0]
click at [965, 246] on button "Enroll" at bounding box center [943, 239] width 106 height 25
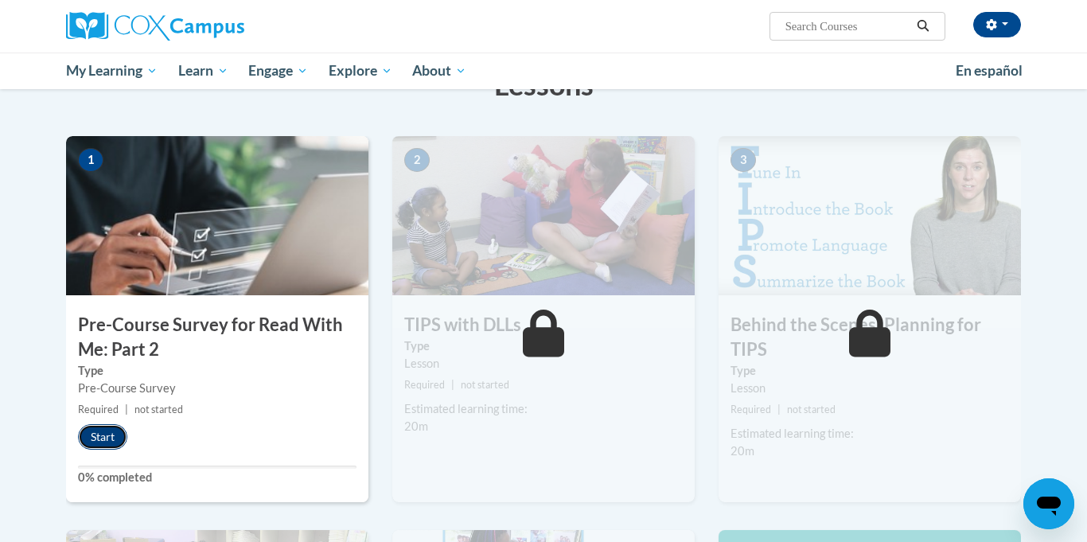
click at [101, 442] on button "Start" at bounding box center [102, 436] width 49 height 25
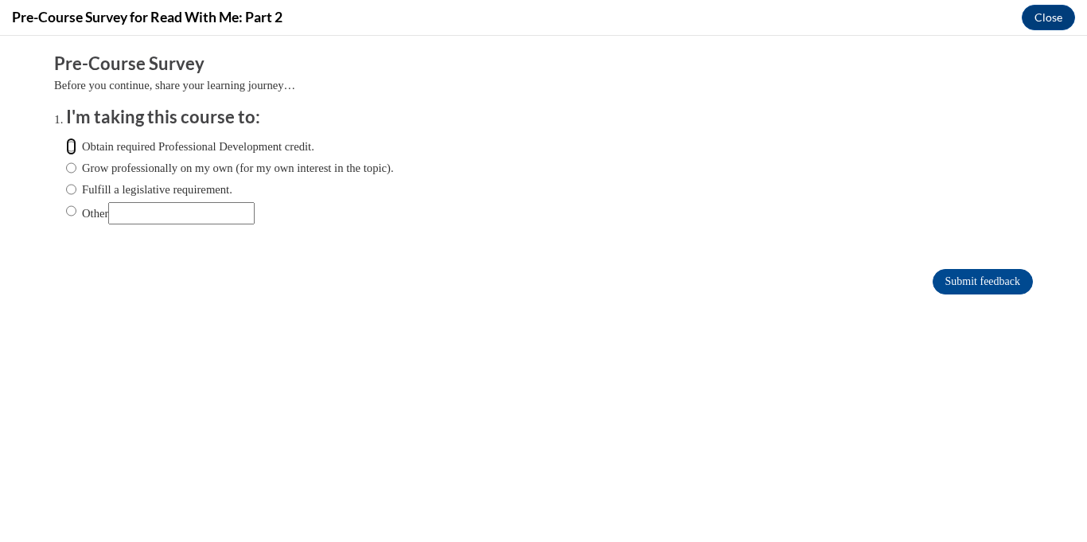
click at [72, 151] on input "Obtain required Professional Development credit." at bounding box center [71, 147] width 10 height 18
radio input "true"
click at [1014, 284] on input "Submit feedback" at bounding box center [982, 281] width 100 height 25
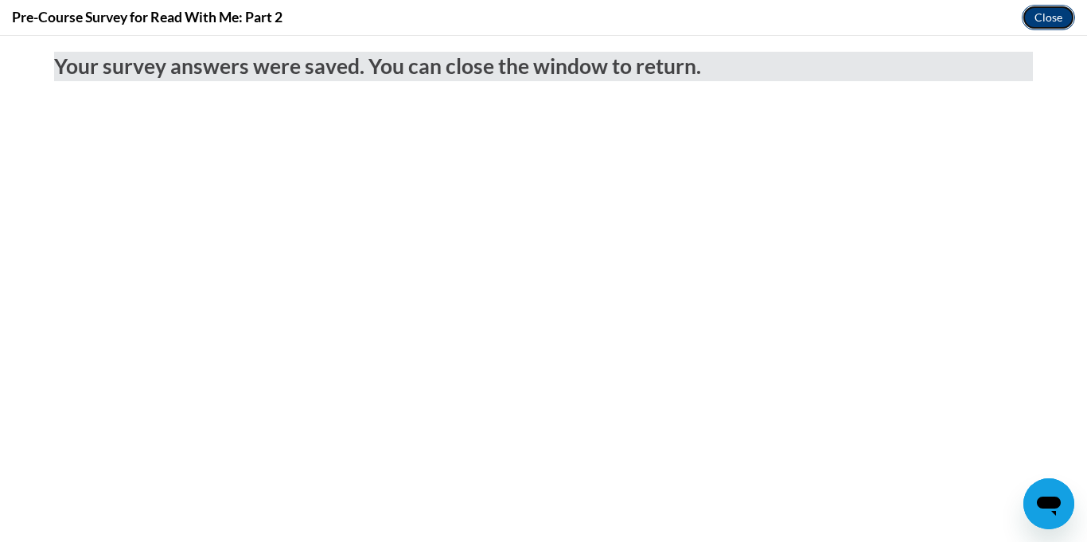
click at [1047, 14] on button "Close" at bounding box center [1048, 17] width 53 height 25
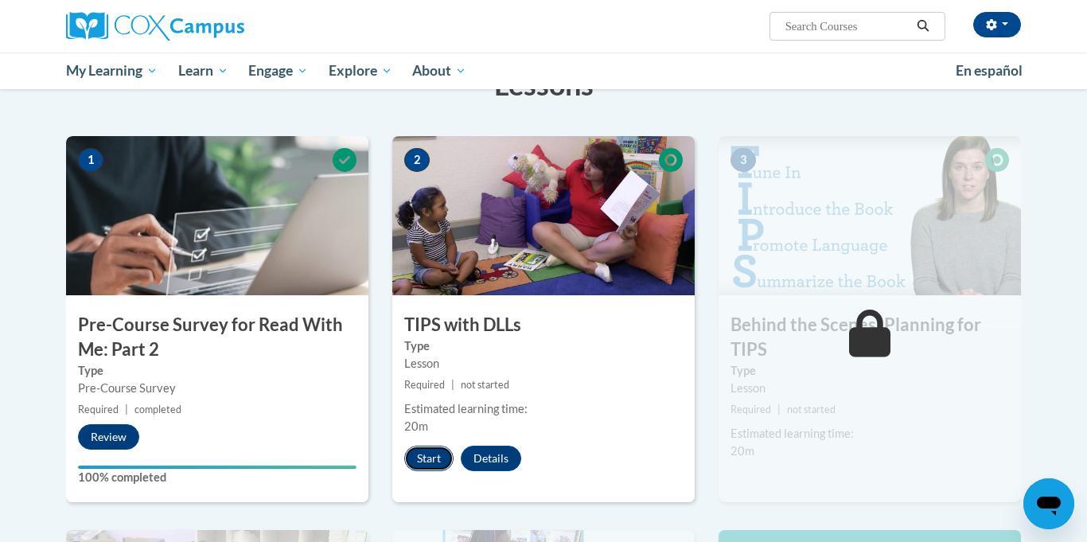
click at [426, 459] on button "Start" at bounding box center [428, 458] width 49 height 25
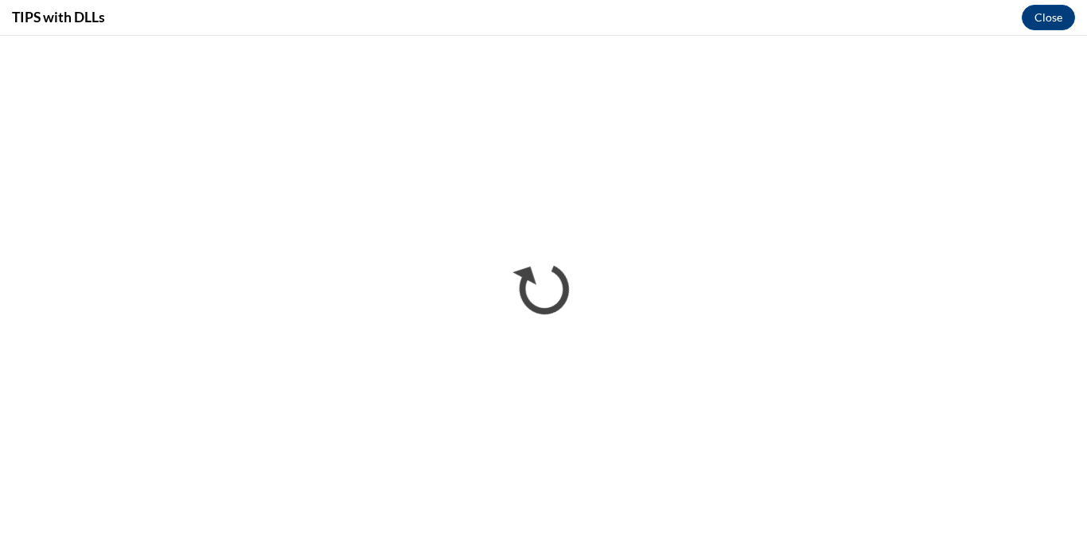
click at [1026, 39] on iframe "</div></body> </html>" at bounding box center [543, 289] width 1087 height 506
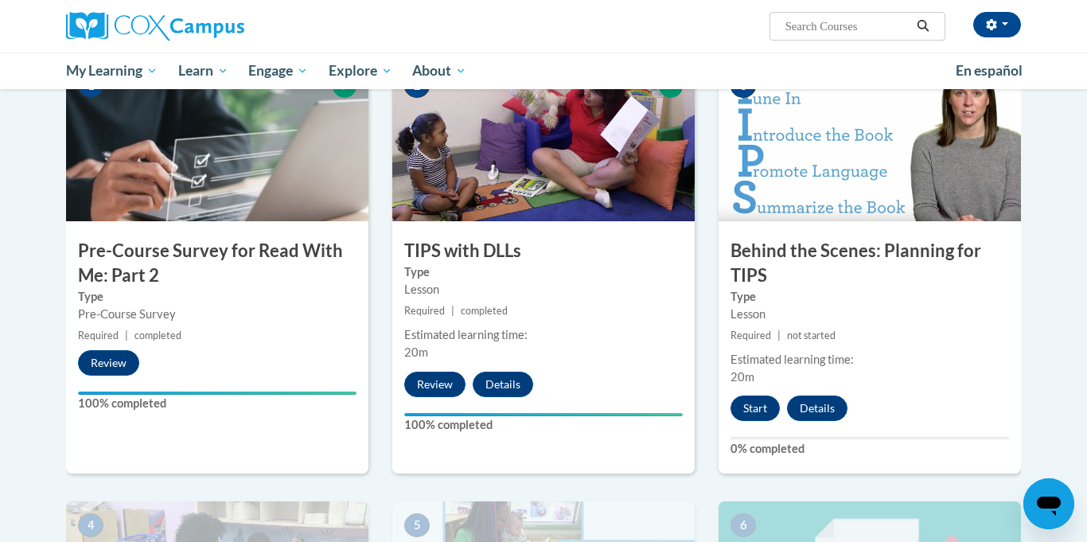
scroll to position [354, 0]
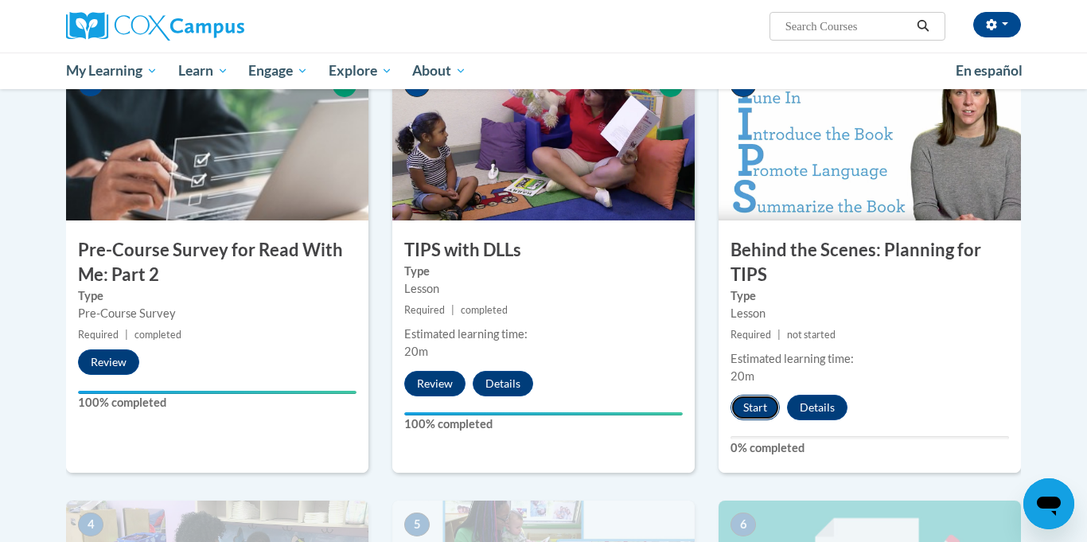
click at [762, 406] on button "Start" at bounding box center [754, 407] width 49 height 25
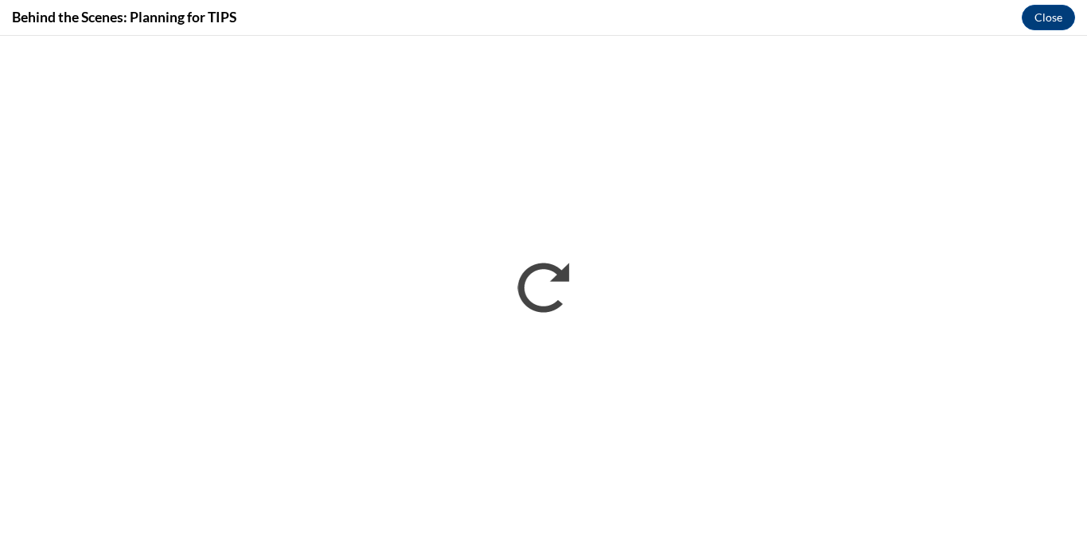
scroll to position [0, 0]
